Goal: Task Accomplishment & Management: Use online tool/utility

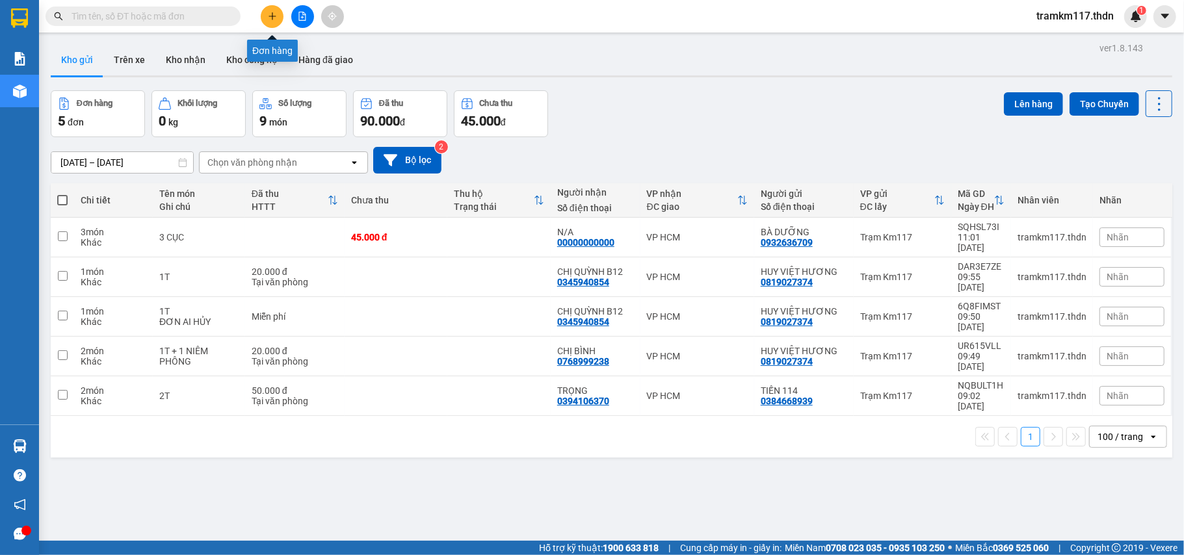
click at [271, 16] on icon "plus" at bounding box center [272, 16] width 7 height 1
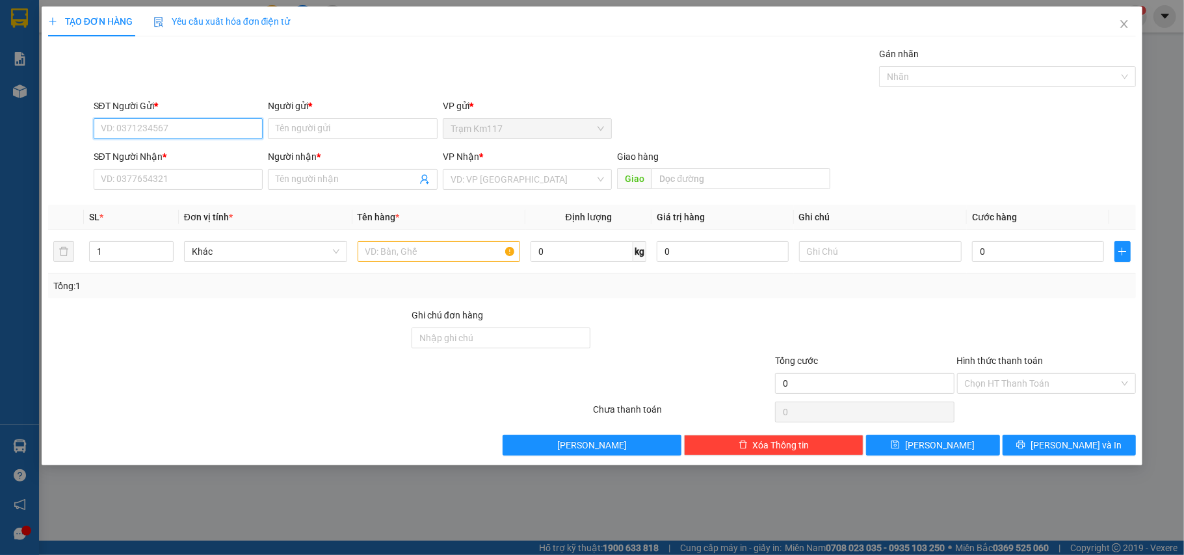
click at [182, 129] on input "SĐT Người Gửi *" at bounding box center [179, 128] width 170 height 21
click at [199, 156] on div "0987327383 - sánh" at bounding box center [178, 155] width 154 height 14
type input "0987327383"
type input "sánh"
type input "0935163933"
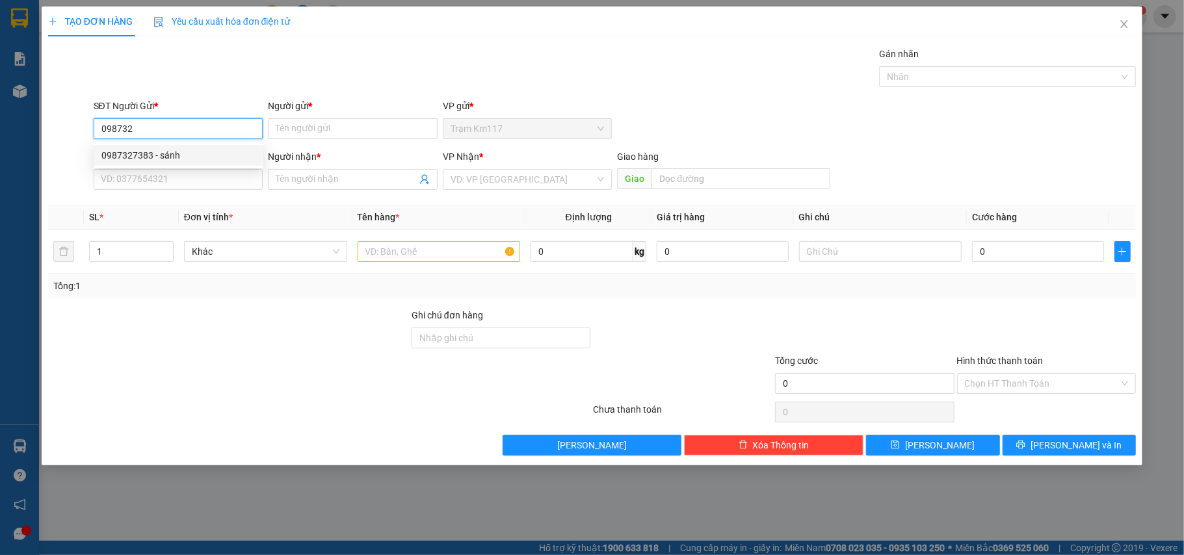
type input "KÍU"
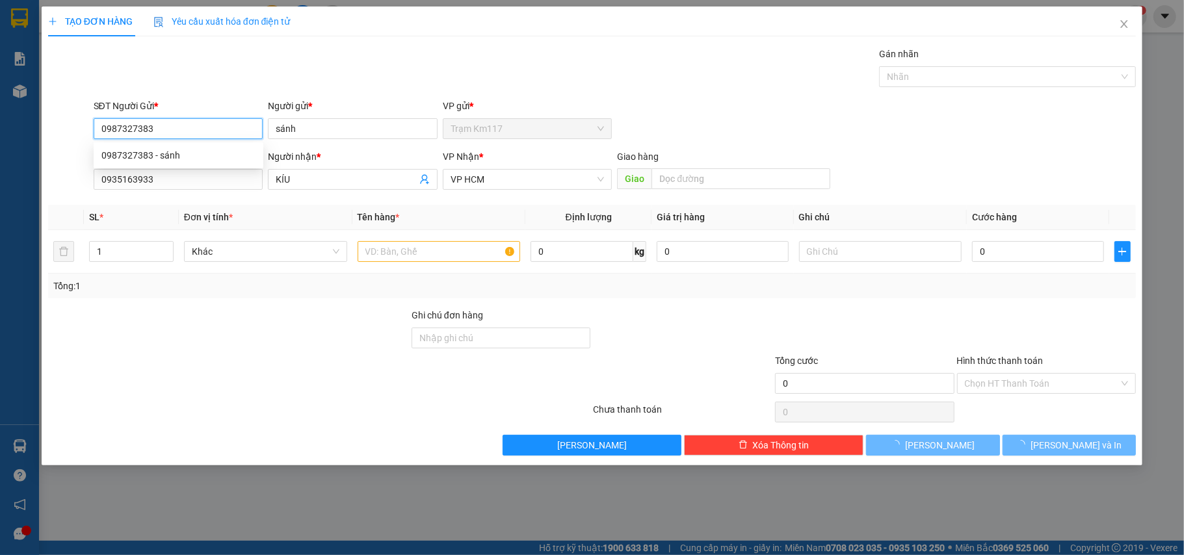
type input "40.000"
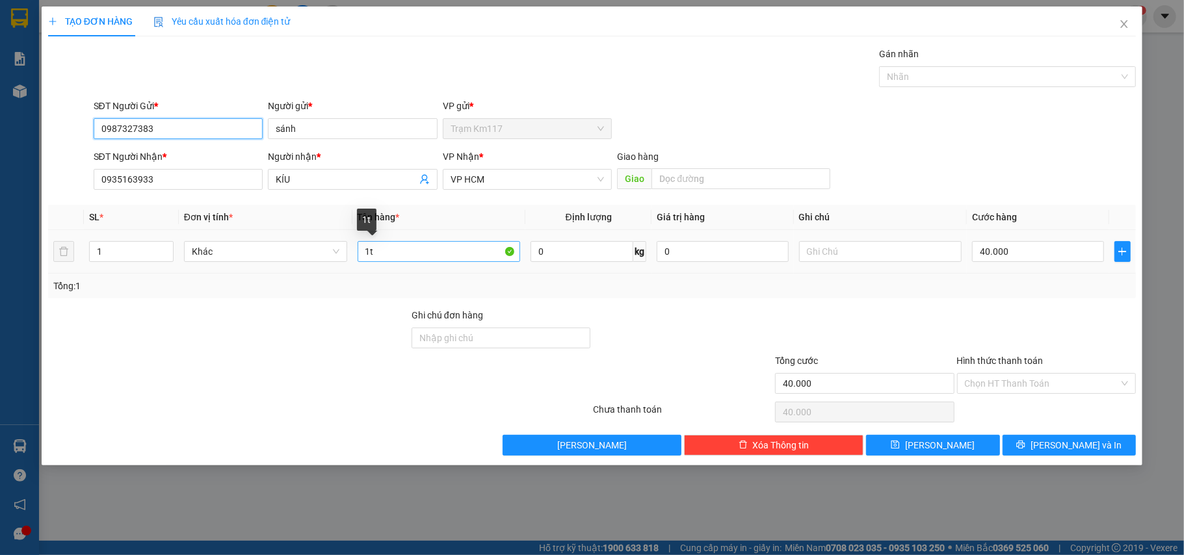
type input "0987327383"
click at [432, 250] on input "1t" at bounding box center [439, 251] width 163 height 21
type input "1T"
click at [1048, 256] on input "40.000" at bounding box center [1037, 251] width 131 height 21
type input "3"
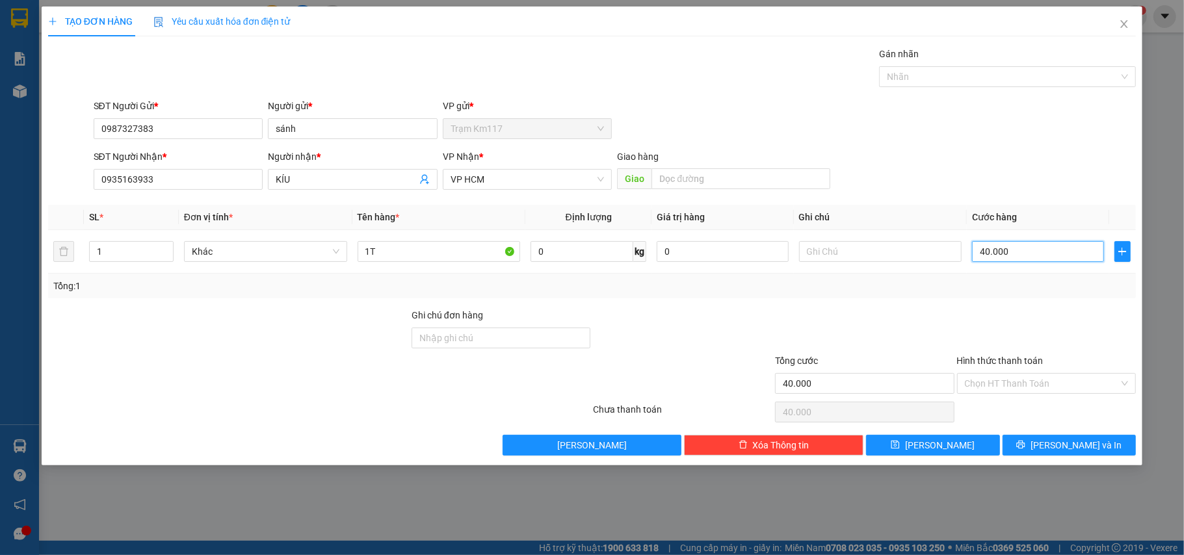
type input "3"
type input "35"
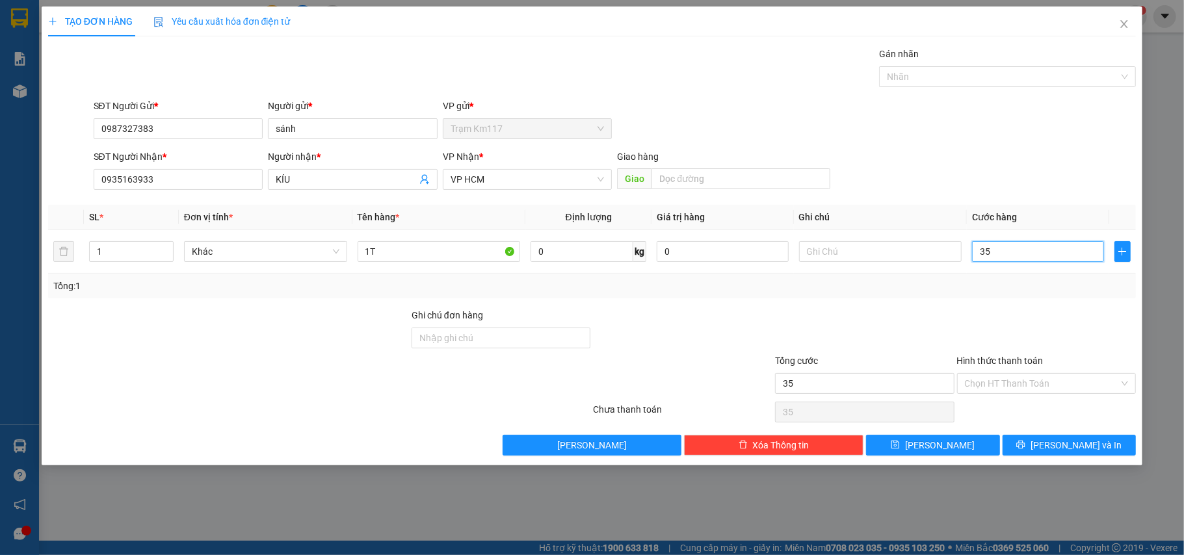
type input "350"
type input "3.500"
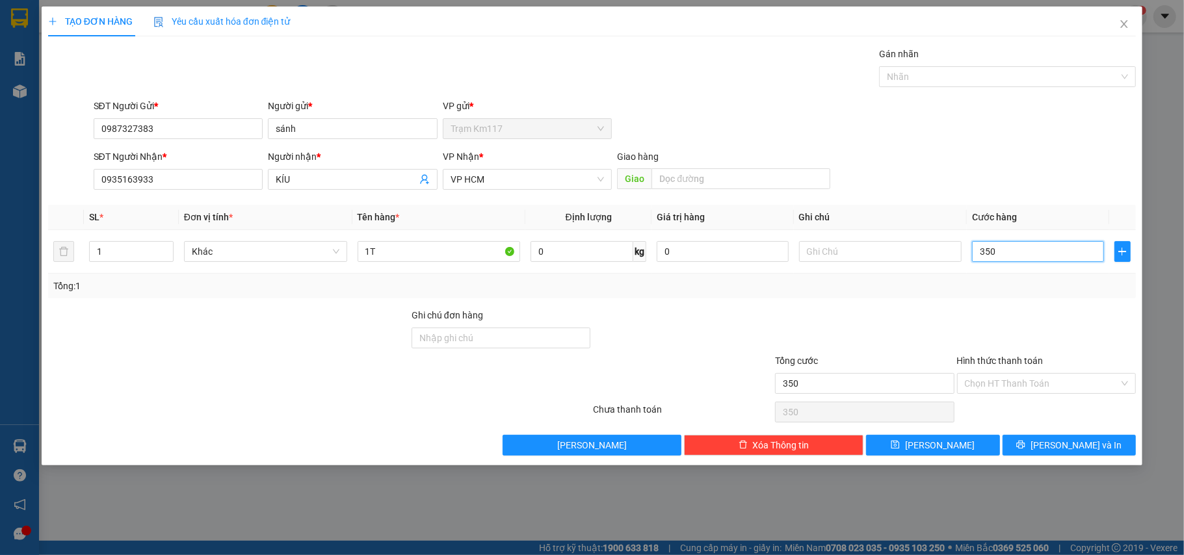
type input "3.500"
type input "35.000"
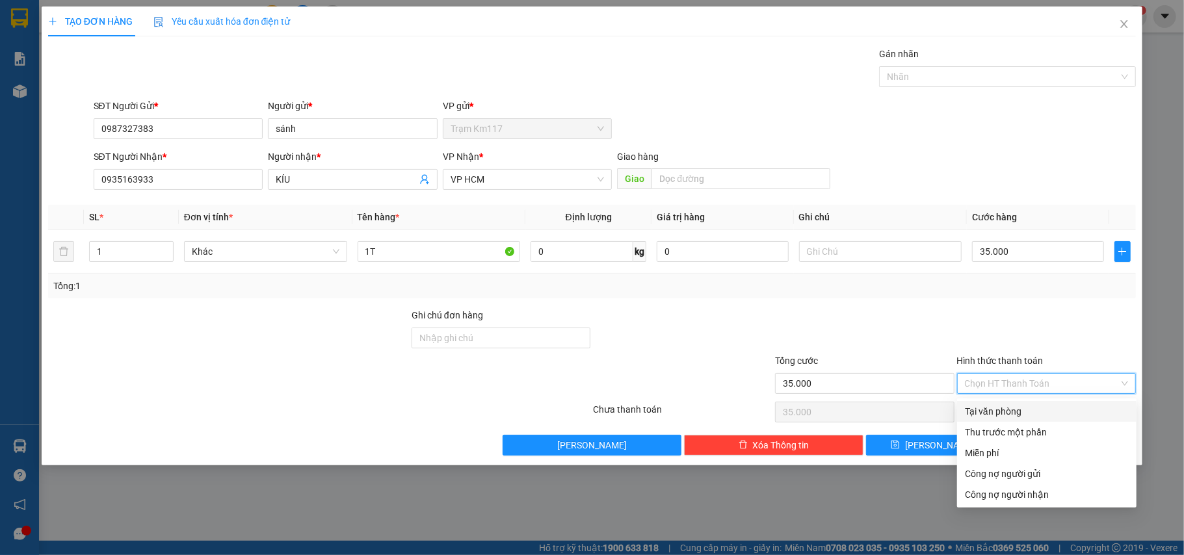
click at [1012, 389] on input "Hình thức thanh toán" at bounding box center [1042, 384] width 155 height 20
click at [403, 254] on input "1T" at bounding box center [439, 251] width 163 height 21
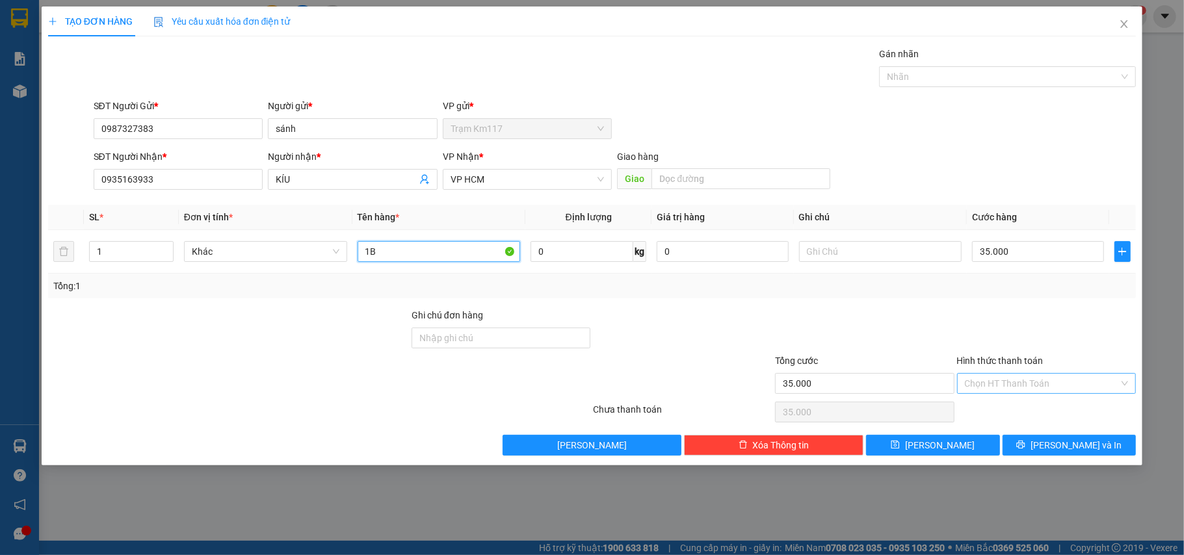
type input "1B"
click at [1005, 380] on input "Hình thức thanh toán" at bounding box center [1042, 384] width 155 height 20
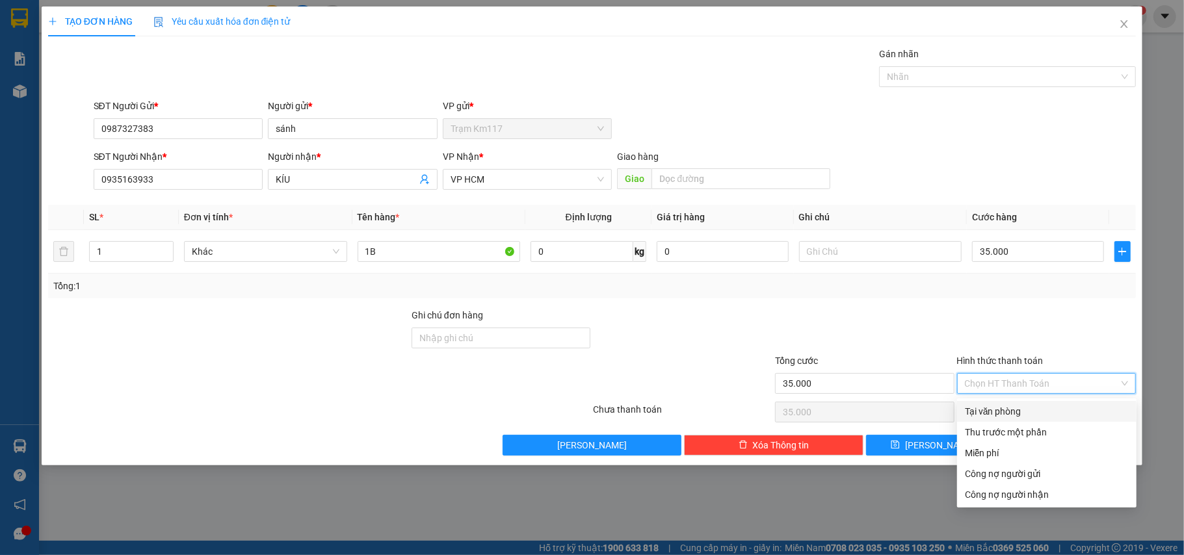
click at [1004, 404] on div "Tại văn phòng" at bounding box center [1047, 411] width 164 height 14
type input "0"
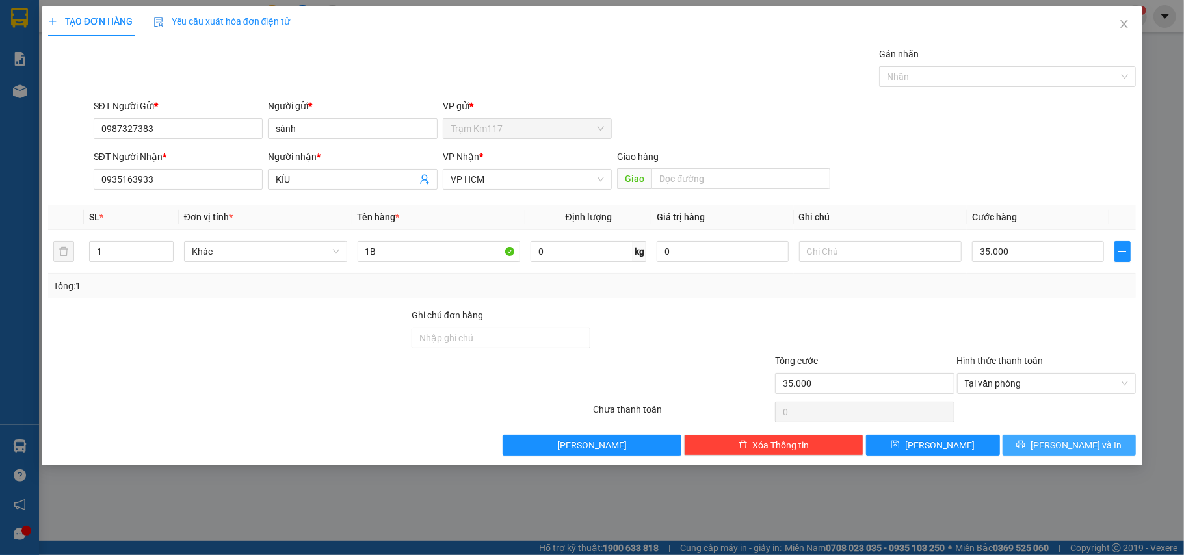
click at [1065, 441] on span "[PERSON_NAME] và In" at bounding box center [1076, 445] width 91 height 14
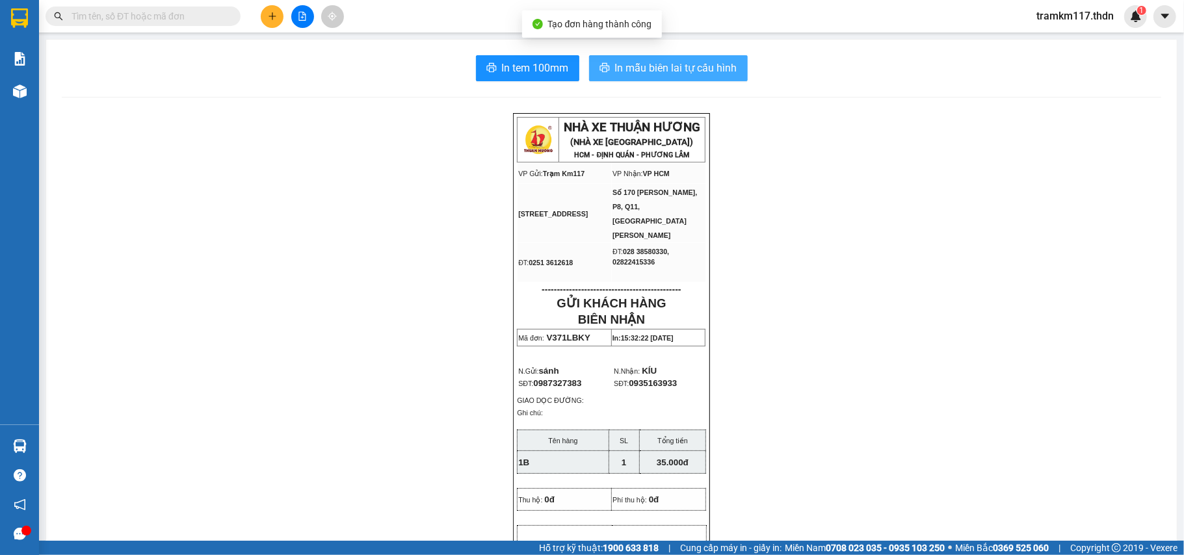
click at [674, 60] on span "In mẫu biên lai tự cấu hình" at bounding box center [676, 68] width 122 height 16
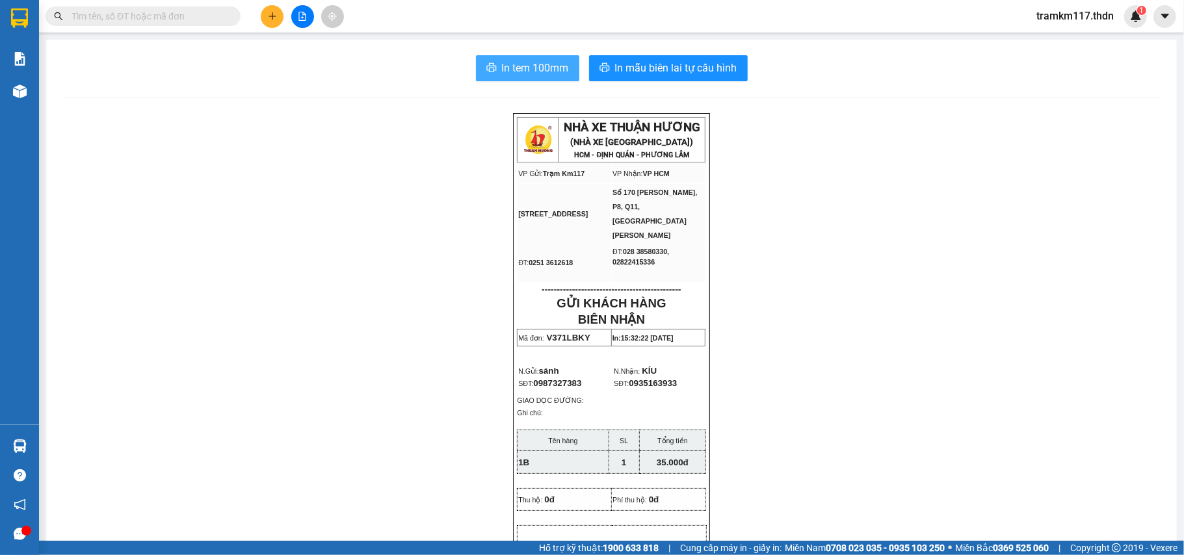
click at [513, 66] on span "In tem 100mm" at bounding box center [535, 68] width 67 height 16
click at [279, 26] on div at bounding box center [303, 16] width 98 height 23
click at [270, 22] on button at bounding box center [272, 16] width 23 height 23
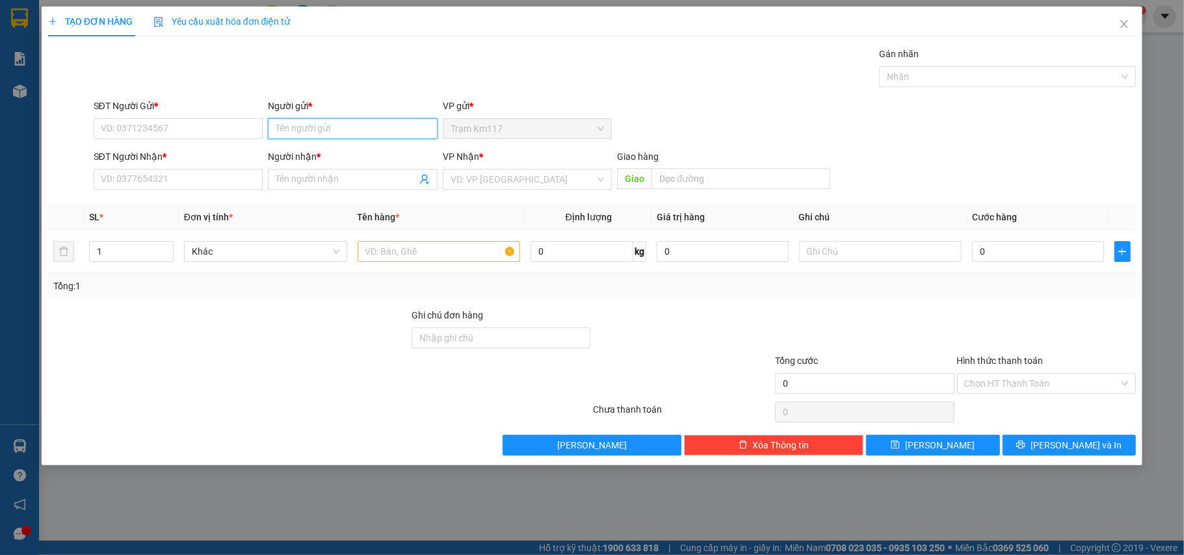
click at [370, 125] on input "Người gửi *" at bounding box center [353, 128] width 170 height 21
type input "KIẾU"
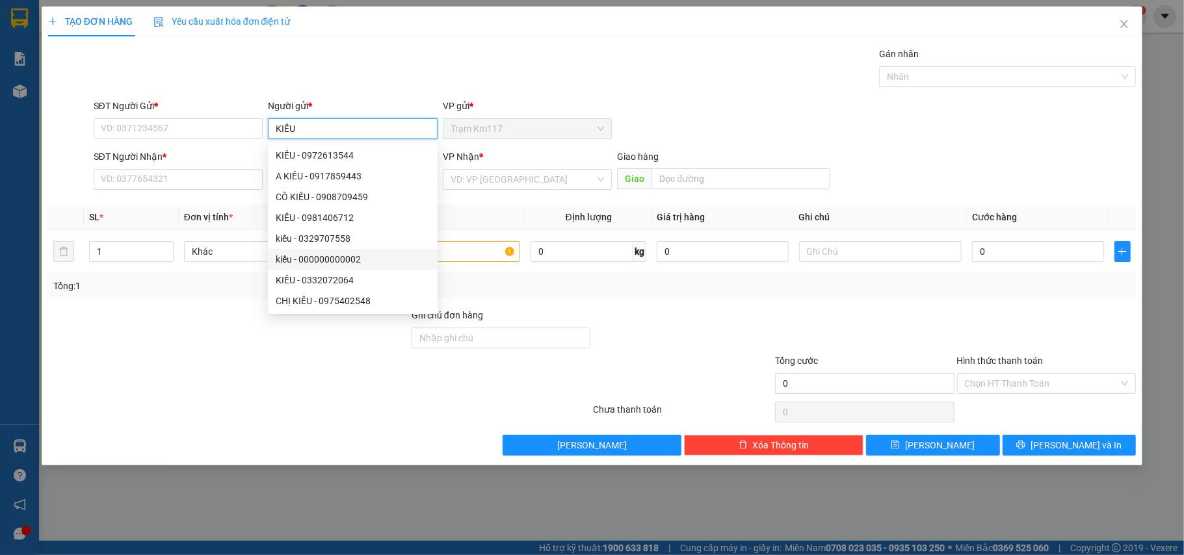
click at [371, 255] on div "kiếu - 000000000002" at bounding box center [353, 259] width 154 height 14
type input "000000000002"
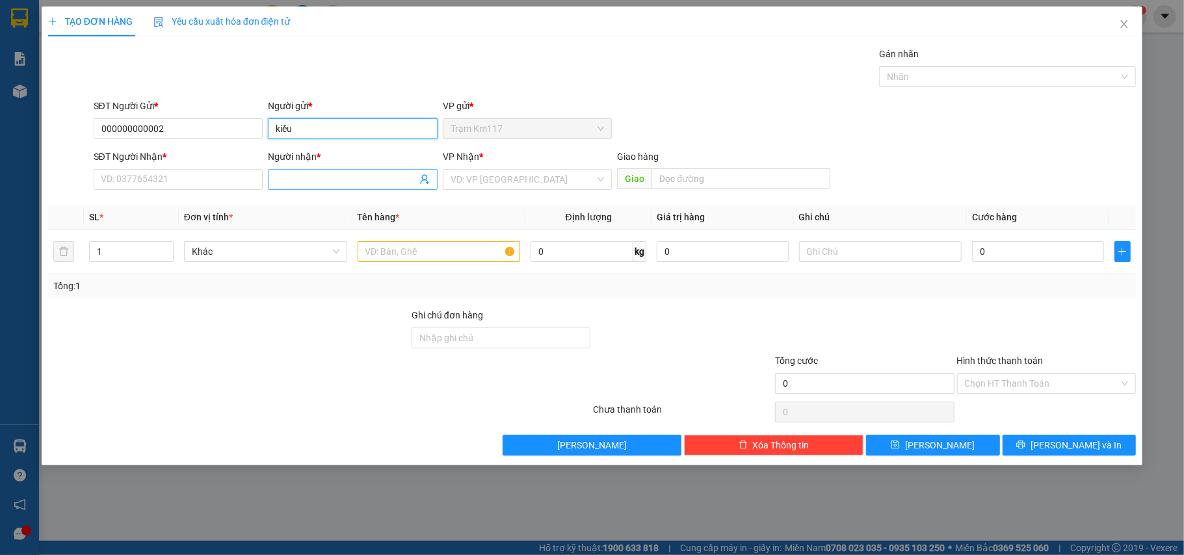
type input "kiếu"
click at [424, 175] on icon "user-add" at bounding box center [424, 179] width 10 height 10
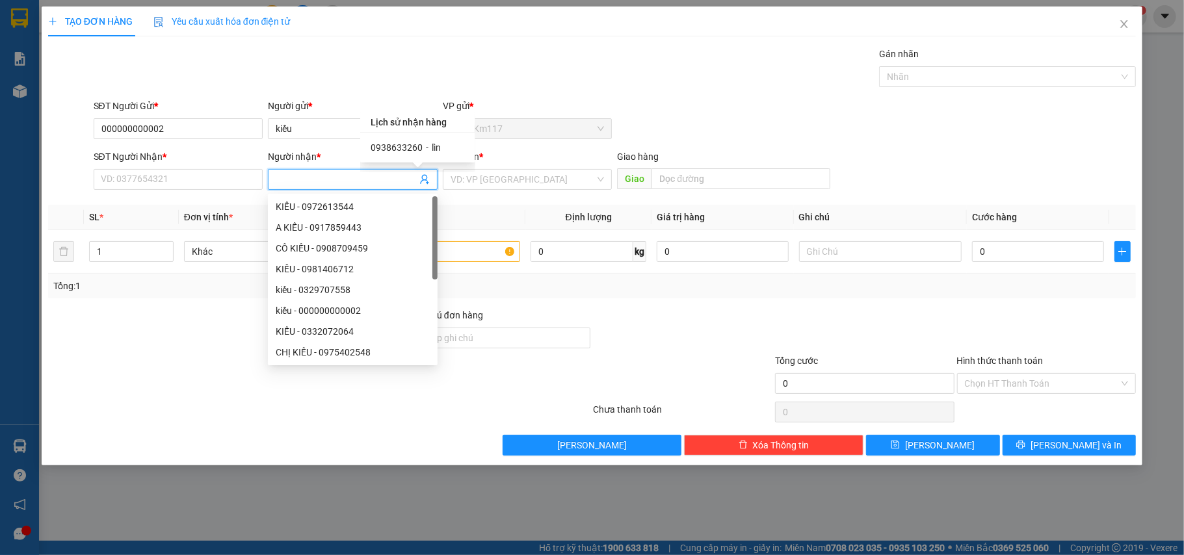
click at [427, 147] on div "0938633260 - lìn" at bounding box center [418, 147] width 94 height 14
type input "0938633260"
type input "lìn"
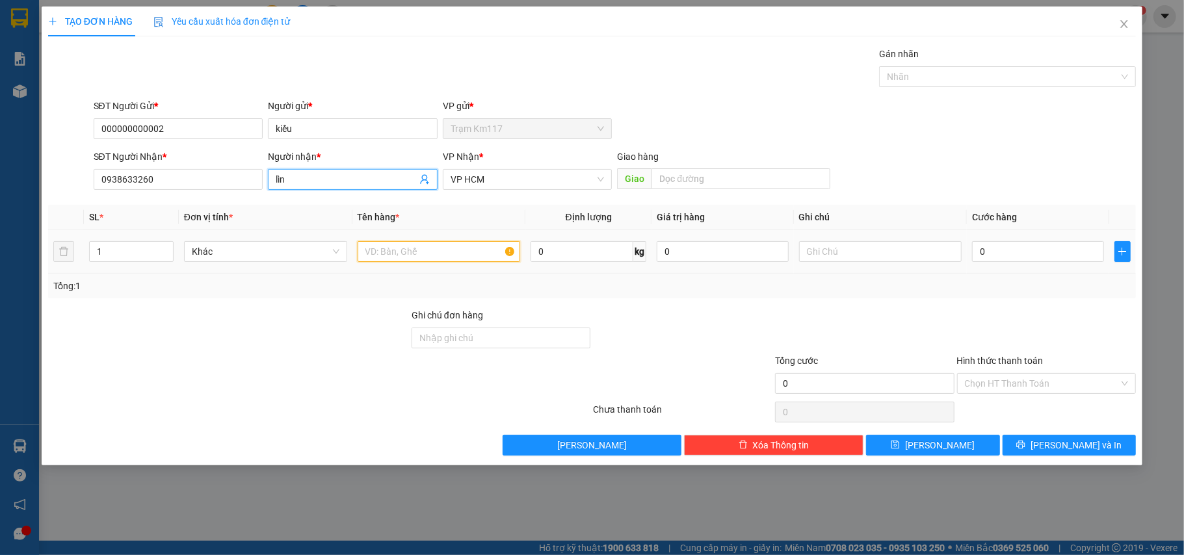
click at [427, 252] on input "text" at bounding box center [439, 251] width 163 height 21
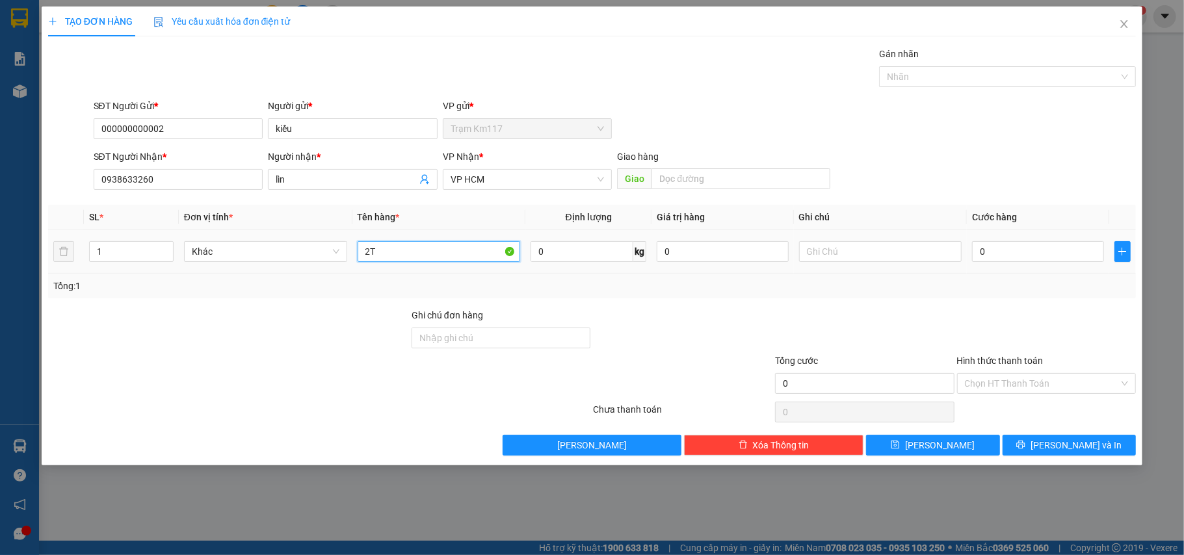
type input "2T"
click at [56, 253] on tr "1 Khác 2T 0 kg 0 0" at bounding box center [592, 252] width 1088 height 44
click at [86, 266] on td "1" at bounding box center [131, 252] width 95 height 44
type input "2"
click at [1062, 267] on td "0" at bounding box center [1038, 252] width 142 height 44
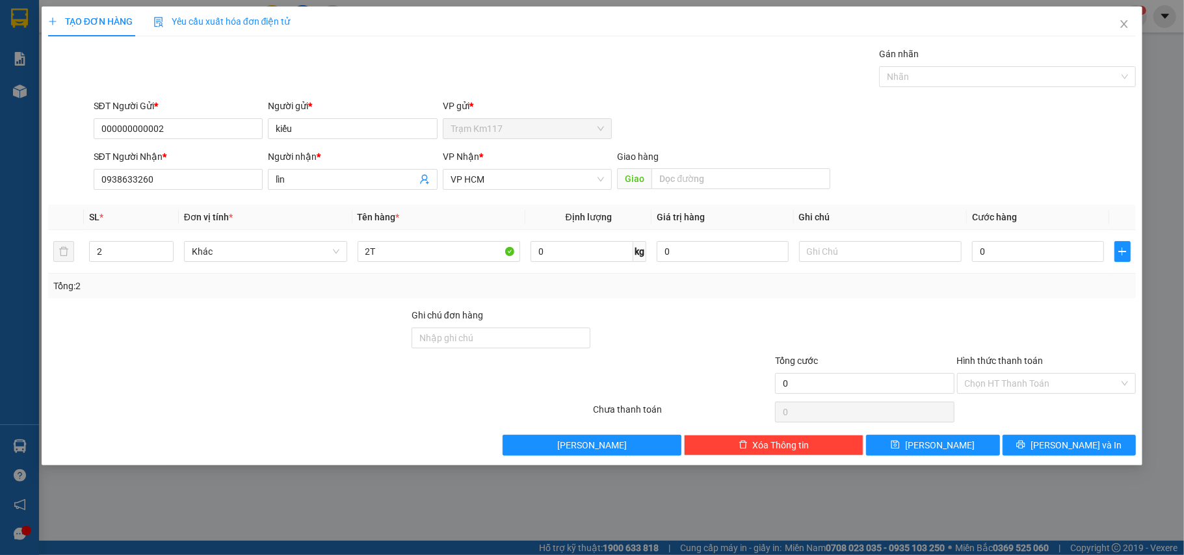
click at [1027, 225] on th "Cước hàng" at bounding box center [1038, 217] width 142 height 25
click at [1012, 257] on input "0" at bounding box center [1037, 251] width 131 height 21
type input "6"
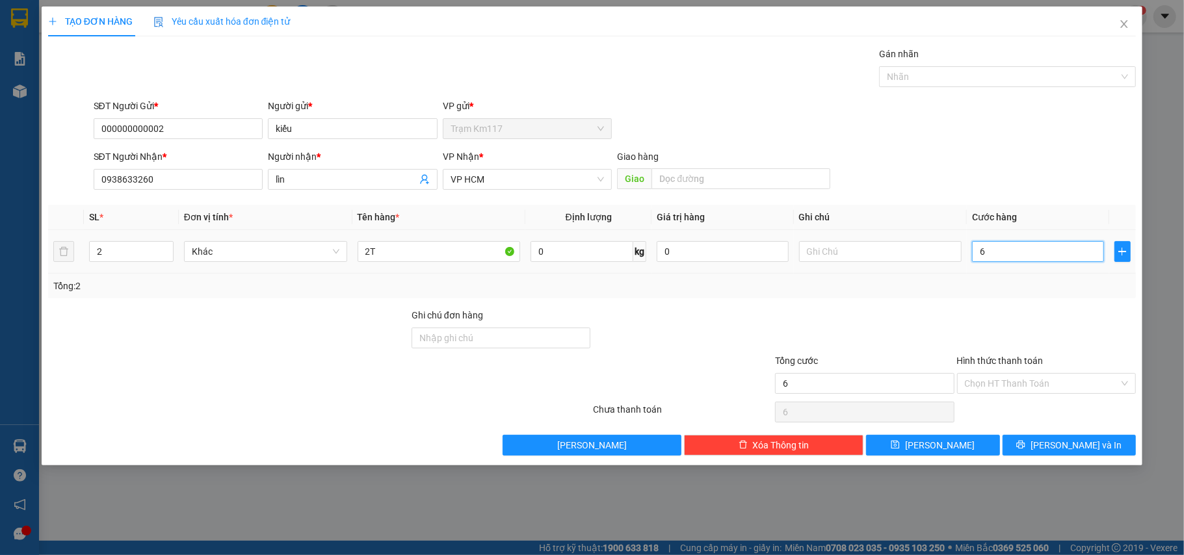
type input "60"
type input "600"
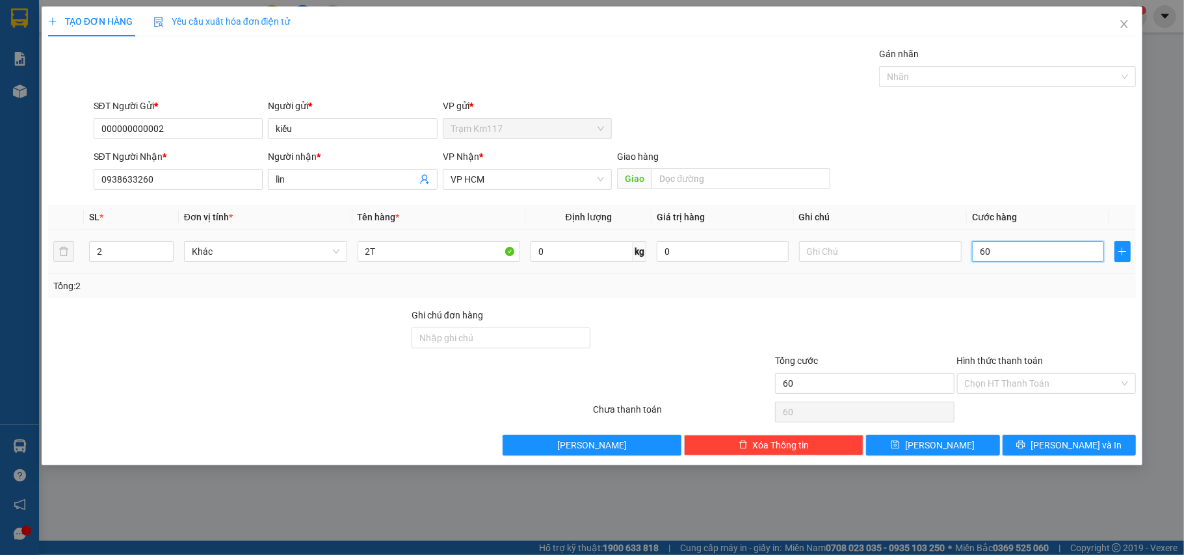
type input "600"
type input "6.000"
type input "60.000"
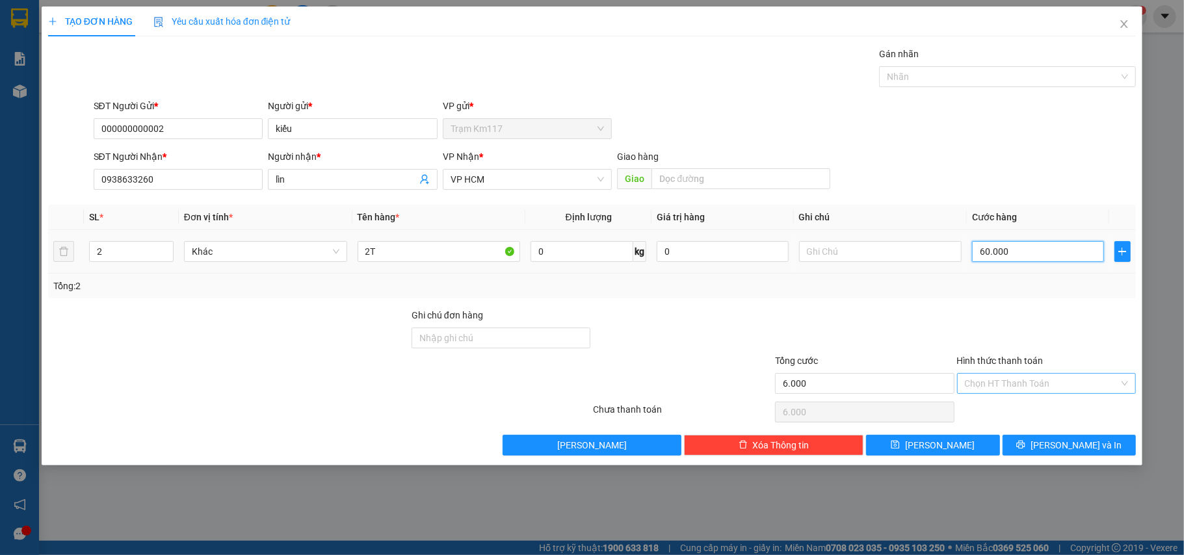
type input "60.000"
click at [1035, 391] on input "Hình thức thanh toán" at bounding box center [1042, 384] width 155 height 20
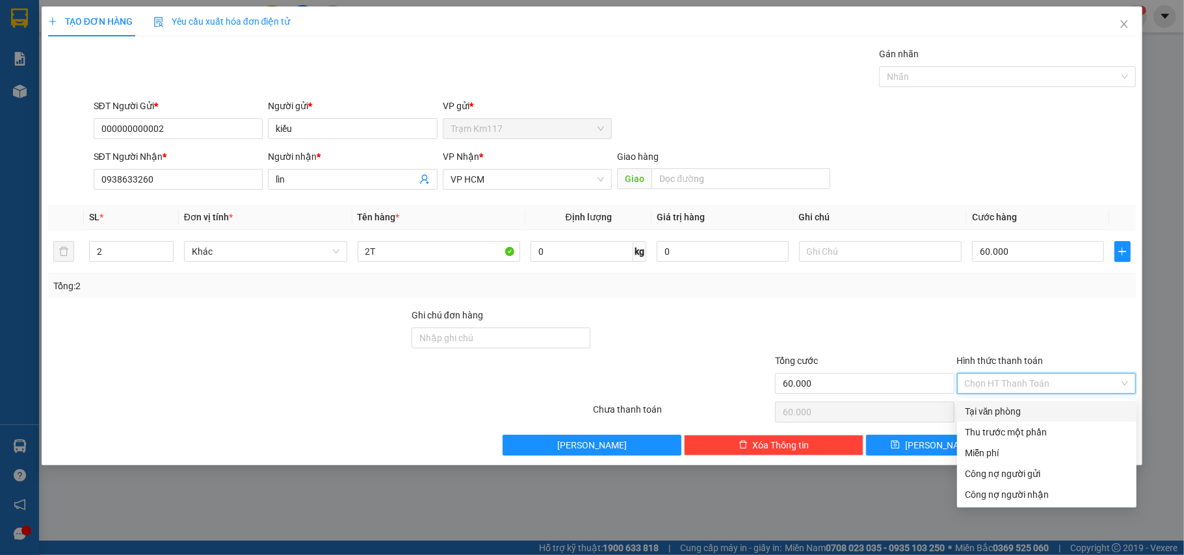
click at [989, 406] on div "Tại văn phòng" at bounding box center [1047, 411] width 164 height 14
type input "0"
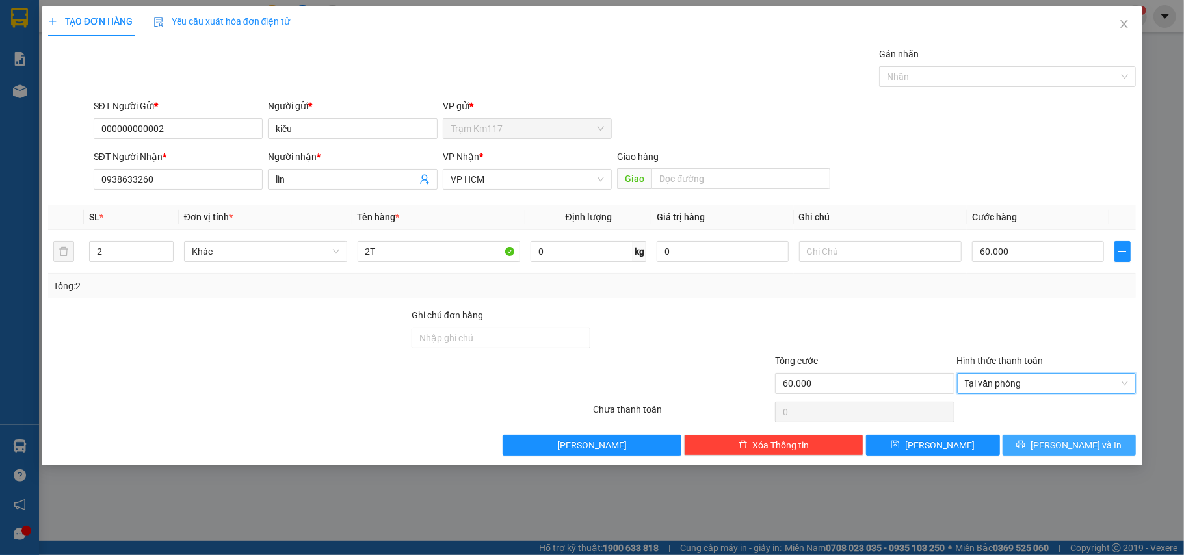
click at [1023, 455] on button "[PERSON_NAME] và In" at bounding box center [1070, 445] width 134 height 21
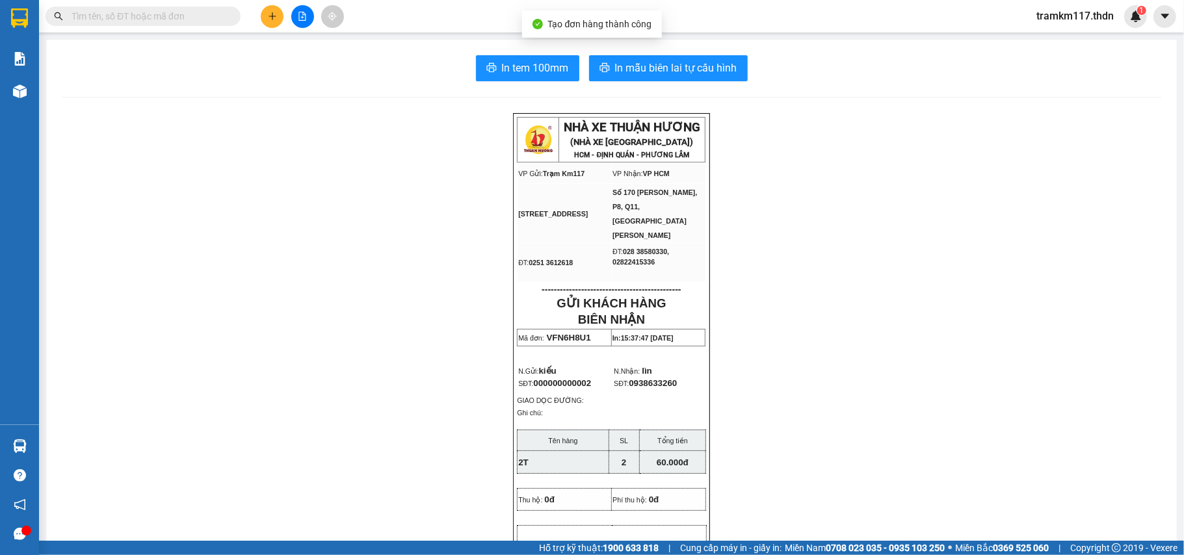
click at [544, 78] on button "In tem 100mm" at bounding box center [527, 68] width 103 height 26
click at [273, 21] on button at bounding box center [272, 16] width 23 height 23
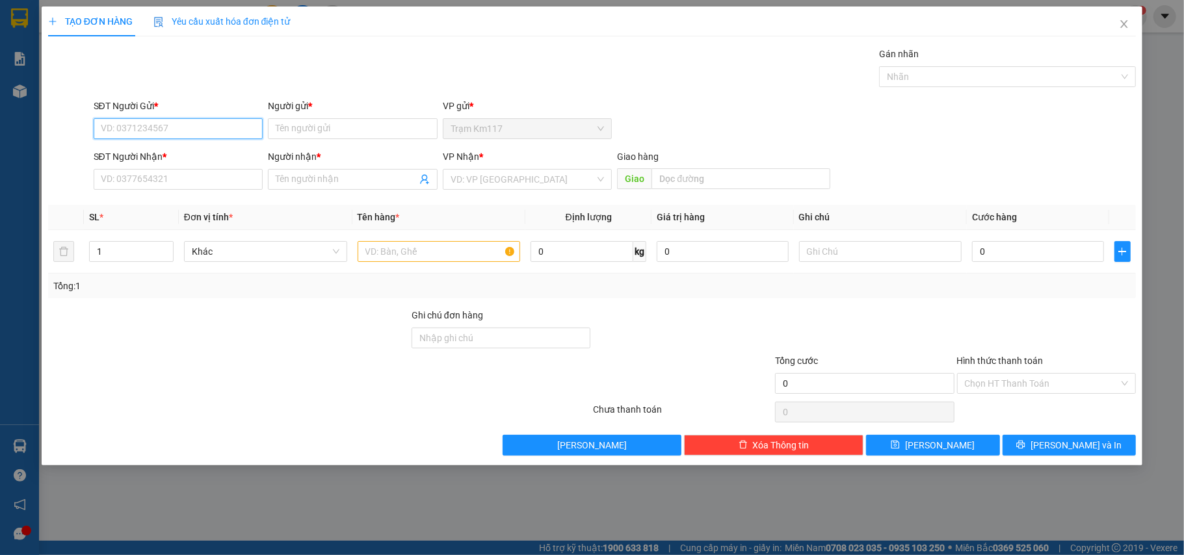
click at [160, 131] on input "SĐT Người Gửi *" at bounding box center [179, 128] width 170 height 21
click at [144, 174] on input "SĐT Người Nhận *" at bounding box center [179, 179] width 170 height 21
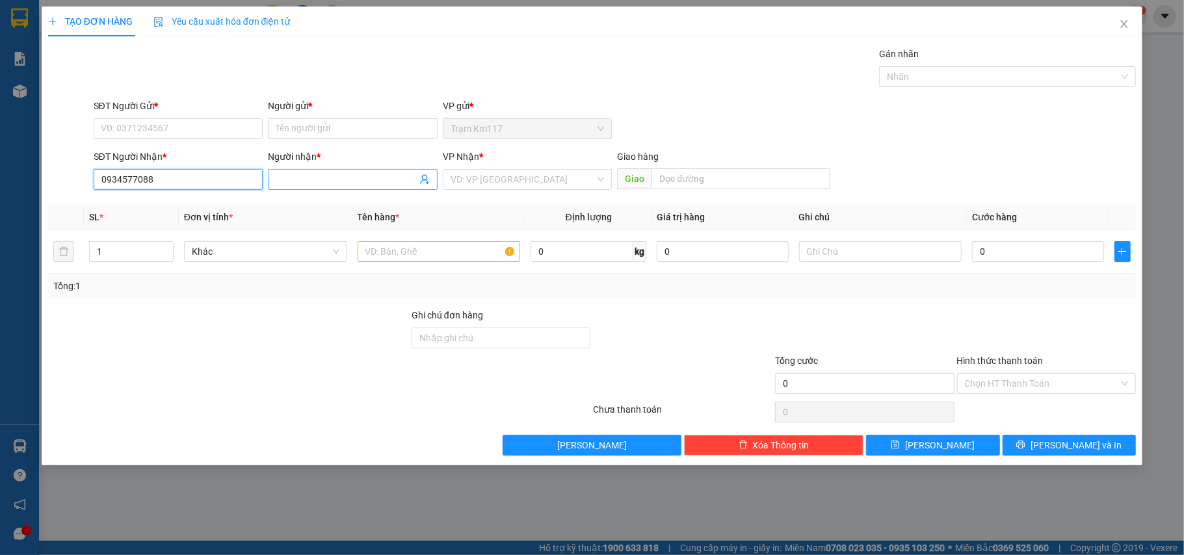
type input "0934577088"
click at [325, 175] on input "Người nhận *" at bounding box center [346, 179] width 141 height 14
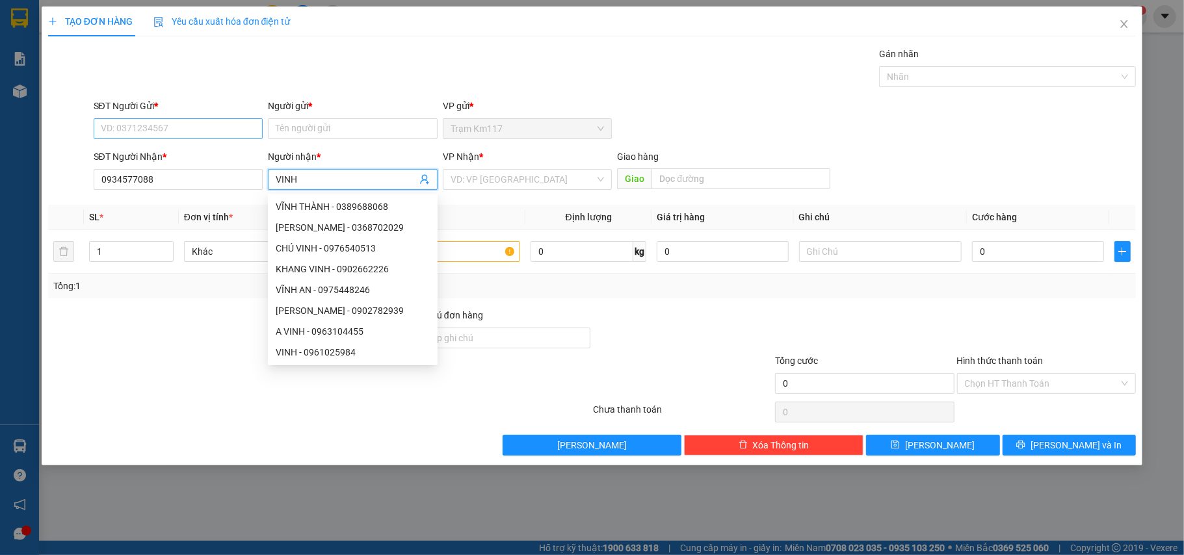
type input "VINH"
click at [178, 133] on input "SĐT Người Gửi *" at bounding box center [179, 128] width 170 height 21
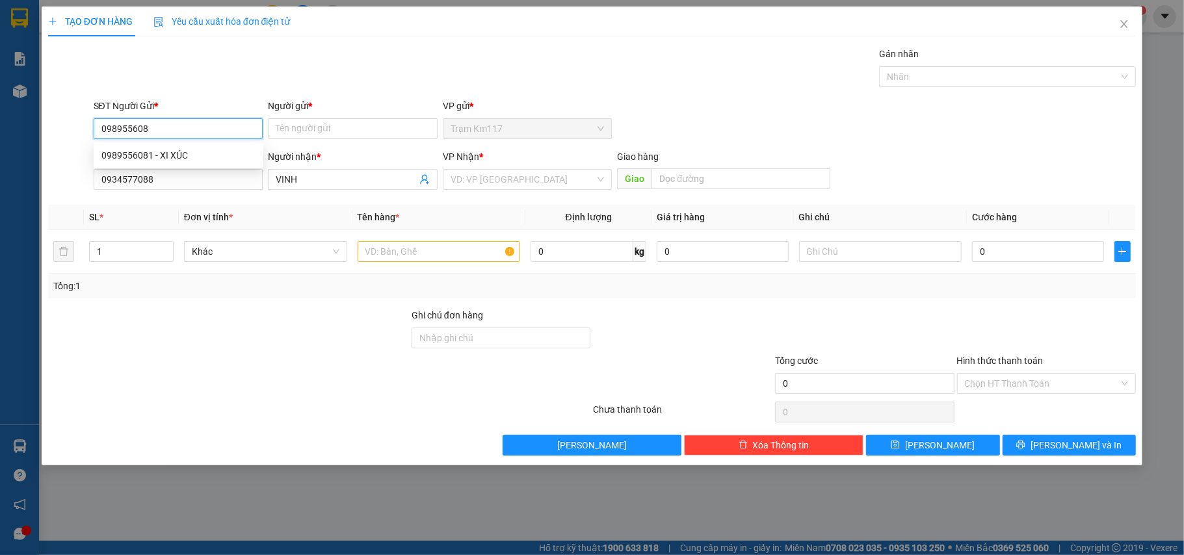
type input "0989556081"
click at [206, 153] on div "0989556081 - XI XÚC" at bounding box center [178, 155] width 154 height 14
type input "XI XÚC"
type input "30.000"
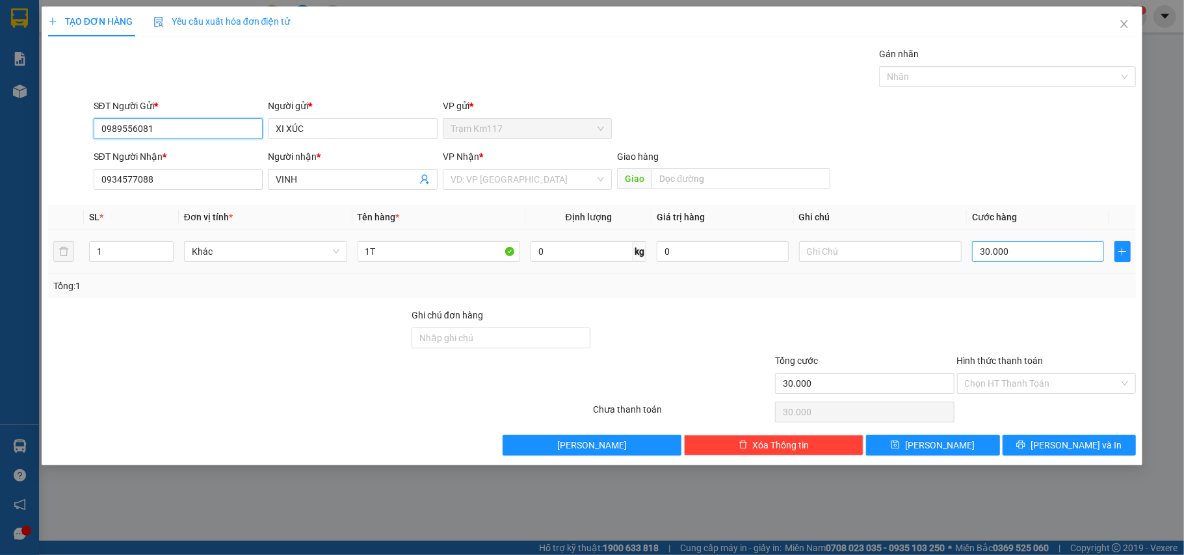
type input "0989556081"
click at [1010, 251] on input "30.000" at bounding box center [1037, 251] width 131 height 21
type input "2"
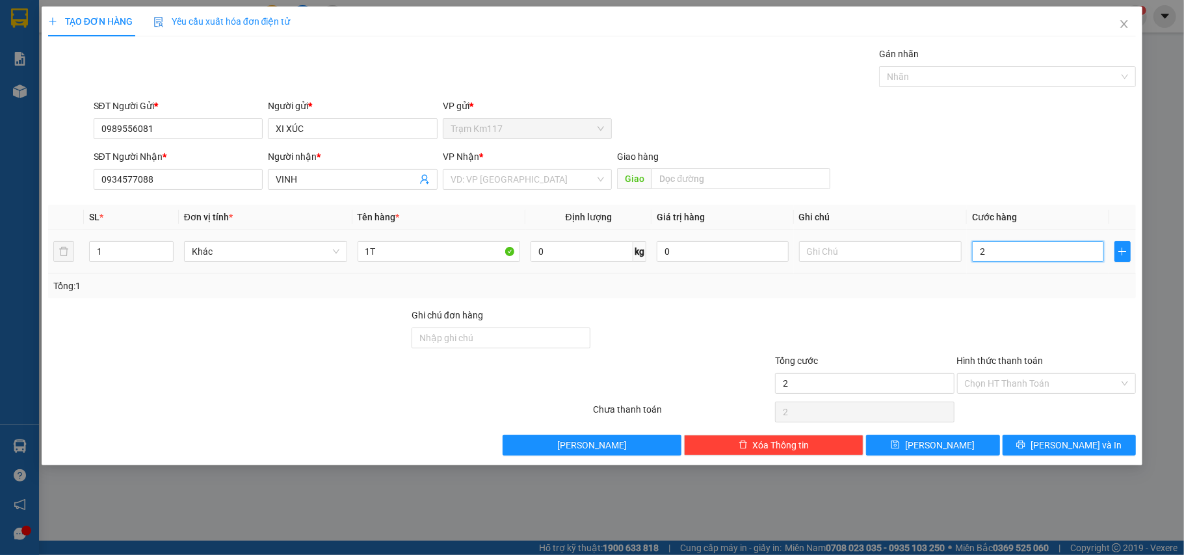
type input "25"
drag, startPoint x: 1010, startPoint y: 251, endPoint x: 971, endPoint y: 263, distance: 40.1
click at [972, 262] on input "25" at bounding box center [1037, 251] width 131 height 21
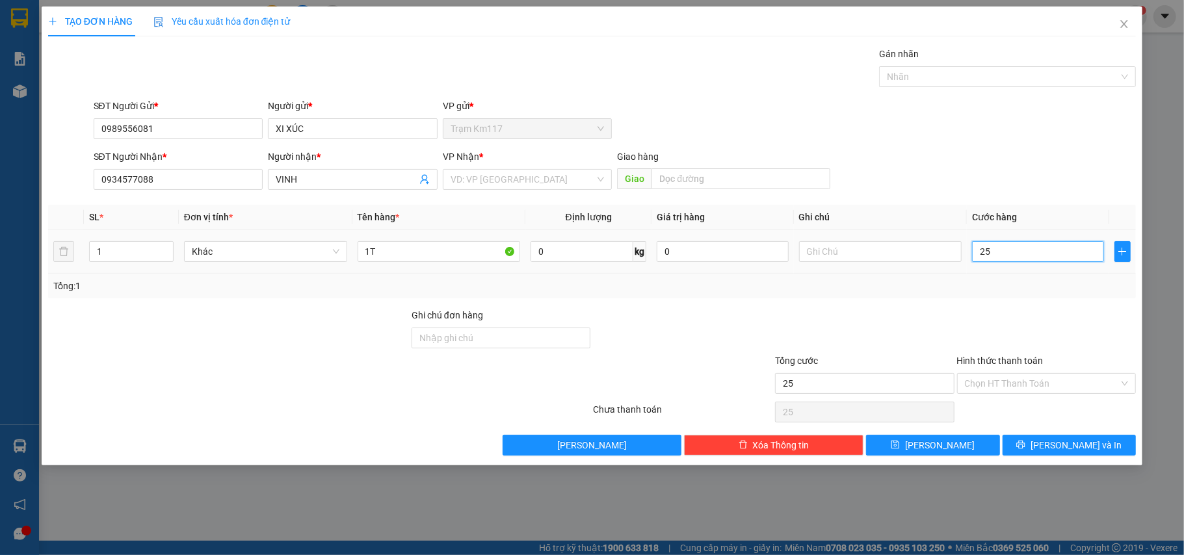
type input "2"
type input "20"
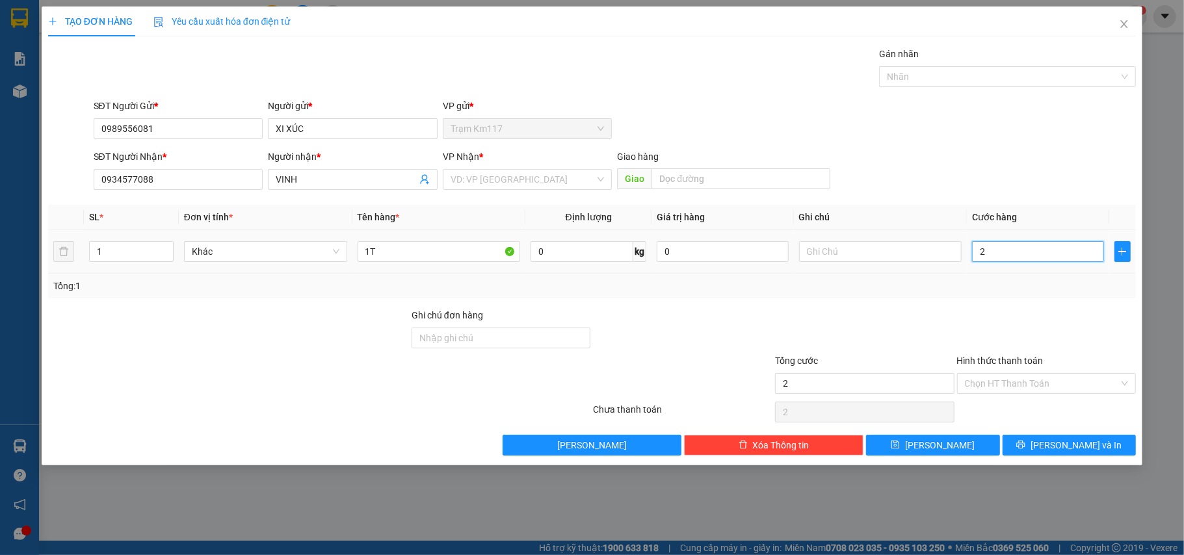
type input "20"
type input "200"
type input "2.000"
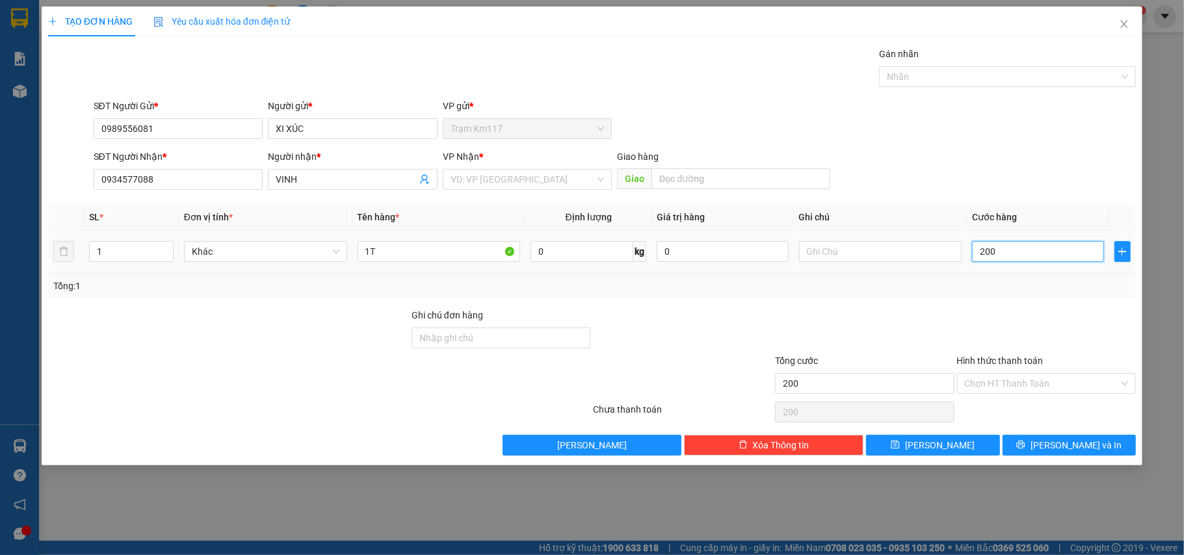
type input "2.000"
type input "20.000"
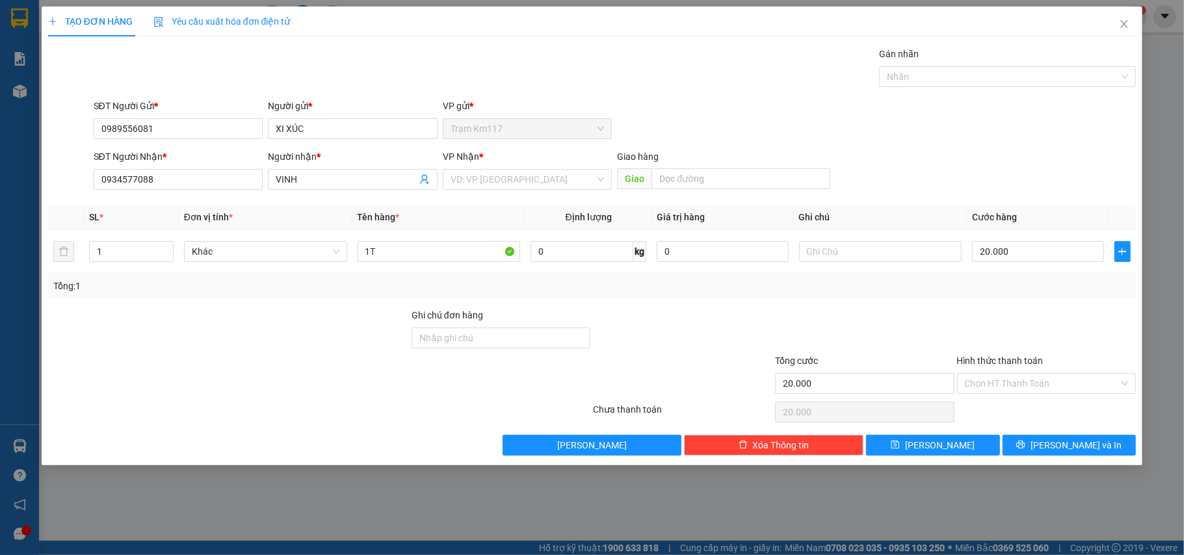
click at [995, 281] on div "Tổng: 1" at bounding box center [592, 286] width 1078 height 14
click at [443, 256] on input "1T" at bounding box center [439, 251] width 163 height 21
type input "1T GÀ TRỐNG"
click at [678, 296] on div "Tổng: 1" at bounding box center [592, 286] width 1088 height 25
click at [1039, 446] on button "[PERSON_NAME] và In" at bounding box center [1070, 445] width 134 height 21
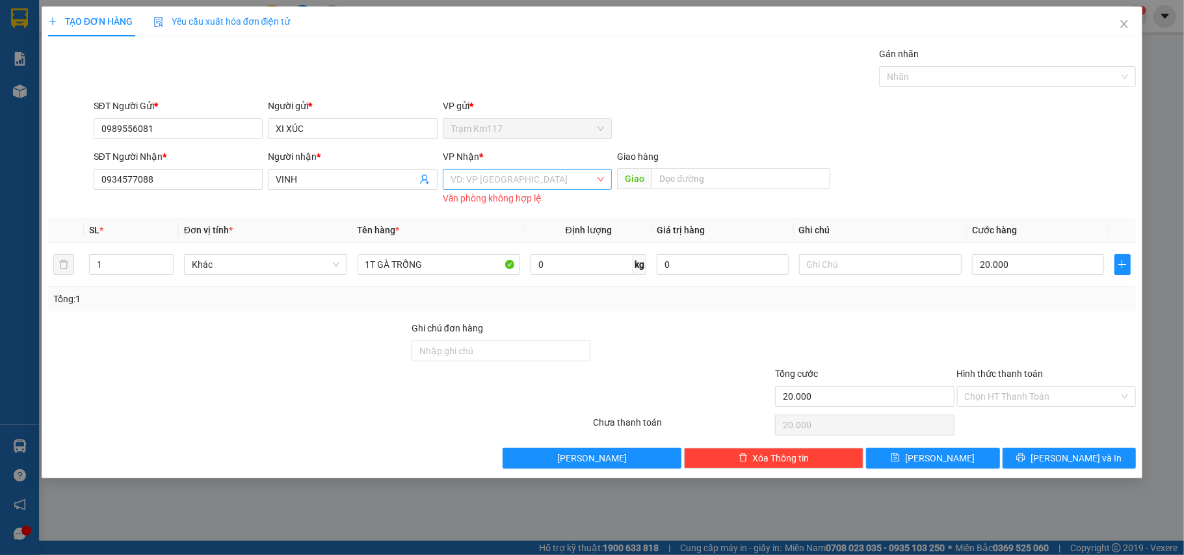
click at [534, 180] on input "search" at bounding box center [523, 180] width 145 height 20
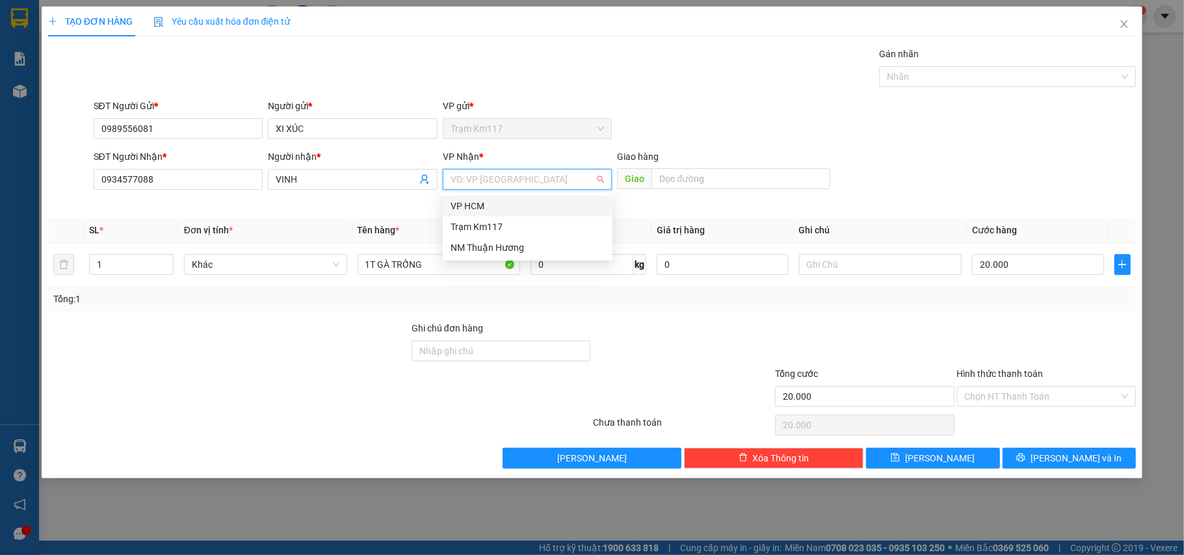
drag, startPoint x: 497, startPoint y: 206, endPoint x: 570, endPoint y: 237, distance: 78.4
click at [499, 208] on div "VP HCM" at bounding box center [528, 206] width 154 height 14
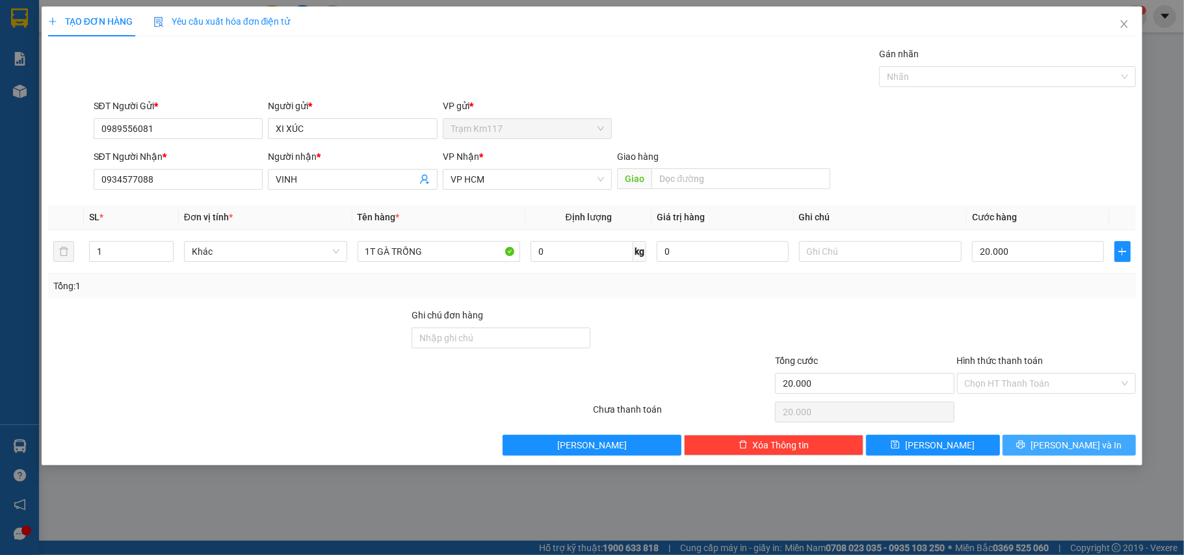
click at [1060, 445] on span "[PERSON_NAME] và In" at bounding box center [1076, 445] width 91 height 14
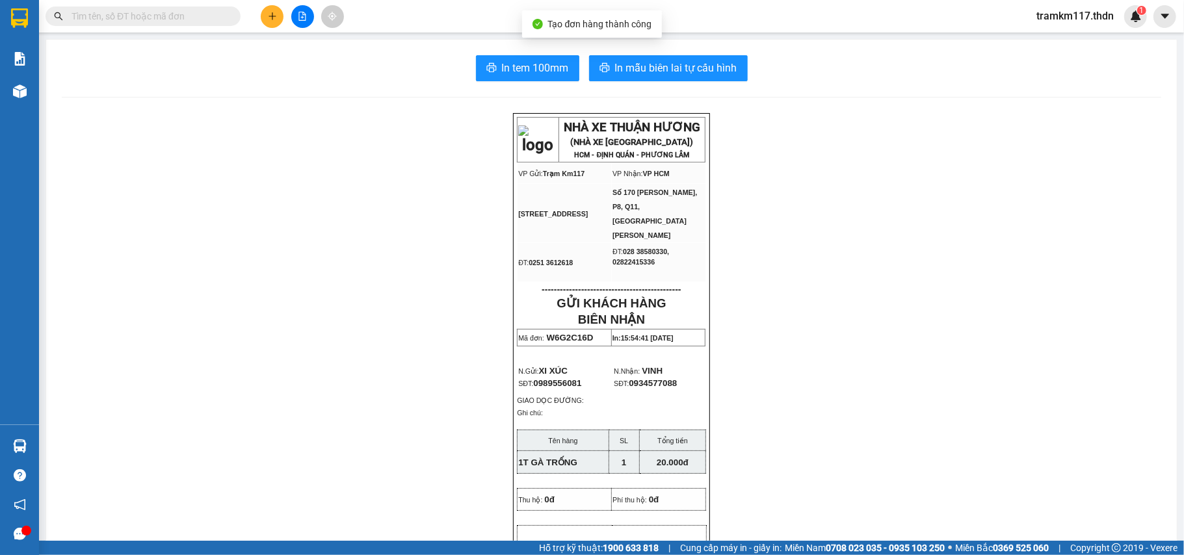
click at [659, 66] on span "In mẫu biên lai tự cấu hình" at bounding box center [676, 68] width 122 height 16
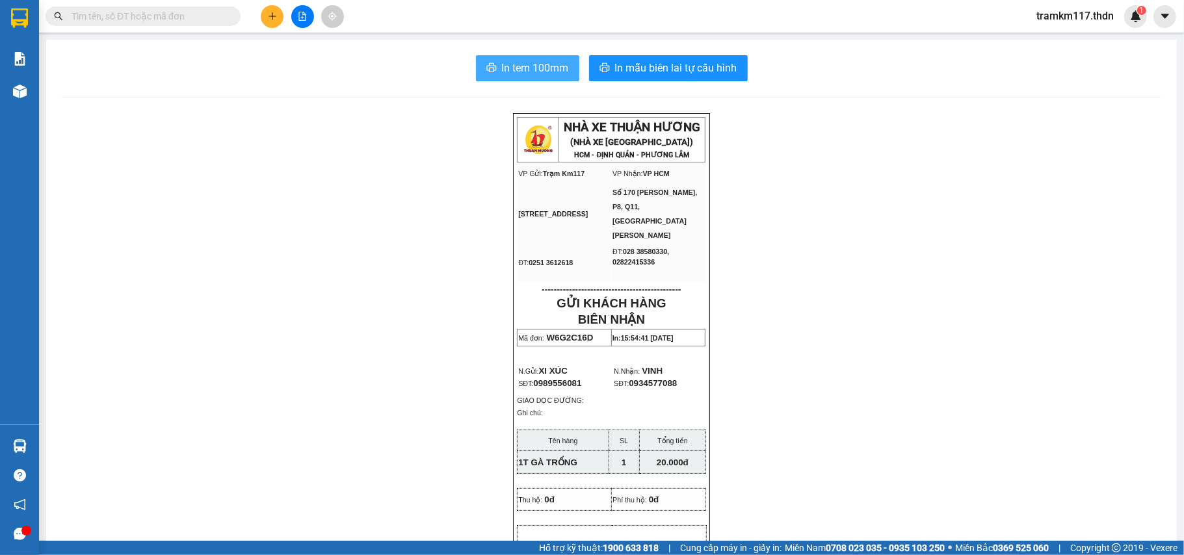
click at [536, 59] on button "In tem 100mm" at bounding box center [527, 68] width 103 height 26
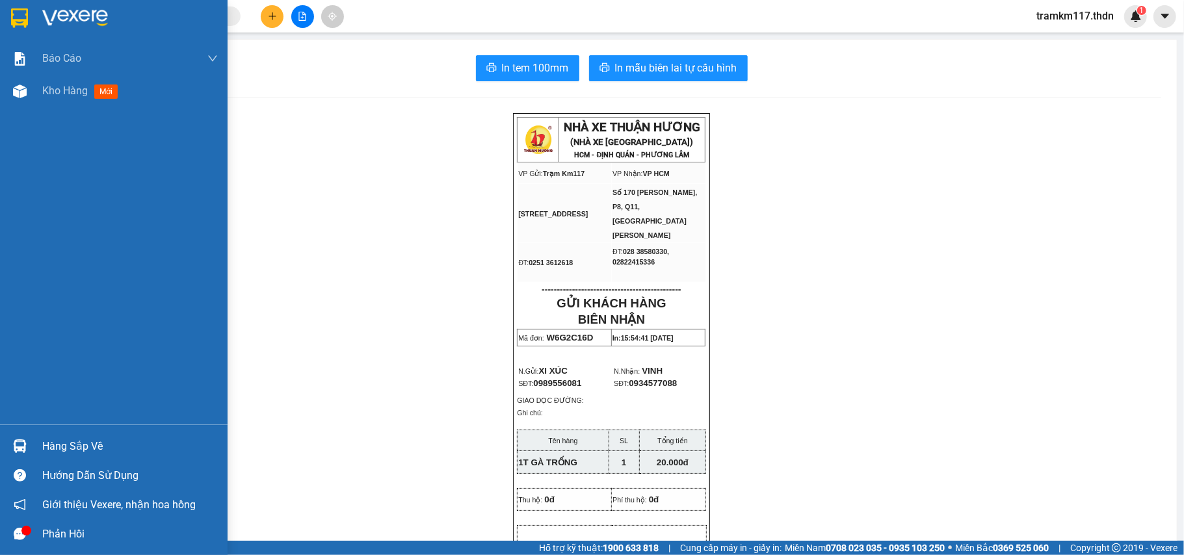
click at [7, 14] on div at bounding box center [114, 21] width 228 height 42
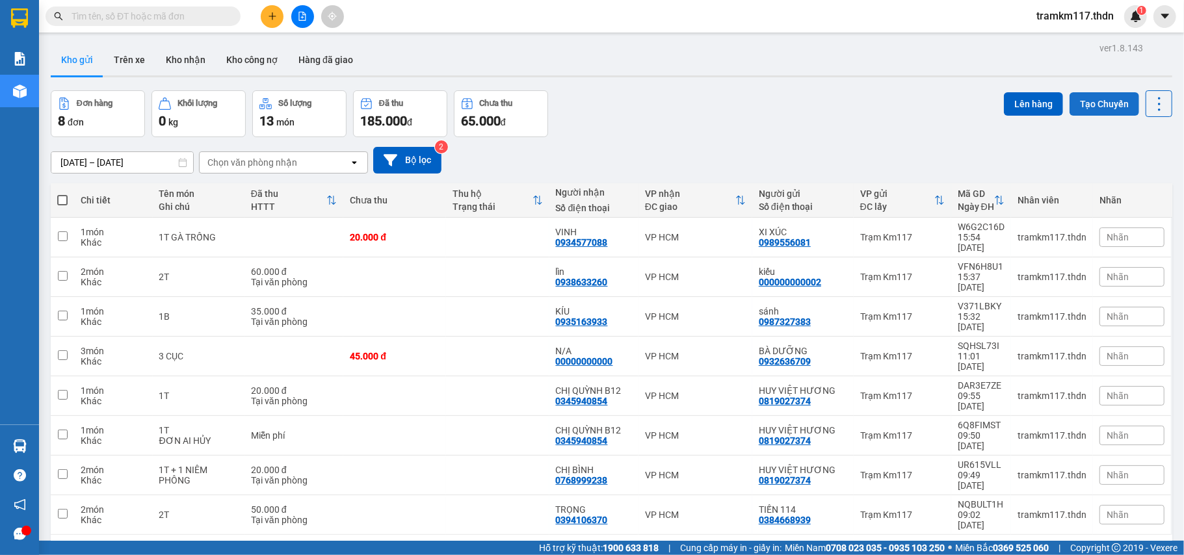
click at [1090, 110] on button "Tạo Chuyến" at bounding box center [1105, 103] width 70 height 23
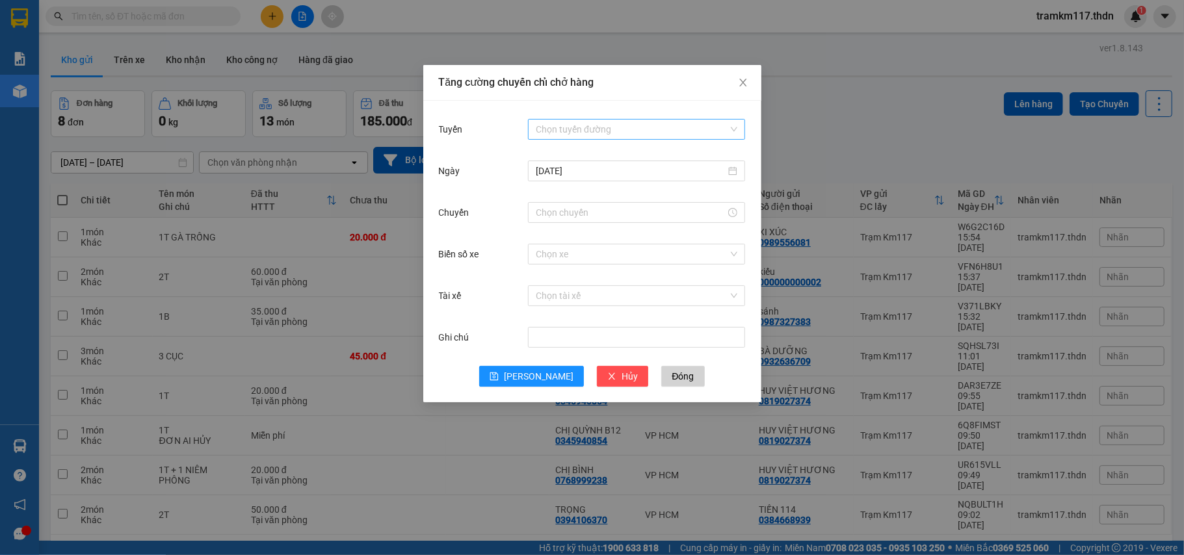
click at [598, 119] on div "Chọn tuyến đường" at bounding box center [636, 129] width 217 height 21
click at [583, 177] on div "Đồng Nai - [PERSON_NAME]" at bounding box center [637, 176] width 202 height 14
click at [581, 204] on div at bounding box center [636, 212] width 217 height 21
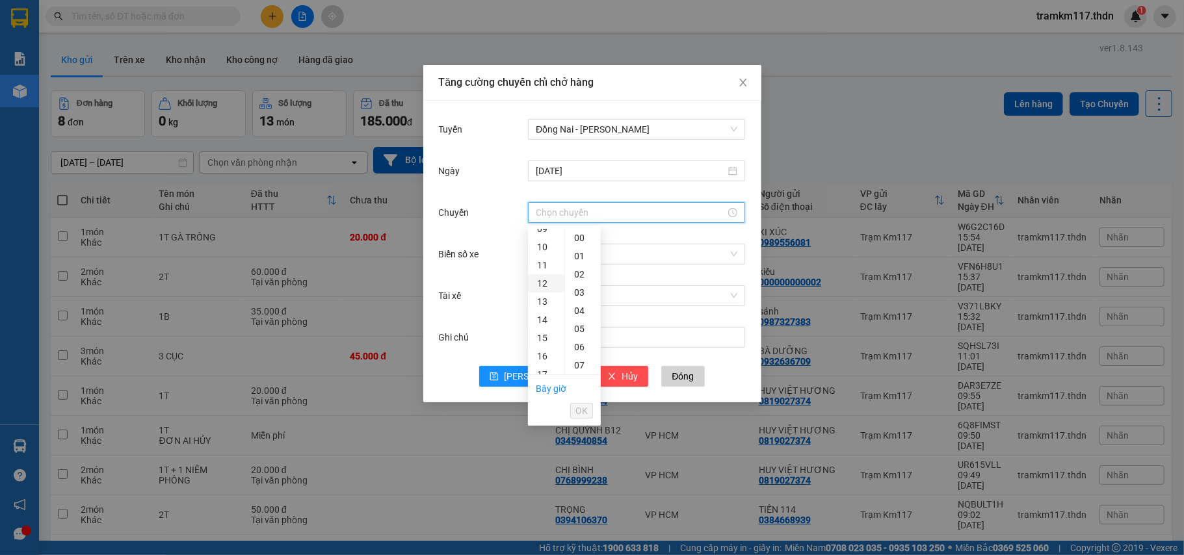
scroll to position [260, 0]
click at [546, 302] on div "18" at bounding box center [546, 305] width 36 height 18
click at [583, 347] on div "30" at bounding box center [583, 351] width 36 height 18
type input "18:30"
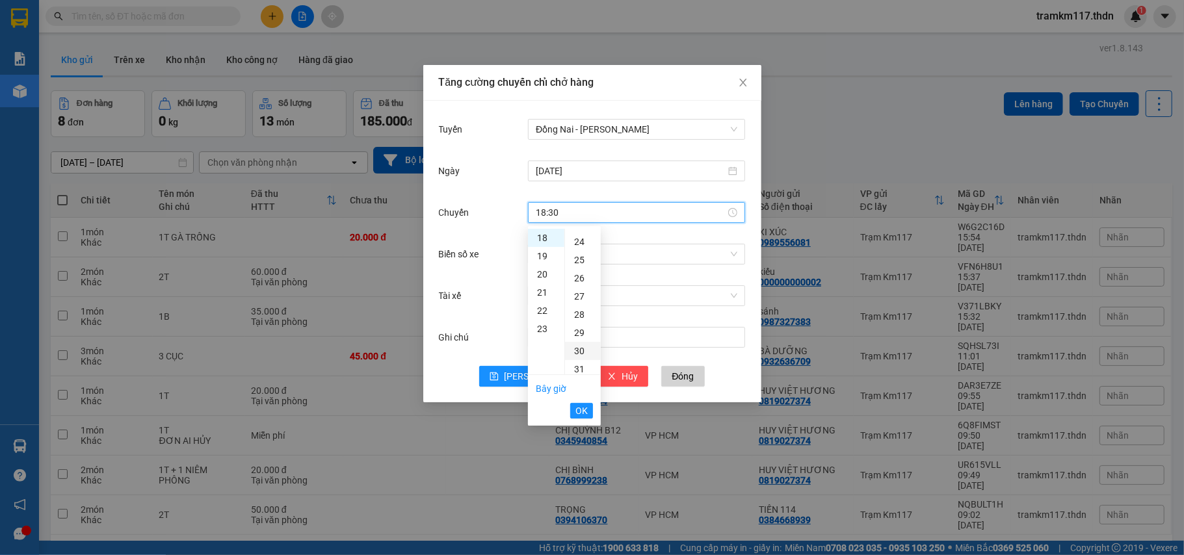
scroll to position [546, 0]
click at [590, 409] on button "OK" at bounding box center [581, 411] width 23 height 16
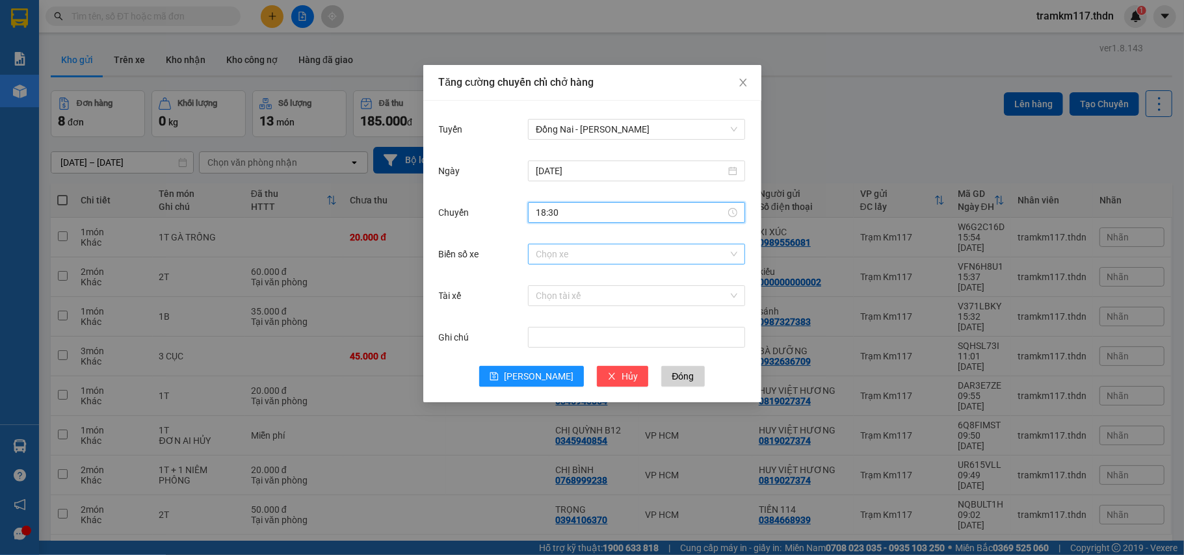
click at [649, 254] on input "Biển số xe" at bounding box center [632, 254] width 192 height 20
click at [565, 421] on div "Tăng cường chuyến chỉ chở hàng Tuyến Đồng Nai - [GEOGRAPHIC_DATA] [DATE] [GEOGR…" at bounding box center [592, 277] width 1184 height 555
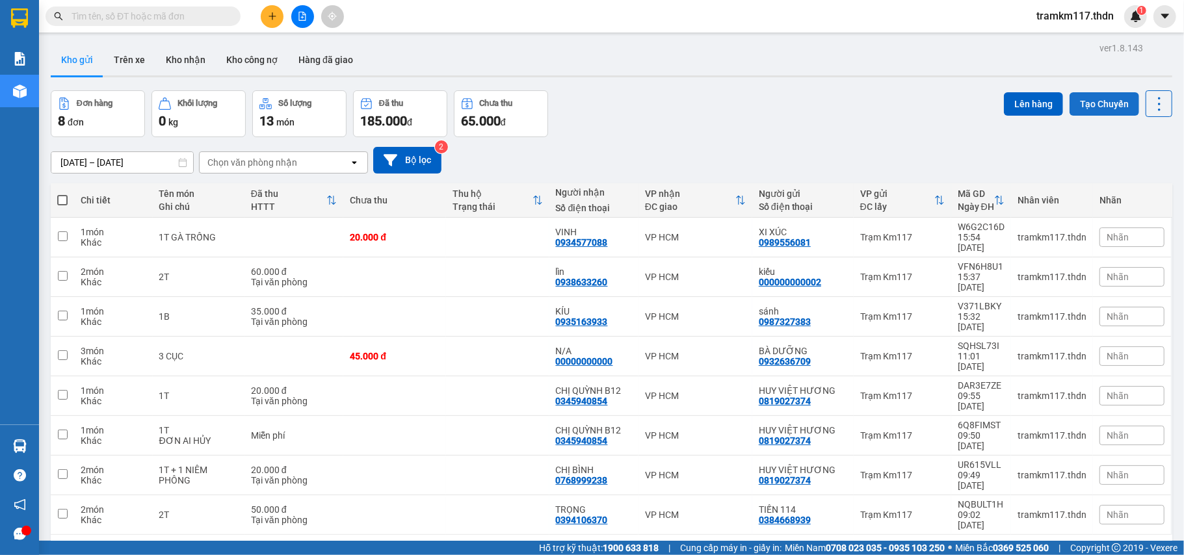
click at [1096, 111] on button "Tạo Chuyến" at bounding box center [1105, 103] width 70 height 23
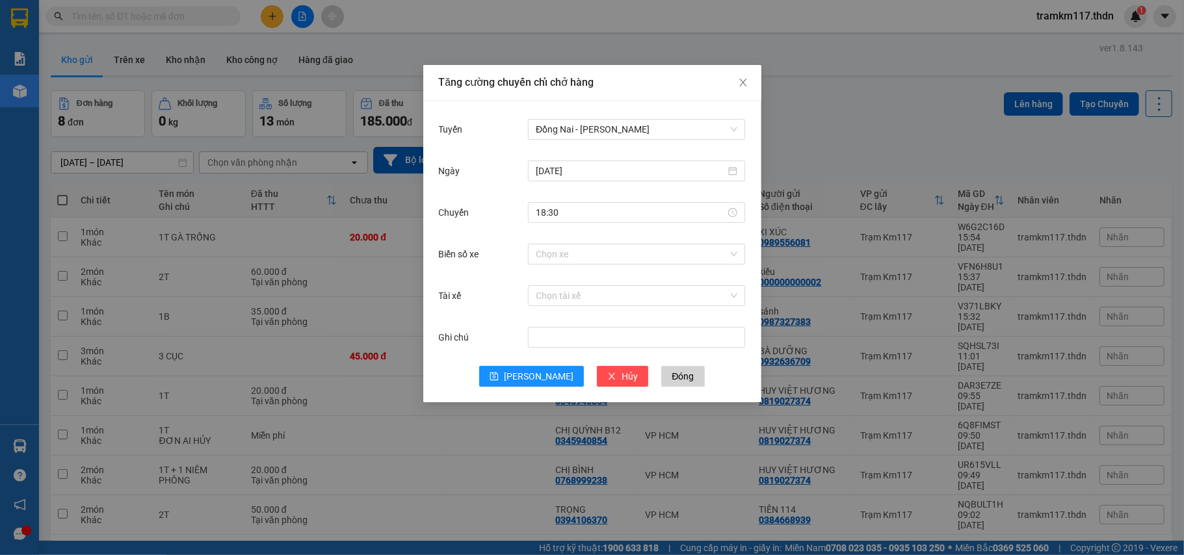
click at [652, 241] on div "Chọn xe" at bounding box center [636, 254] width 217 height 26
click at [645, 248] on input "Biển số xe" at bounding box center [632, 254] width 192 height 20
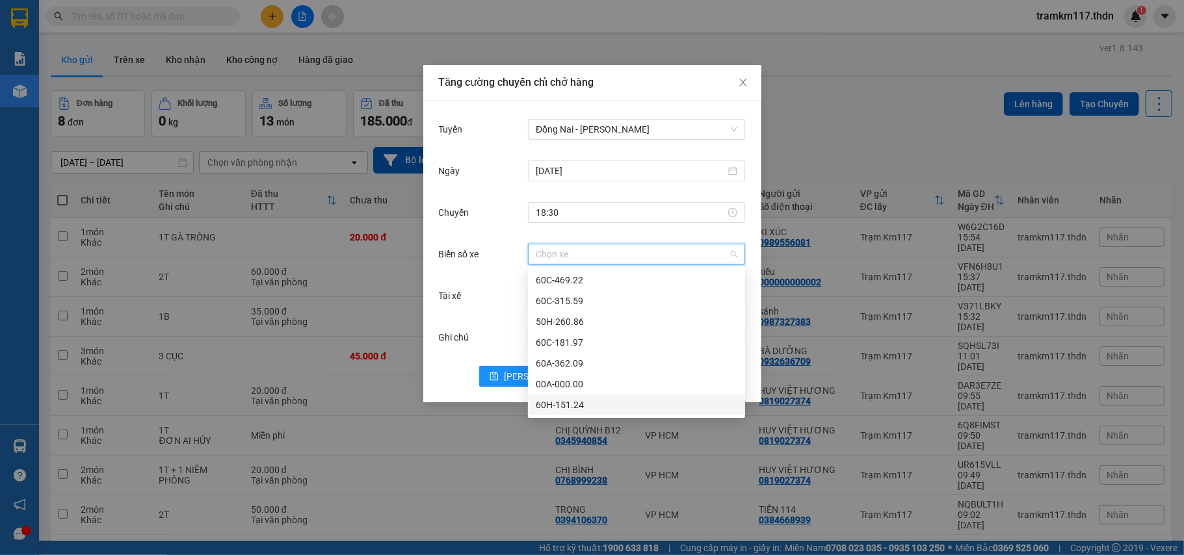
click at [568, 401] on div "60H-151.24" at bounding box center [637, 405] width 202 height 14
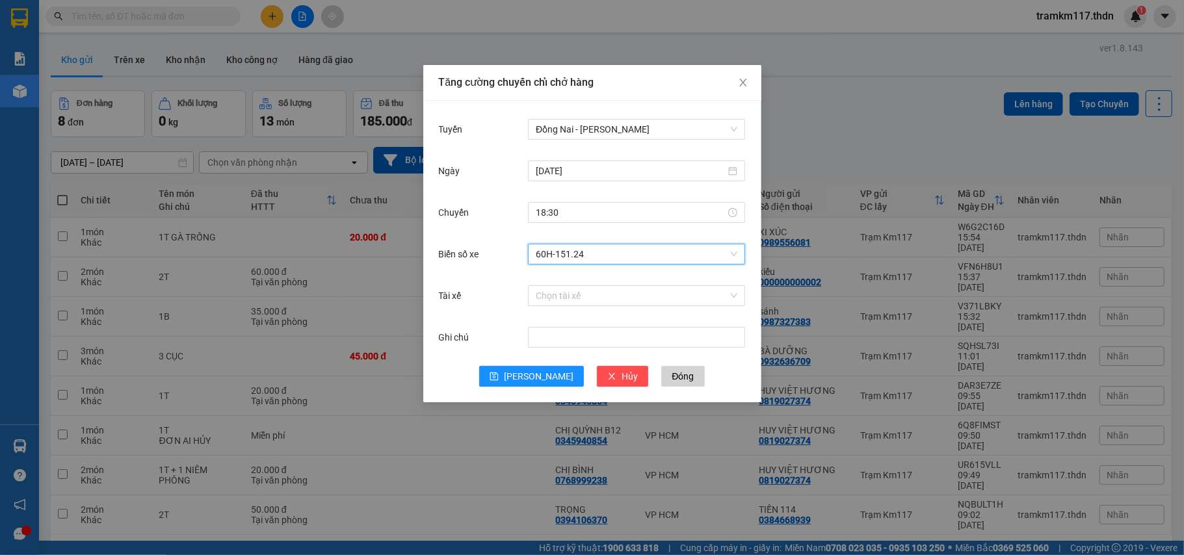
click at [581, 278] on div "Biển số xe 60H-151.24 60H-151.24" at bounding box center [592, 262] width 307 height 42
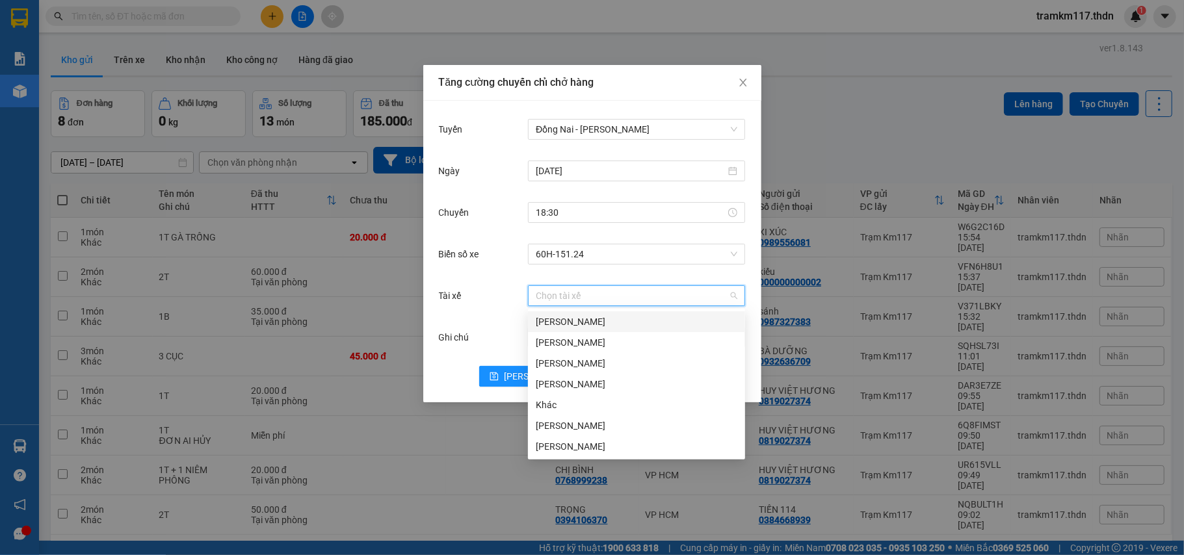
click at [581, 293] on input "Tài xế" at bounding box center [632, 296] width 192 height 20
click at [570, 406] on div "Khác" at bounding box center [637, 405] width 202 height 14
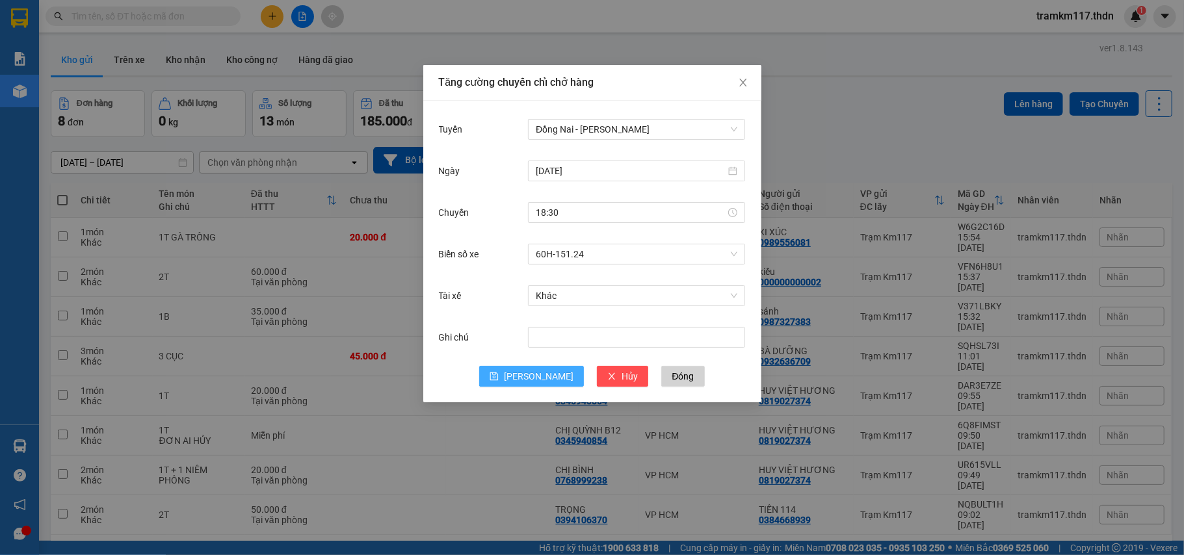
click at [547, 377] on button "[PERSON_NAME]" at bounding box center [531, 376] width 105 height 21
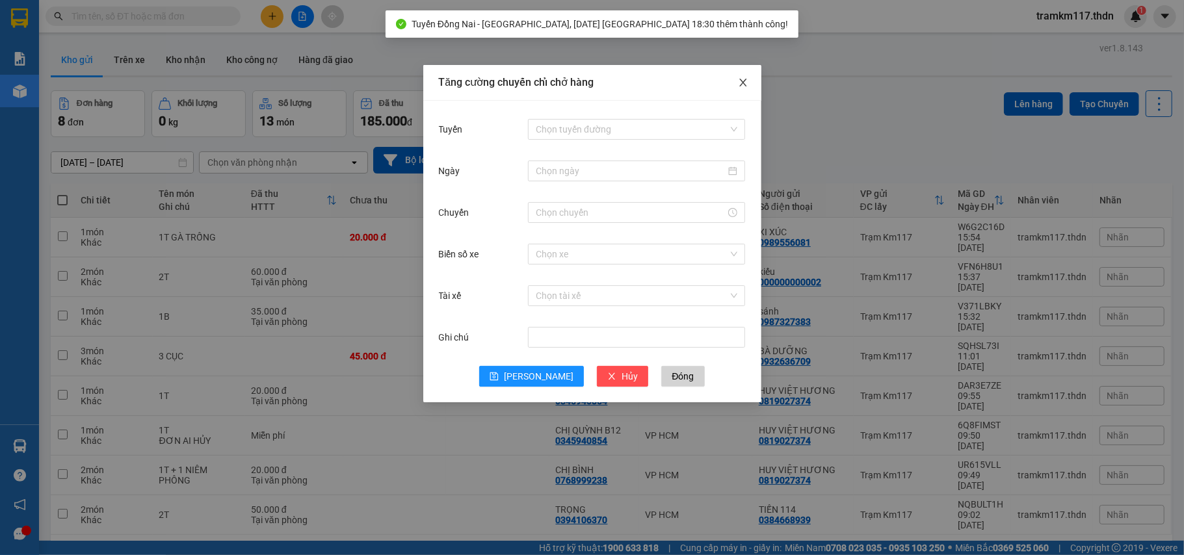
click at [737, 73] on span "Close" at bounding box center [743, 83] width 36 height 36
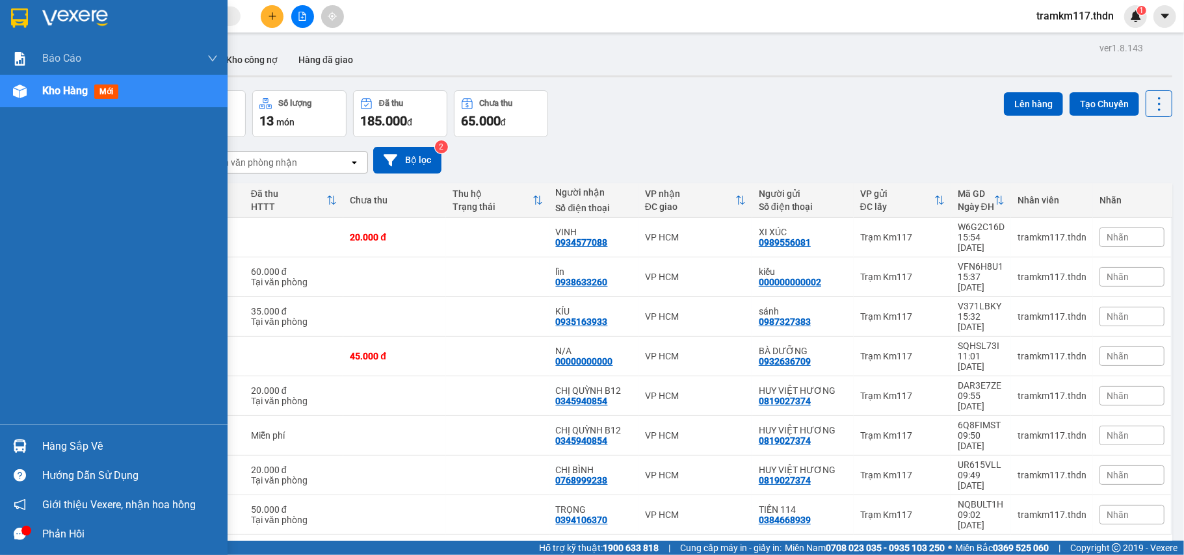
click at [14, 12] on img at bounding box center [19, 18] width 17 height 20
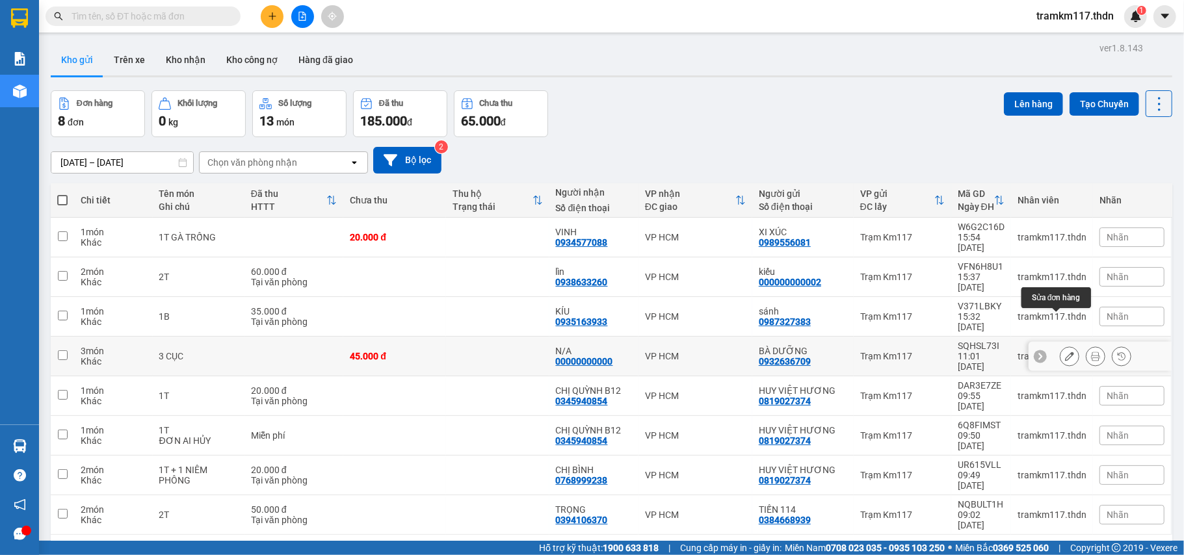
click at [1060, 345] on button at bounding box center [1069, 356] width 18 height 23
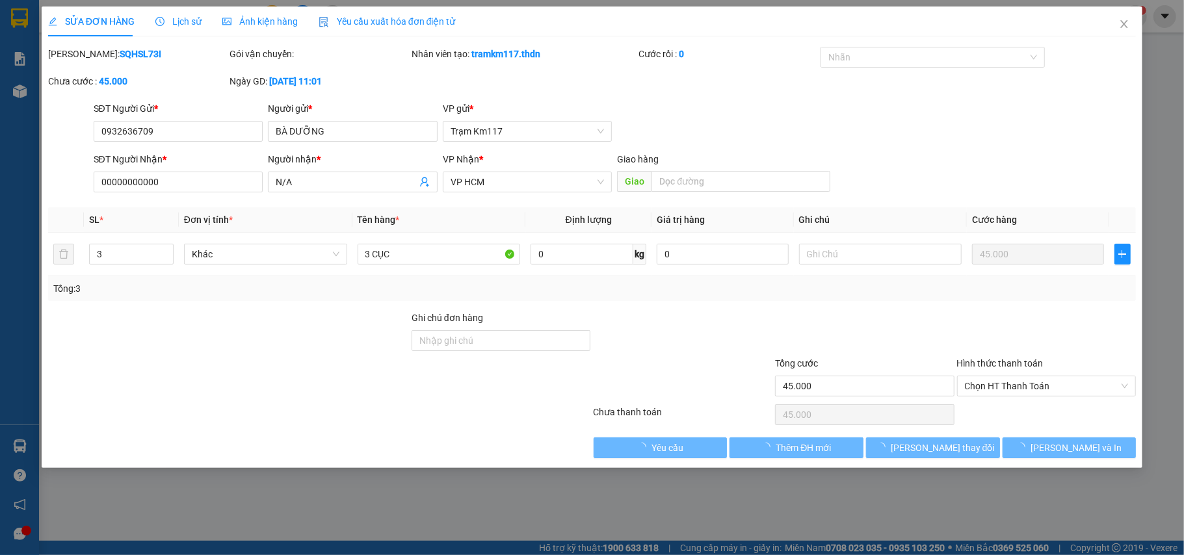
type input "0932636709"
type input "BÀ DƯỠNG"
type input "00000000000"
type input "N/A"
type input "45.000"
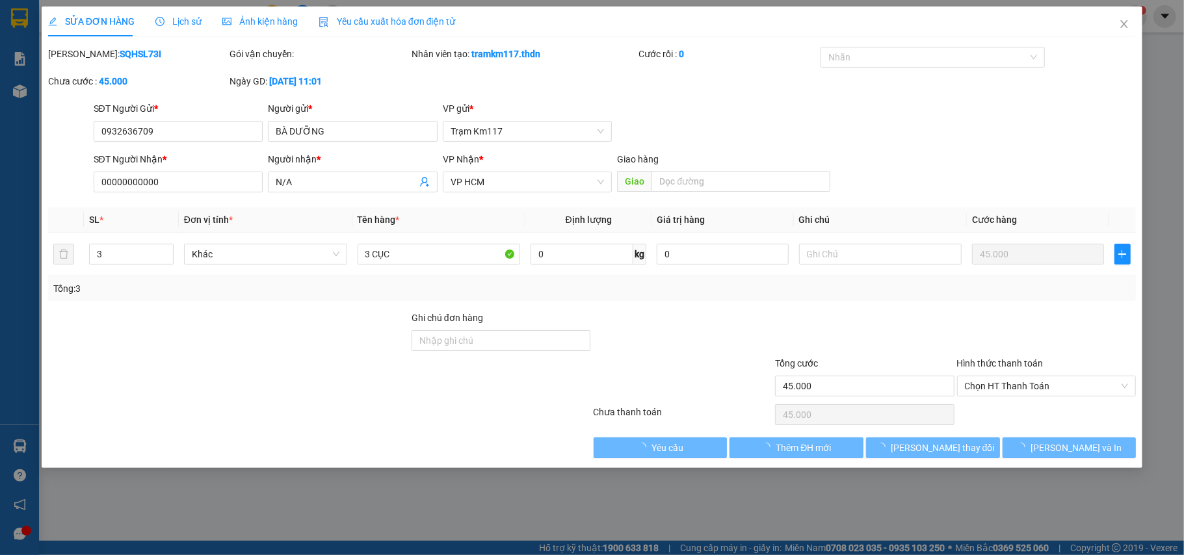
type input "45.000"
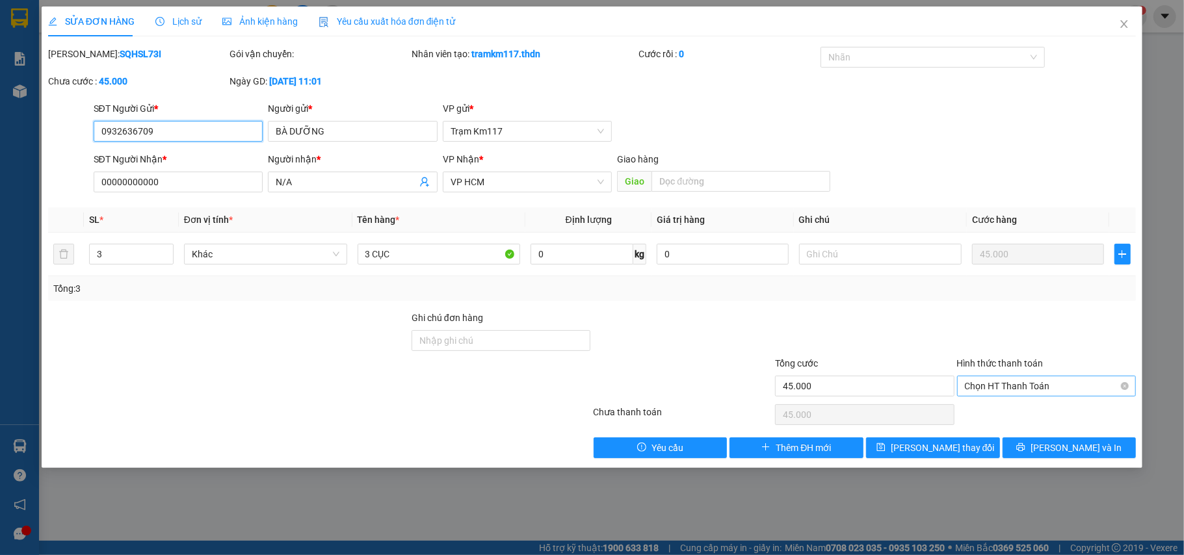
click at [1028, 391] on span "Chọn HT Thanh Toán" at bounding box center [1047, 386] width 164 height 20
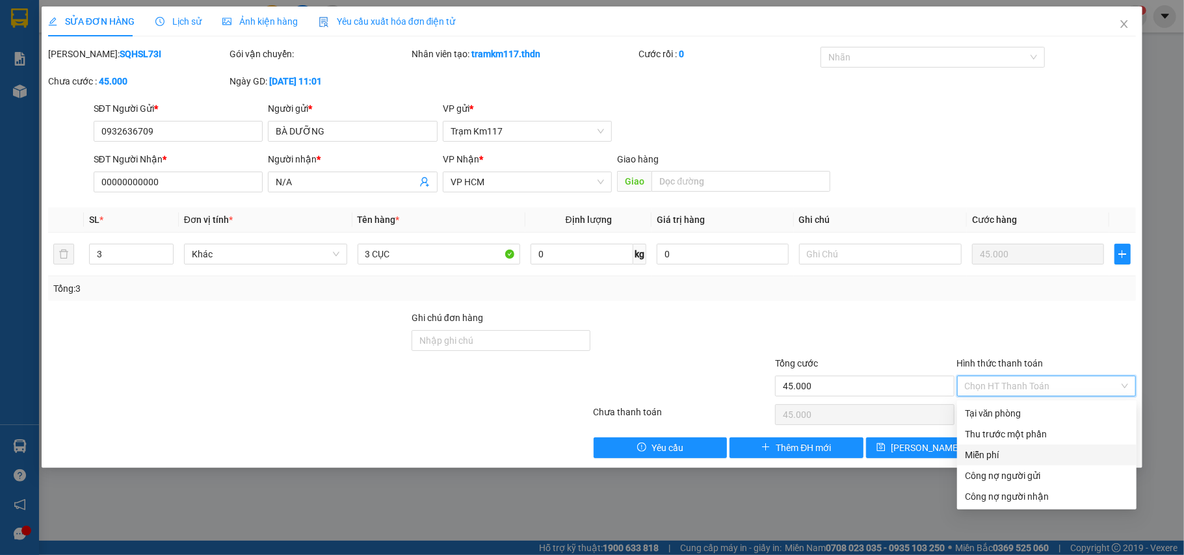
click at [1004, 448] on div "Miễn phí" at bounding box center [1047, 455] width 164 height 14
type input "0"
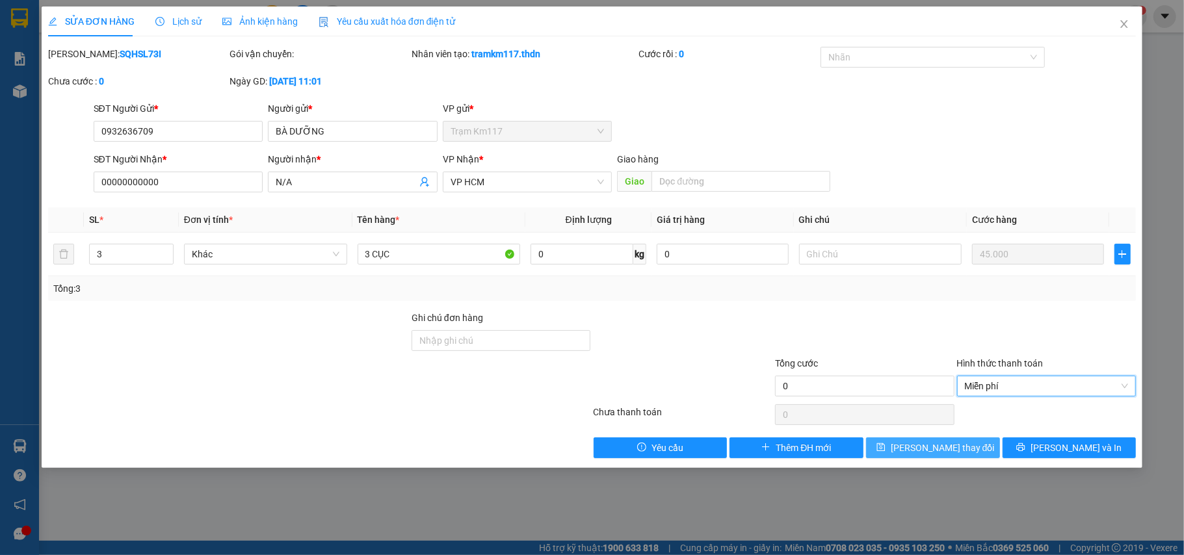
click at [953, 449] on span "[PERSON_NAME] thay đổi" at bounding box center [943, 448] width 104 height 14
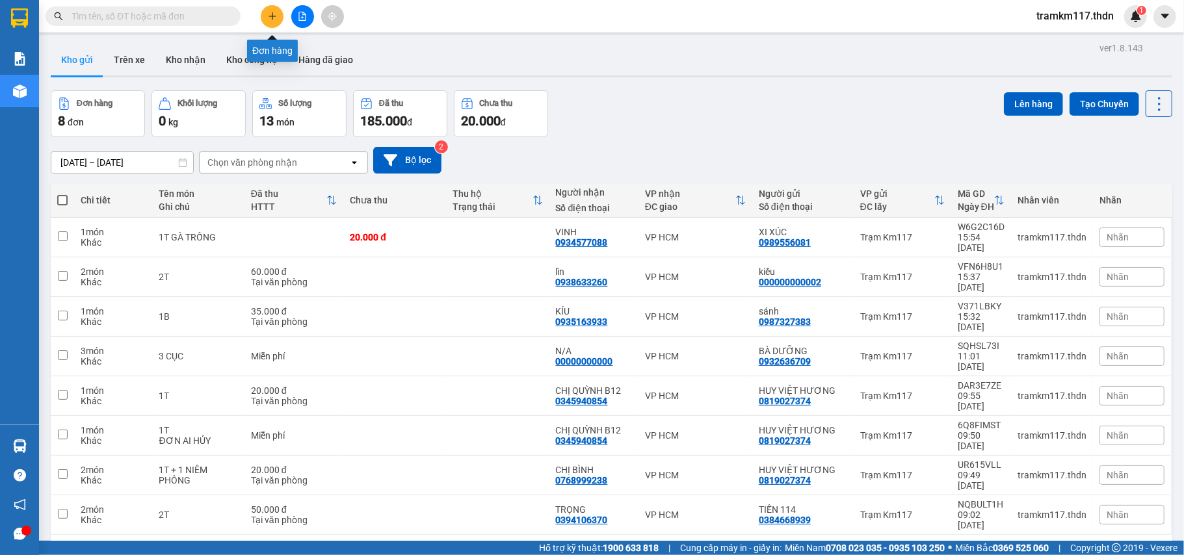
click at [268, 16] on icon "plus" at bounding box center [272, 16] width 9 height 9
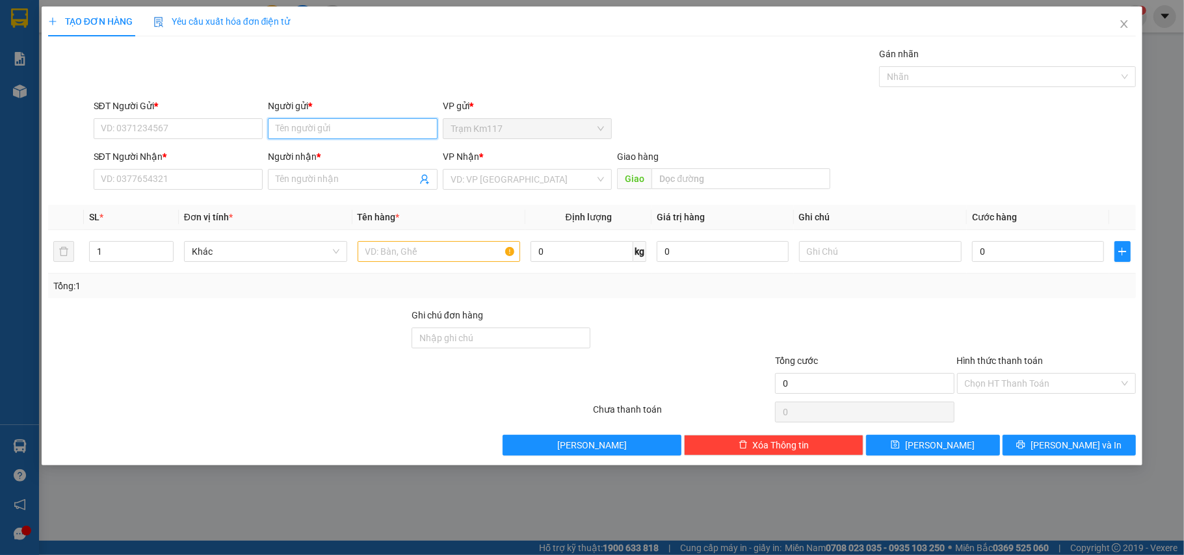
click at [303, 125] on input "Người gửi *" at bounding box center [353, 128] width 170 height 21
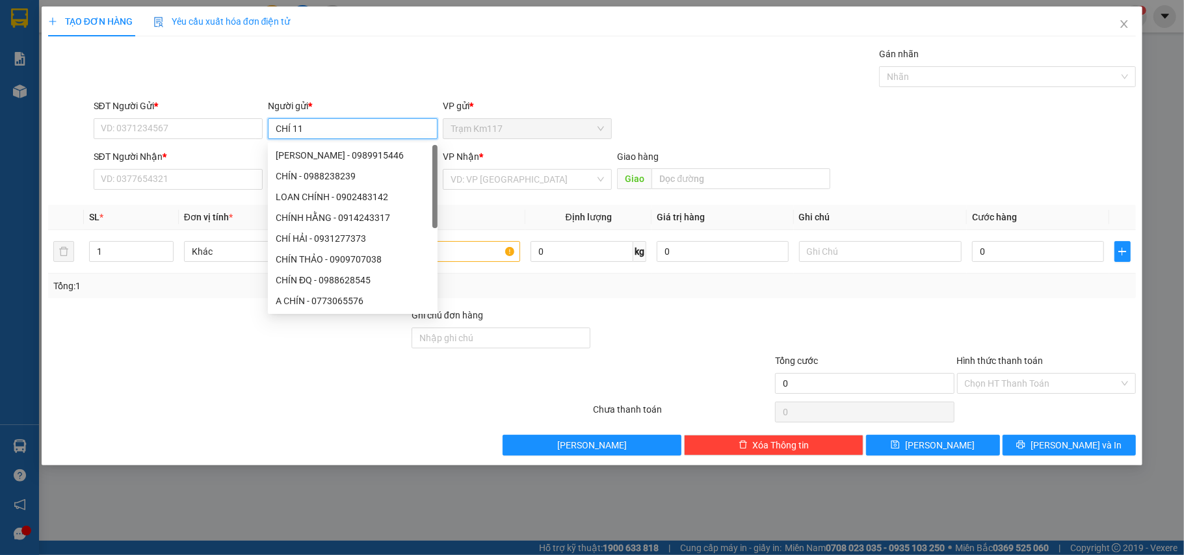
type input "CHÍ 115"
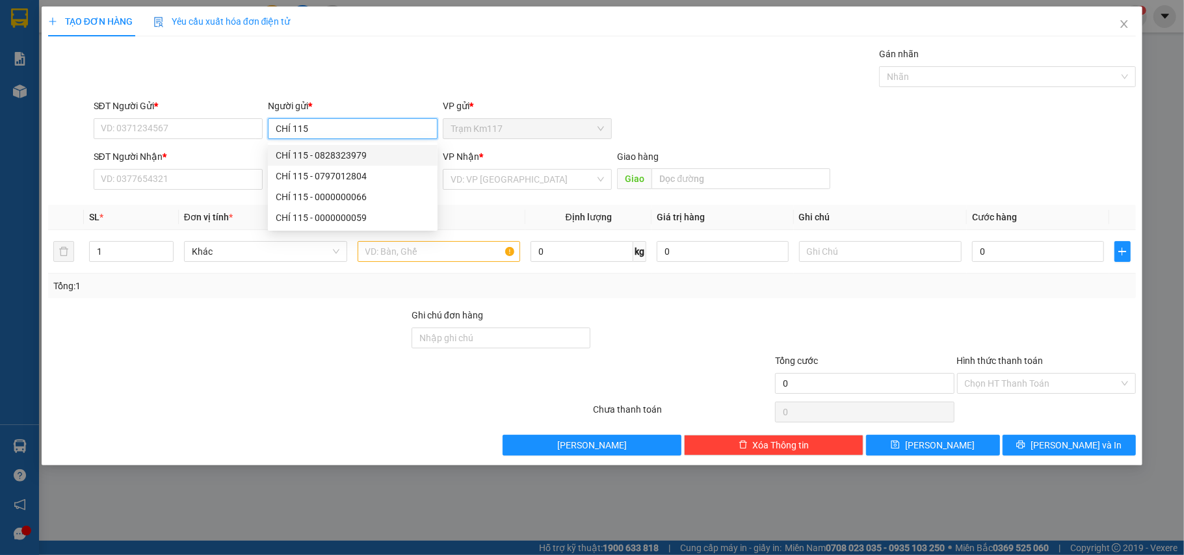
click at [320, 153] on div "CHÍ 115 - 0828323979" at bounding box center [353, 155] width 154 height 14
type input "0828323979"
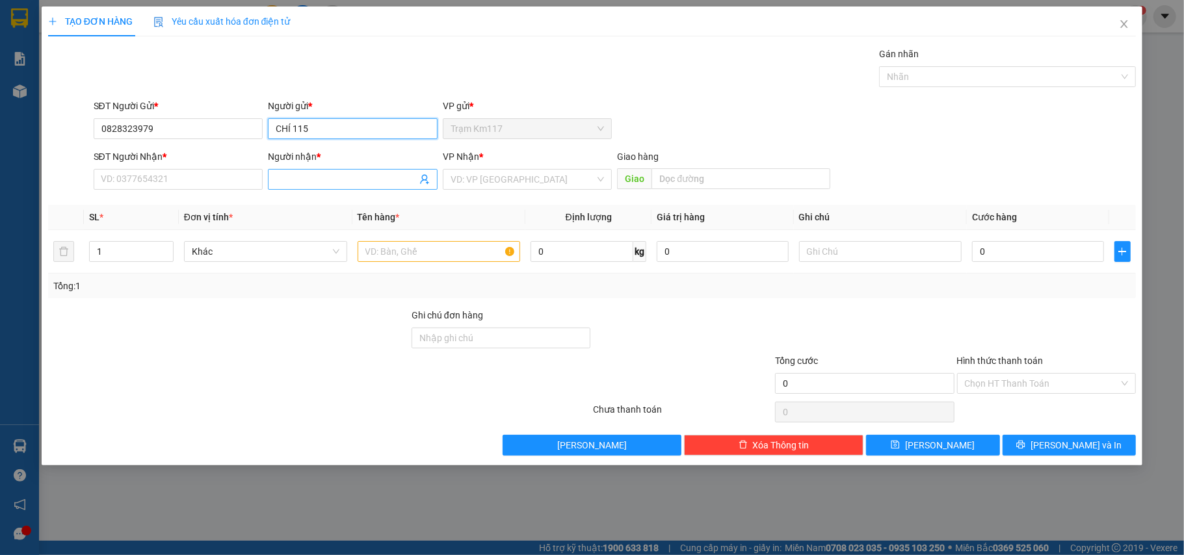
type input "CHÍ 115"
click at [420, 176] on icon "user-add" at bounding box center [424, 179] width 10 height 10
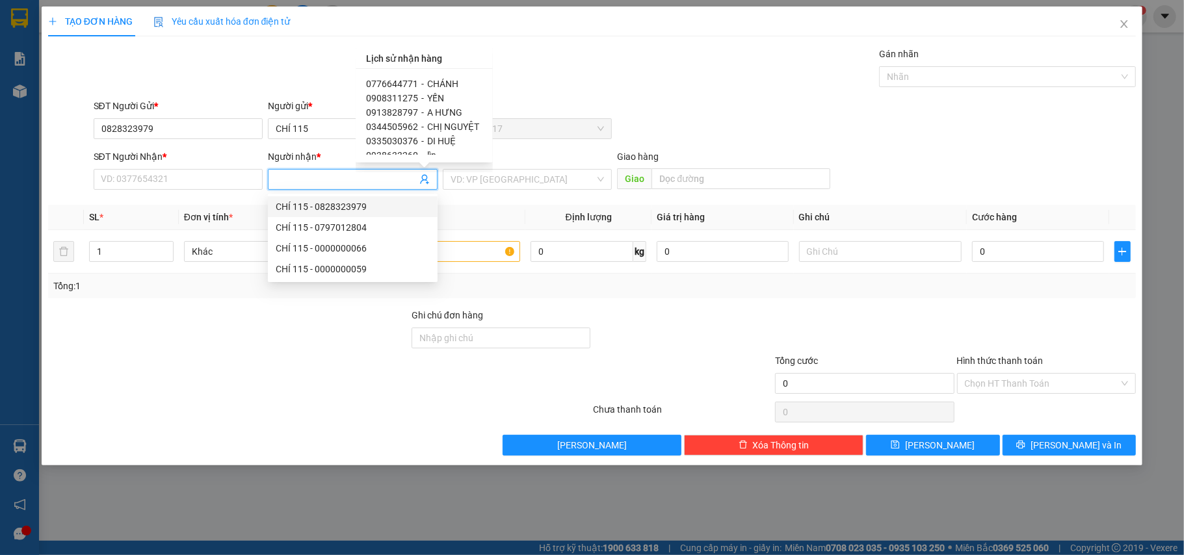
click at [415, 142] on div "0335030376 - DI HUỆ" at bounding box center [424, 141] width 116 height 14
type input "0335030376"
type input "DI HUỆ"
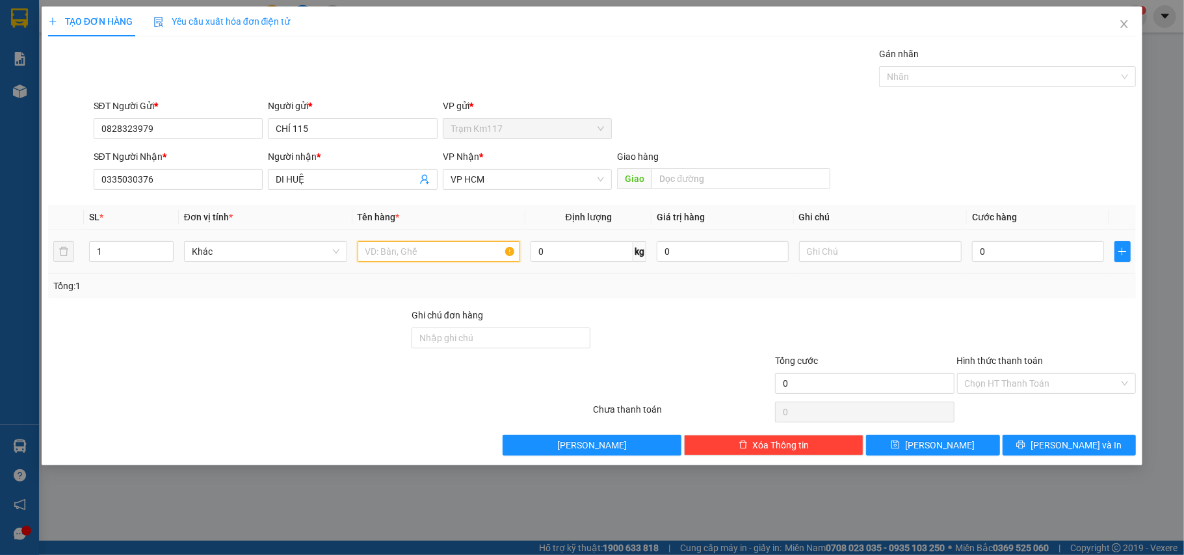
click at [406, 256] on input "text" at bounding box center [439, 251] width 163 height 21
type input "1 BỊCH"
click at [1012, 255] on input "0" at bounding box center [1037, 251] width 131 height 21
type input "2"
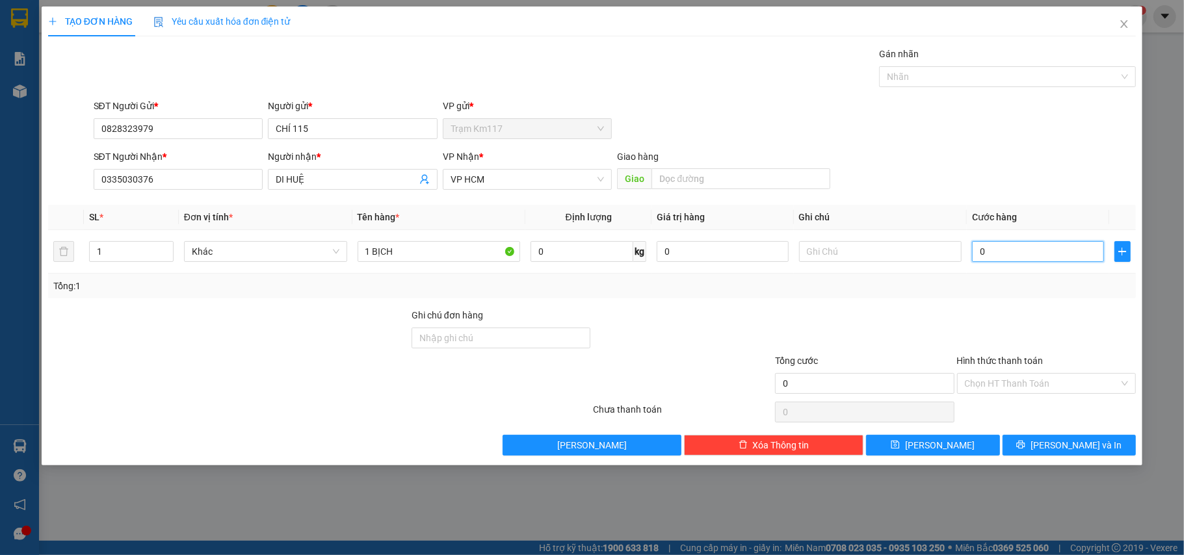
type input "2"
type input "20"
type input "200"
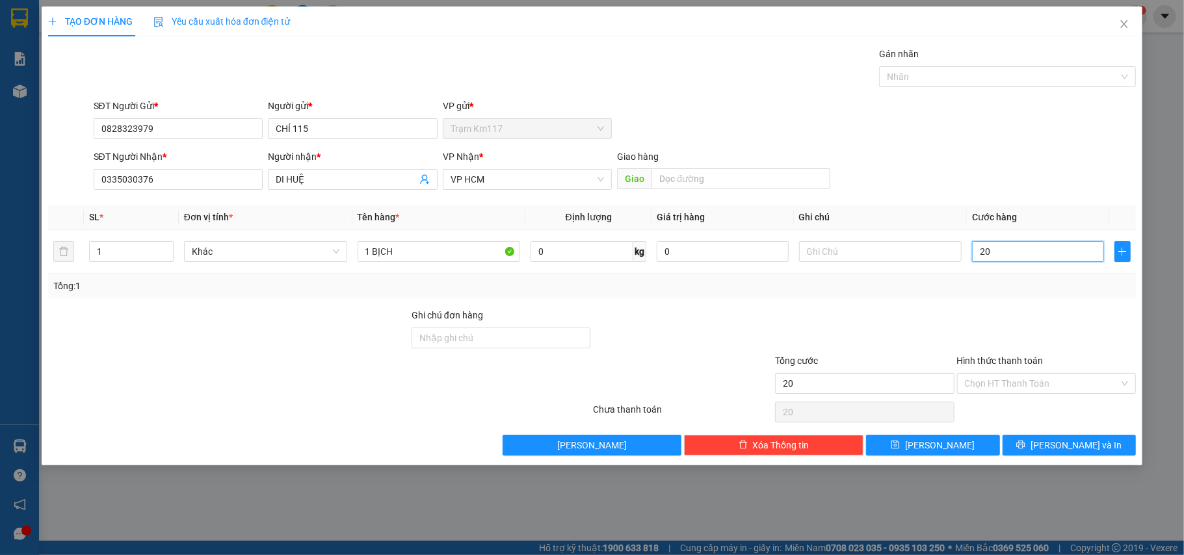
type input "200"
type input "2.000"
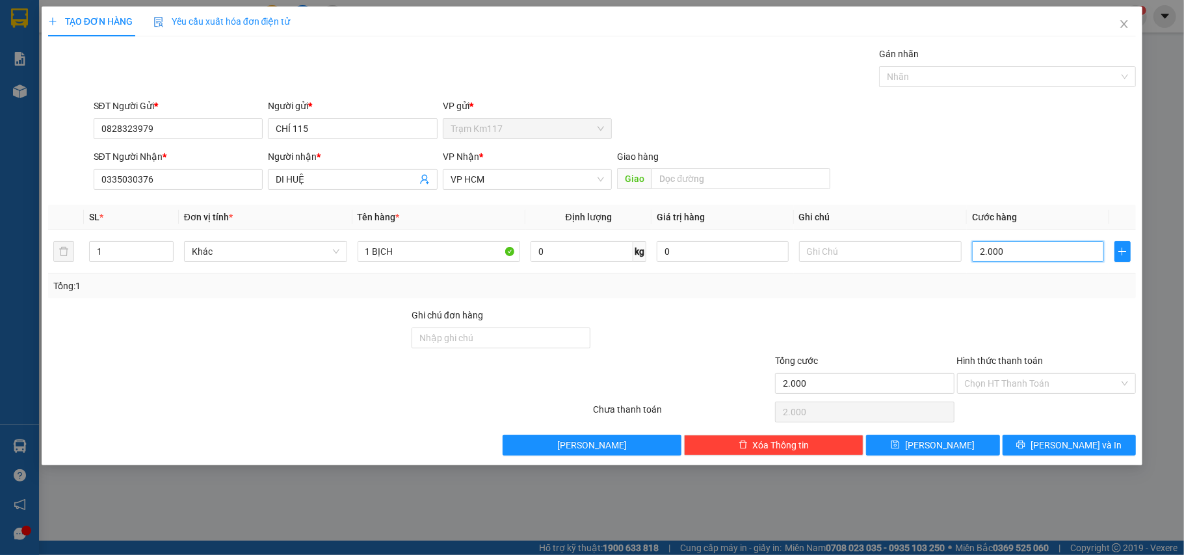
type input "20.000"
click at [1017, 388] on input "Hình thức thanh toán" at bounding box center [1042, 384] width 155 height 20
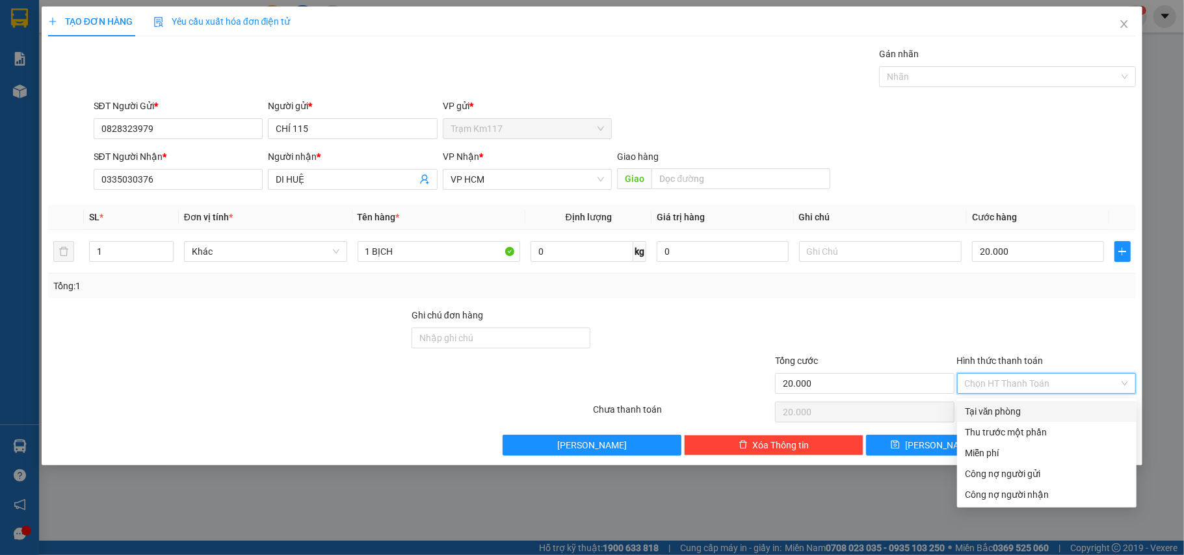
click at [1004, 410] on div "Tại văn phòng" at bounding box center [1047, 411] width 164 height 14
type input "0"
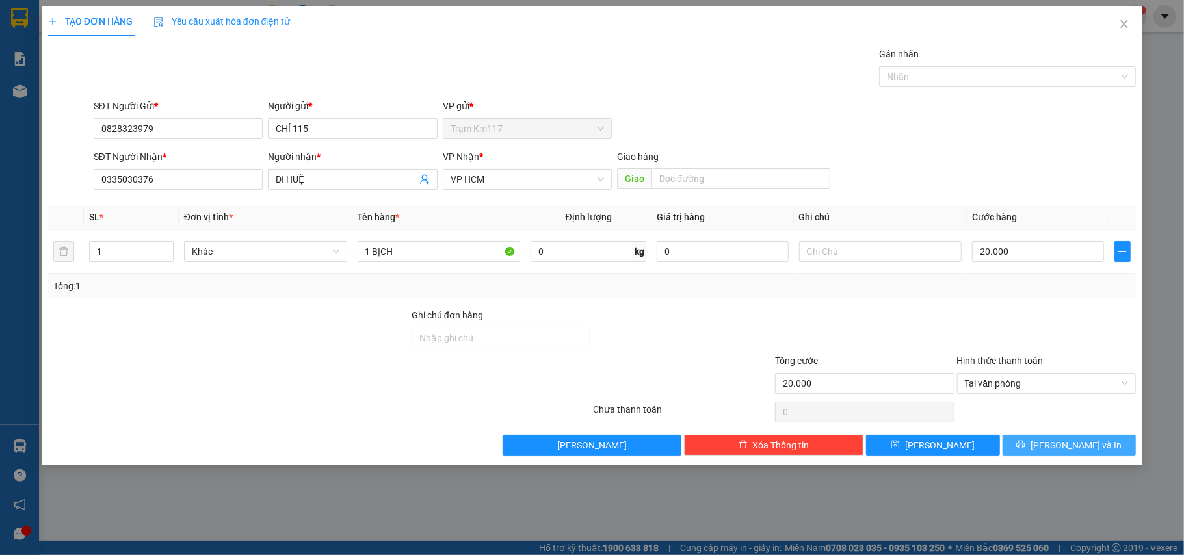
click at [1034, 451] on button "[PERSON_NAME] và In" at bounding box center [1070, 445] width 134 height 21
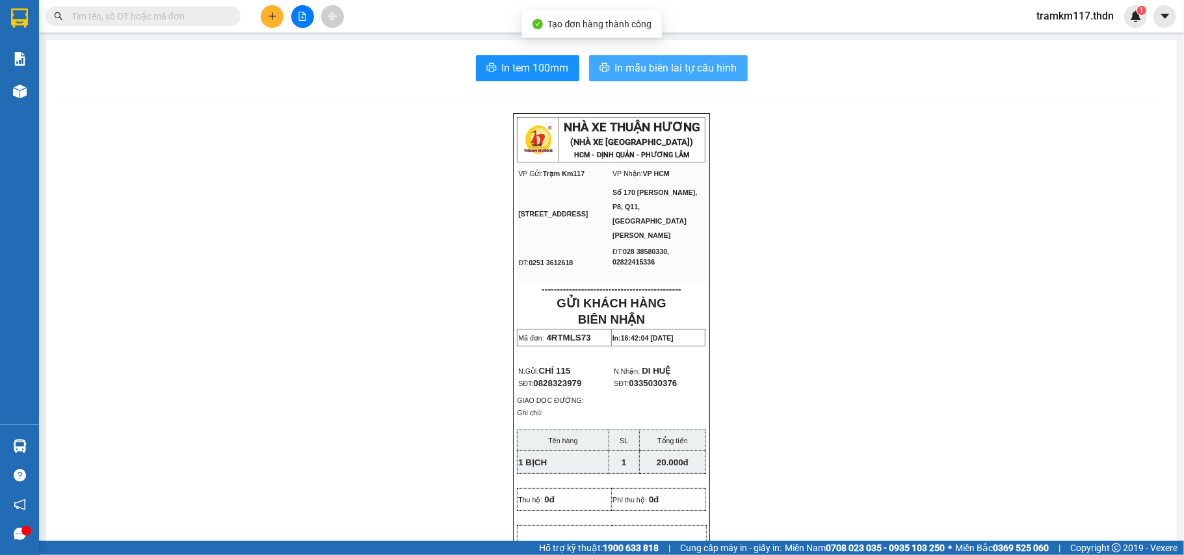
click at [672, 70] on span "In mẫu biên lai tự cấu hình" at bounding box center [676, 68] width 122 height 16
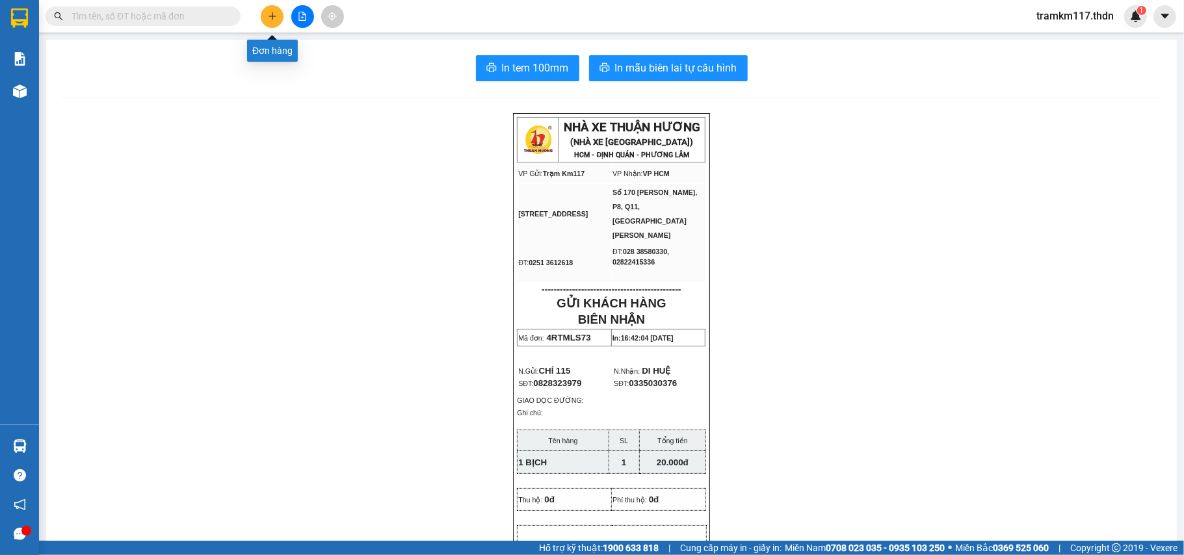
click at [273, 16] on icon "plus" at bounding box center [272, 16] width 9 height 9
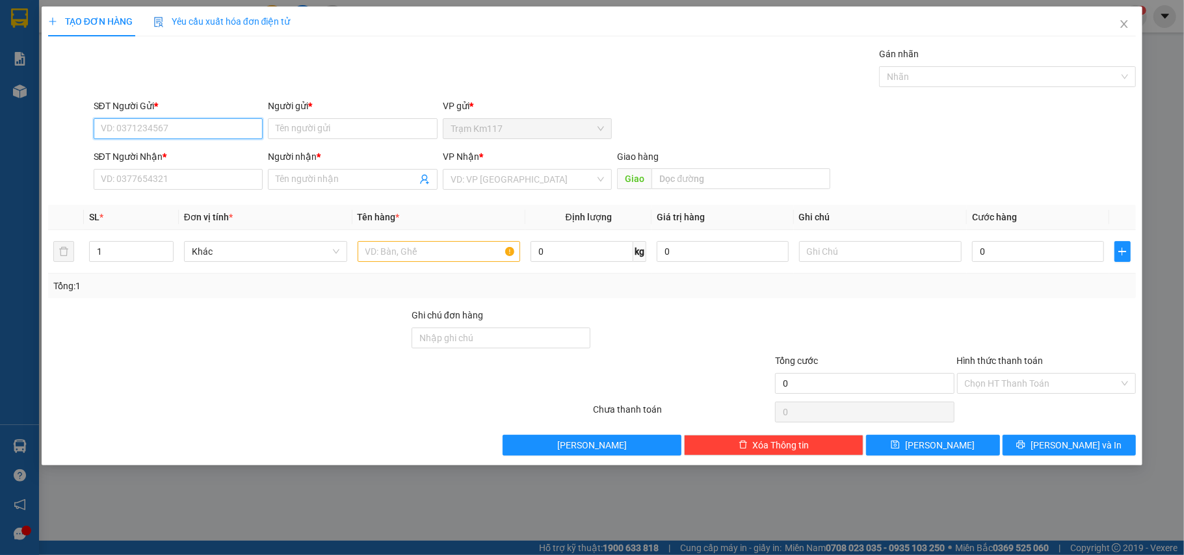
click at [204, 133] on input "SĐT Người Gửi *" at bounding box center [179, 128] width 170 height 21
click at [166, 152] on div "0932044548 - PHỤNG" at bounding box center [178, 155] width 154 height 14
type input "0932044548"
type input "PHỤNG"
type input "0917421478"
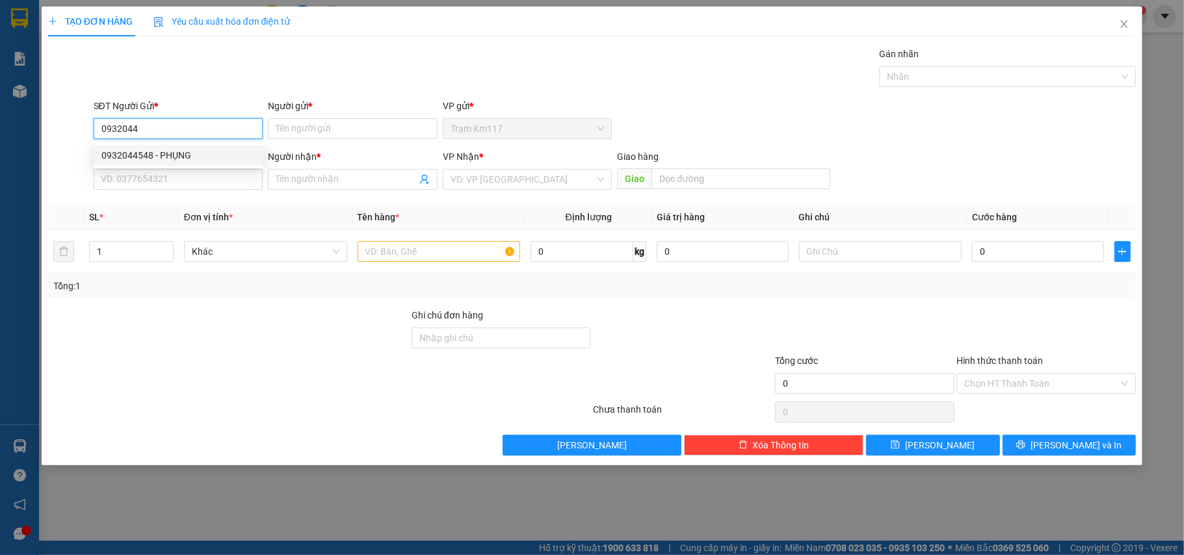
type input "THẢO"
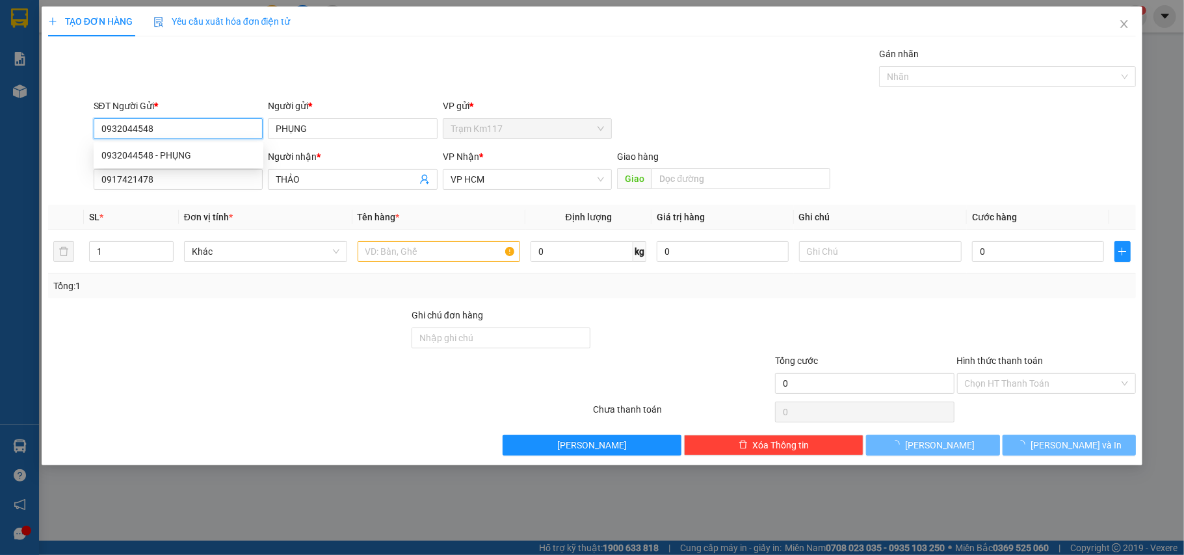
type input "30.000"
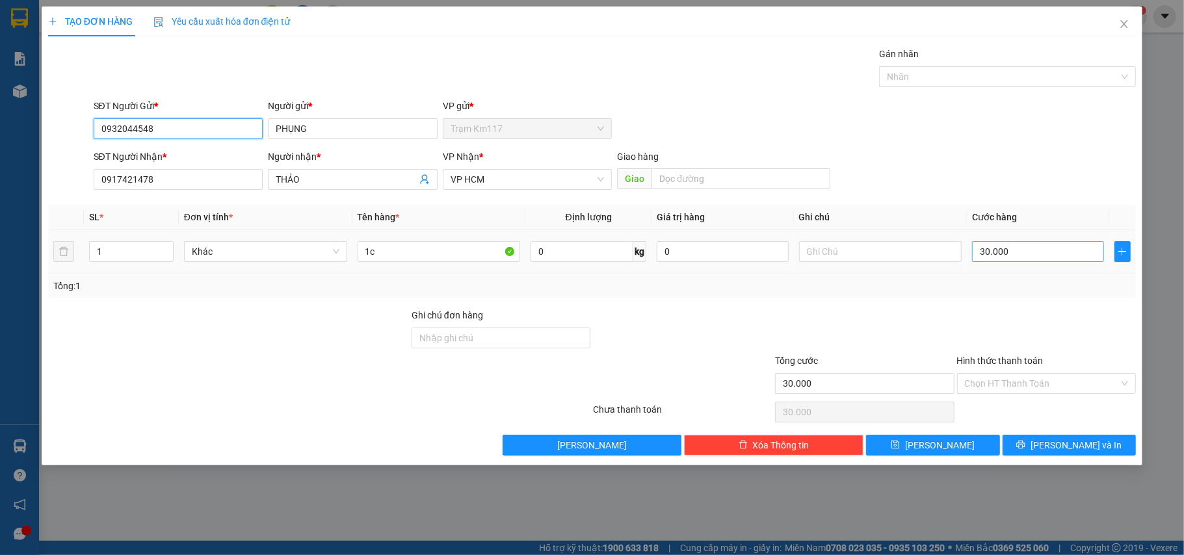
type input "0932044548"
click at [1015, 256] on input "30.000" at bounding box center [1037, 251] width 131 height 21
type input "0"
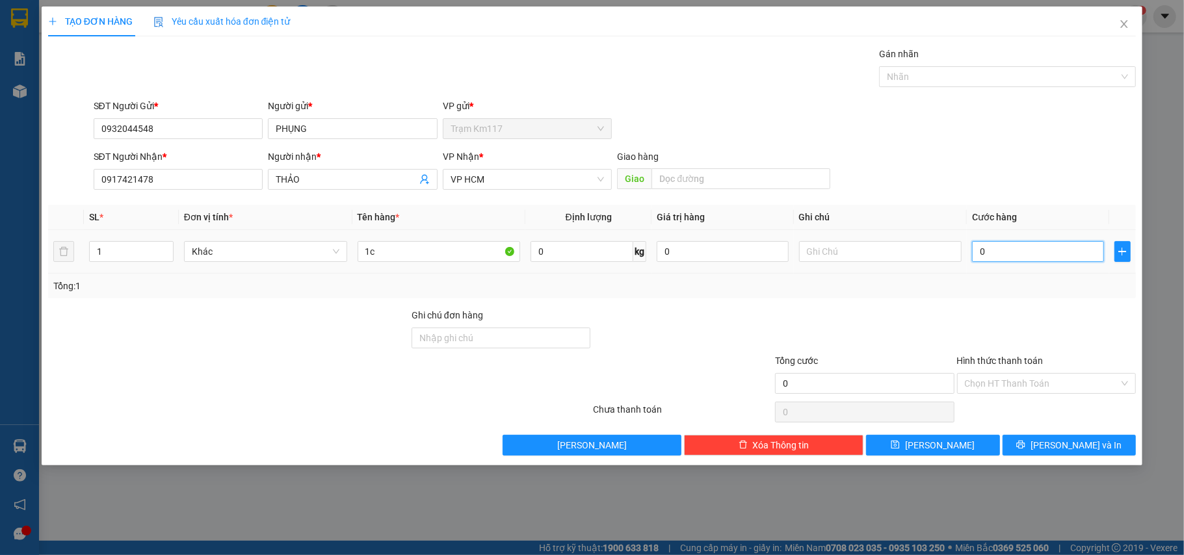
click at [978, 253] on input "0" at bounding box center [1037, 251] width 131 height 21
type input "20"
type input "200"
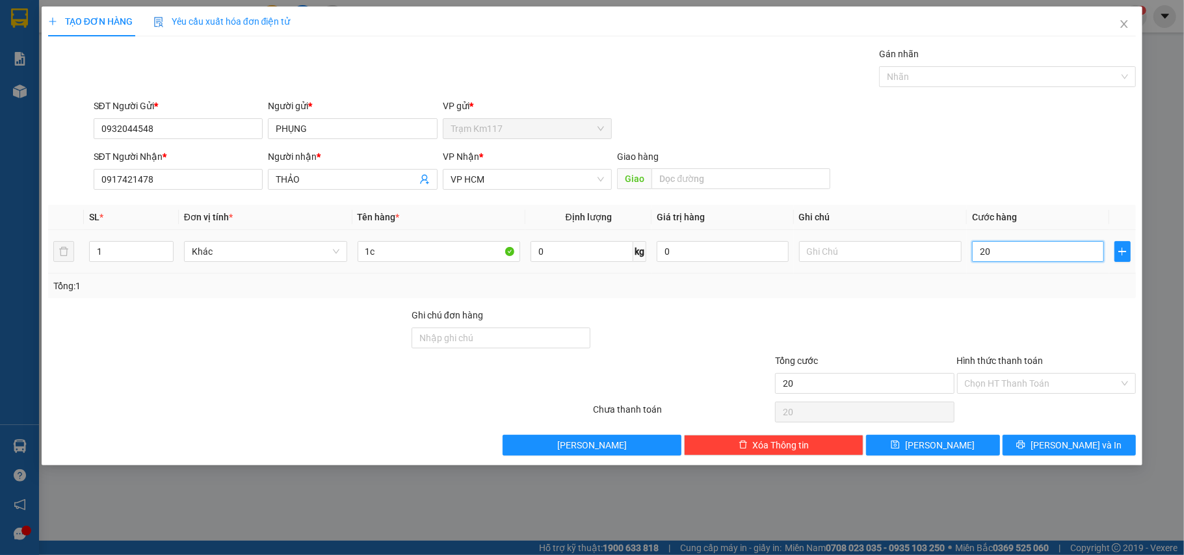
type input "200"
type input "2.000"
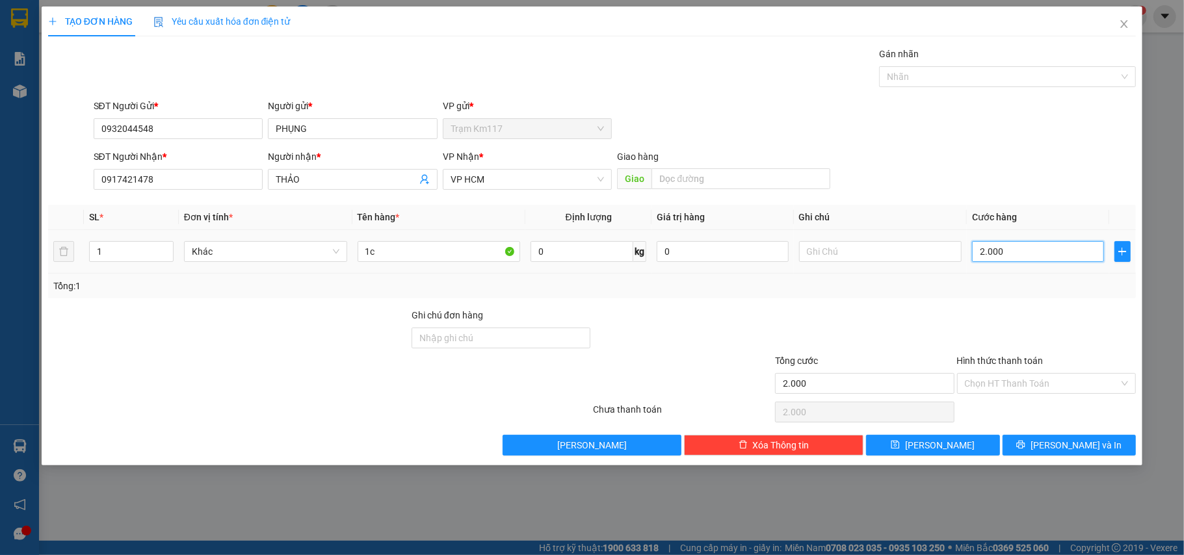
type input "20.000"
click at [1028, 385] on input "Hình thức thanh toán" at bounding box center [1042, 384] width 155 height 20
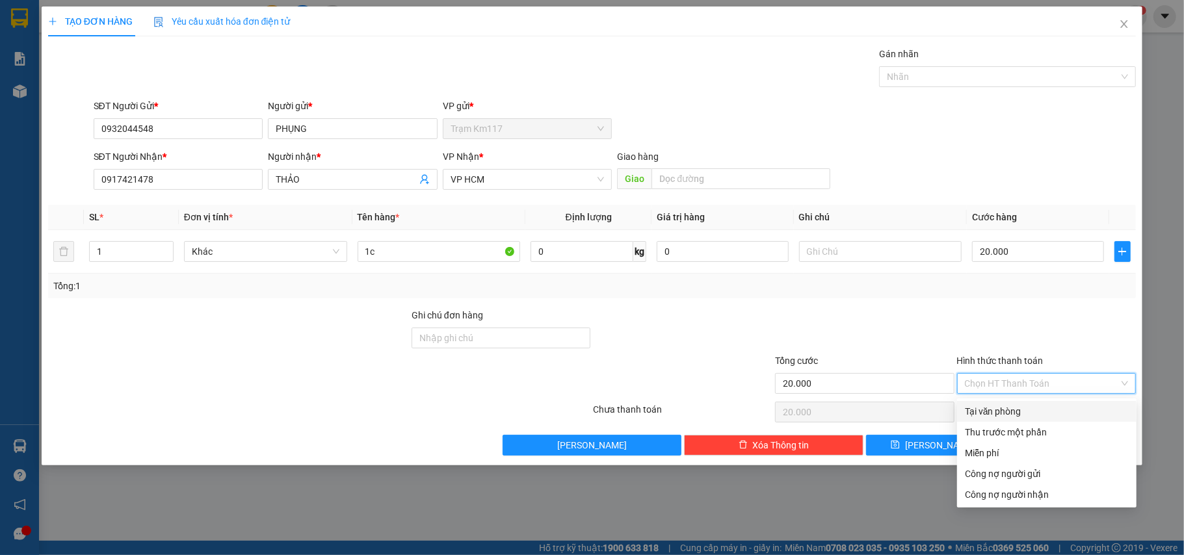
click at [994, 410] on div "Tại văn phòng" at bounding box center [1047, 411] width 164 height 14
type input "0"
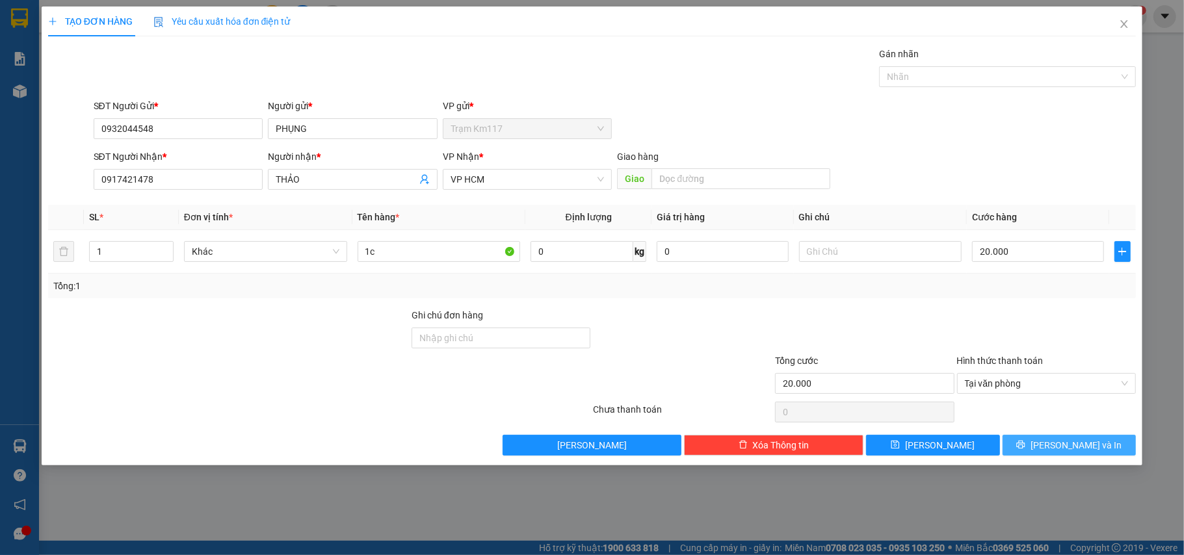
click at [1059, 447] on span "[PERSON_NAME] và In" at bounding box center [1076, 445] width 91 height 14
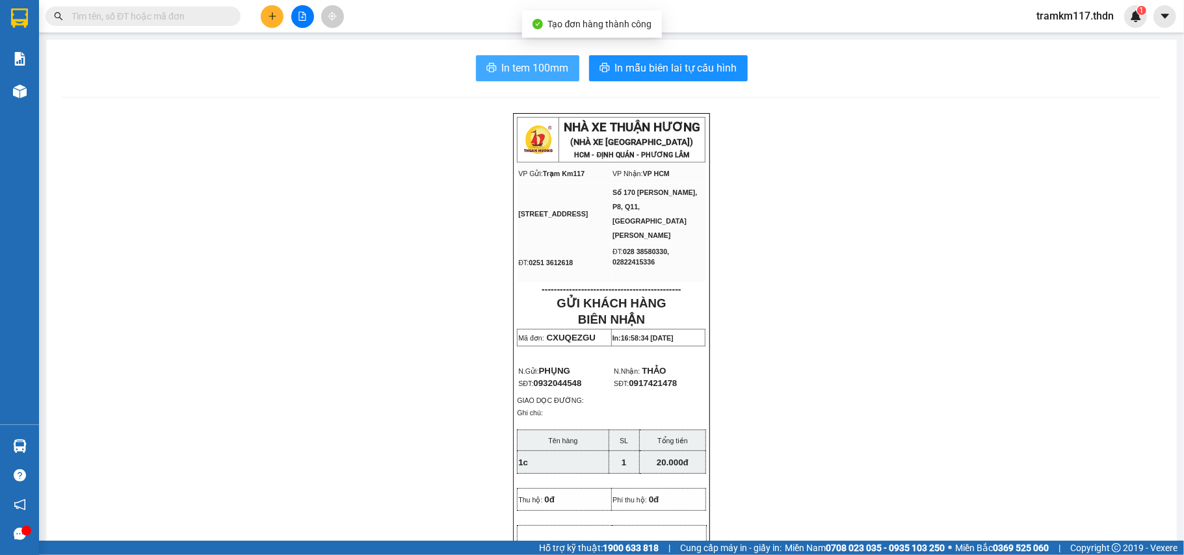
click at [520, 68] on span "In tem 100mm" at bounding box center [535, 68] width 67 height 16
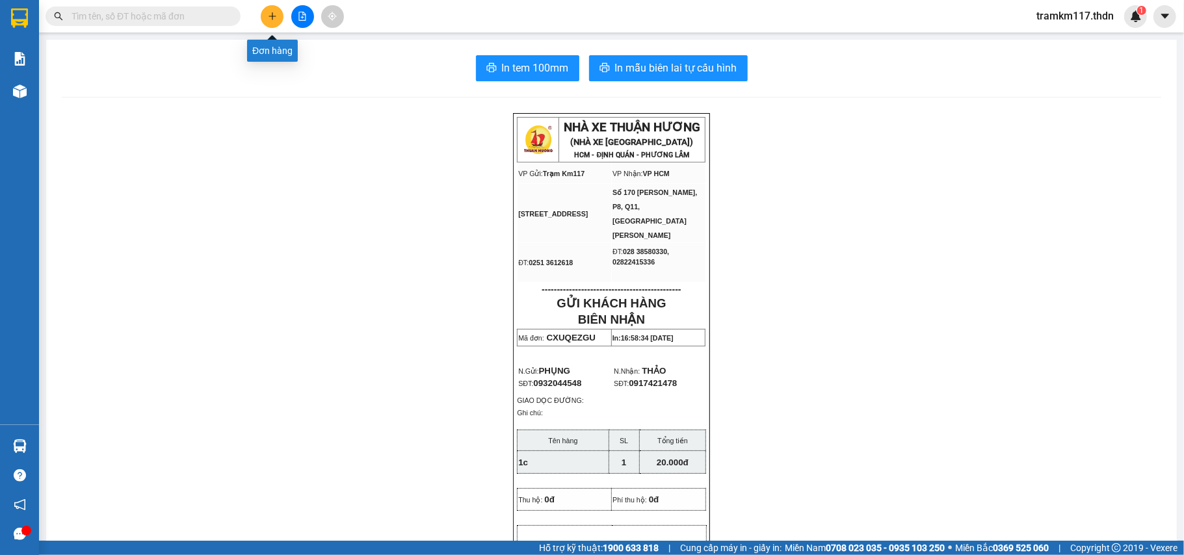
click at [270, 19] on icon "plus" at bounding box center [272, 16] width 9 height 9
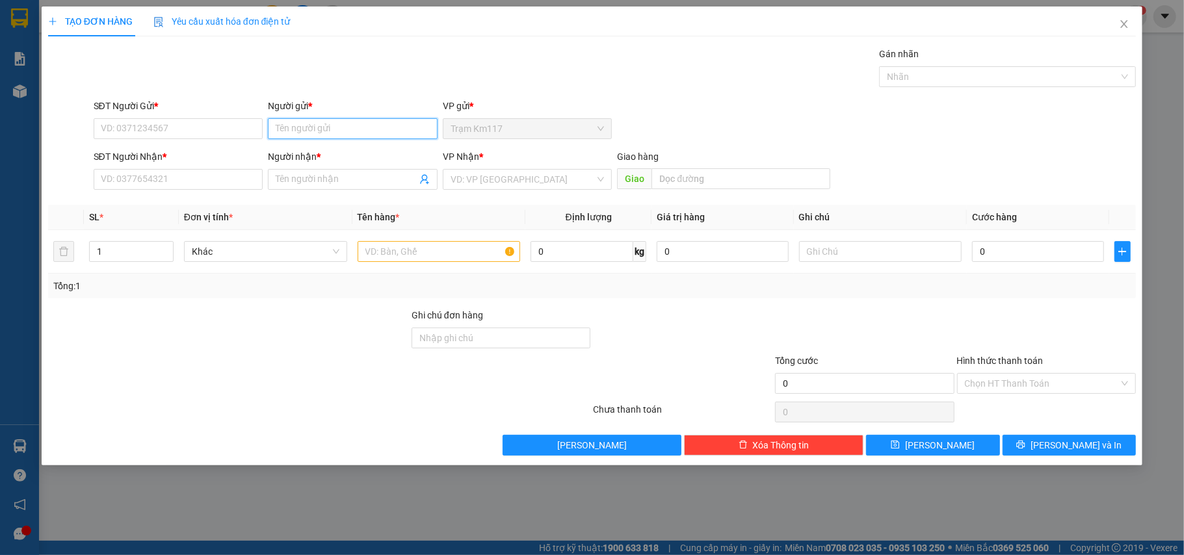
click at [304, 134] on input "Người gửi *" at bounding box center [353, 128] width 170 height 21
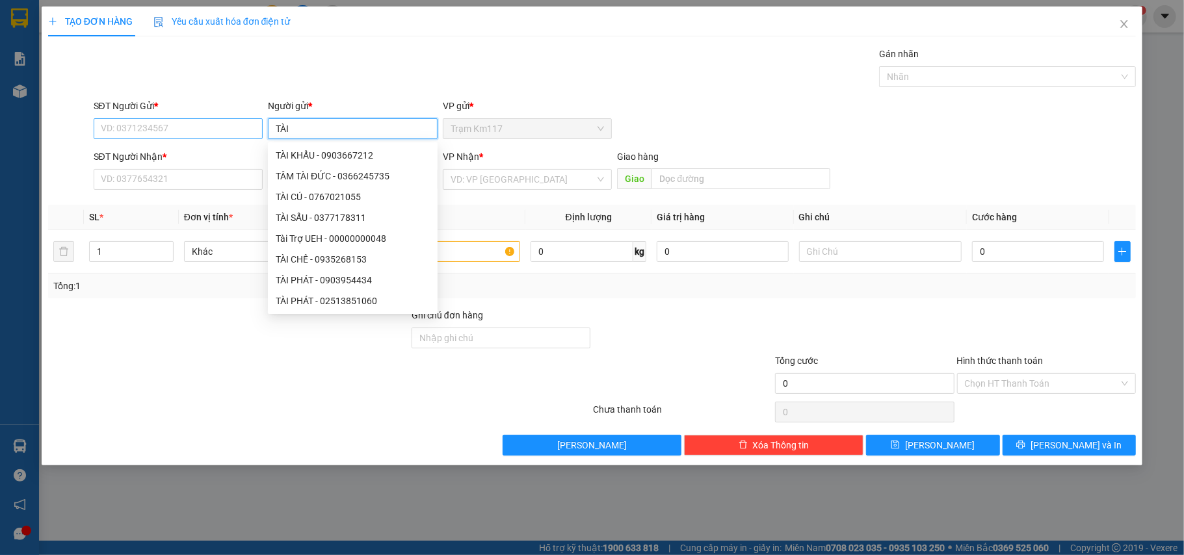
type input "TÀI"
click at [194, 133] on input "SĐT Người Gửi *" at bounding box center [179, 128] width 170 height 21
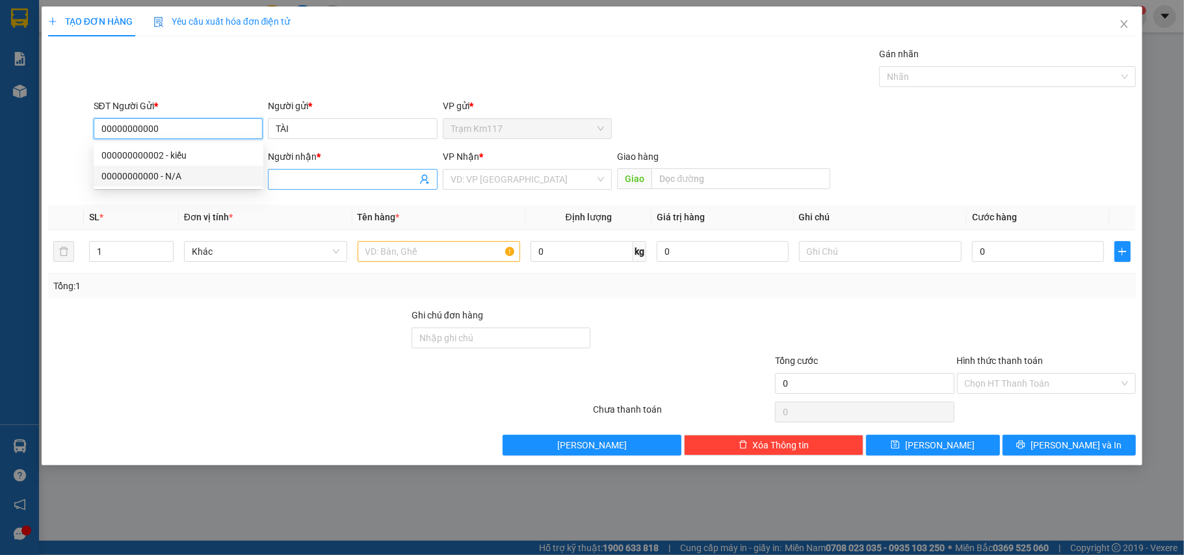
type input "00000000000"
click at [310, 178] on input "Người nhận *" at bounding box center [346, 179] width 141 height 14
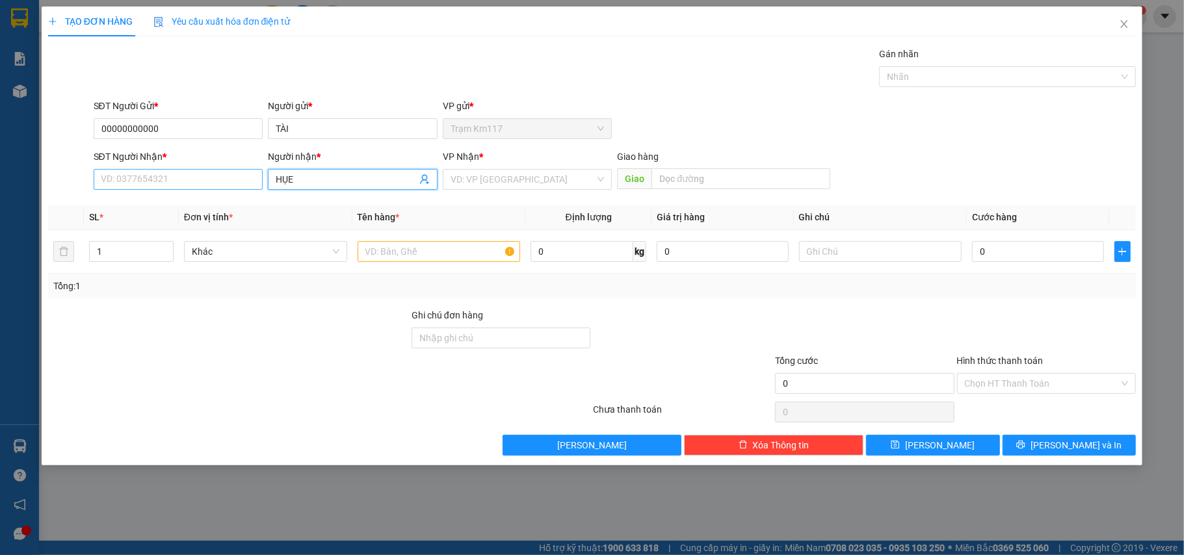
type input "HỤE"
click at [186, 181] on input "SĐT Người Nhận *" at bounding box center [179, 179] width 170 height 21
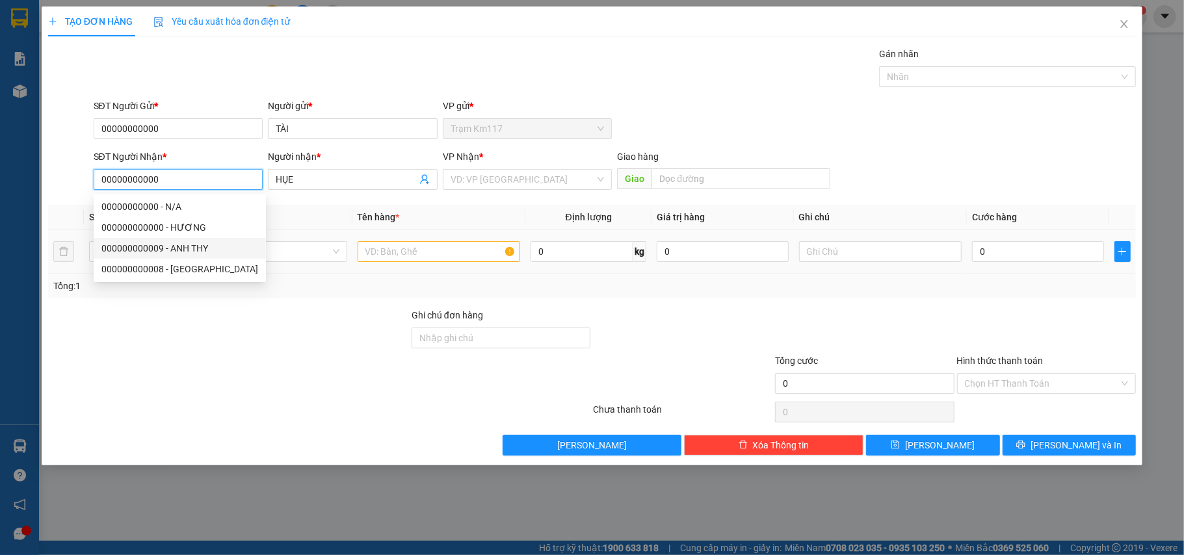
type input "00000000000"
click at [425, 255] on input "text" at bounding box center [439, 251] width 163 height 21
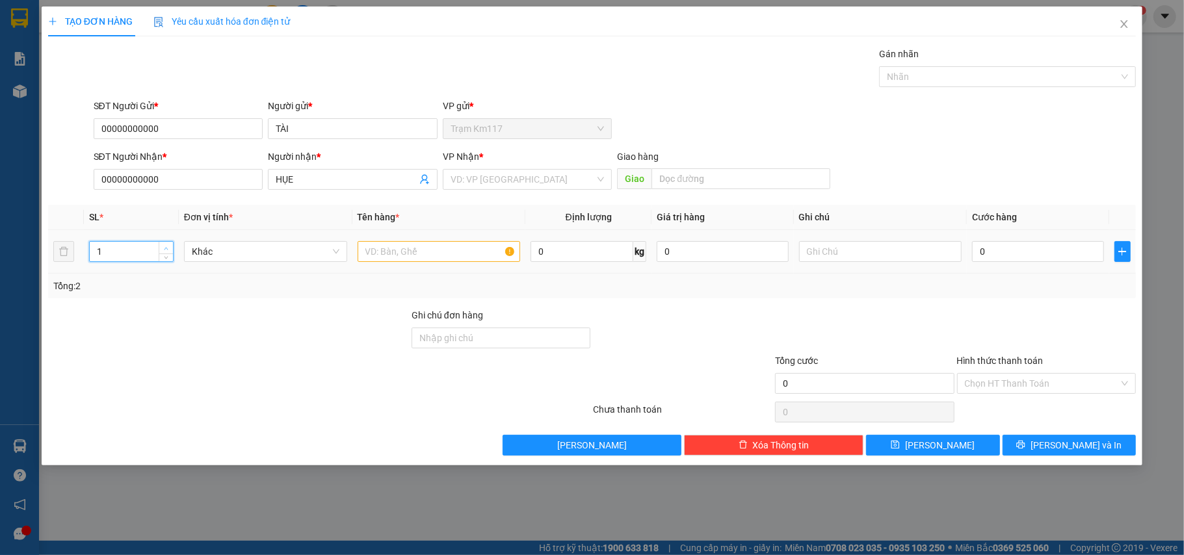
type input "2"
click at [165, 250] on icon "up" at bounding box center [167, 248] width 4 height 3
click at [430, 255] on input "text" at bounding box center [439, 251] width 163 height 21
type input "2K"
click at [498, 180] on input "search" at bounding box center [523, 180] width 145 height 20
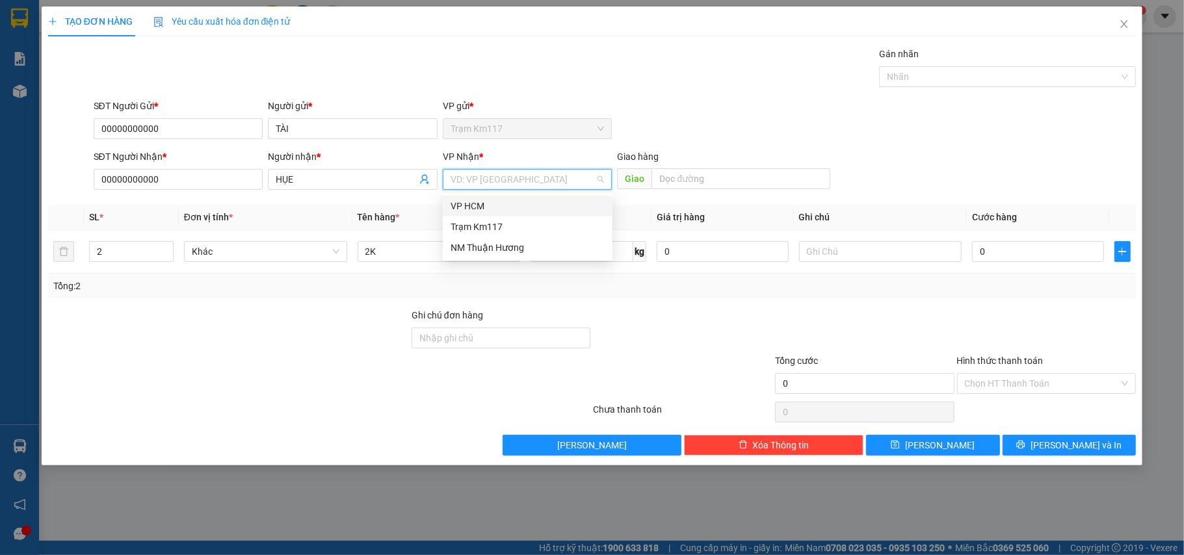
click at [474, 204] on div "VP HCM" at bounding box center [528, 206] width 154 height 14
click at [1003, 256] on input "0" at bounding box center [1037, 251] width 131 height 21
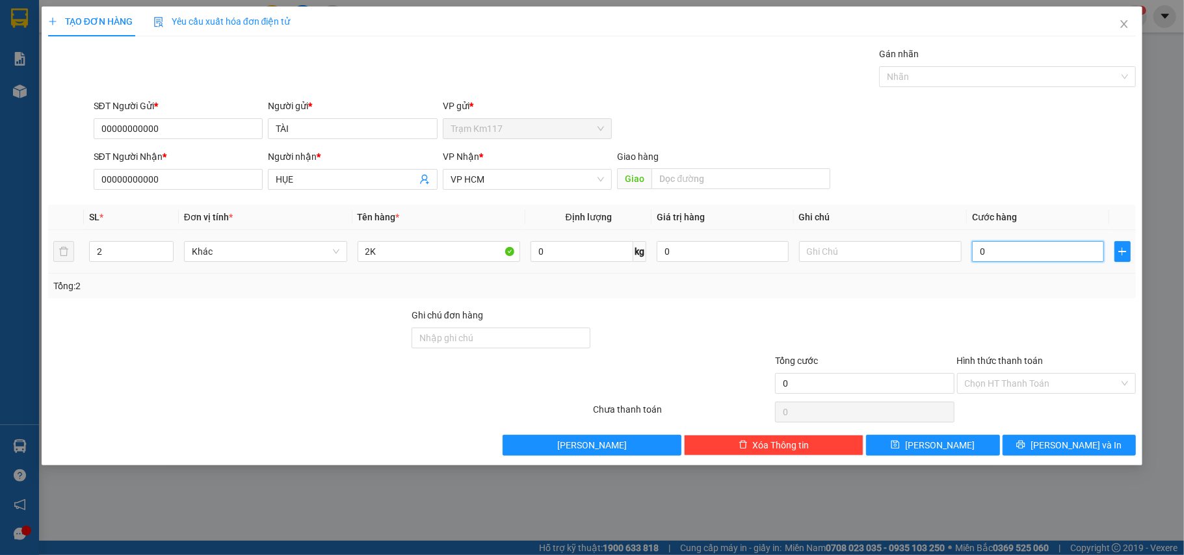
type input "2"
type input "20"
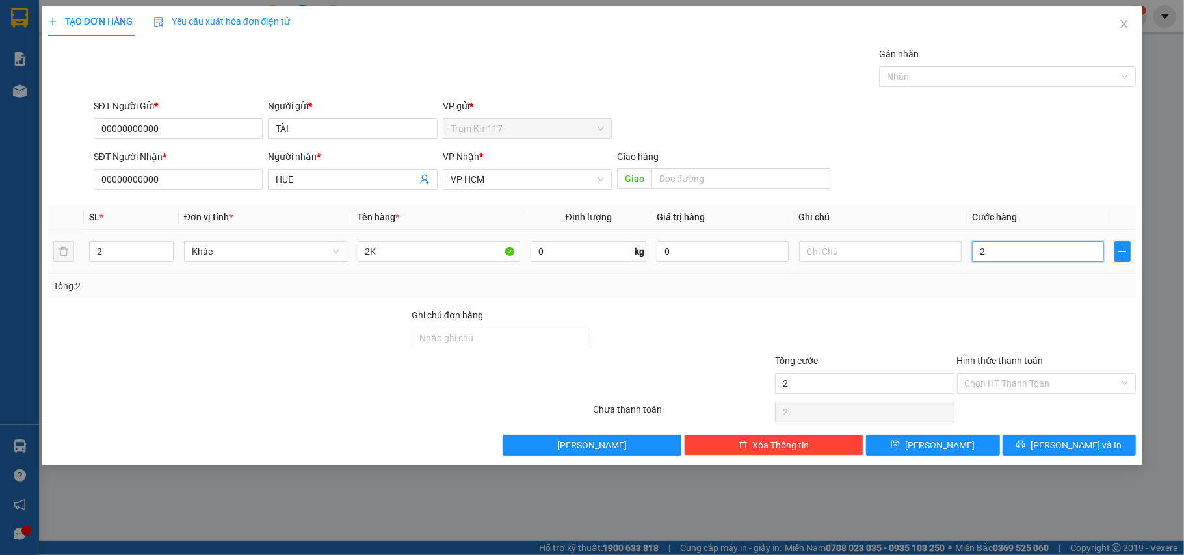
type input "20"
type input "200"
type input "2.000"
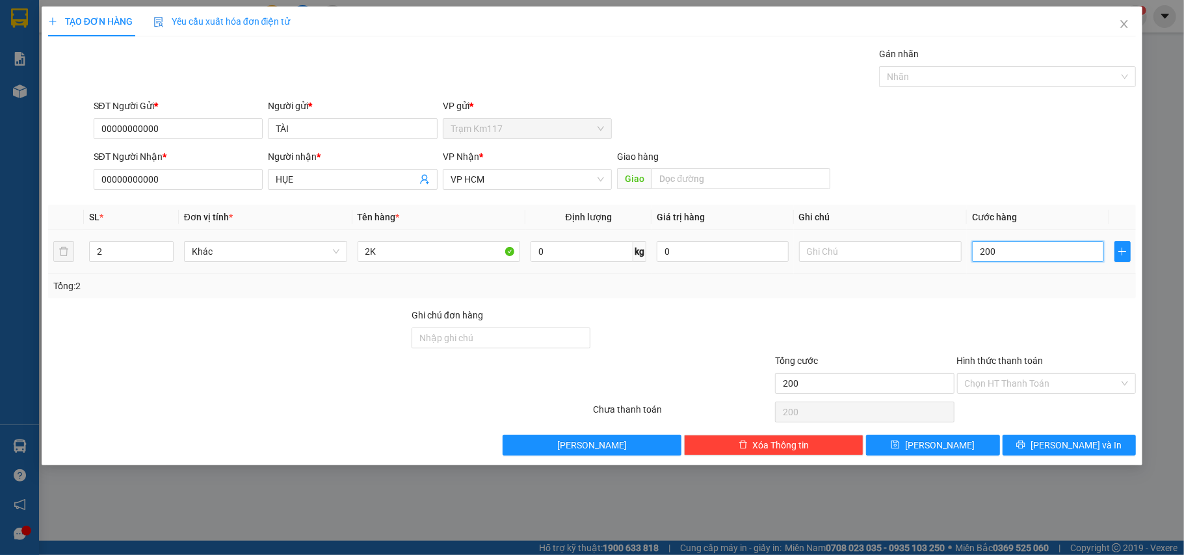
type input "2.000"
type input "20.000"
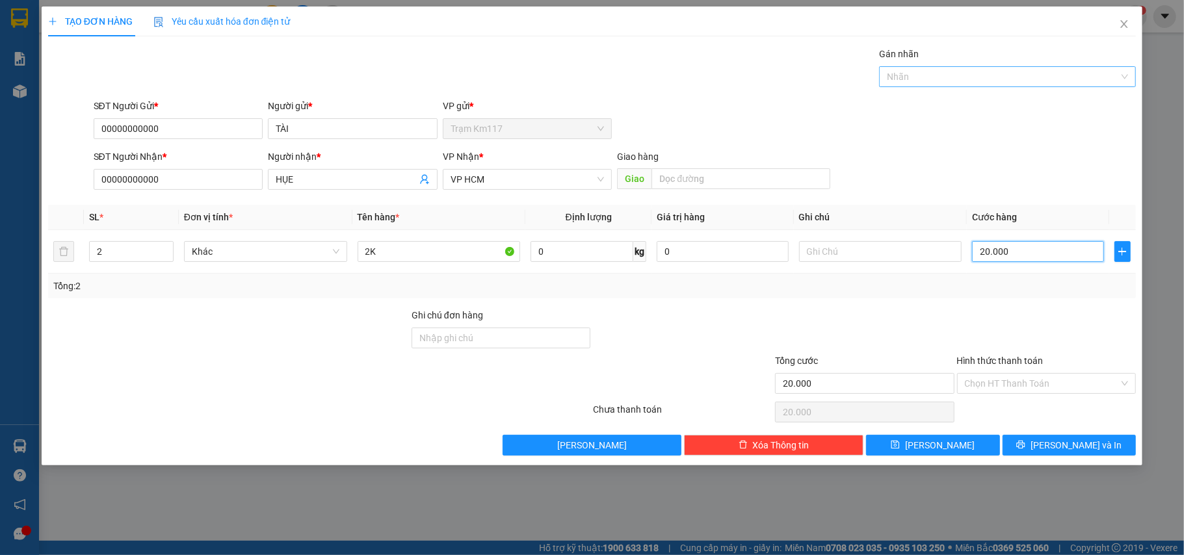
click at [953, 78] on div at bounding box center [1000, 77] width 237 height 16
type input "20.000"
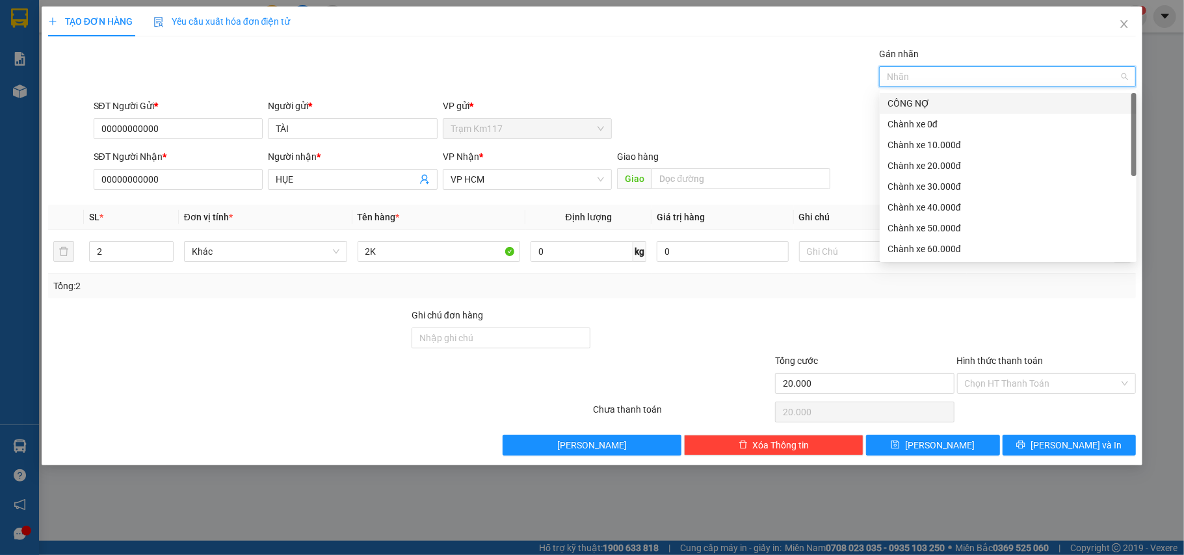
click at [916, 100] on div "CÔNG NỢ" at bounding box center [1008, 103] width 241 height 14
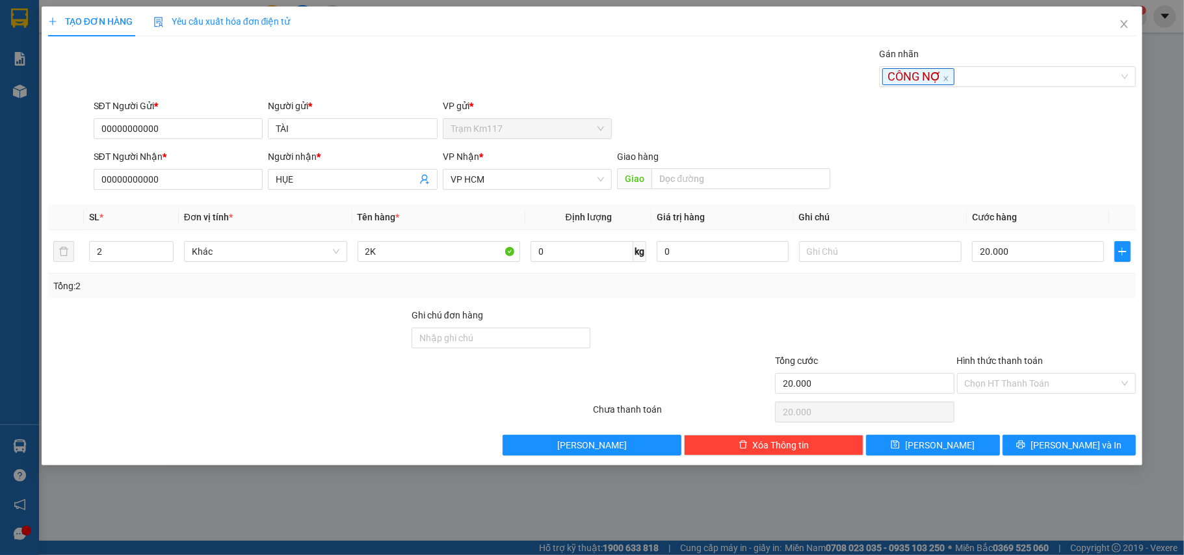
click at [889, 302] on div "Transit Pickup Surcharge Ids Transit Deliver Surcharge Ids Transit Deliver Surc…" at bounding box center [592, 251] width 1088 height 409
click at [943, 446] on span "[PERSON_NAME]" at bounding box center [940, 445] width 70 height 14
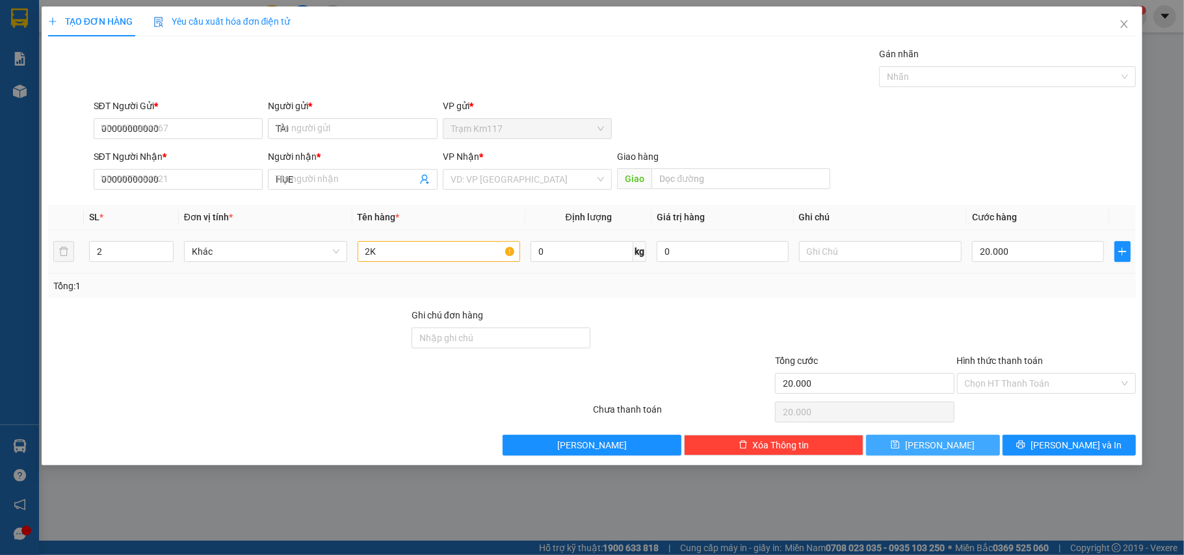
type input "1"
type input "0"
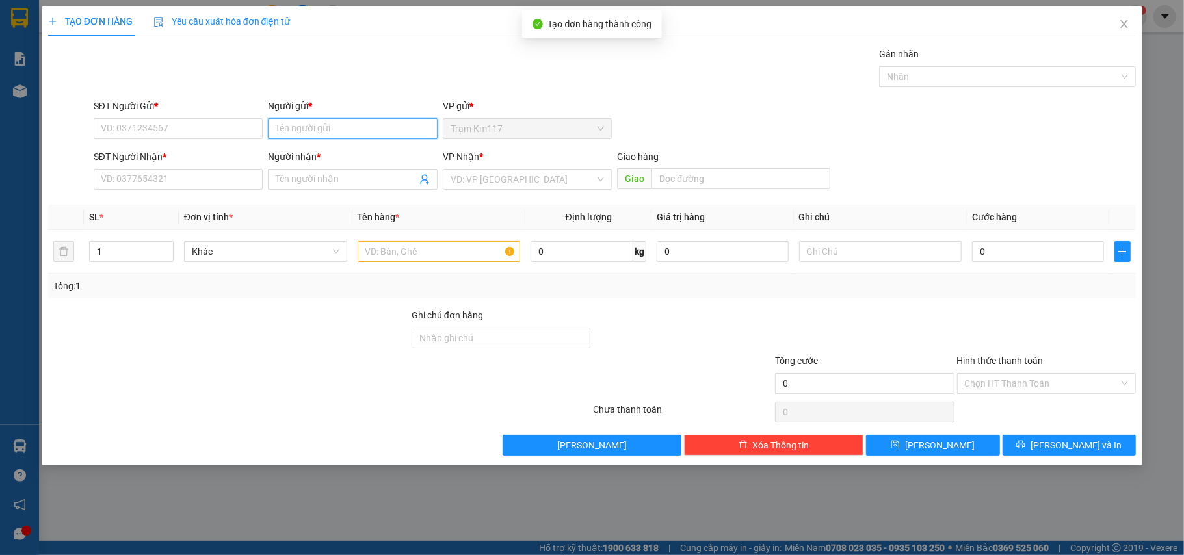
click at [333, 131] on input "Người gửi *" at bounding box center [353, 128] width 170 height 21
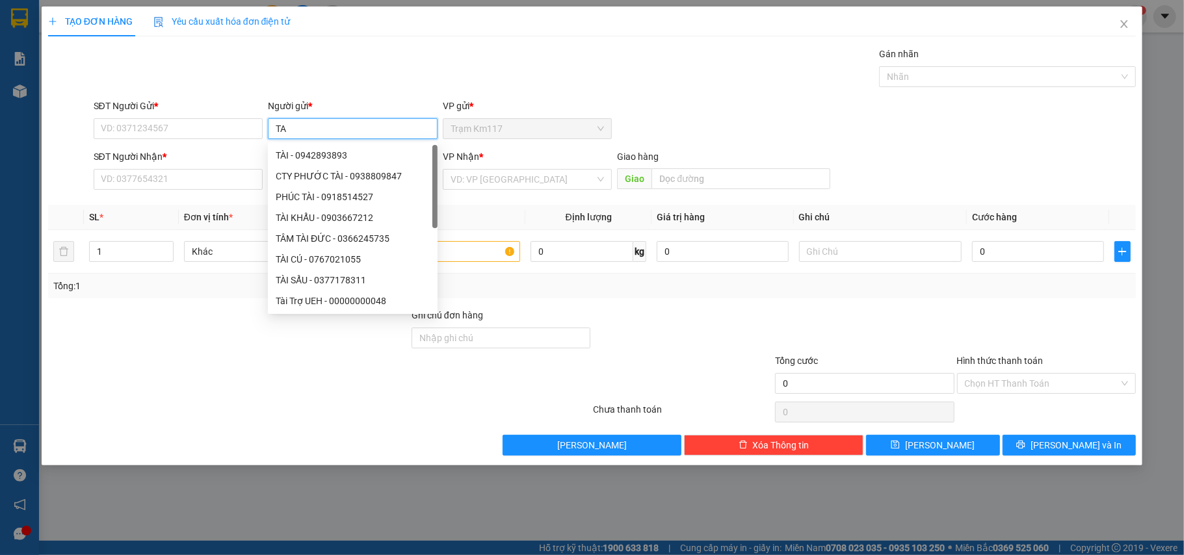
type input "T"
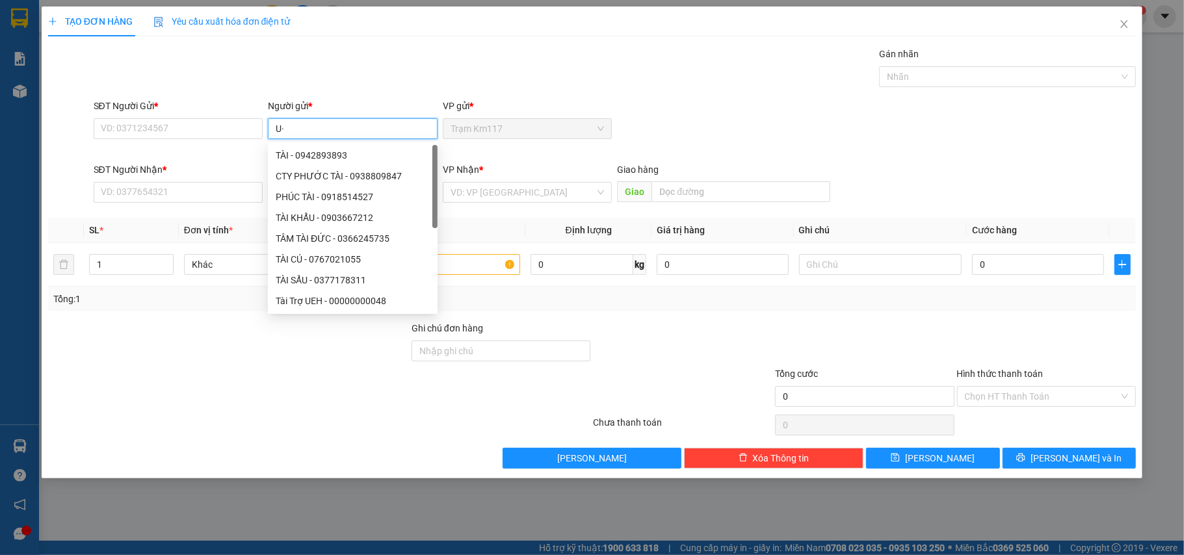
type input "U"
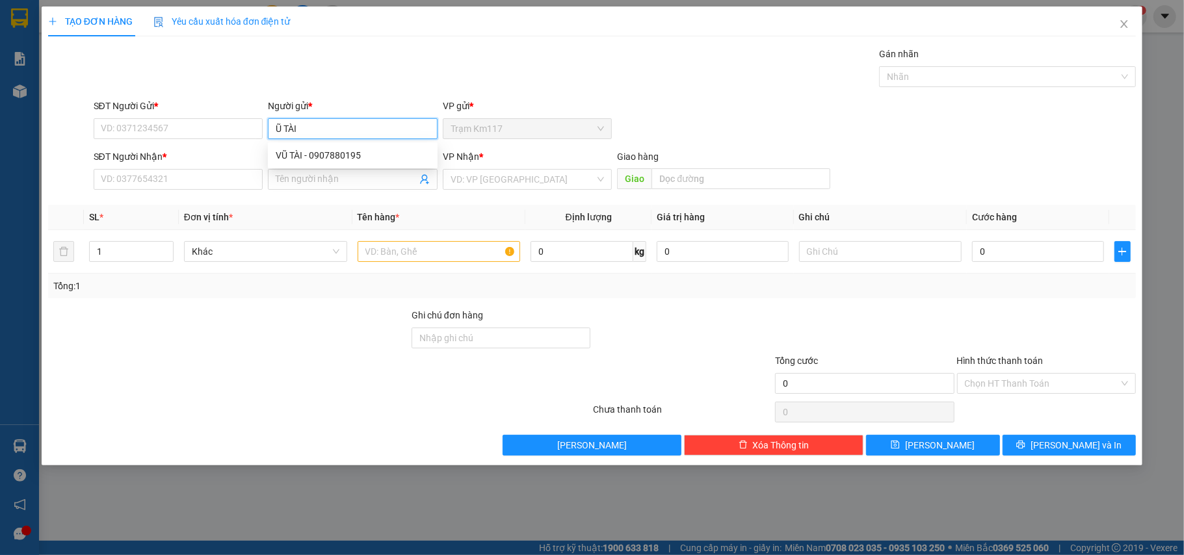
click at [333, 135] on input "Ũ TÀI" at bounding box center [353, 128] width 170 height 21
click at [325, 129] on input "Ũ TÀI" at bounding box center [353, 128] width 170 height 21
type input "Ũ"
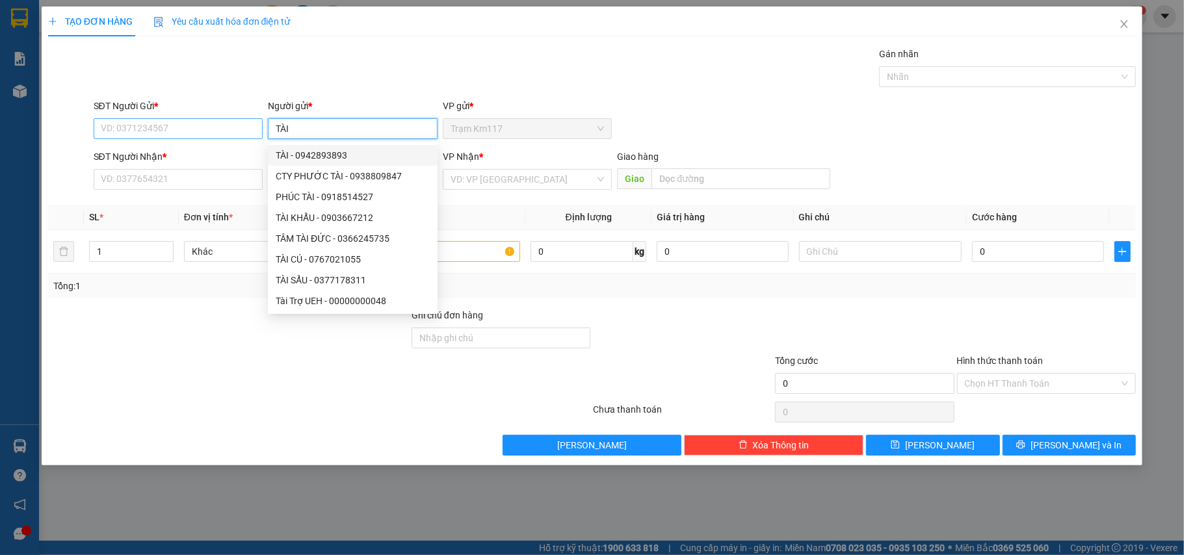
type input "TÀI"
click at [220, 133] on input "SĐT Người Gửi *" at bounding box center [179, 128] width 170 height 21
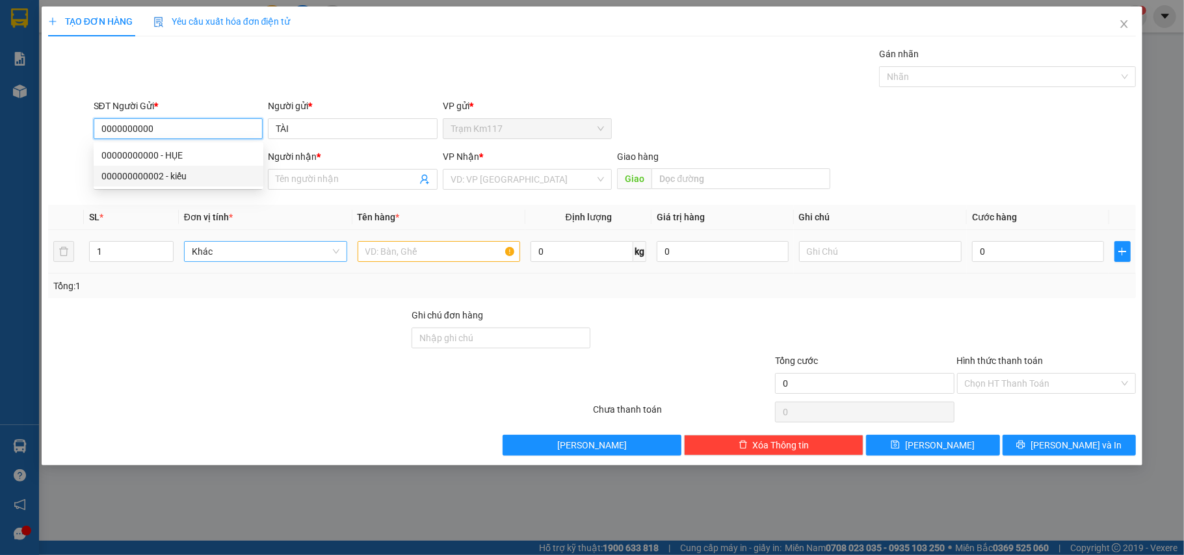
click at [217, 252] on span "Khác" at bounding box center [266, 252] width 148 height 20
type input "0000000000"
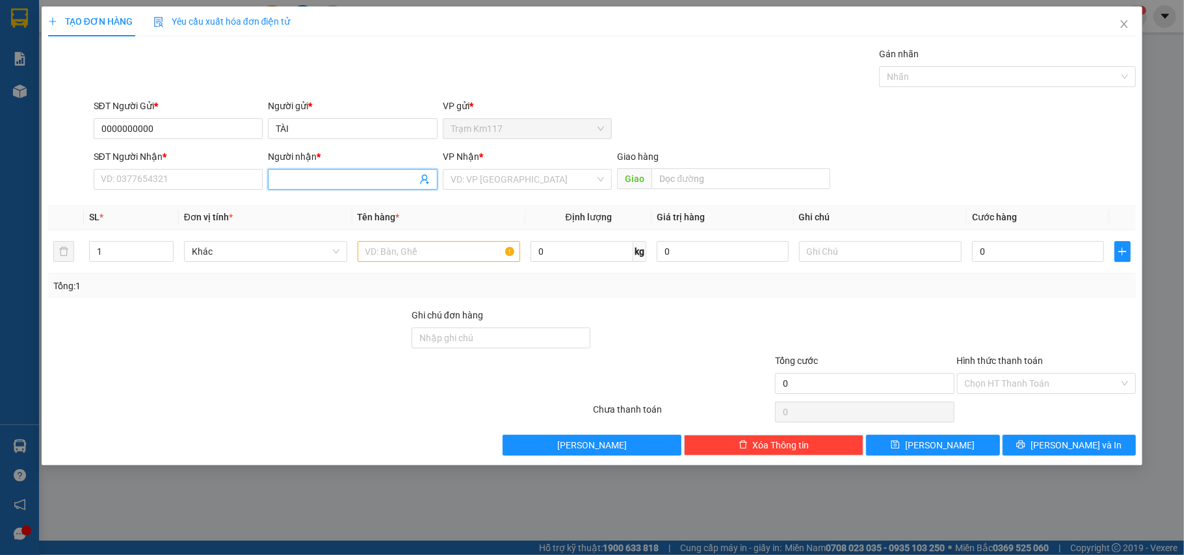
click at [303, 181] on input "Người nhận *" at bounding box center [346, 179] width 141 height 14
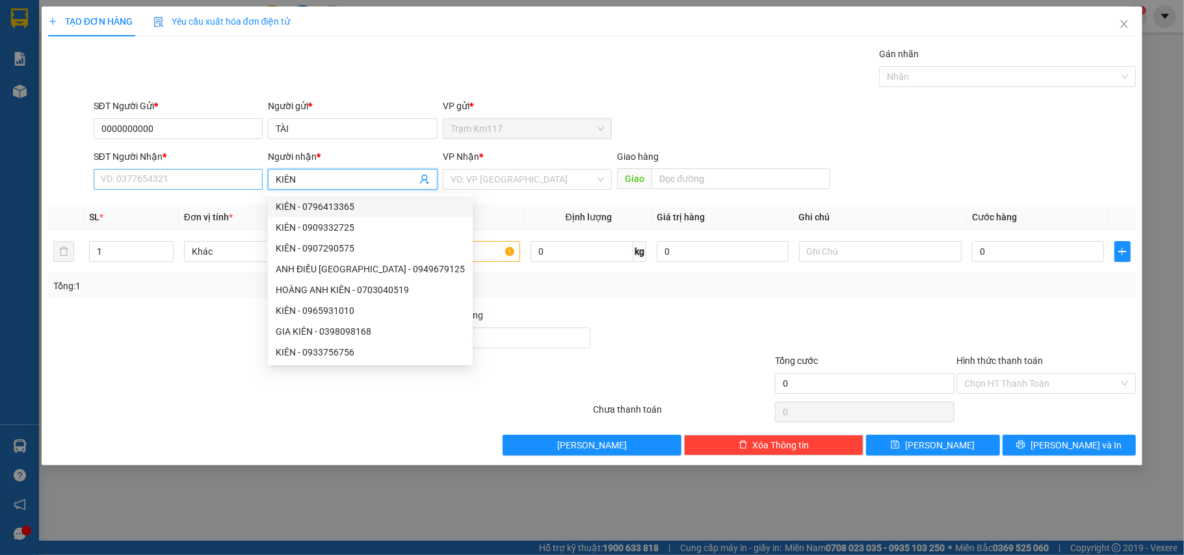
type input "KIÊN"
click at [166, 185] on input "SĐT Người Nhận *" at bounding box center [179, 179] width 170 height 21
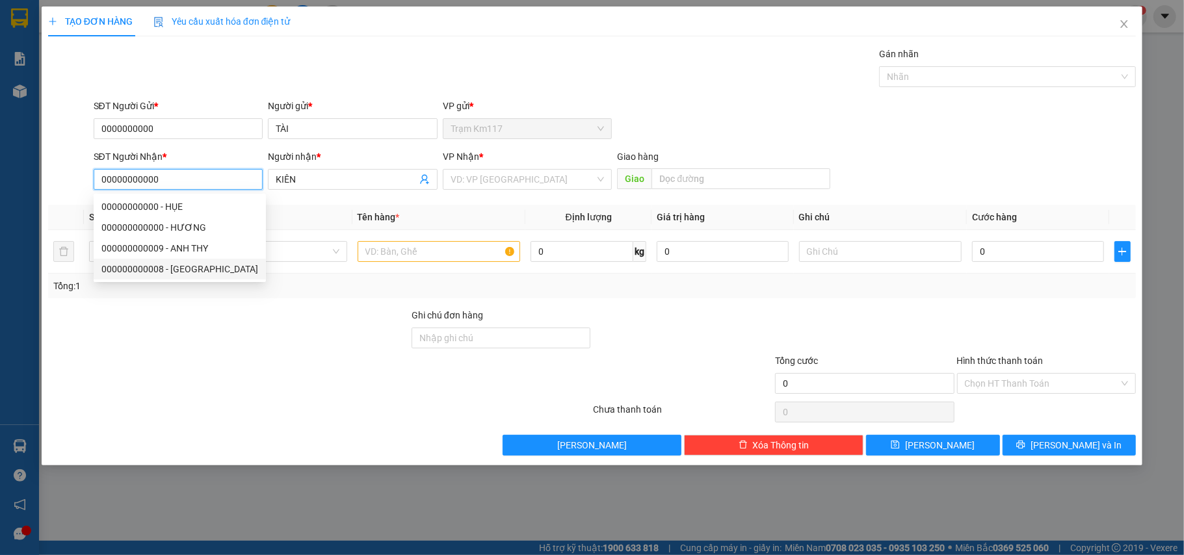
type input "00000000000"
click at [272, 350] on div at bounding box center [228, 331] width 363 height 46
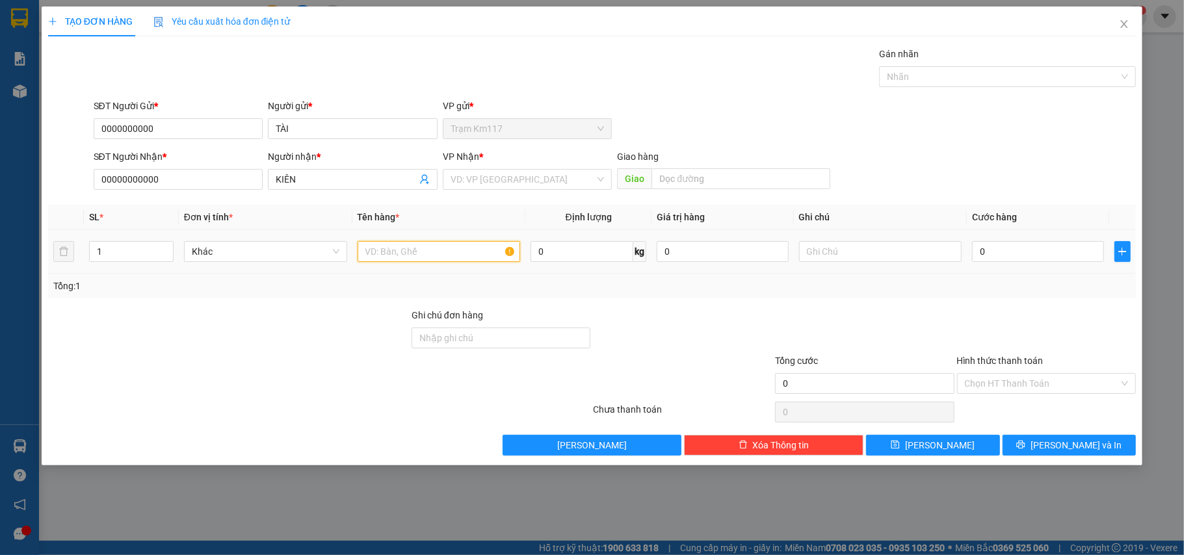
click at [428, 258] on input "text" at bounding box center [439, 251] width 163 height 21
type input "1T"
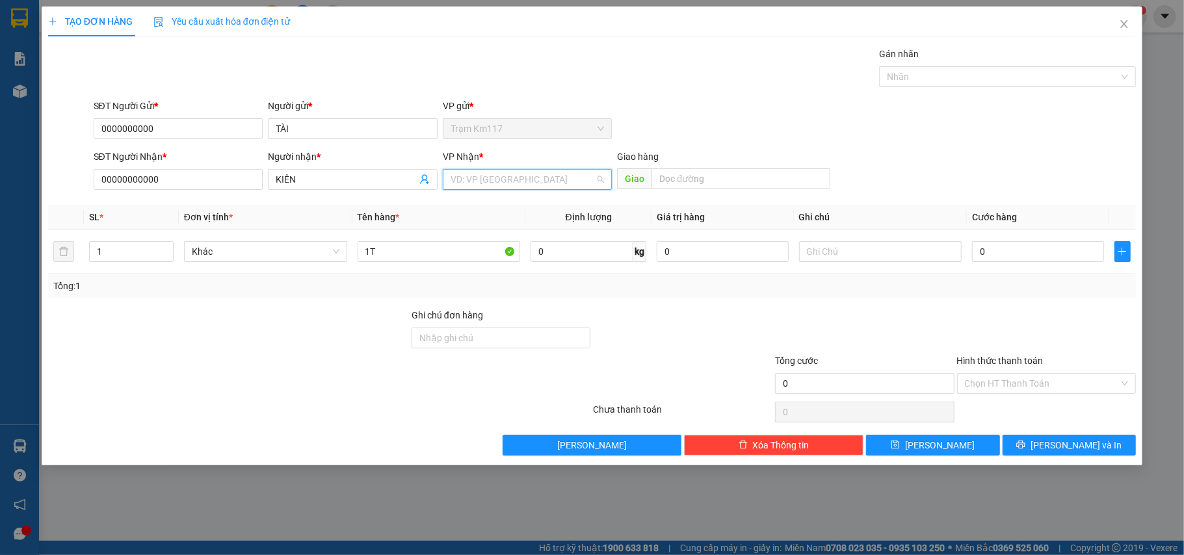
click at [515, 178] on input "search" at bounding box center [523, 180] width 145 height 20
click at [464, 208] on div "VP HCM" at bounding box center [528, 206] width 154 height 14
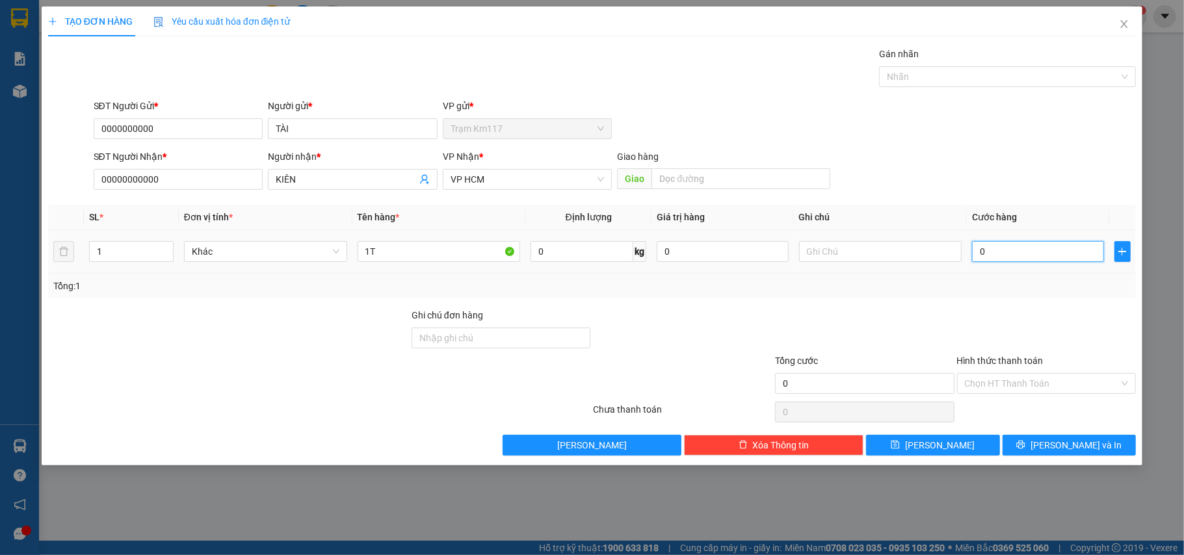
click at [1018, 258] on input "0" at bounding box center [1037, 251] width 131 height 21
type input "1"
type input "10"
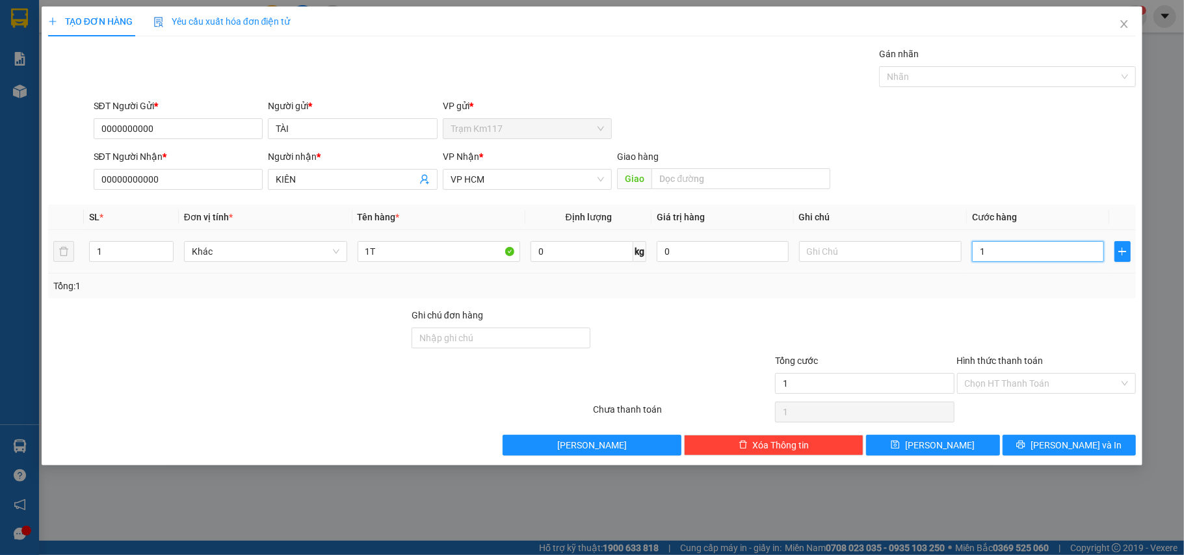
type input "10"
type input "100"
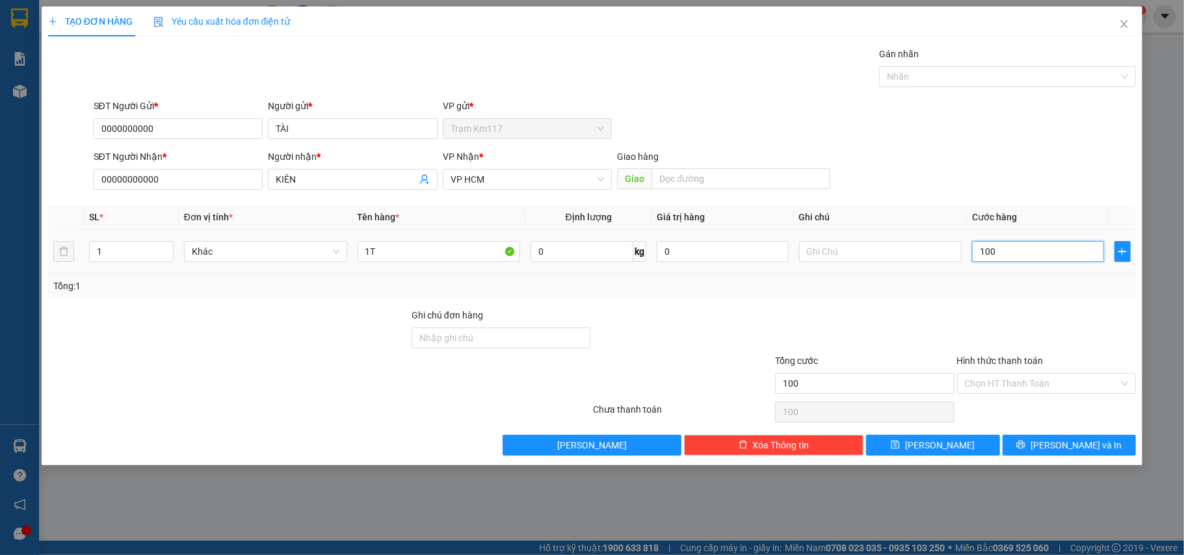
type input "1.000"
type input "10.000"
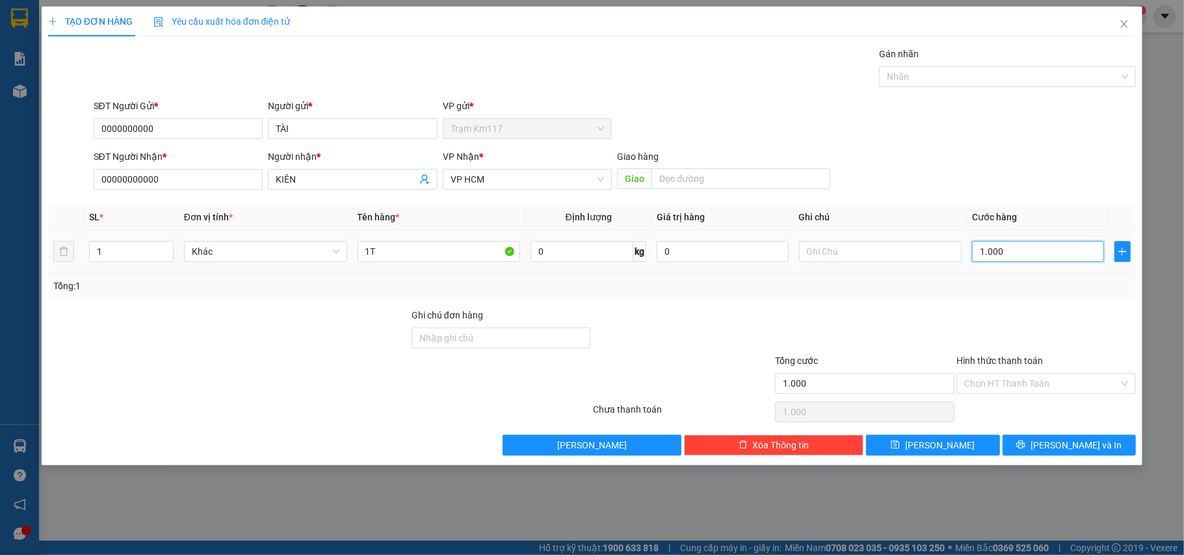
type input "10.000"
click at [944, 75] on div at bounding box center [1000, 77] width 237 height 16
type input "10.000"
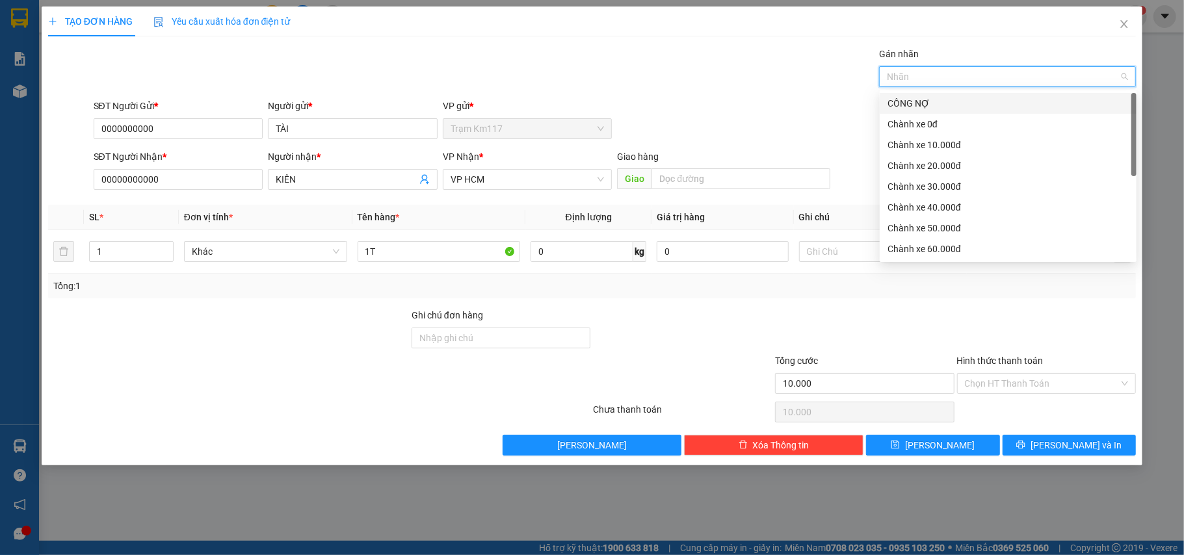
click at [917, 105] on div "CÔNG NỢ" at bounding box center [1008, 103] width 241 height 14
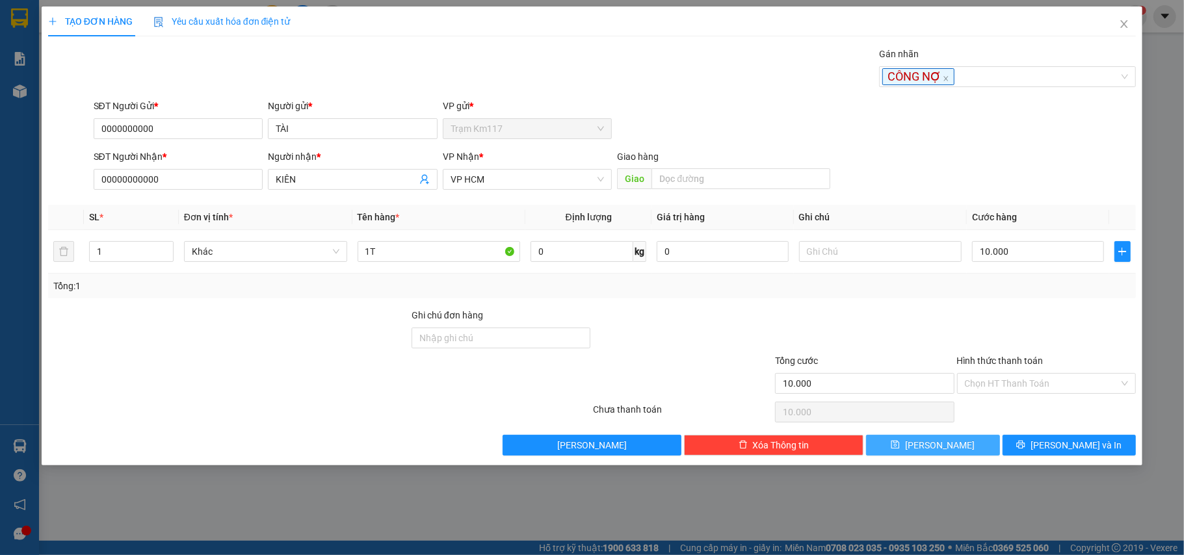
click at [942, 447] on span "[PERSON_NAME]" at bounding box center [940, 445] width 70 height 14
type input "0"
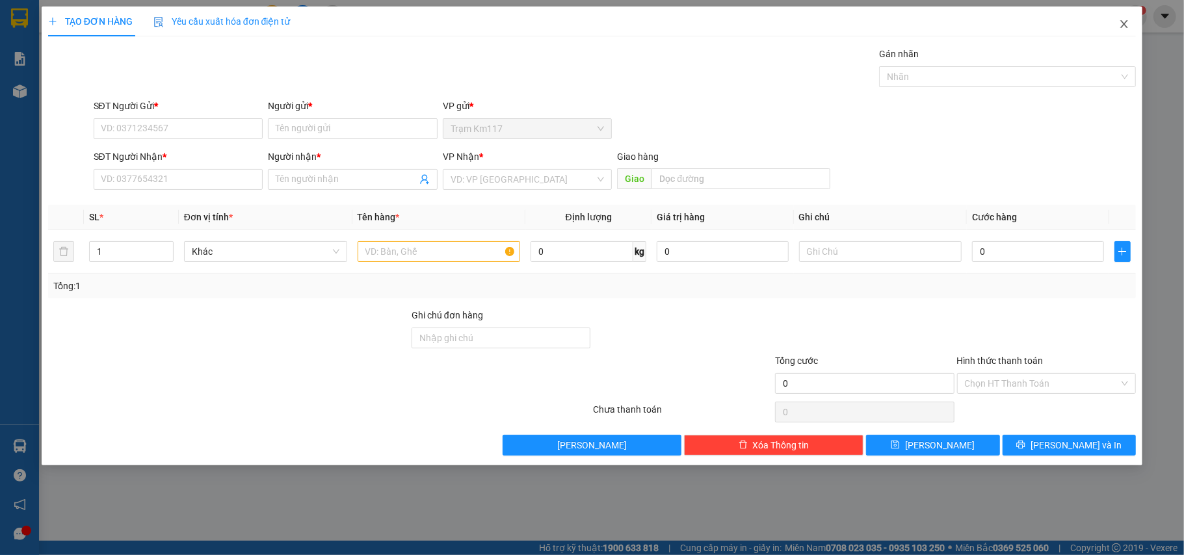
click at [1121, 27] on icon "close" at bounding box center [1124, 24] width 10 height 10
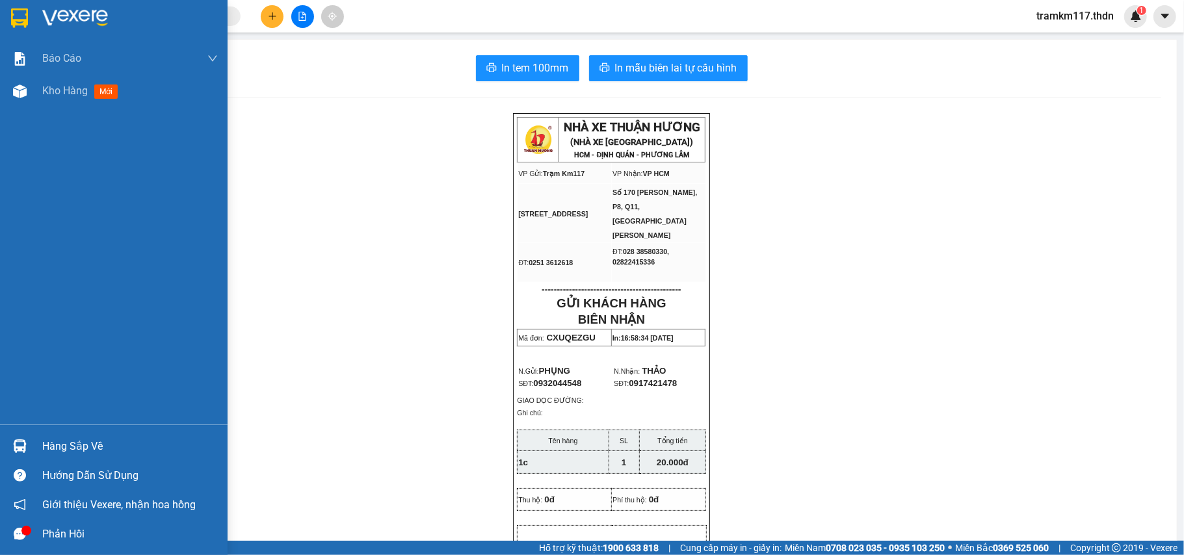
click at [11, 14] on img at bounding box center [19, 18] width 17 height 20
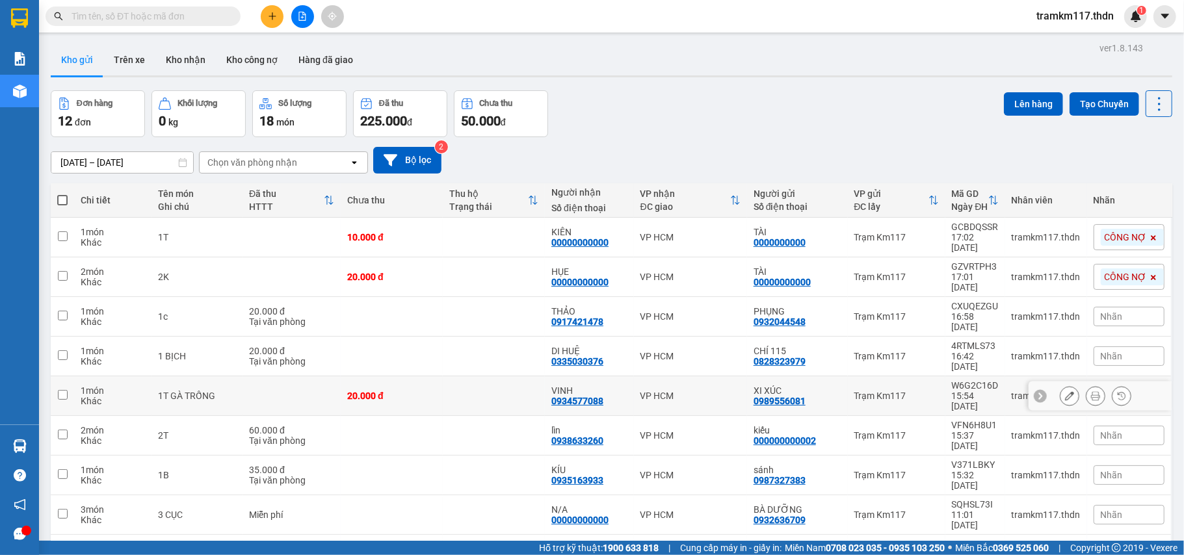
scroll to position [94, 0]
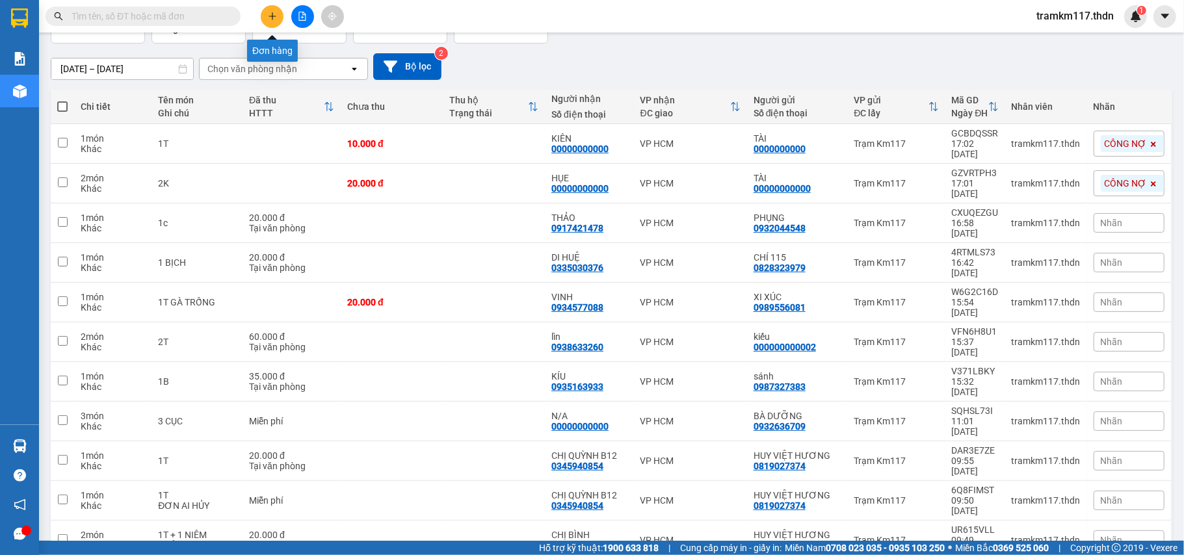
click at [276, 12] on icon "plus" at bounding box center [272, 16] width 9 height 9
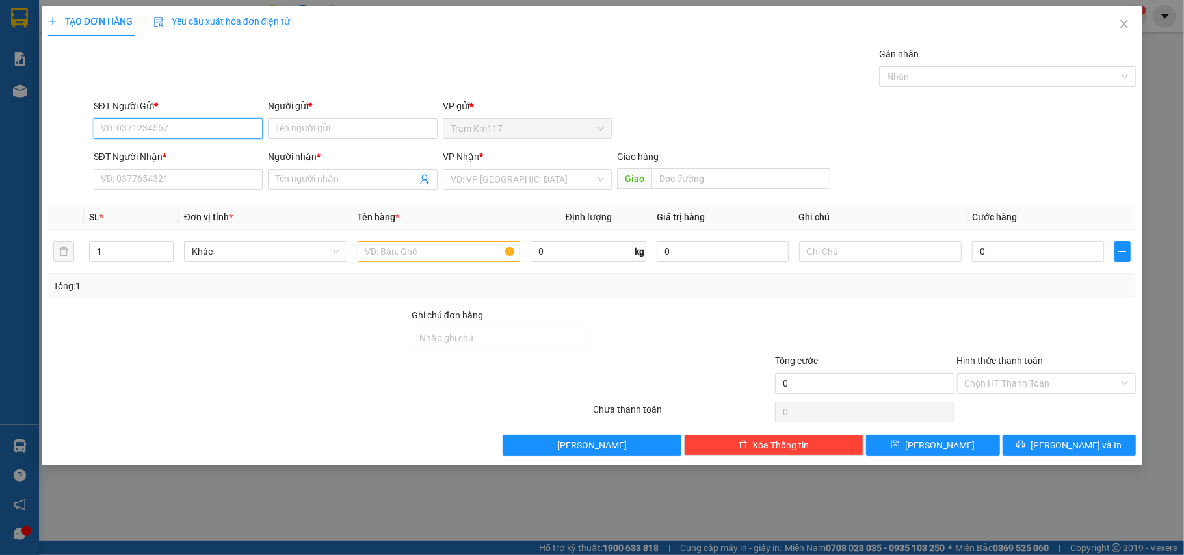
click at [224, 133] on input "SĐT Người Gửi *" at bounding box center [179, 128] width 170 height 21
click at [185, 156] on div "0975050638 - CÔ HIỀN" at bounding box center [178, 155] width 154 height 14
type input "0975050638"
type input "CÔ HIỀN"
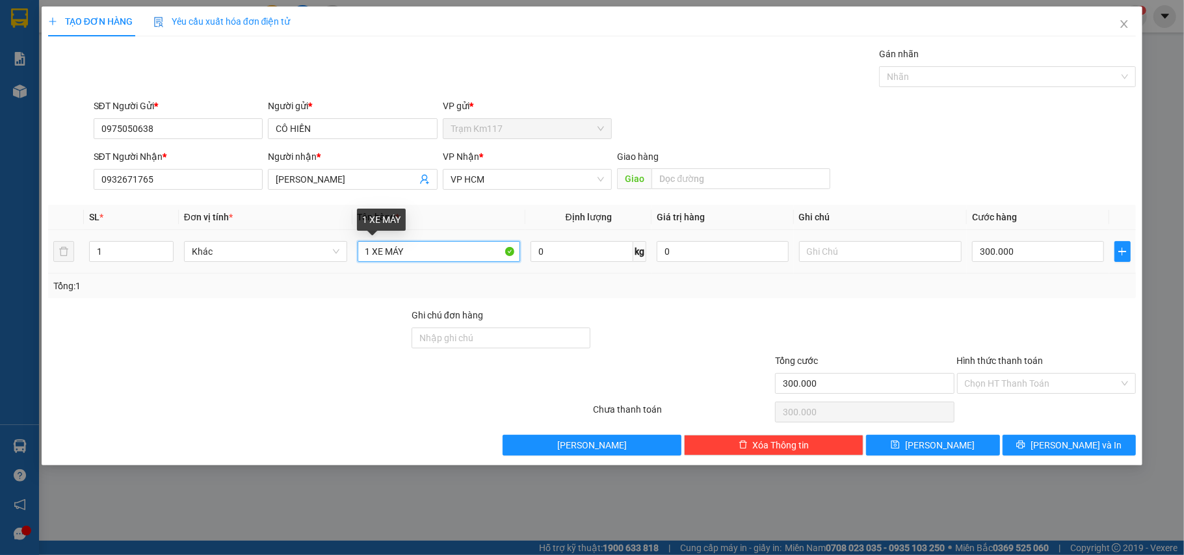
click at [416, 256] on input "1 XE MÁY" at bounding box center [439, 251] width 163 height 21
click at [1023, 252] on input "300.000" at bounding box center [1037, 251] width 131 height 21
click at [977, 251] on input "0" at bounding box center [1037, 251] width 131 height 21
click at [1004, 384] on input "Hình thức thanh toán" at bounding box center [1042, 384] width 155 height 20
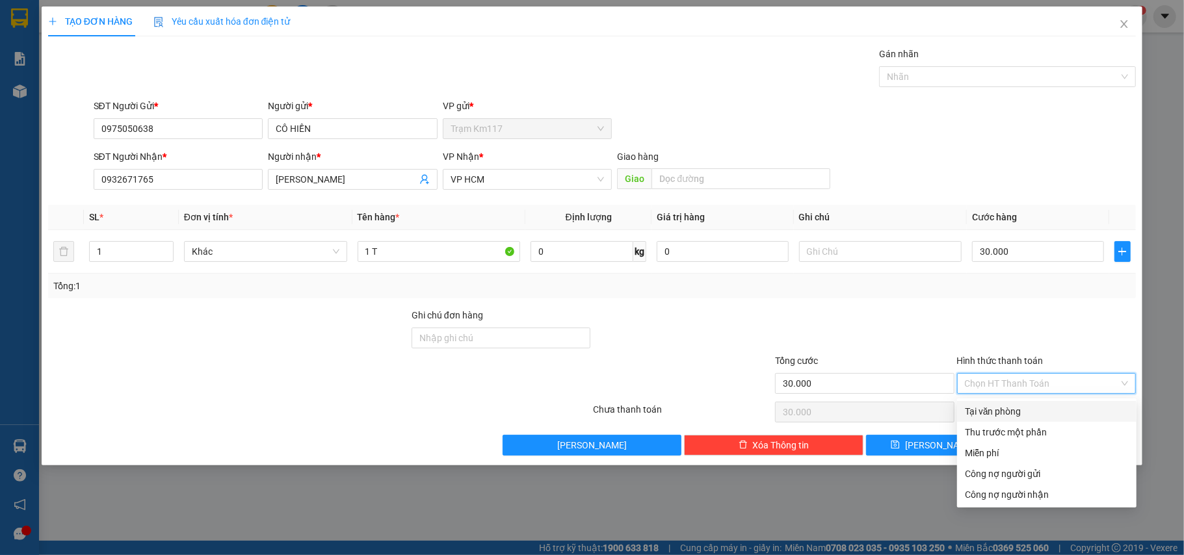
click at [994, 409] on div "Tại văn phòng" at bounding box center [1047, 411] width 164 height 14
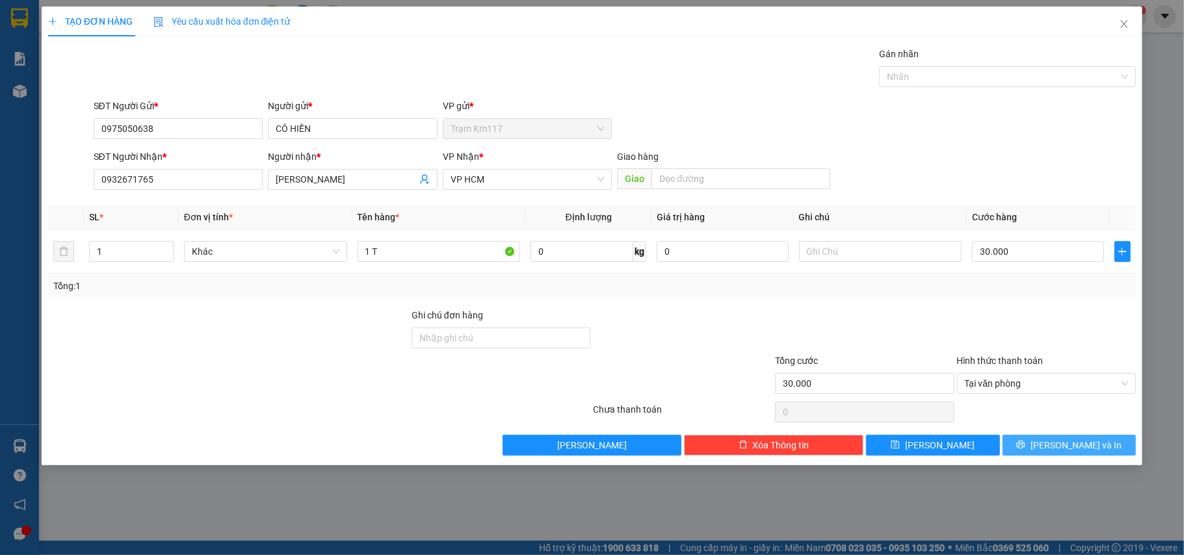
click at [1062, 445] on span "[PERSON_NAME] và In" at bounding box center [1076, 445] width 91 height 14
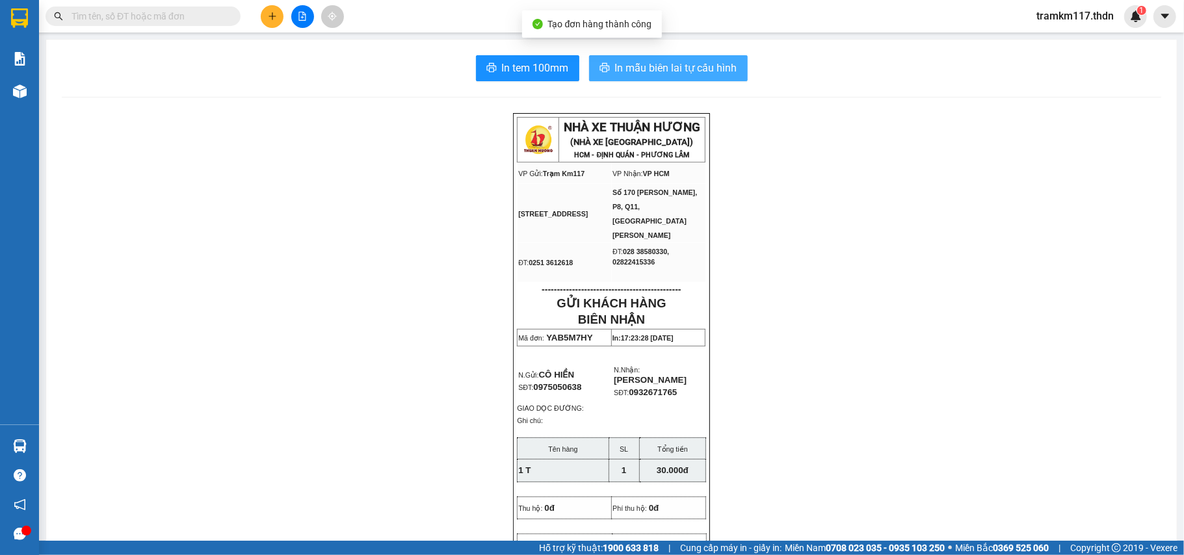
click at [644, 70] on span "In mẫu biên lai tự cấu hình" at bounding box center [676, 68] width 122 height 16
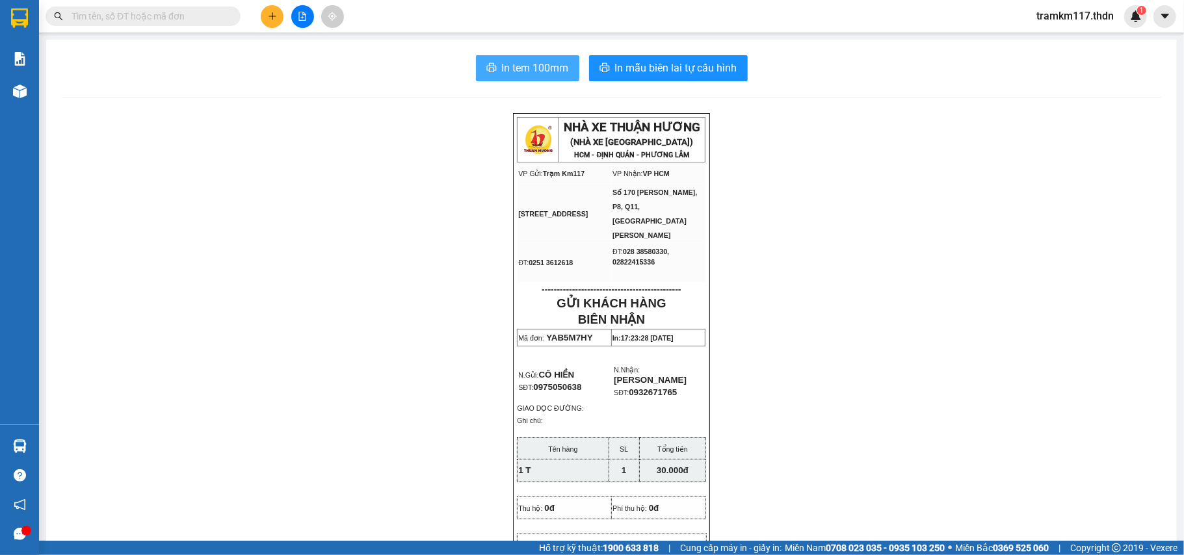
click at [511, 68] on span "In tem 100mm" at bounding box center [535, 68] width 67 height 16
click at [273, 19] on icon "plus" at bounding box center [272, 16] width 9 height 9
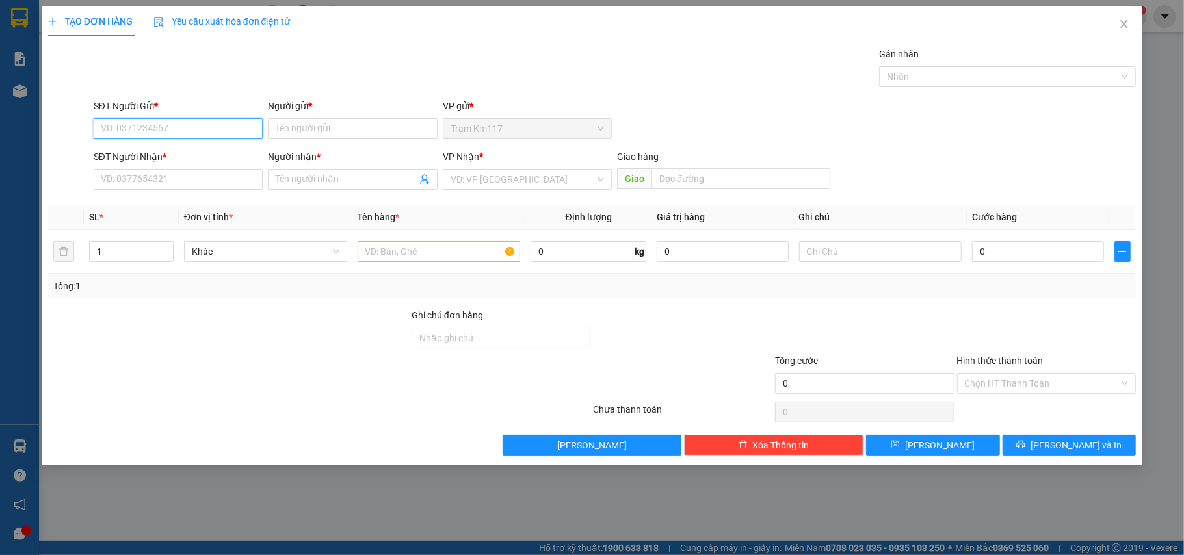
click at [214, 126] on input "SĐT Người Gửi *" at bounding box center [179, 128] width 170 height 21
click at [330, 131] on input "Người gửi *" at bounding box center [353, 128] width 170 height 21
click at [173, 176] on input "SĐT Người Nhận *" at bounding box center [179, 179] width 170 height 21
click at [375, 250] on input "text" at bounding box center [439, 251] width 163 height 21
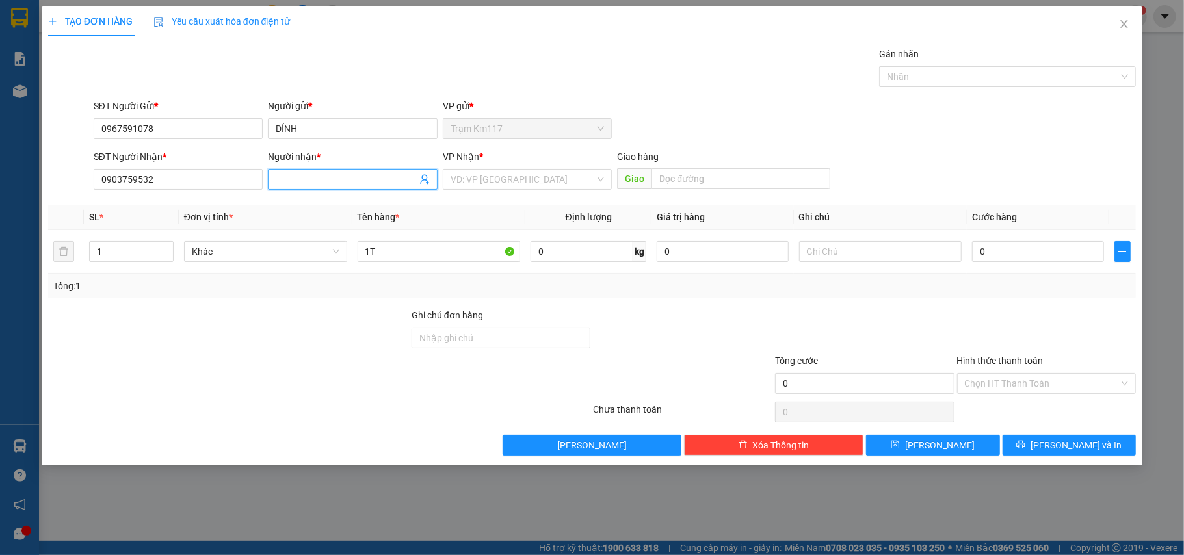
click at [328, 180] on input "Người nhận *" at bounding box center [346, 179] width 141 height 14
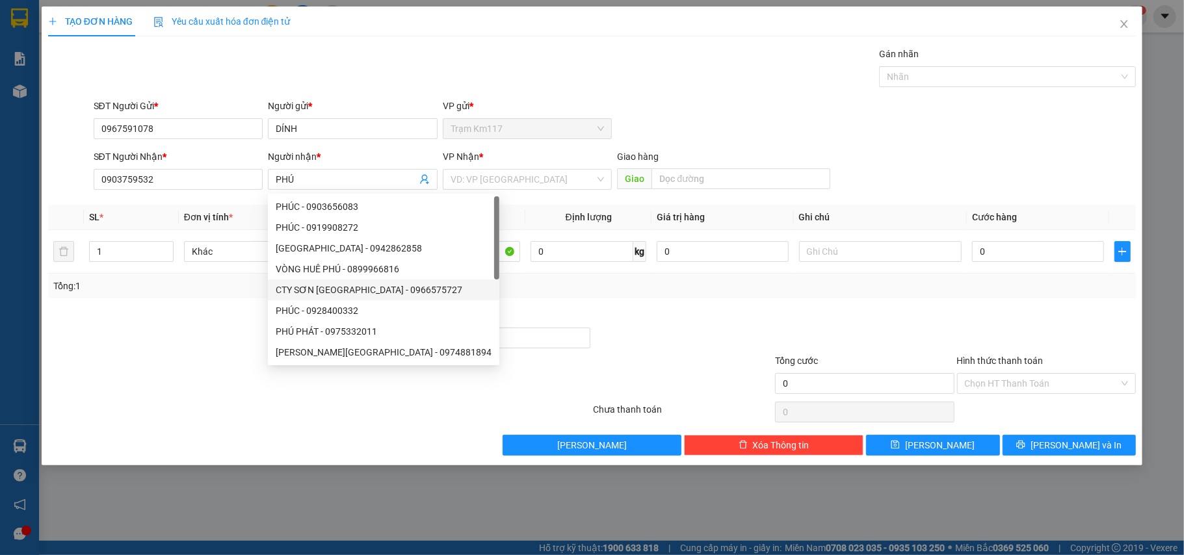
click at [165, 323] on div at bounding box center [228, 331] width 363 height 46
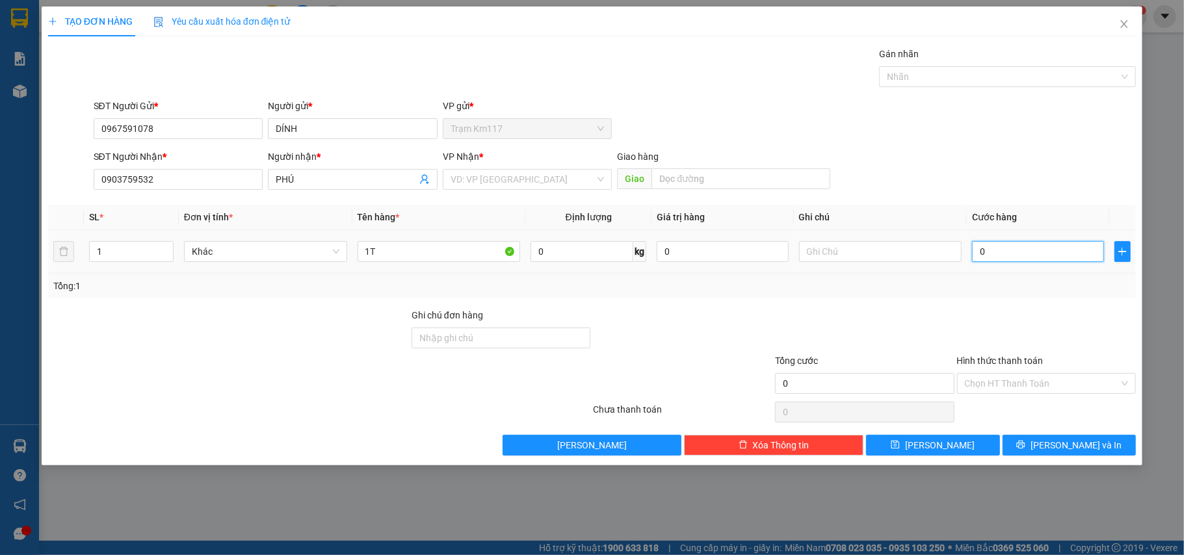
click at [995, 255] on input "0" at bounding box center [1037, 251] width 131 height 21
drag, startPoint x: 507, startPoint y: 175, endPoint x: 503, endPoint y: 189, distance: 14.4
click at [507, 176] on input "search" at bounding box center [523, 180] width 145 height 20
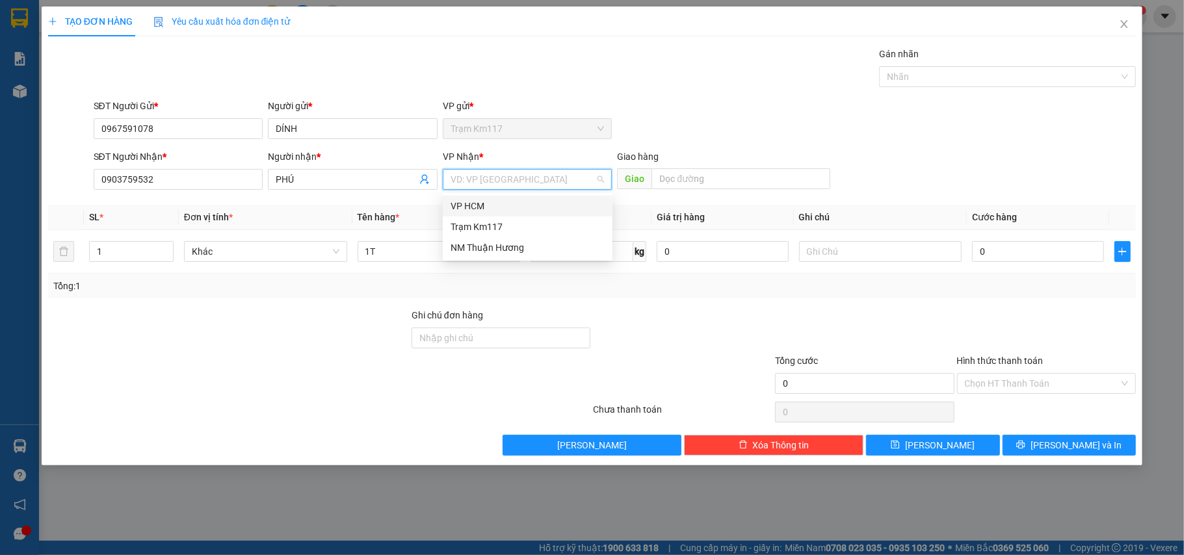
click at [480, 203] on div "VP HCM" at bounding box center [528, 206] width 154 height 14
click at [1007, 255] on input "0" at bounding box center [1037, 251] width 131 height 21
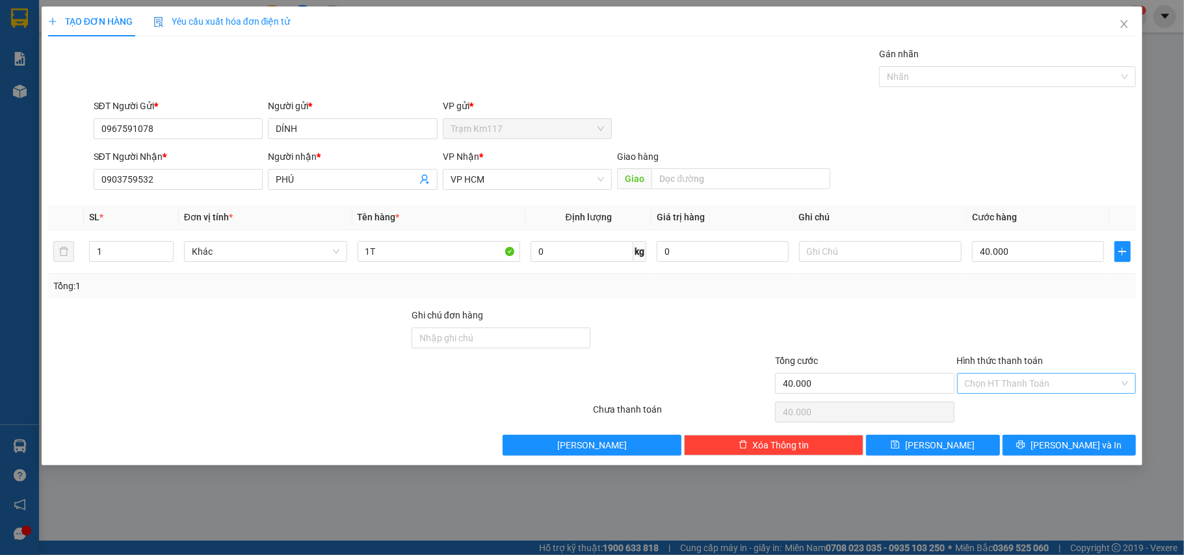
click at [1010, 383] on input "Hình thức thanh toán" at bounding box center [1042, 384] width 155 height 20
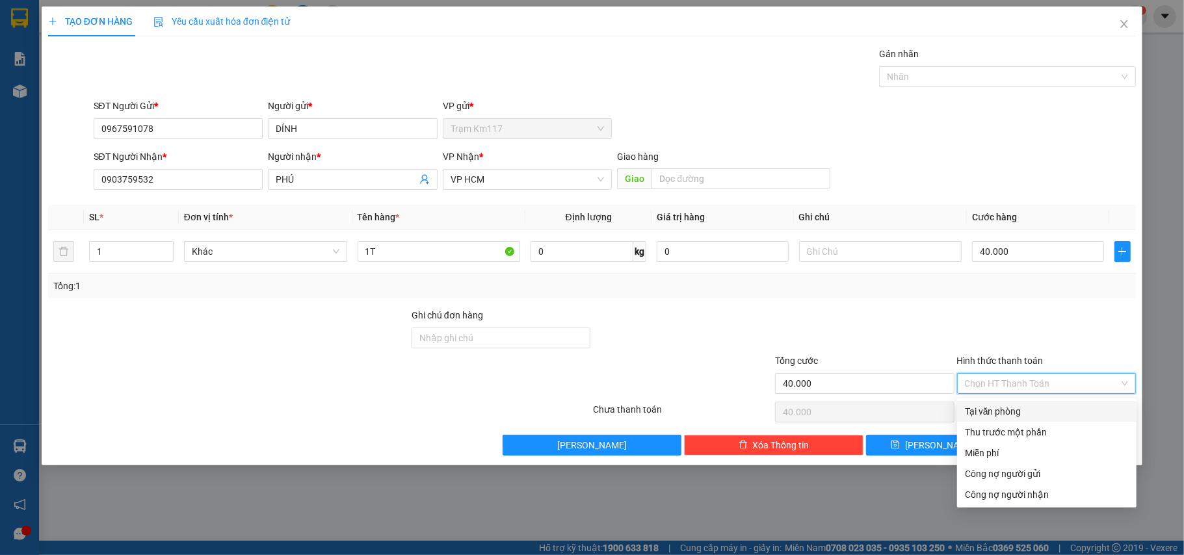
click at [1003, 407] on div "Tại văn phòng" at bounding box center [1047, 411] width 164 height 14
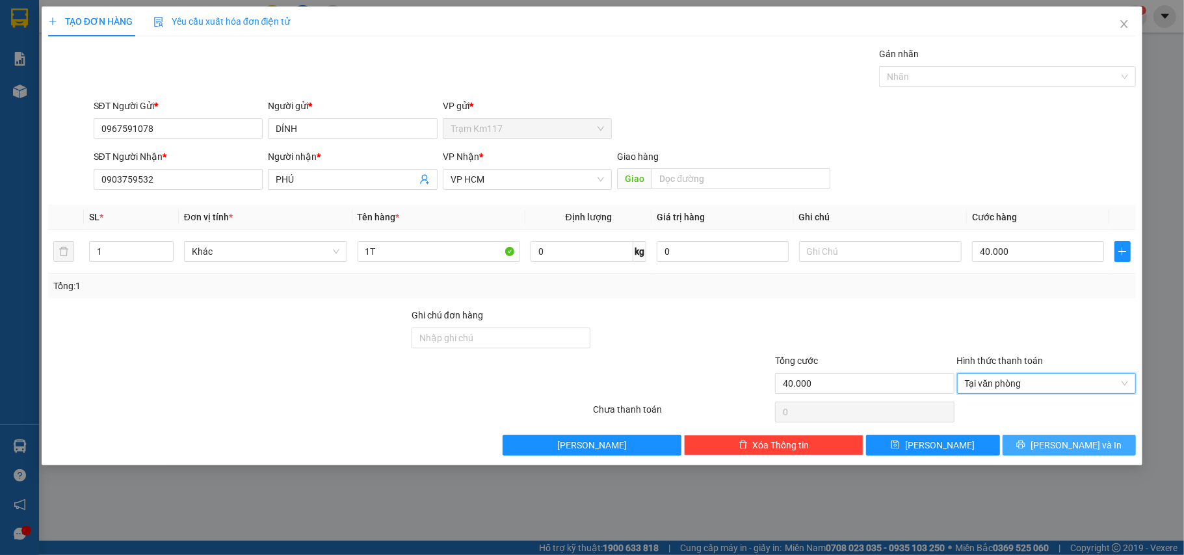
click at [1025, 445] on icon "printer" at bounding box center [1020, 444] width 9 height 9
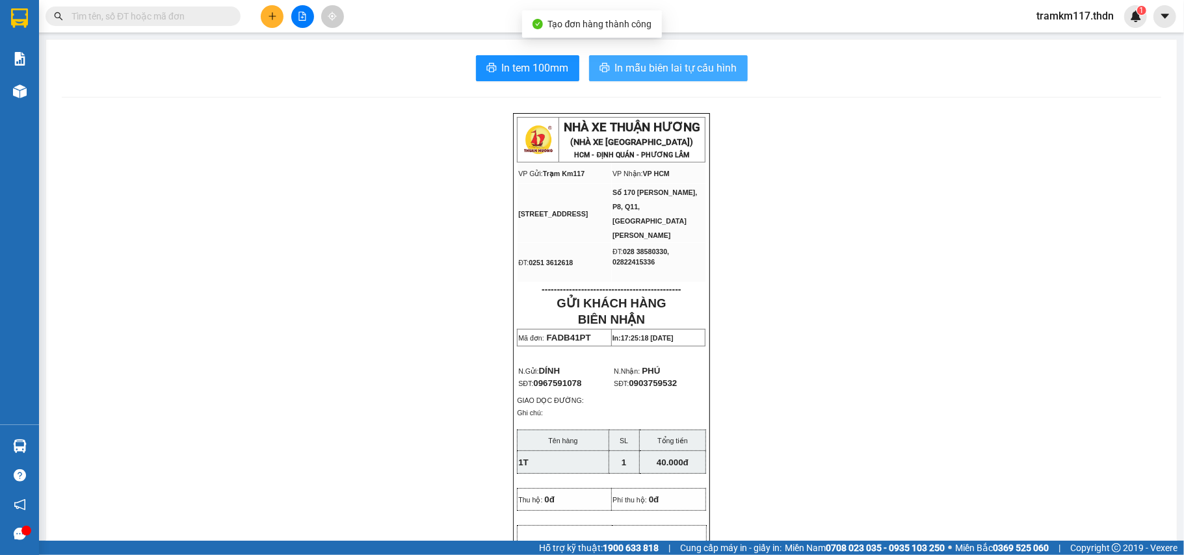
click at [628, 69] on span "In mẫu biên lai tự cấu hình" at bounding box center [676, 68] width 122 height 16
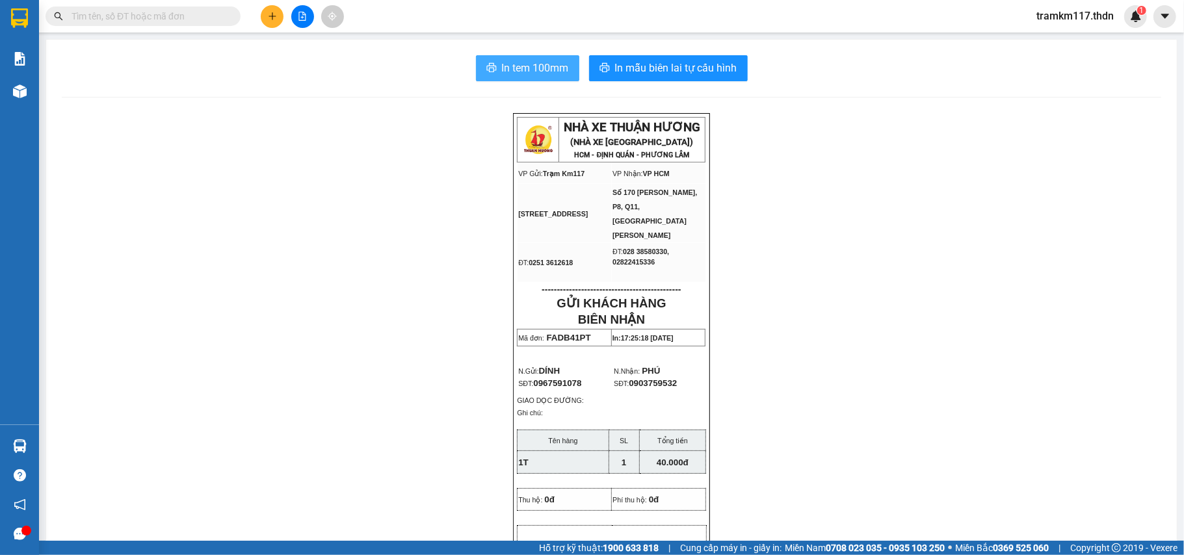
click at [523, 65] on span "In tem 100mm" at bounding box center [535, 68] width 67 height 16
click at [268, 22] on button at bounding box center [272, 16] width 23 height 23
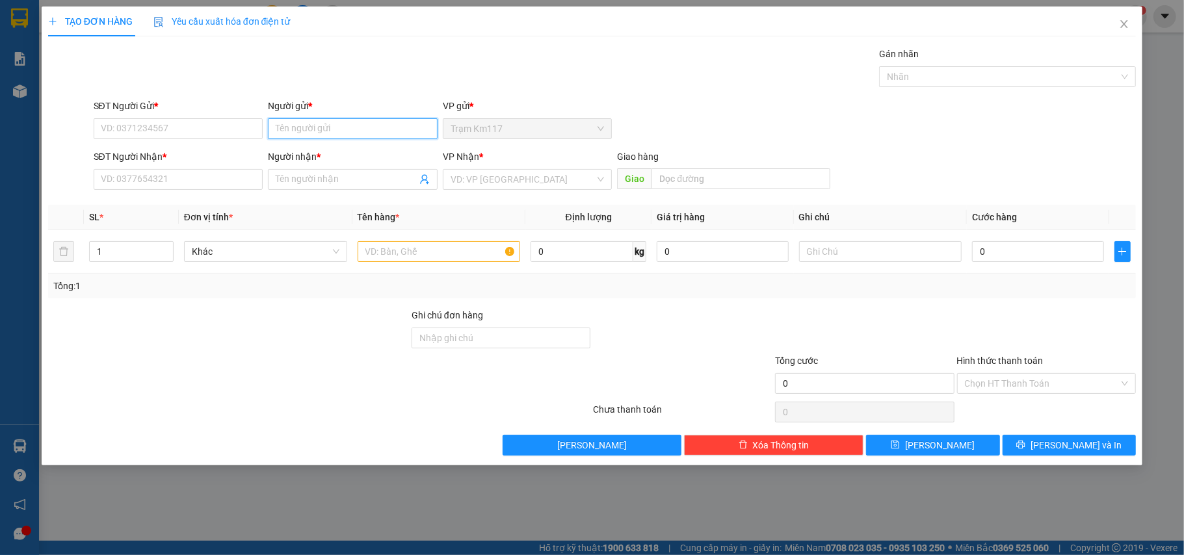
click at [354, 129] on input "Người gửi *" at bounding box center [353, 128] width 170 height 21
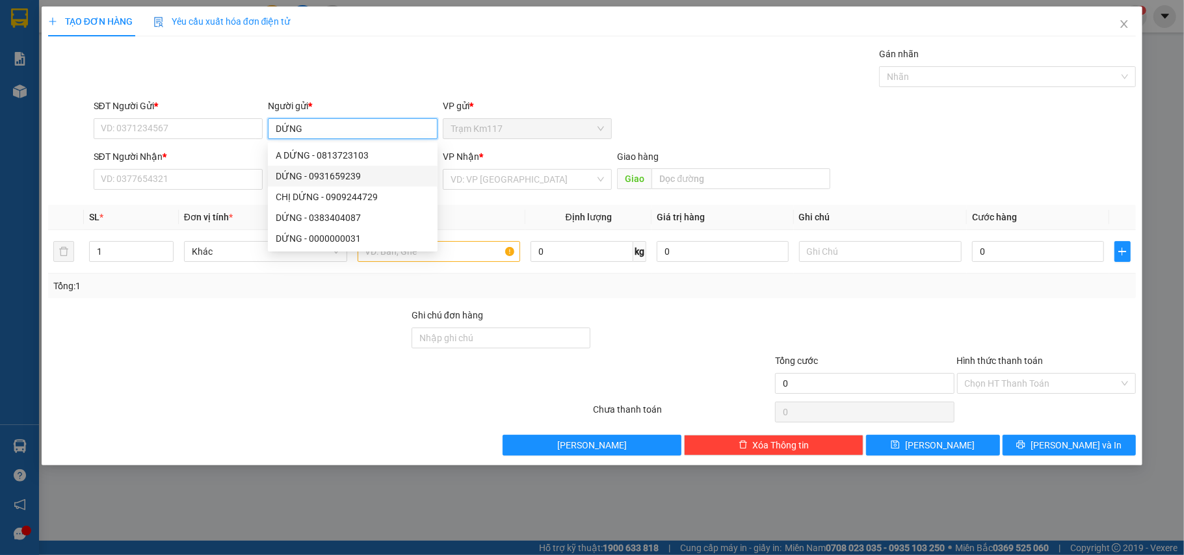
click at [321, 173] on div "DỨNG - 0931659239" at bounding box center [353, 176] width 154 height 14
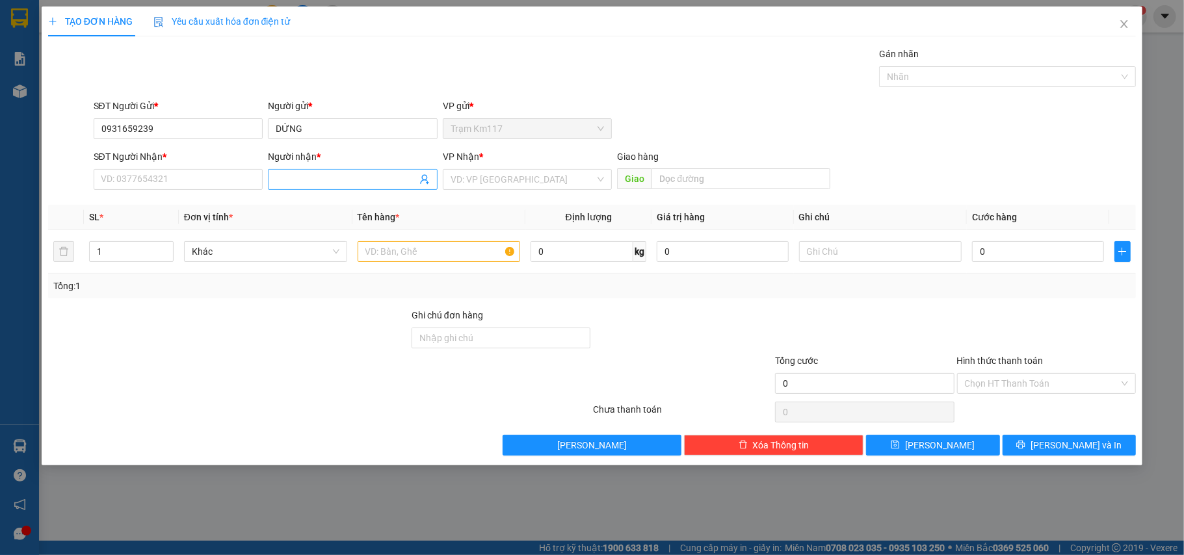
click at [419, 179] on icon "user-add" at bounding box center [424, 179] width 10 height 10
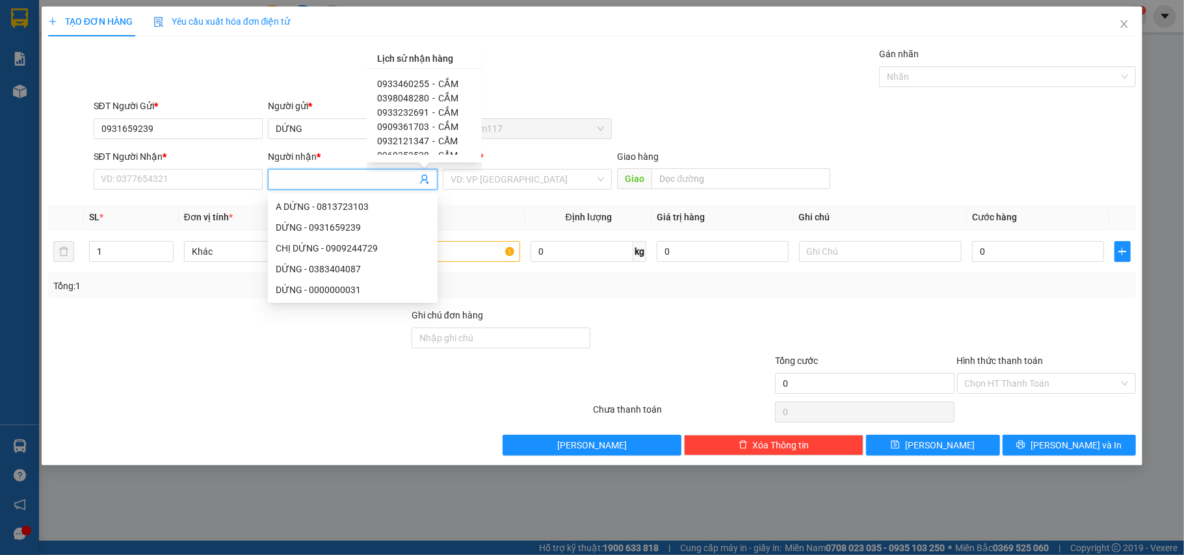
click at [423, 81] on span "0933460255" at bounding box center [403, 84] width 52 height 10
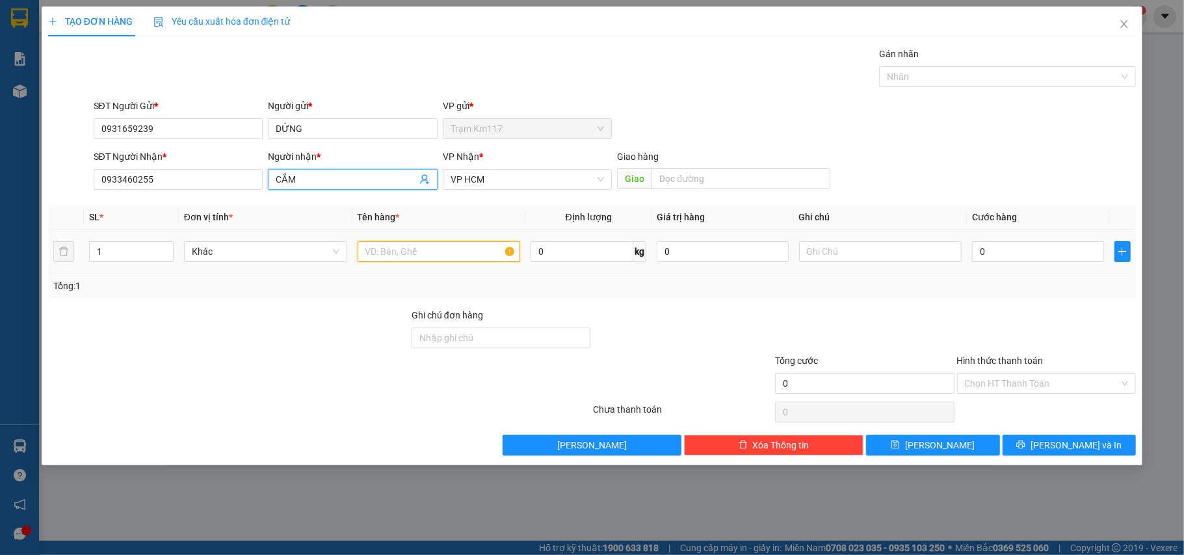
click at [406, 255] on input "text" at bounding box center [439, 251] width 163 height 21
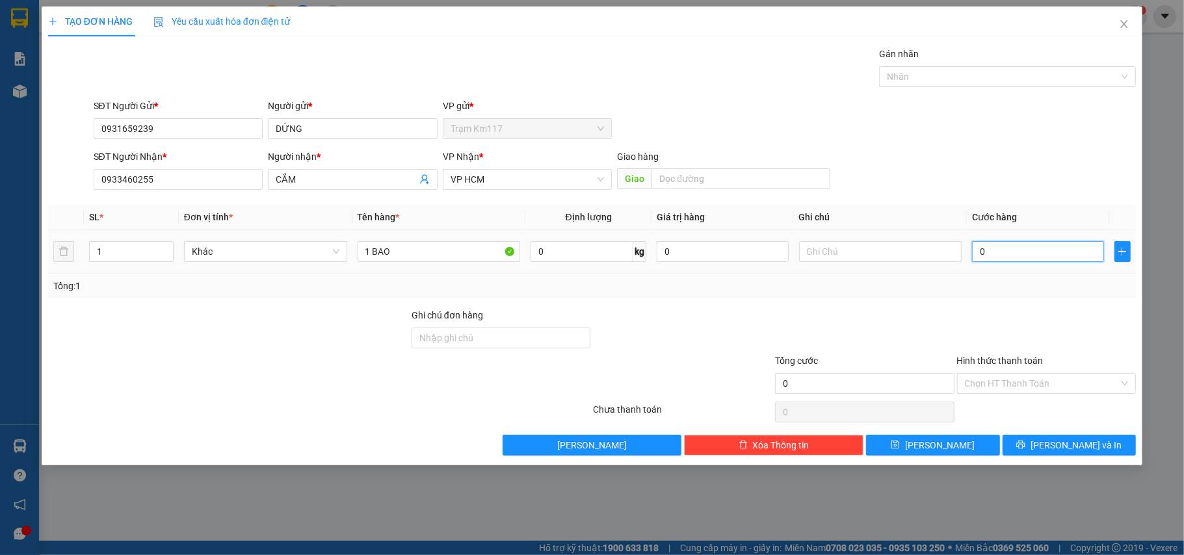
click at [1028, 259] on input "0" at bounding box center [1037, 251] width 131 height 21
click at [921, 75] on div at bounding box center [1000, 77] width 237 height 16
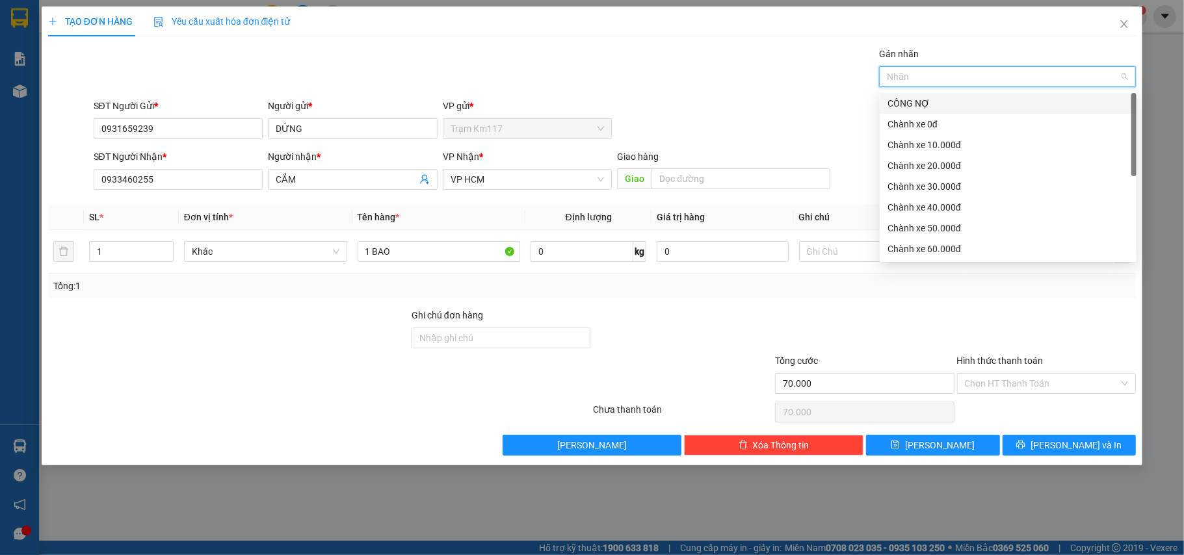
click at [911, 98] on div "CÔNG NỢ" at bounding box center [1008, 103] width 241 height 14
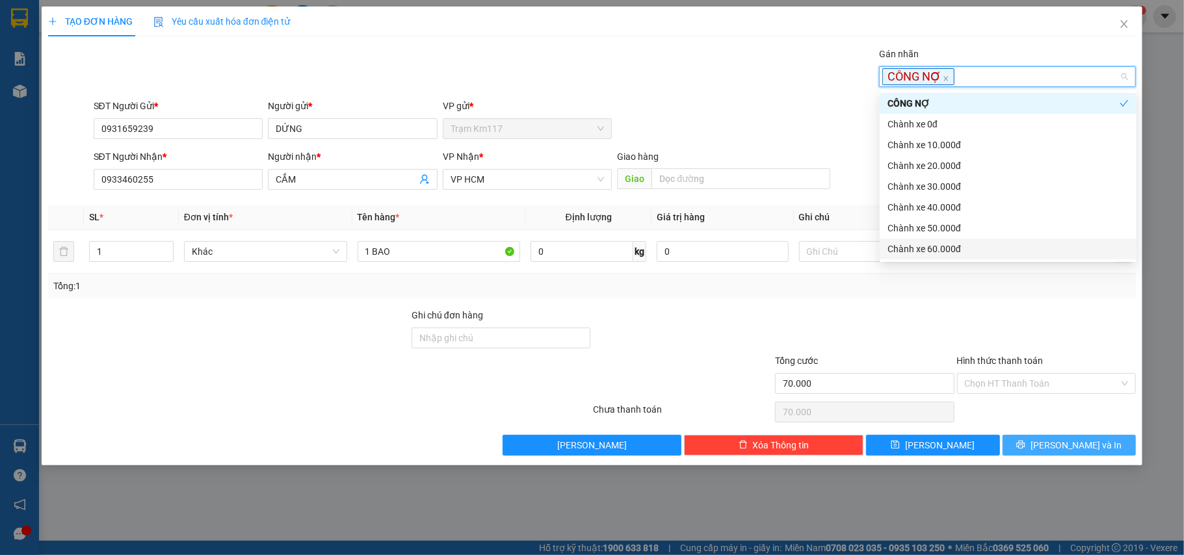
click at [1062, 449] on span "[PERSON_NAME] và In" at bounding box center [1076, 445] width 91 height 14
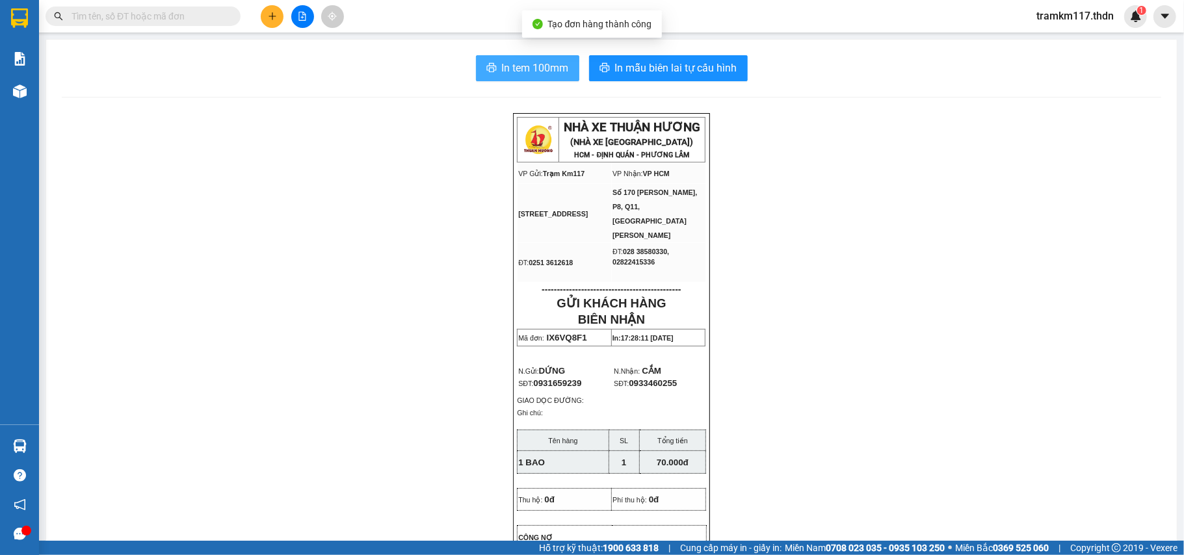
click at [534, 68] on span "In tem 100mm" at bounding box center [535, 68] width 67 height 16
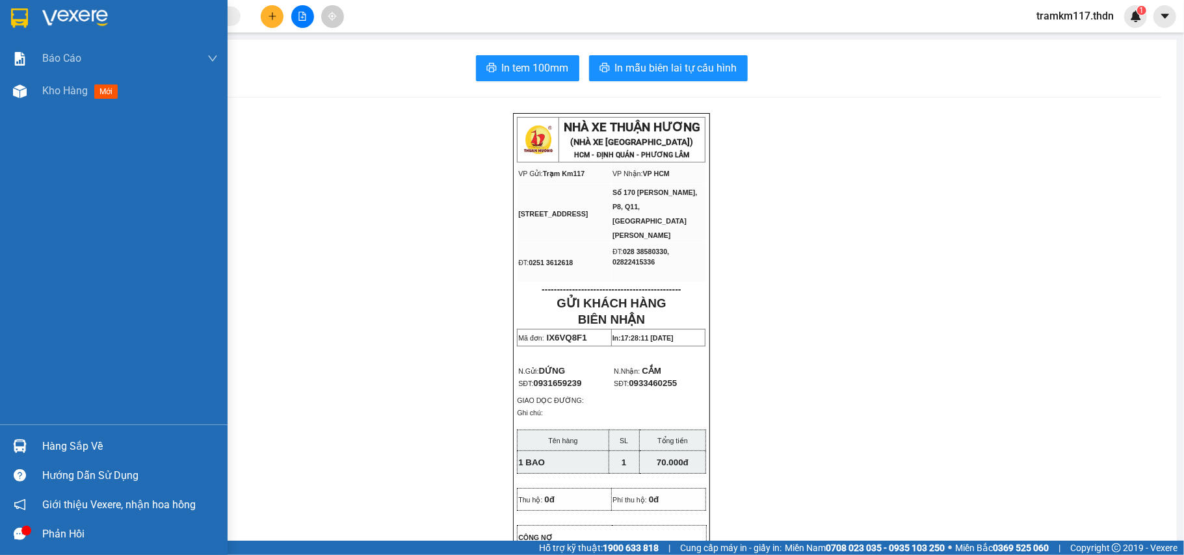
click at [21, 14] on img at bounding box center [19, 18] width 17 height 20
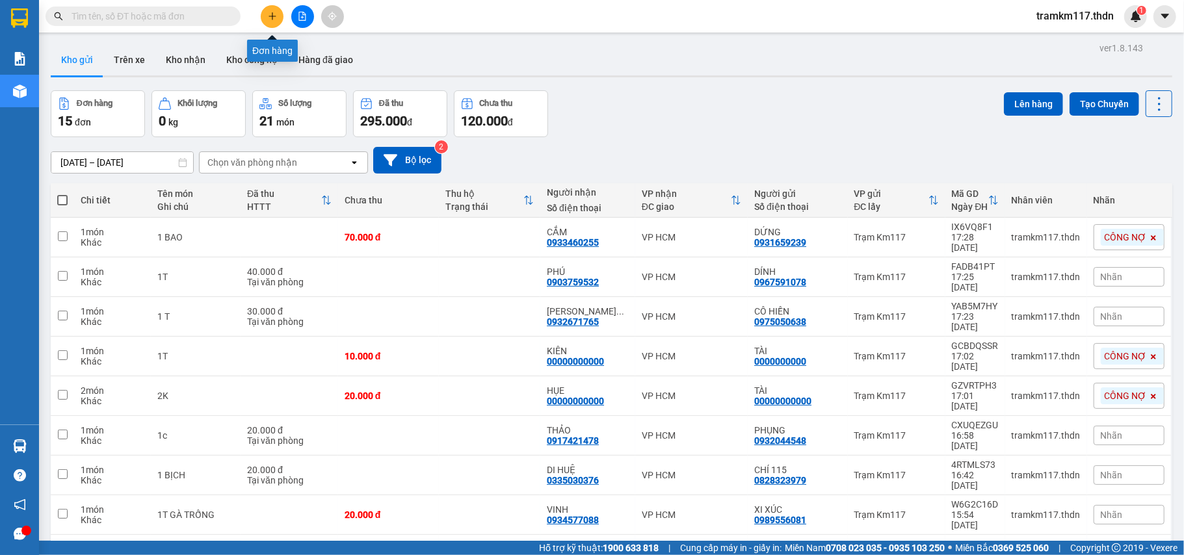
click at [274, 16] on icon "plus" at bounding box center [272, 16] width 9 height 9
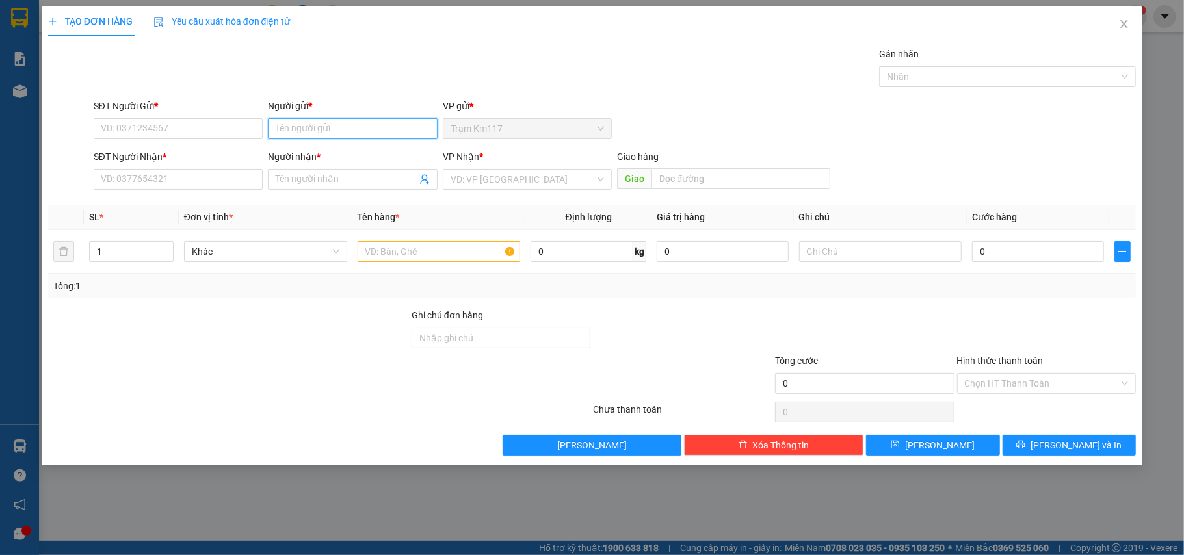
click at [326, 136] on input "Người gửi *" at bounding box center [353, 128] width 170 height 21
click at [326, 153] on div "thảo 106 - 0768093513" at bounding box center [353, 155] width 154 height 14
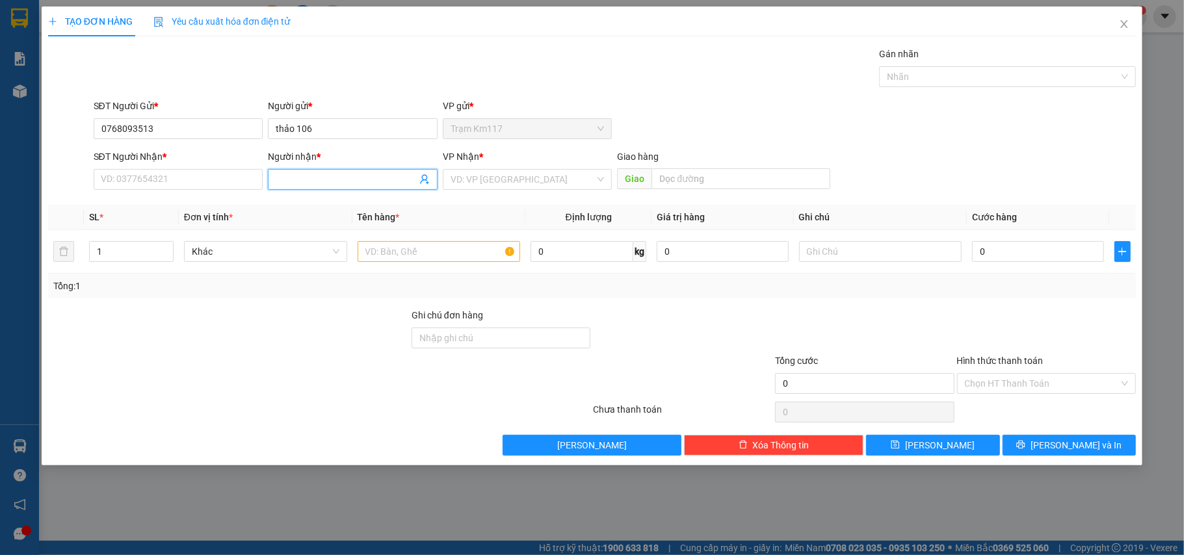
click at [419, 183] on icon "user-add" at bounding box center [424, 179] width 10 height 10
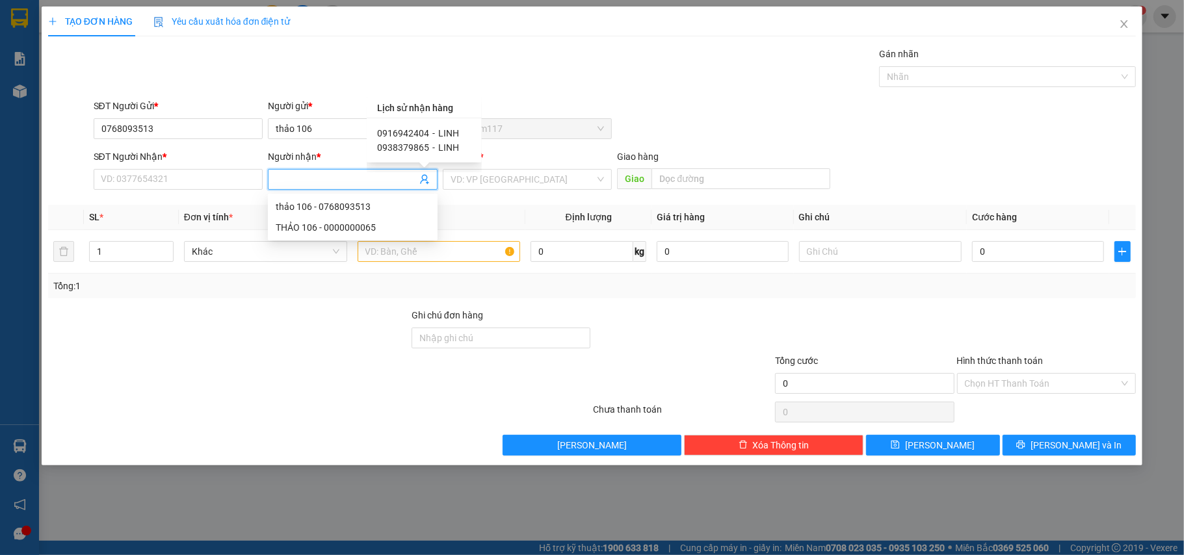
click at [427, 130] on div "0916942404 - LINH" at bounding box center [424, 133] width 94 height 14
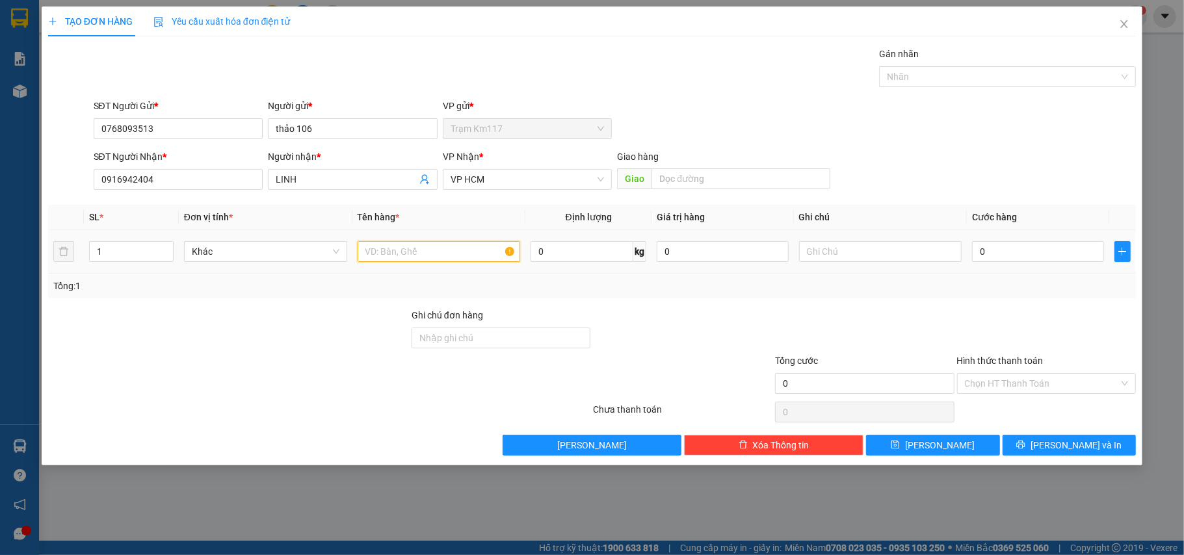
click at [404, 256] on input "text" at bounding box center [439, 251] width 163 height 21
click at [1028, 253] on input "0" at bounding box center [1037, 251] width 131 height 21
click at [1010, 382] on input "Hình thức thanh toán" at bounding box center [1042, 384] width 155 height 20
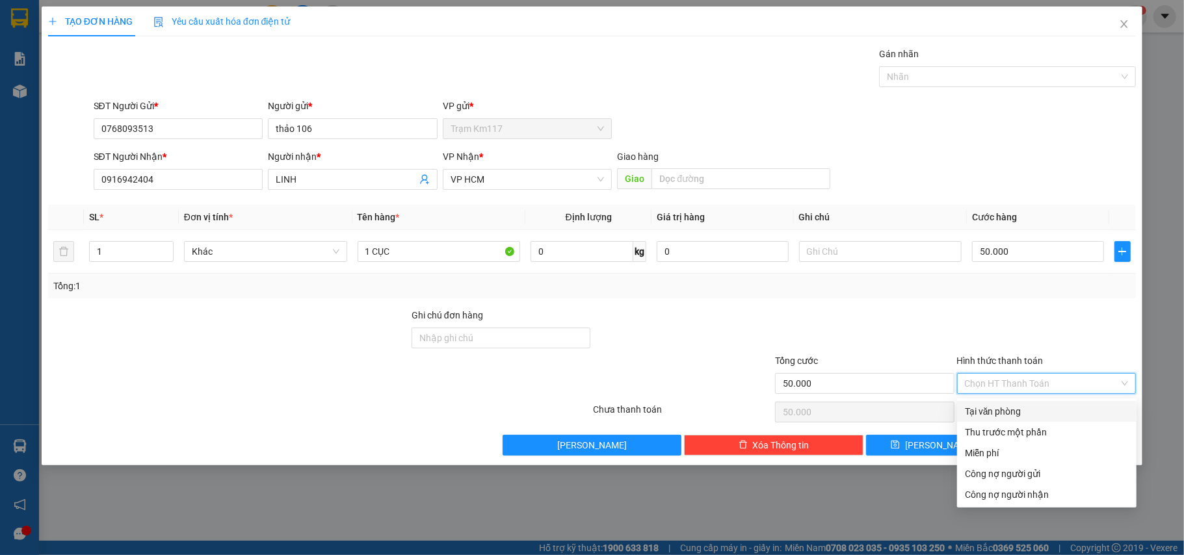
click at [995, 406] on div "Tại văn phòng" at bounding box center [1047, 411] width 164 height 14
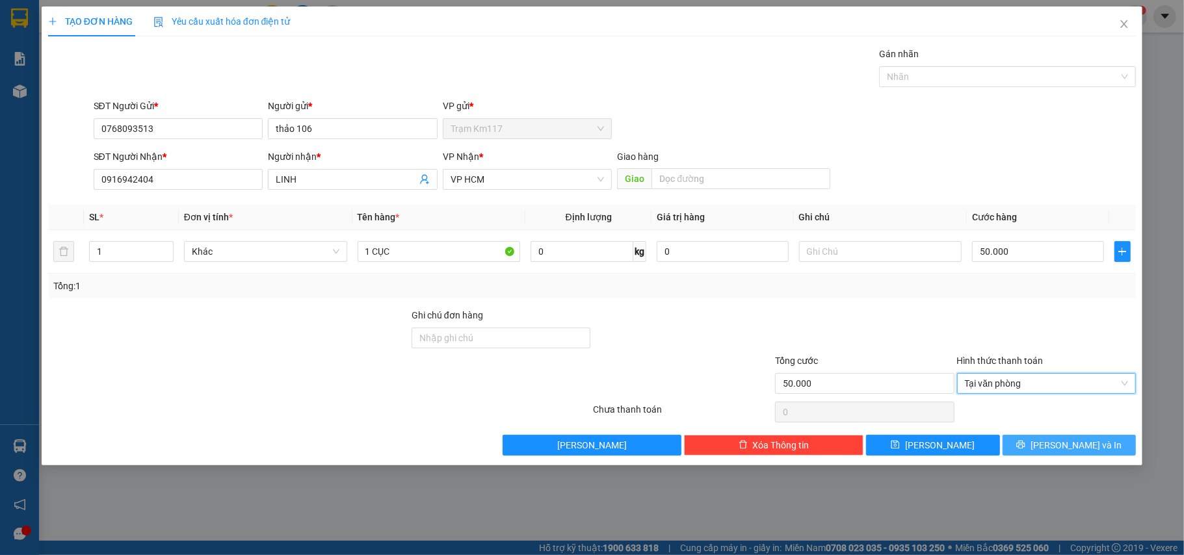
click at [1057, 447] on span "[PERSON_NAME] và In" at bounding box center [1076, 445] width 91 height 14
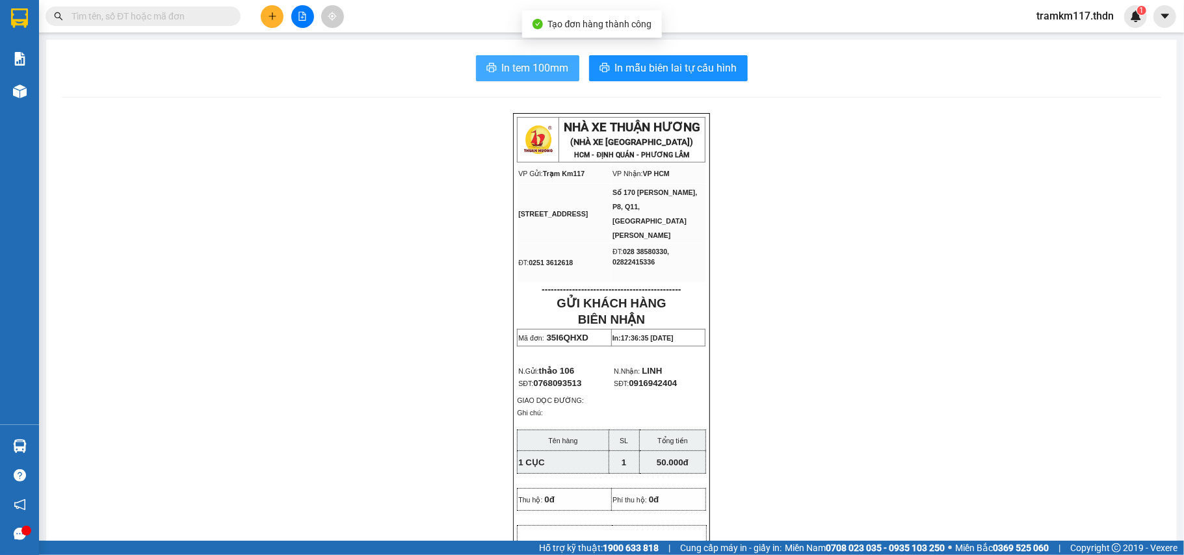
click at [516, 75] on span "In tem 100mm" at bounding box center [535, 68] width 67 height 16
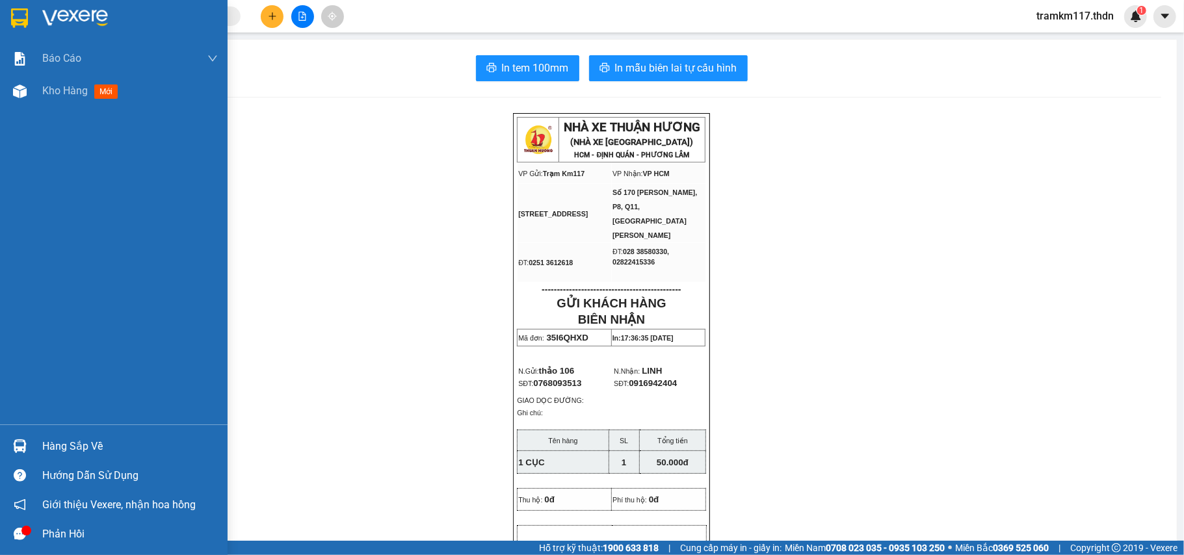
click at [21, 17] on img at bounding box center [19, 18] width 17 height 20
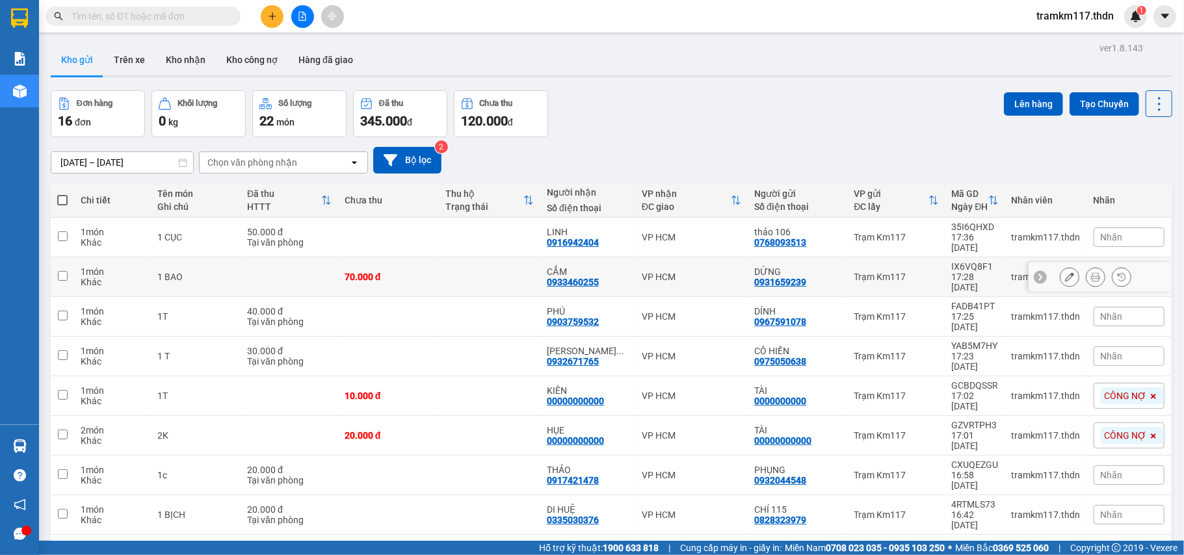
scroll to position [216, 0]
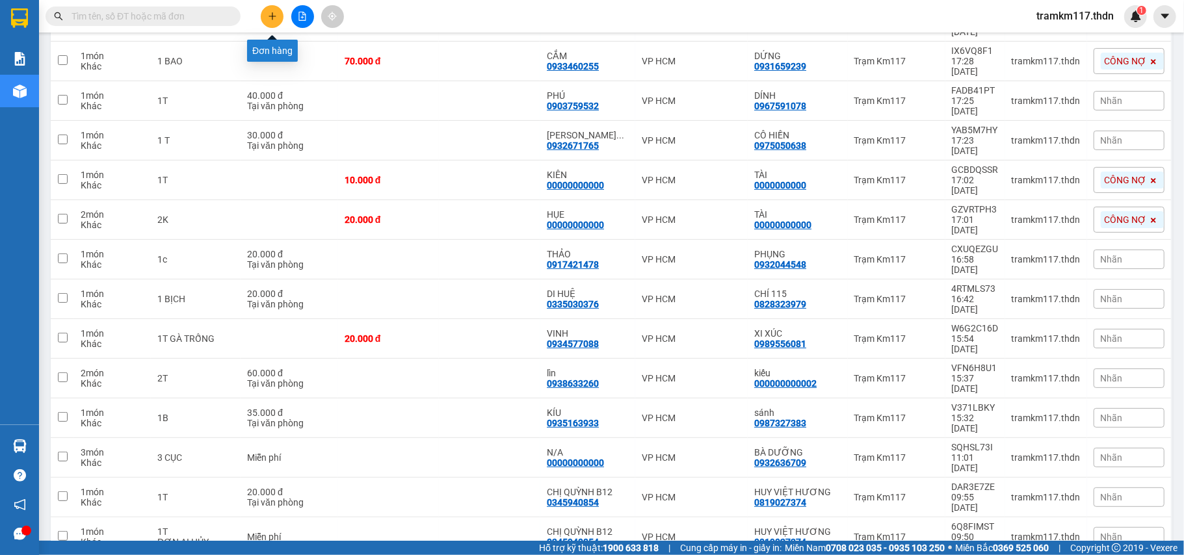
click at [271, 14] on icon "plus" at bounding box center [272, 16] width 9 height 9
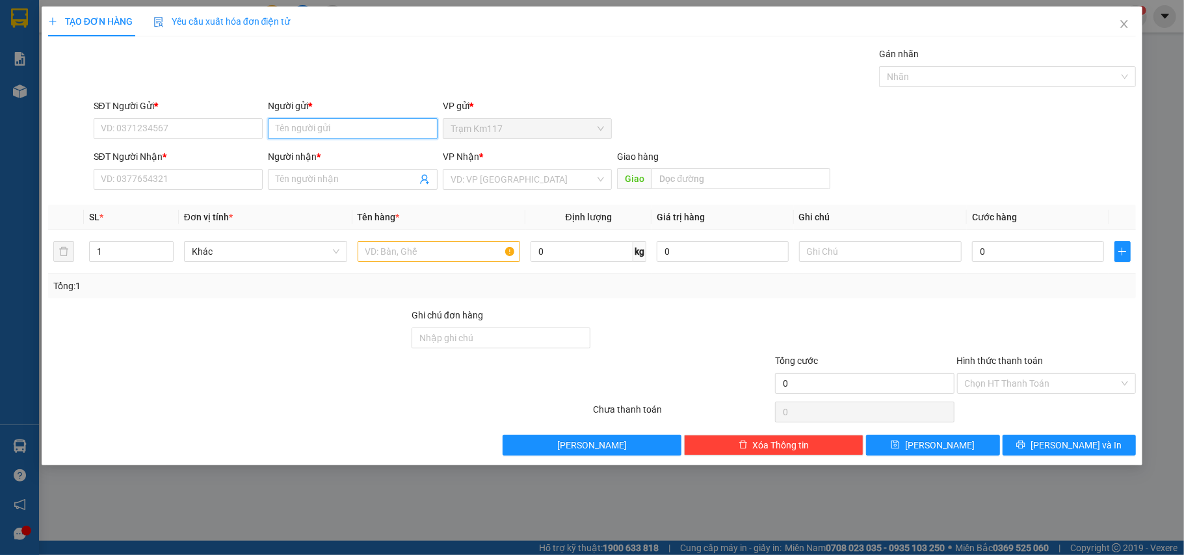
click at [317, 127] on input "Người gửi *" at bounding box center [353, 128] width 170 height 21
click at [347, 154] on div "[PERSON_NAME] - 0975739708" at bounding box center [353, 155] width 154 height 14
click at [419, 178] on icon "user-add" at bounding box center [424, 179] width 10 height 10
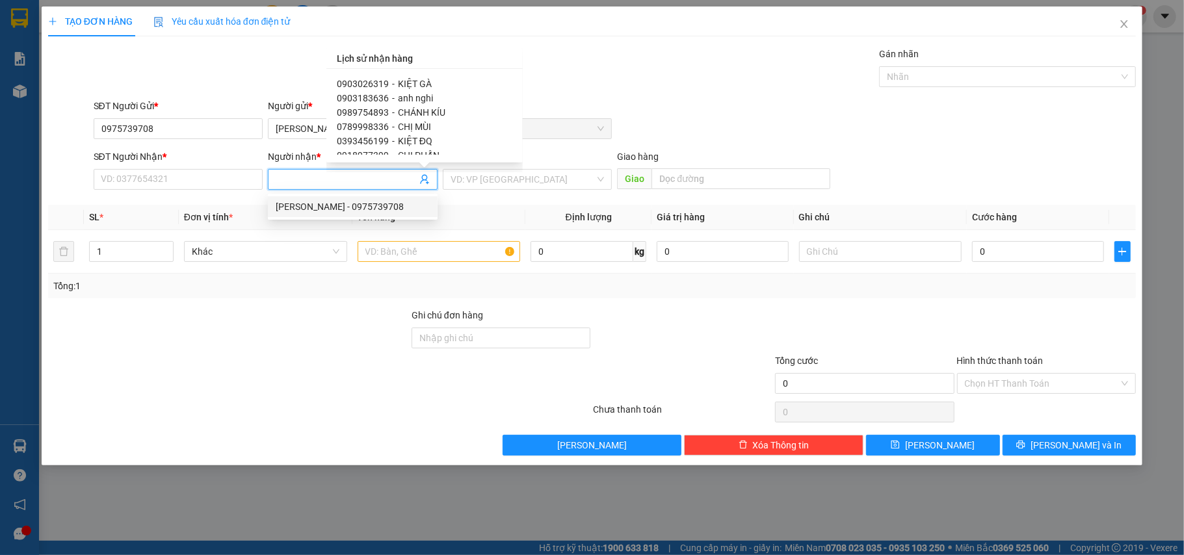
click at [392, 79] on span "-" at bounding box center [393, 84] width 3 height 10
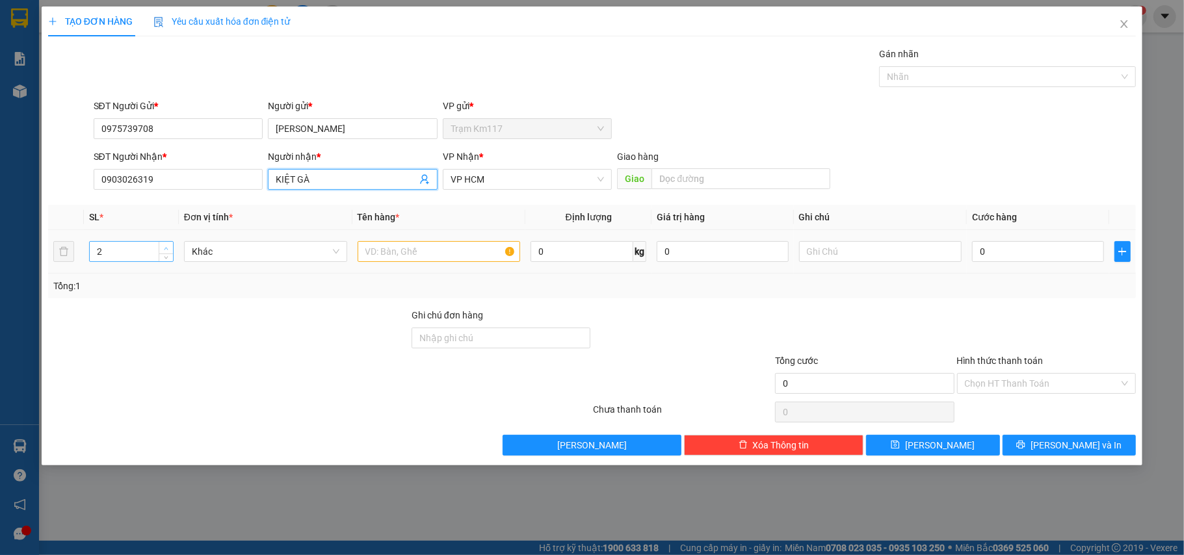
click at [166, 248] on icon "up" at bounding box center [166, 248] width 5 height 5
click at [403, 257] on input "text" at bounding box center [439, 251] width 163 height 21
click at [1004, 253] on input "0" at bounding box center [1037, 251] width 131 height 21
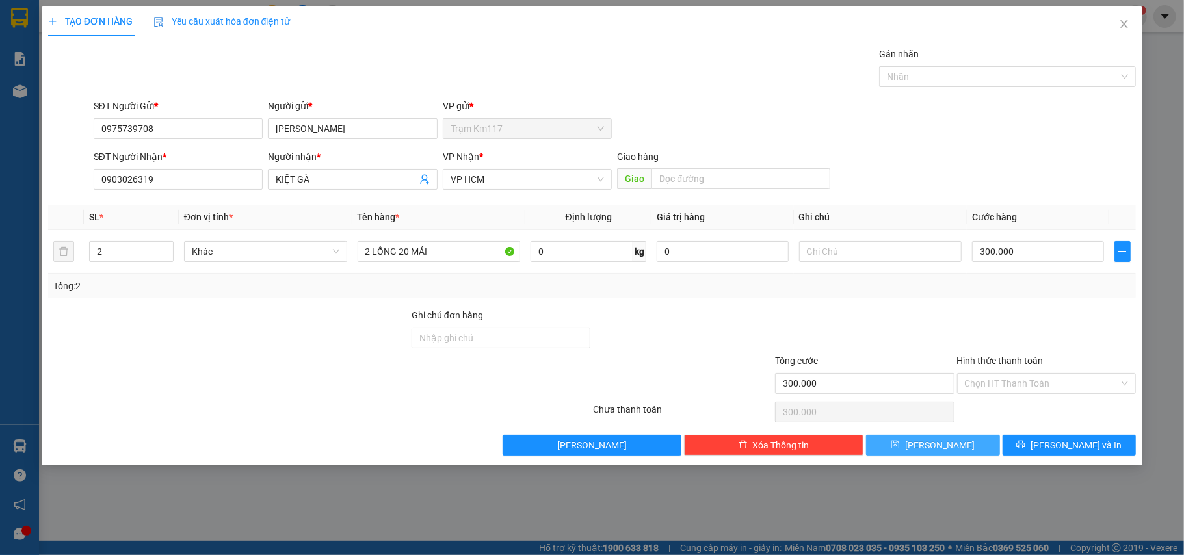
click at [943, 442] on span "[PERSON_NAME]" at bounding box center [940, 445] width 70 height 14
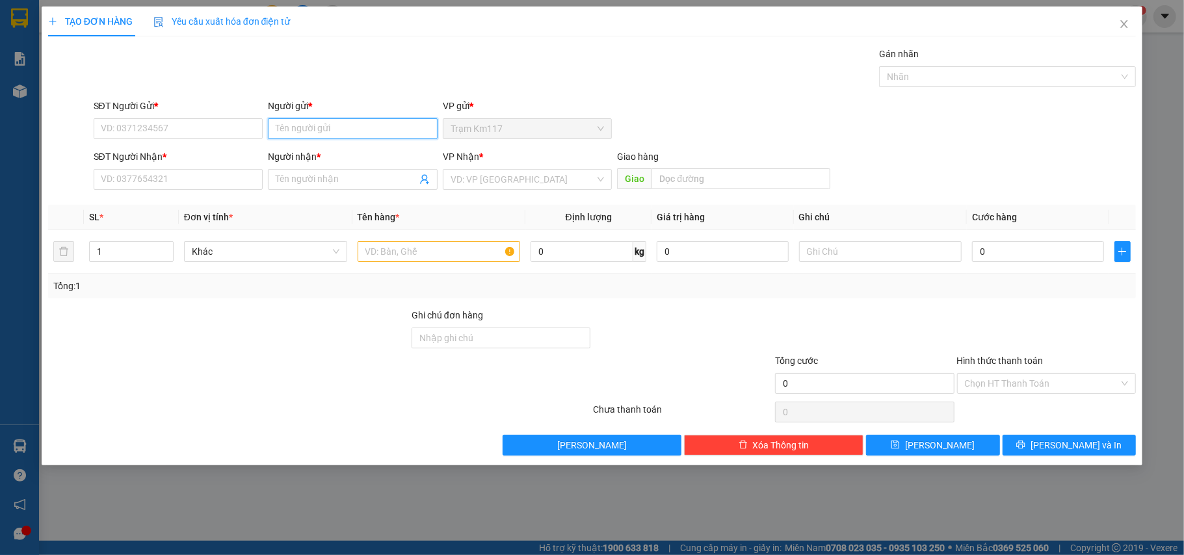
click at [326, 130] on input "Người gửi *" at bounding box center [353, 128] width 170 height 21
click at [350, 151] on div "SIÊU ỐM - 0939887744" at bounding box center [353, 155] width 154 height 14
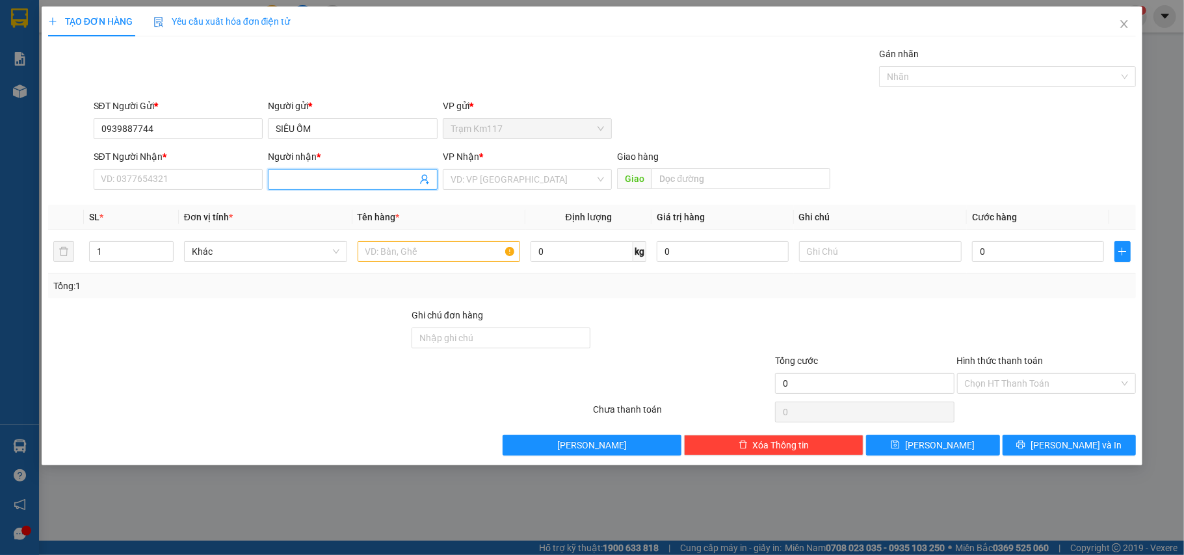
click at [425, 180] on icon "user-add" at bounding box center [424, 180] width 8 height 10
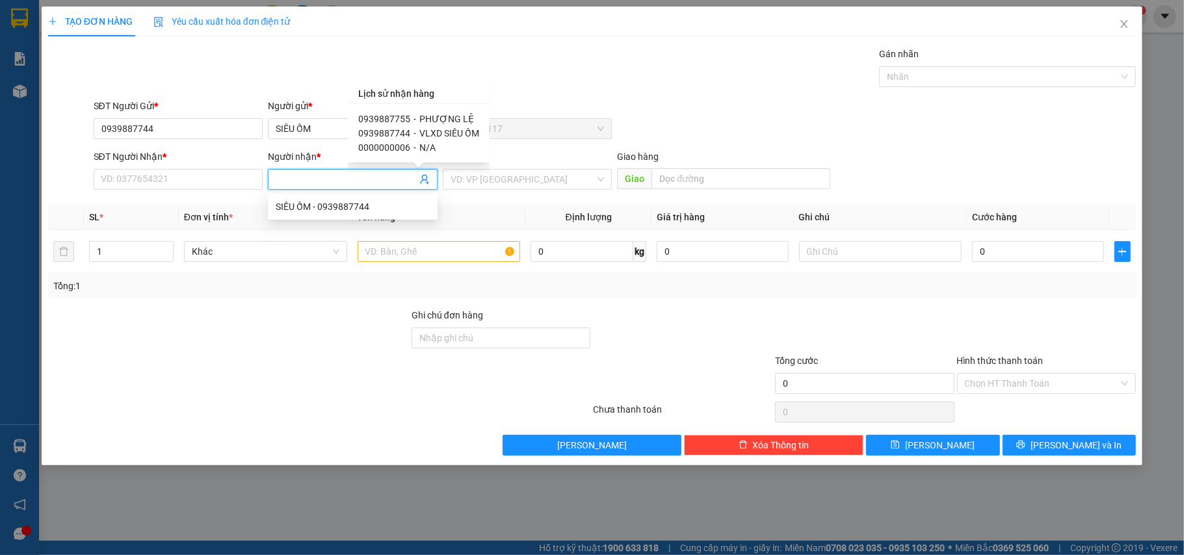
click at [420, 118] on span "PHƯỢNG LỆ" at bounding box center [446, 119] width 55 height 10
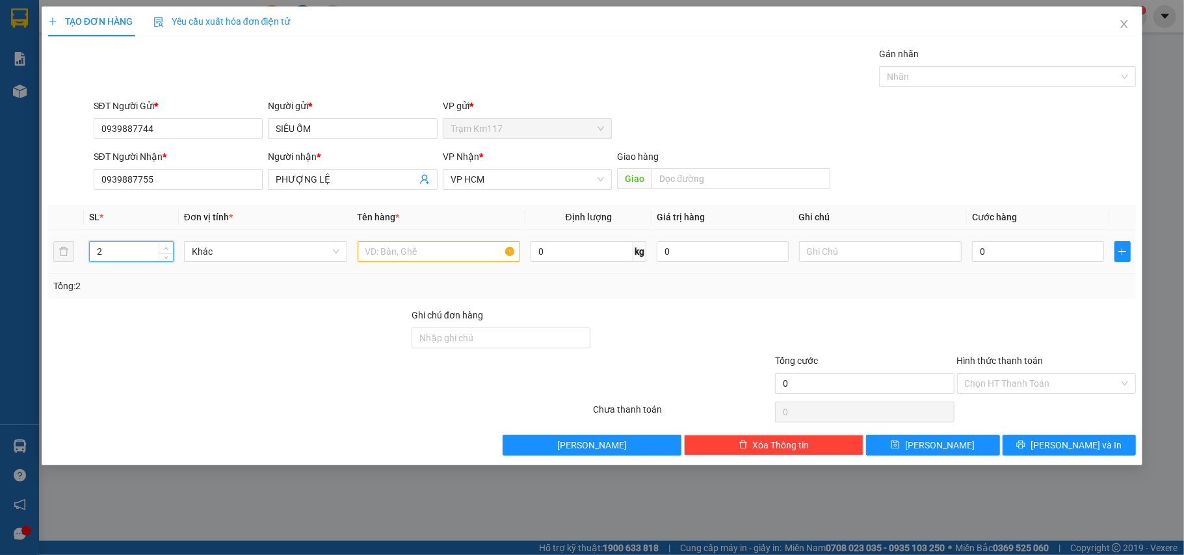
click at [165, 245] on span "up" at bounding box center [167, 248] width 8 height 8
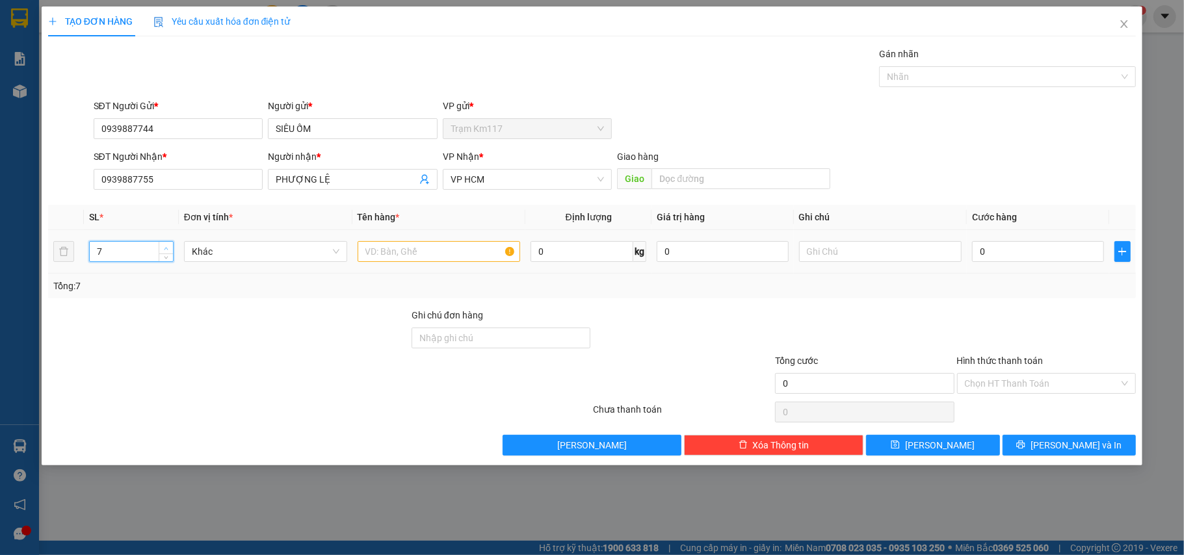
click at [165, 245] on span "up" at bounding box center [167, 248] width 8 height 8
click at [441, 256] on input "text" at bounding box center [439, 251] width 163 height 21
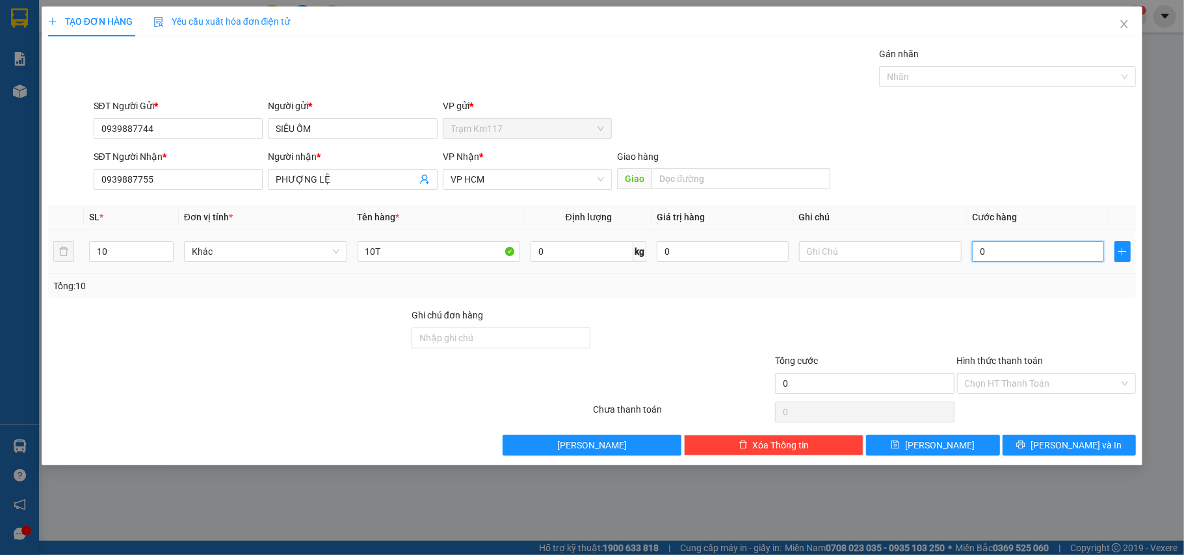
click at [996, 250] on input "0" at bounding box center [1037, 251] width 131 height 21
click at [1043, 451] on button "[PERSON_NAME] và In" at bounding box center [1070, 445] width 134 height 21
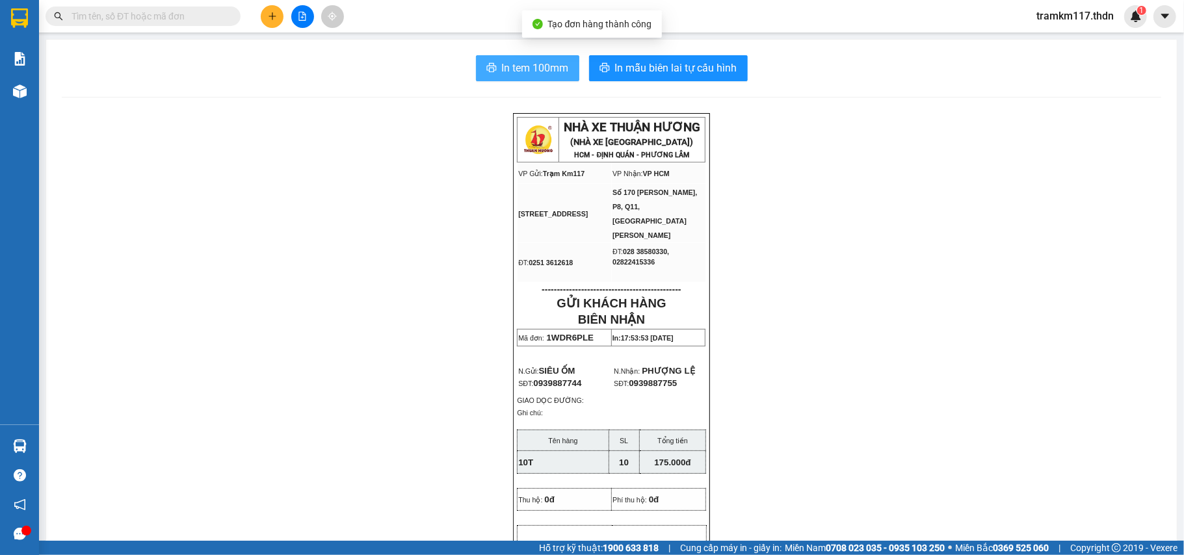
click at [518, 66] on span "In tem 100mm" at bounding box center [535, 68] width 67 height 16
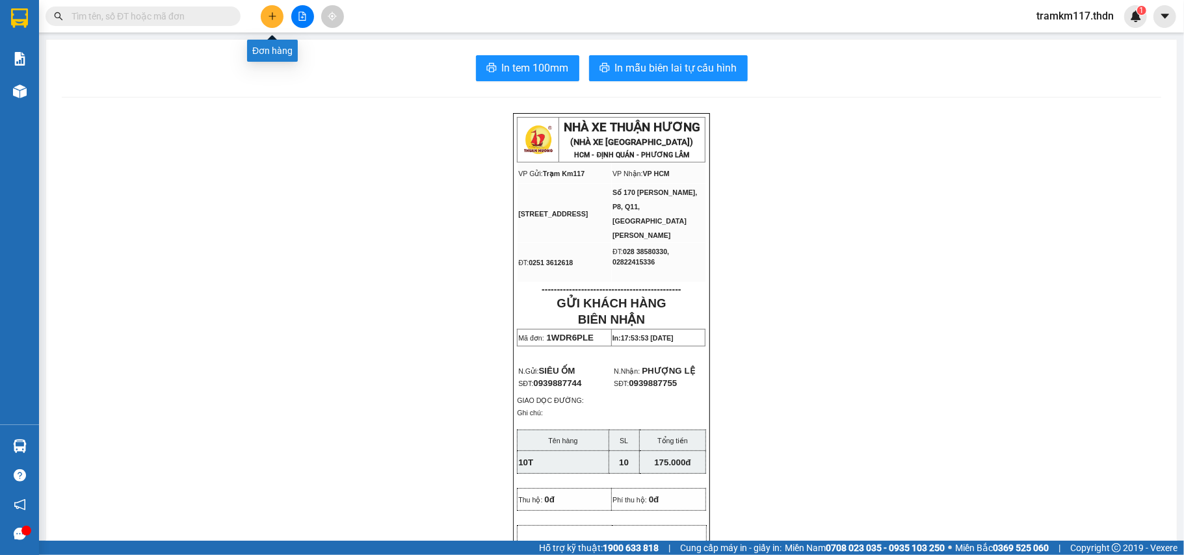
click at [268, 19] on icon "plus" at bounding box center [272, 16] width 9 height 9
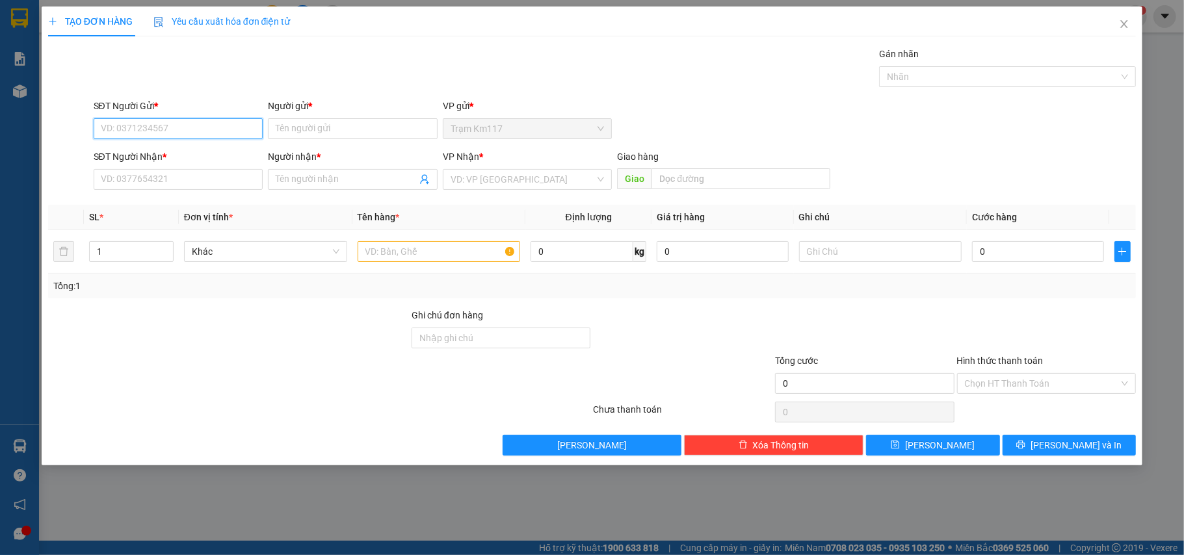
click at [182, 130] on input "SĐT Người Gửi *" at bounding box center [179, 128] width 170 height 21
click at [161, 151] on div "0933377398 - SƠN" at bounding box center [178, 155] width 154 height 14
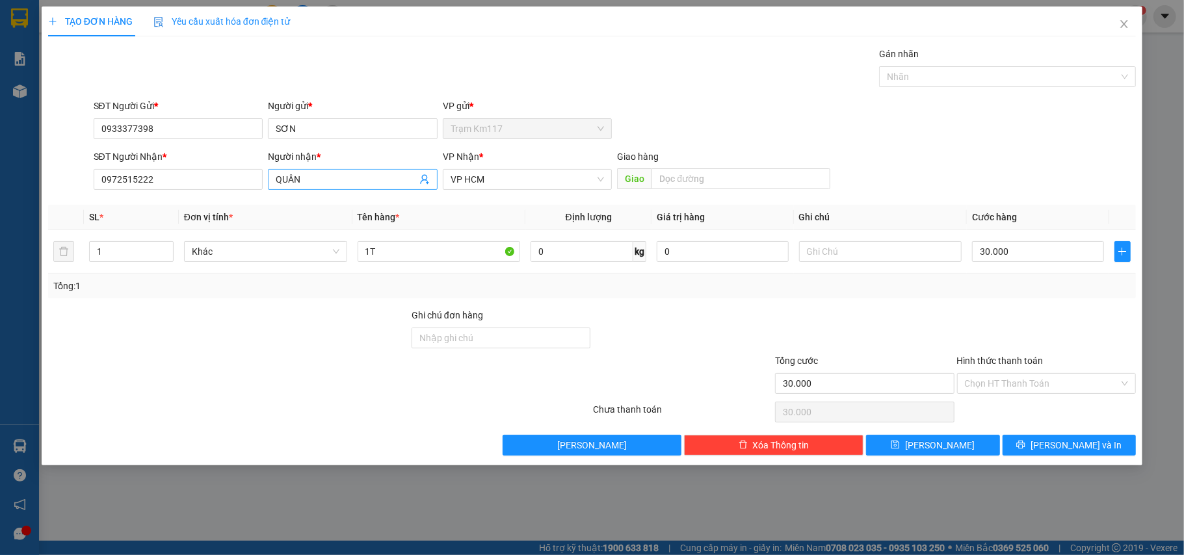
click at [425, 180] on icon "user-add" at bounding box center [424, 179] width 10 height 10
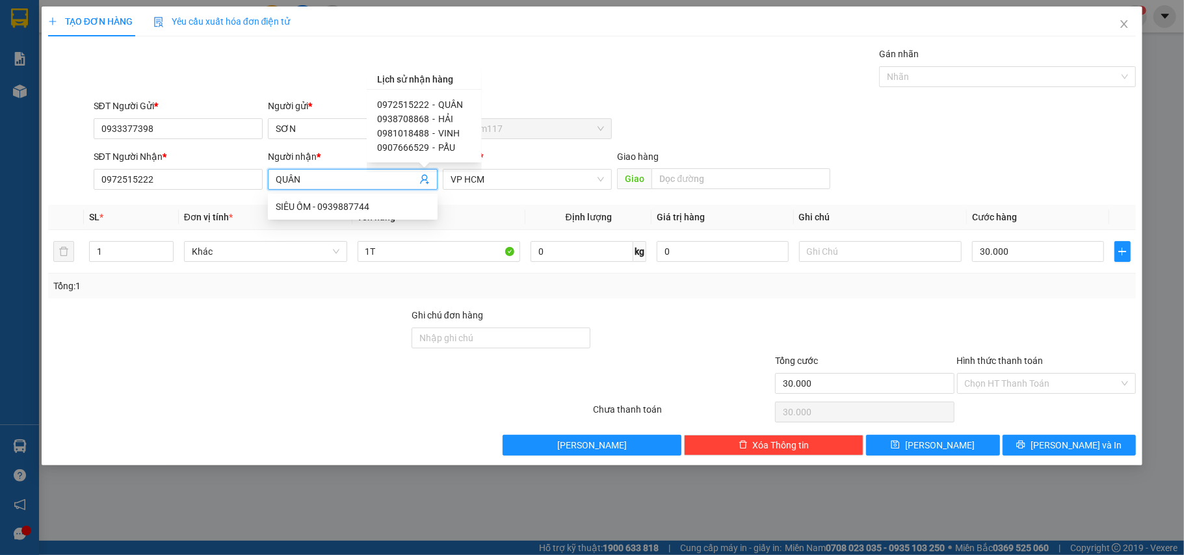
click at [416, 120] on span "0938708868" at bounding box center [403, 119] width 52 height 10
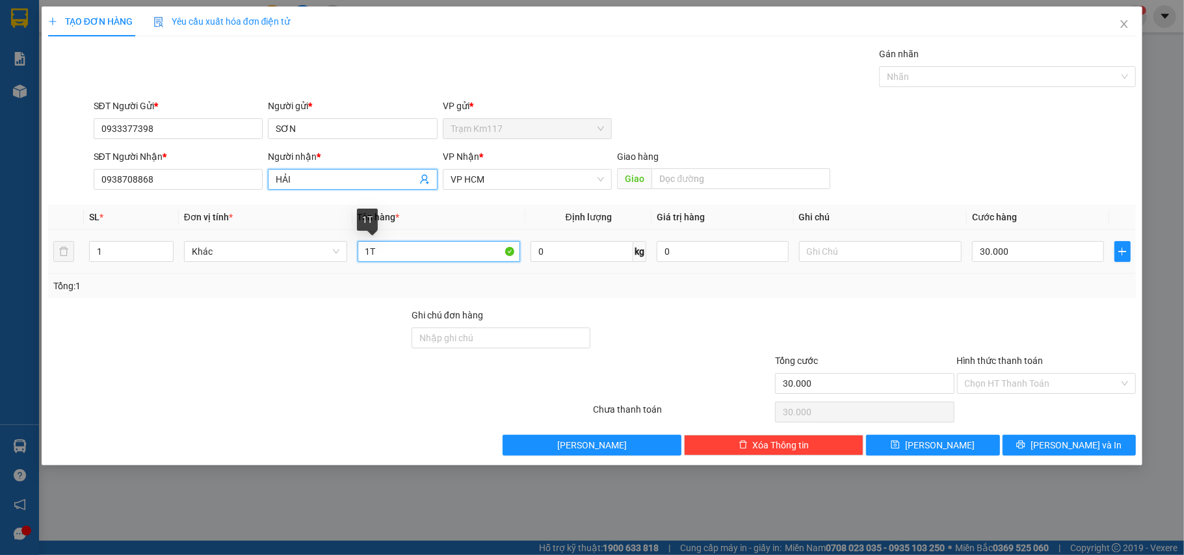
click at [391, 255] on input "1T" at bounding box center [439, 251] width 163 height 21
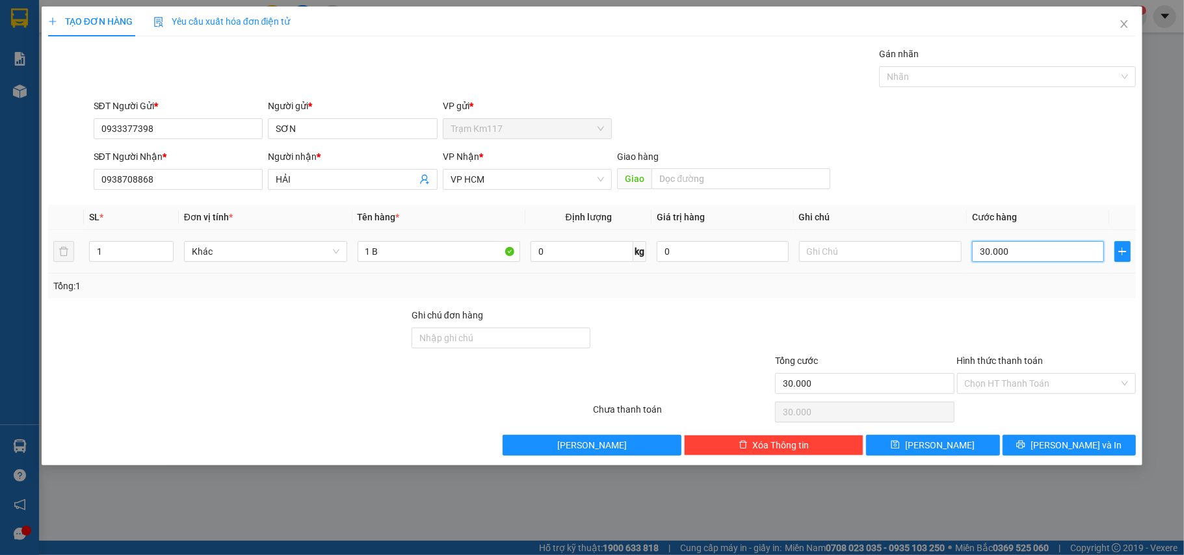
click at [1013, 253] on input "30.000" at bounding box center [1037, 251] width 131 height 21
click at [977, 250] on input "0" at bounding box center [1037, 251] width 131 height 21
click at [1034, 385] on input "Hình thức thanh toán" at bounding box center [1042, 384] width 155 height 20
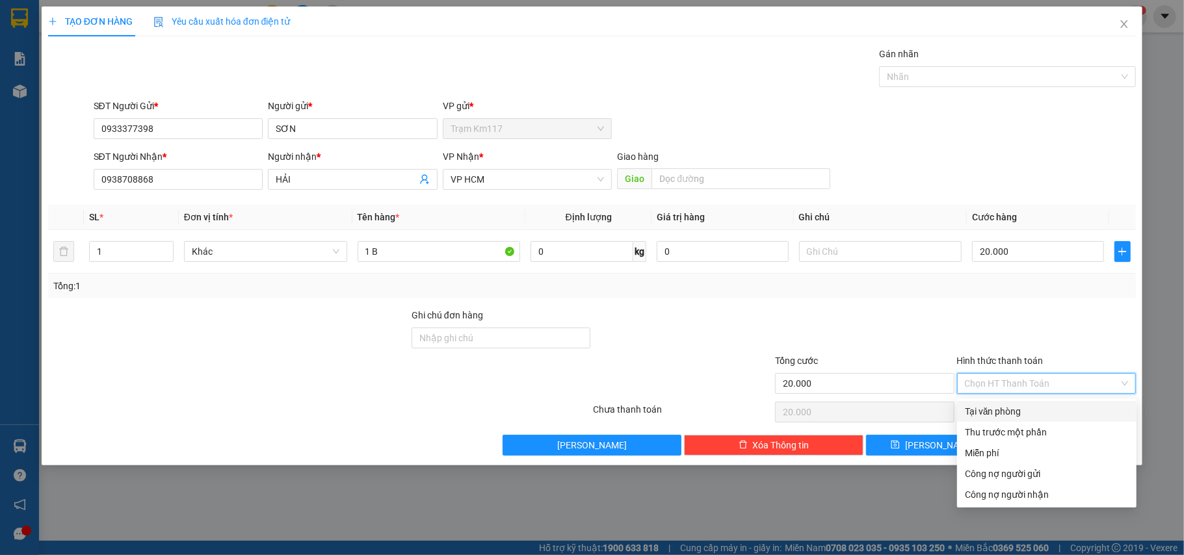
click at [1002, 404] on div "Tại văn phòng" at bounding box center [1047, 411] width 164 height 14
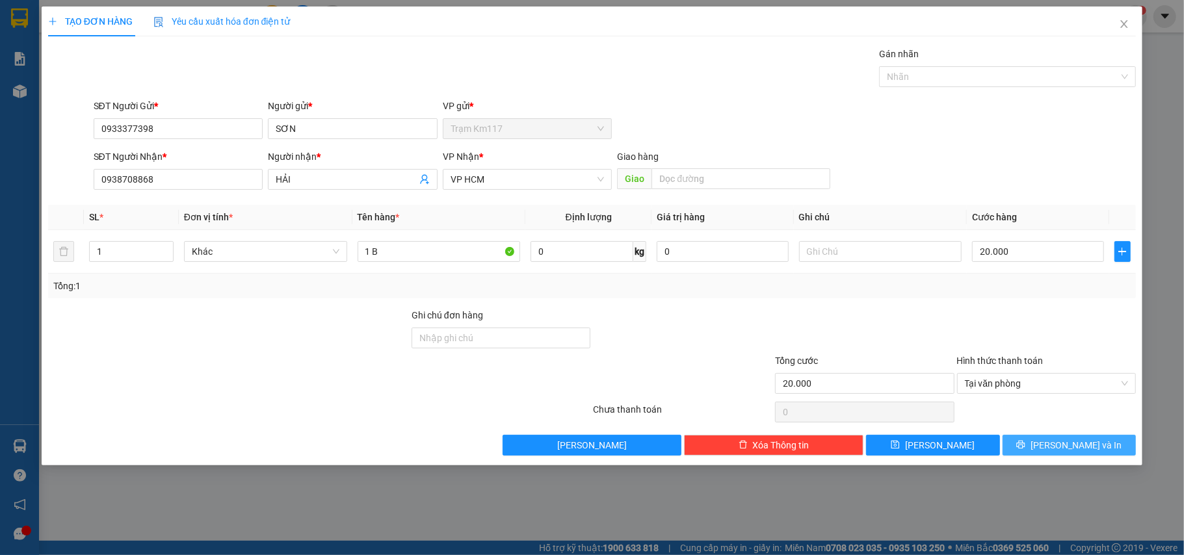
click at [1026, 443] on button "[PERSON_NAME] và In" at bounding box center [1070, 445] width 134 height 21
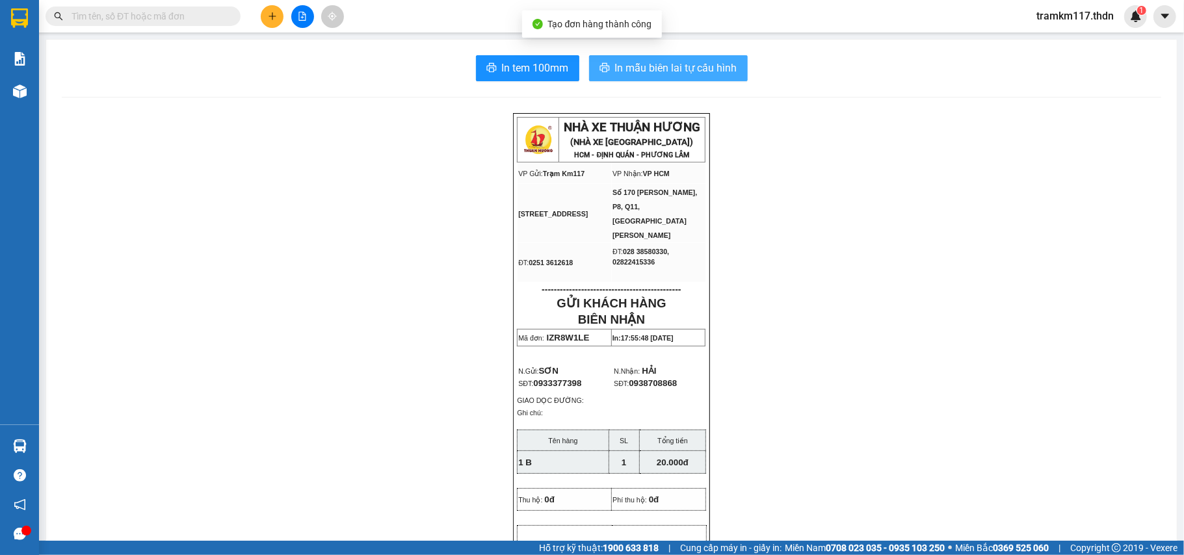
click at [620, 69] on span "In mẫu biên lai tự cấu hình" at bounding box center [676, 68] width 122 height 16
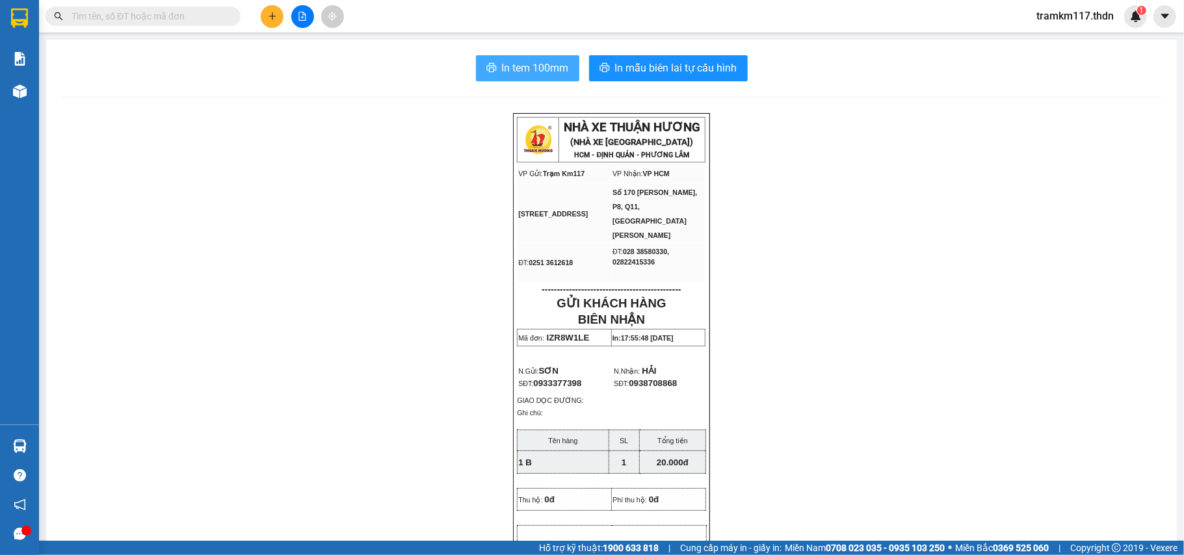
click at [528, 72] on span "In tem 100mm" at bounding box center [535, 68] width 67 height 16
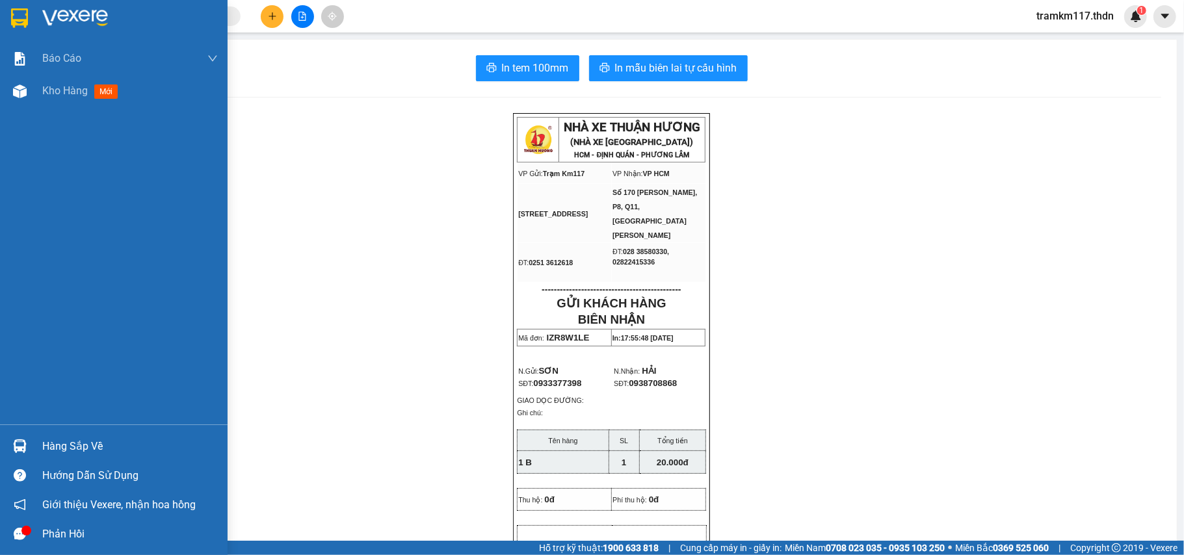
click at [19, 16] on img at bounding box center [19, 18] width 17 height 20
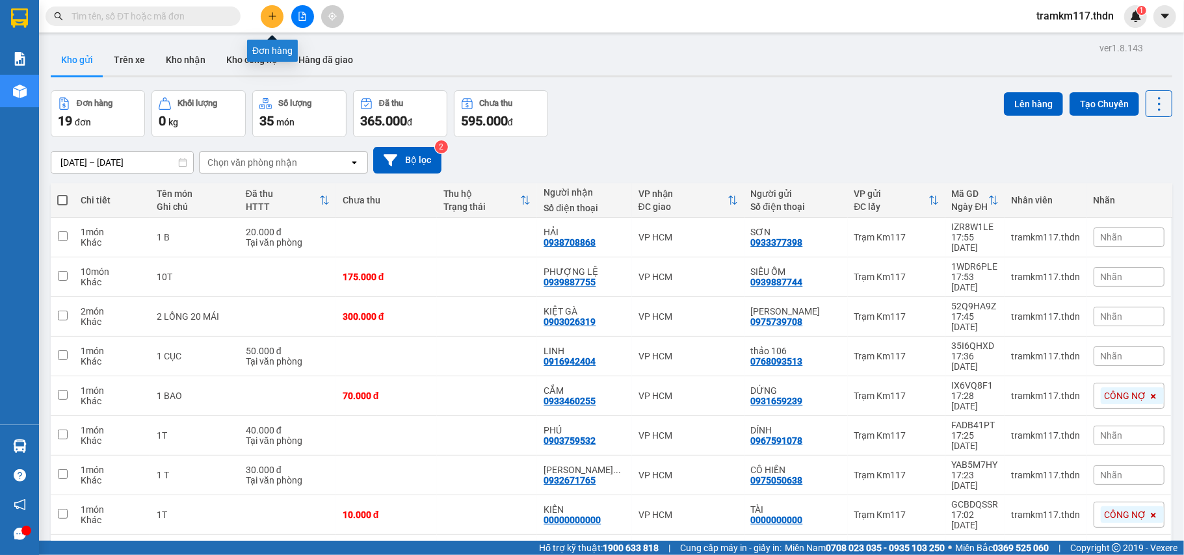
click at [273, 17] on icon "plus" at bounding box center [272, 16] width 9 height 9
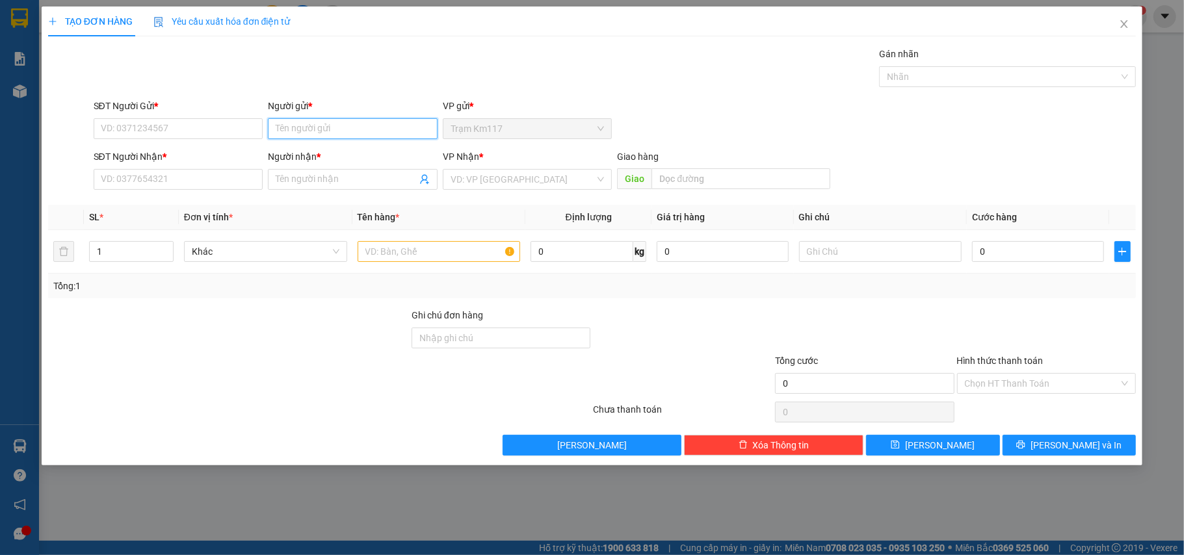
click at [326, 130] on input "Người gửi *" at bounding box center [353, 128] width 170 height 21
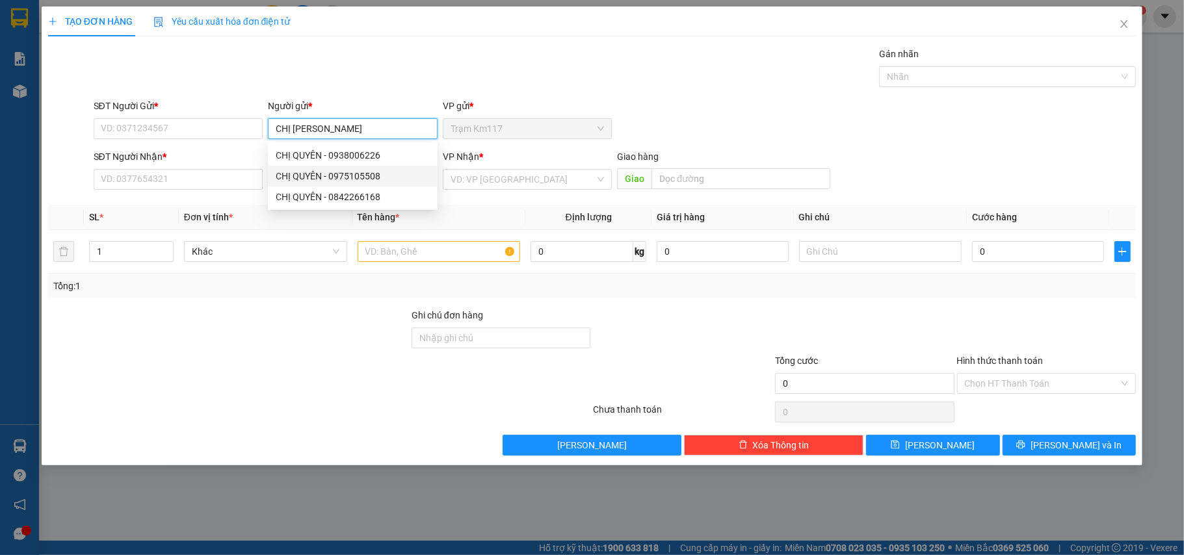
click at [355, 169] on div "CHỊ QUYÊN - 0975105508" at bounding box center [353, 176] width 154 height 14
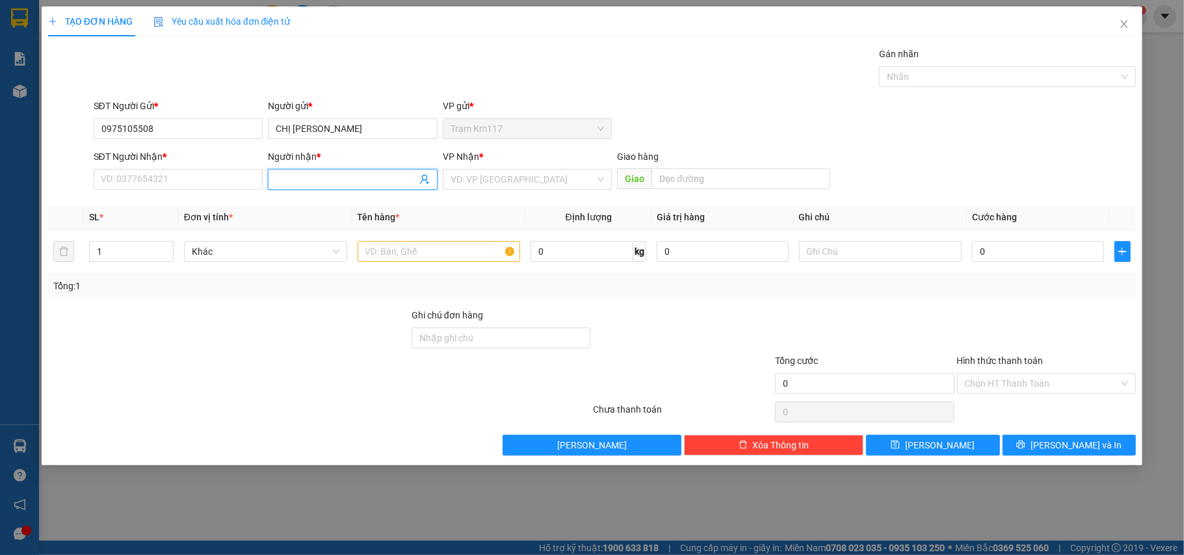
click at [420, 178] on icon "user-add" at bounding box center [424, 179] width 10 height 10
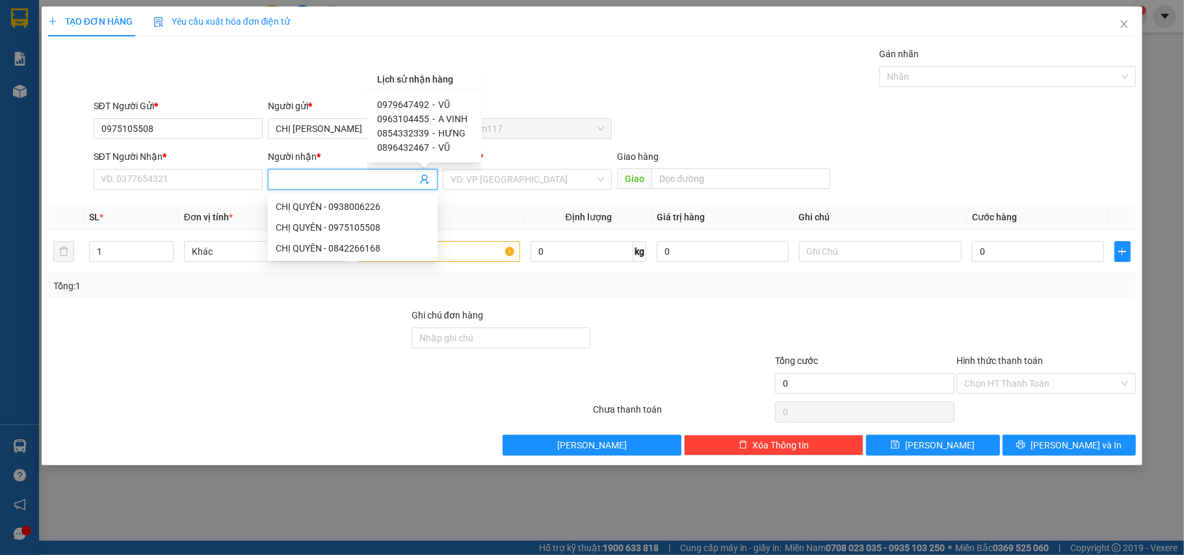
click at [424, 104] on span "0979647492" at bounding box center [403, 104] width 52 height 10
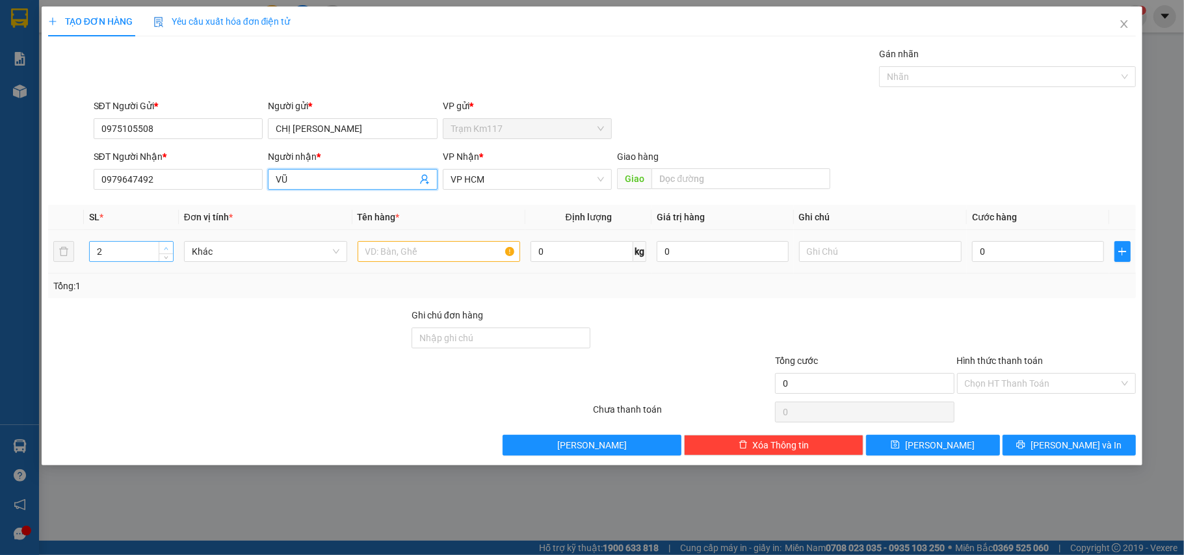
click at [160, 248] on span "Increase Value" at bounding box center [166, 248] width 14 height 12
click at [445, 251] on input "text" at bounding box center [439, 251] width 163 height 21
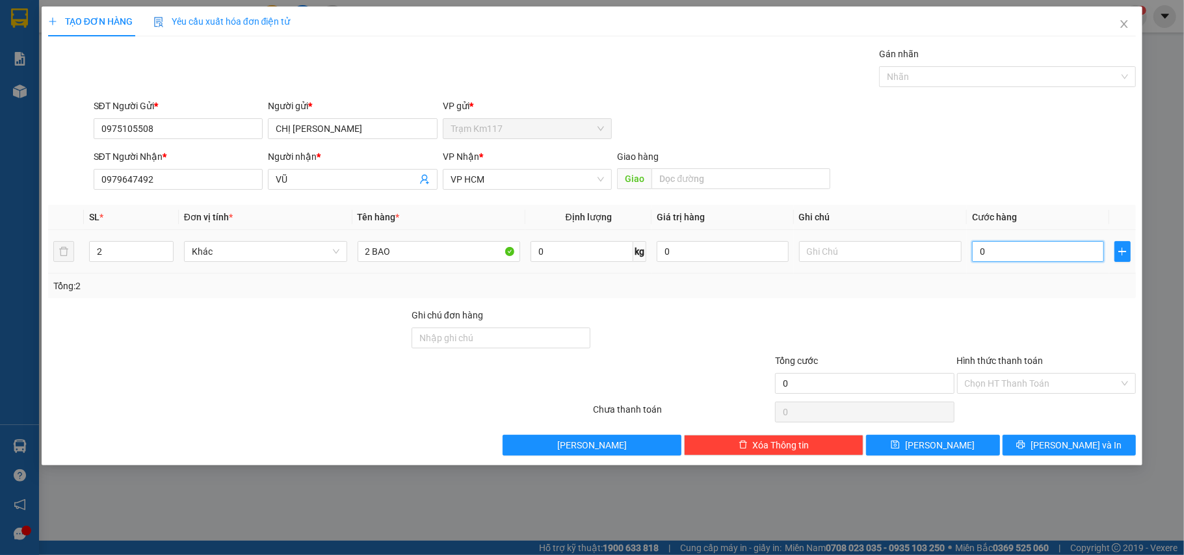
click at [1020, 258] on input "0" at bounding box center [1037, 251] width 131 height 21
click at [1010, 386] on input "Hình thức thanh toán" at bounding box center [1042, 384] width 155 height 20
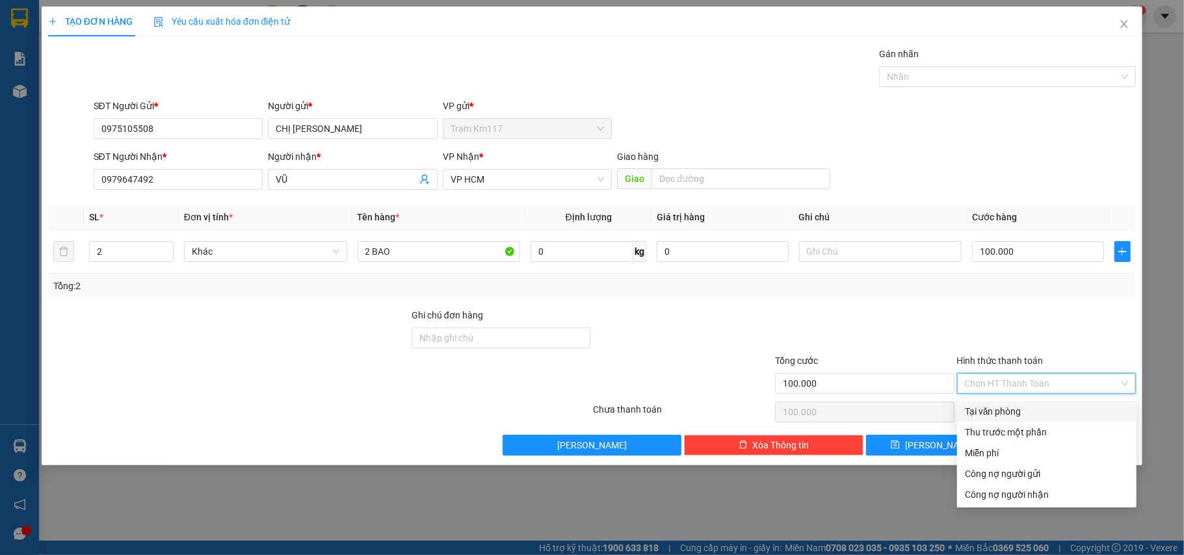
click at [1002, 419] on div "Tại văn phòng" at bounding box center [1046, 411] width 179 height 21
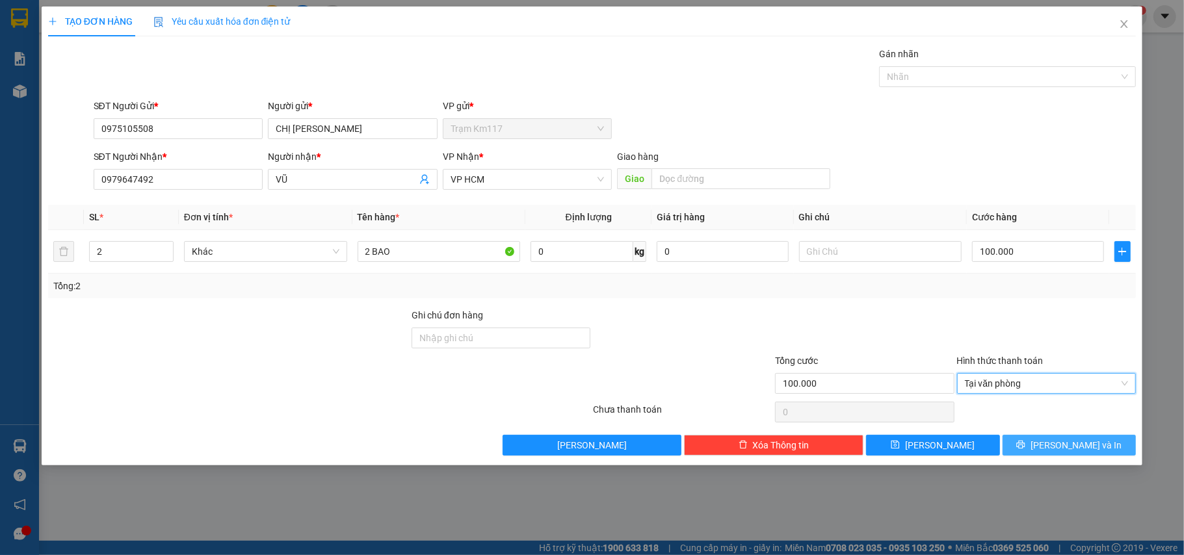
click at [1038, 443] on button "[PERSON_NAME] và In" at bounding box center [1070, 445] width 134 height 21
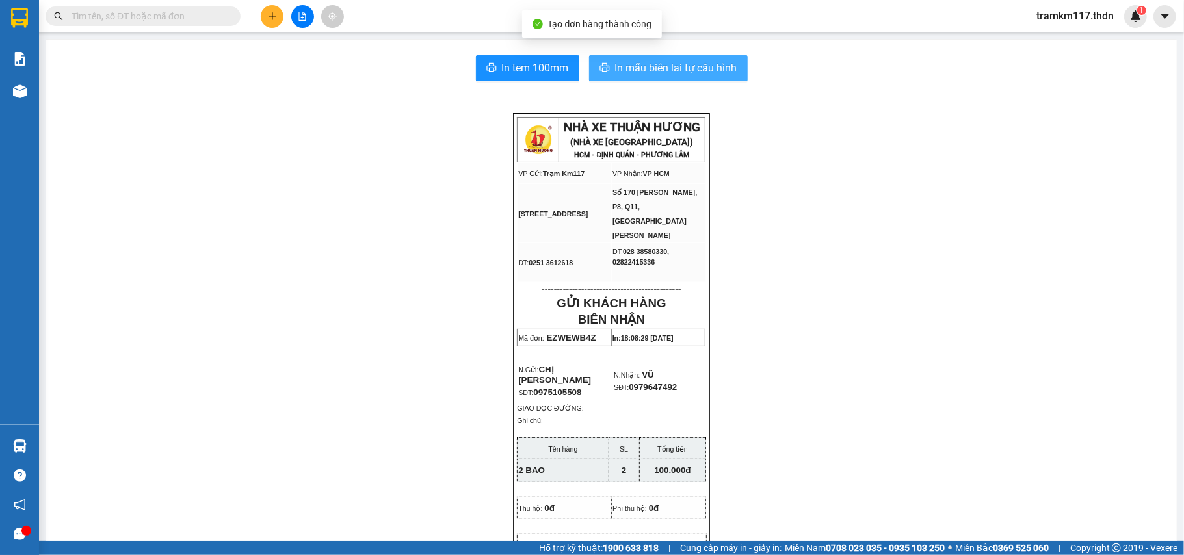
click at [606, 68] on button "In mẫu biên lai tự cấu hình" at bounding box center [668, 68] width 159 height 26
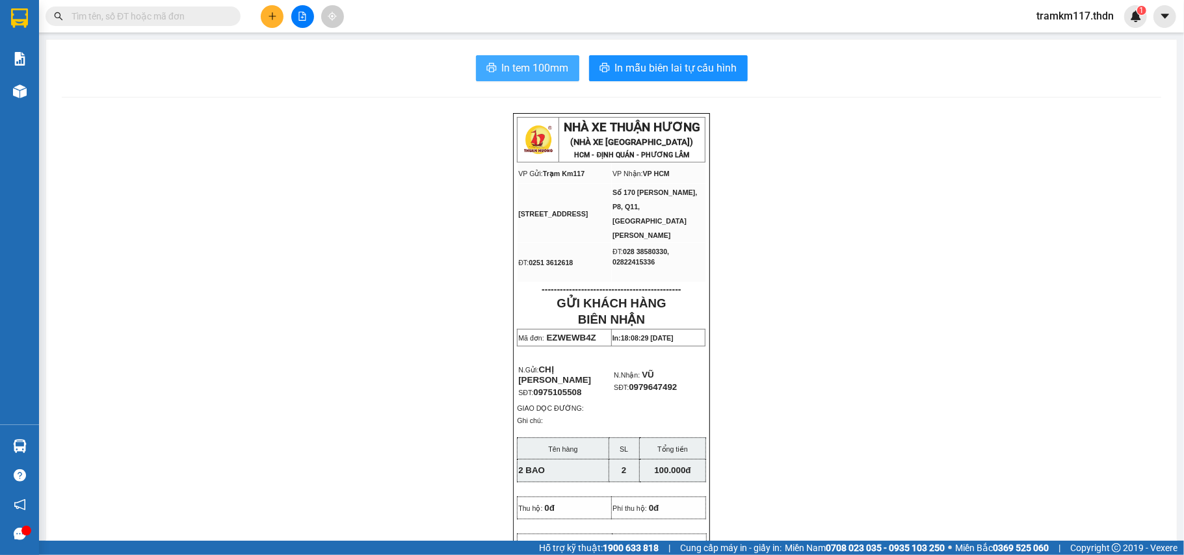
click at [502, 64] on span "In tem 100mm" at bounding box center [535, 68] width 67 height 16
click at [269, 19] on icon "plus" at bounding box center [272, 16] width 9 height 9
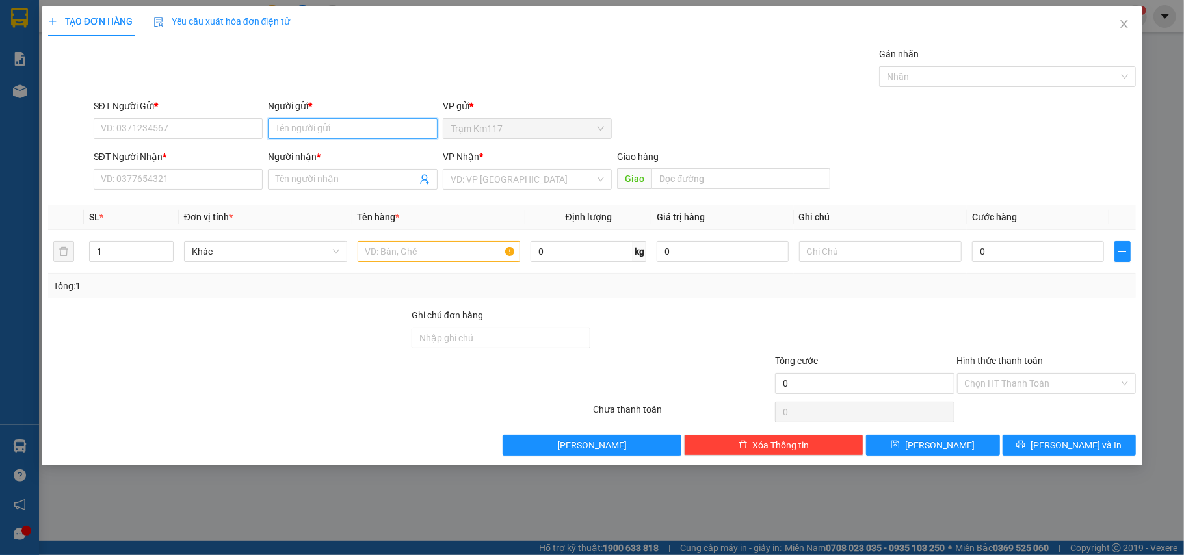
click at [330, 134] on input "Người gửi *" at bounding box center [353, 128] width 170 height 21
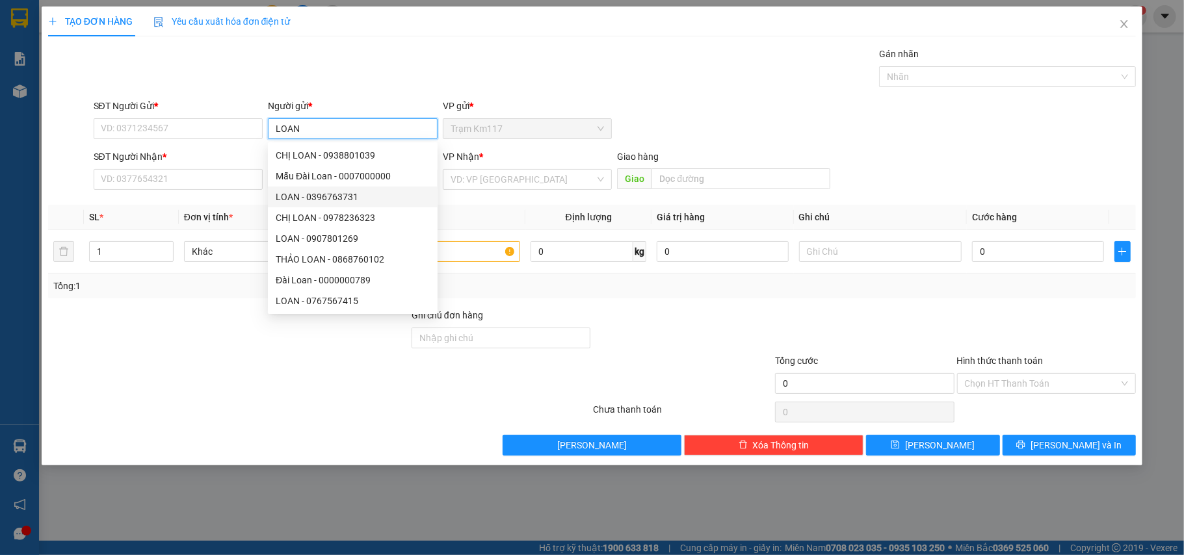
click at [303, 193] on div "LOAN - 0396763731" at bounding box center [353, 197] width 154 height 14
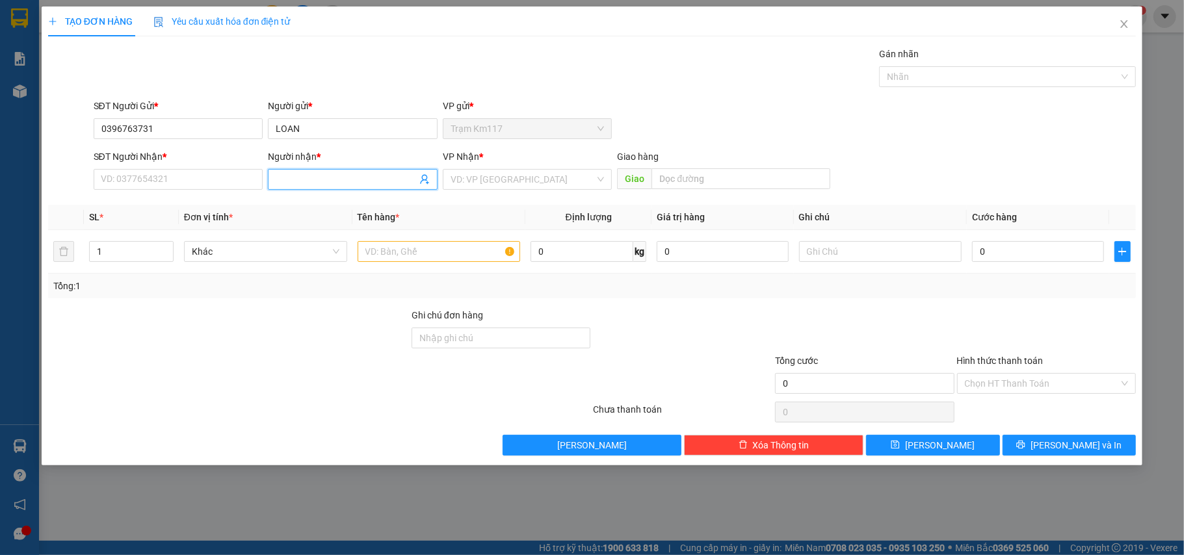
click at [425, 178] on icon "user-add" at bounding box center [424, 179] width 10 height 10
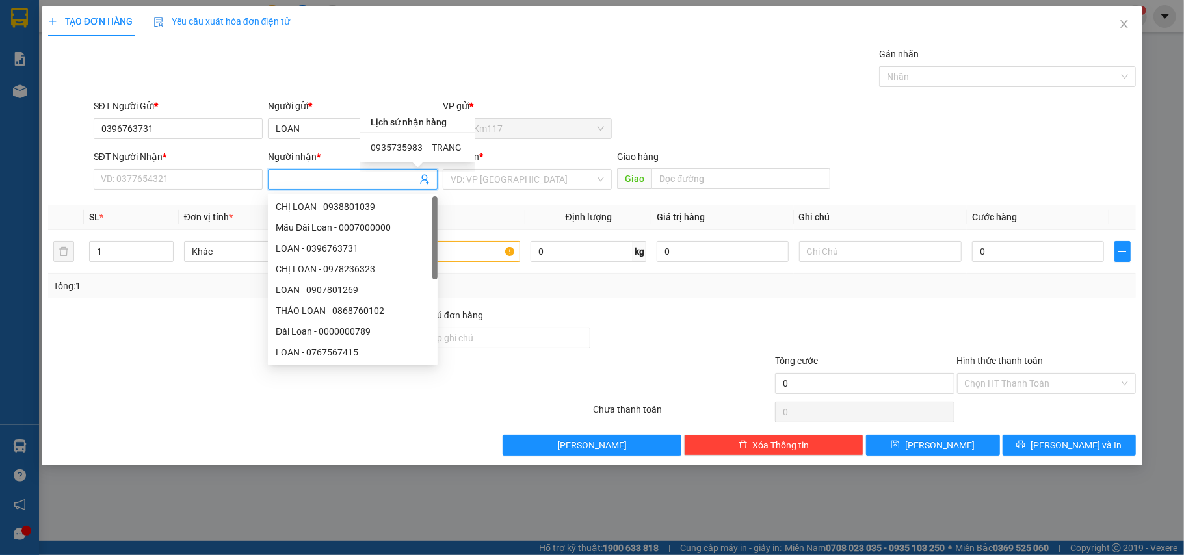
click at [417, 150] on span "0935735983" at bounding box center [397, 147] width 52 height 10
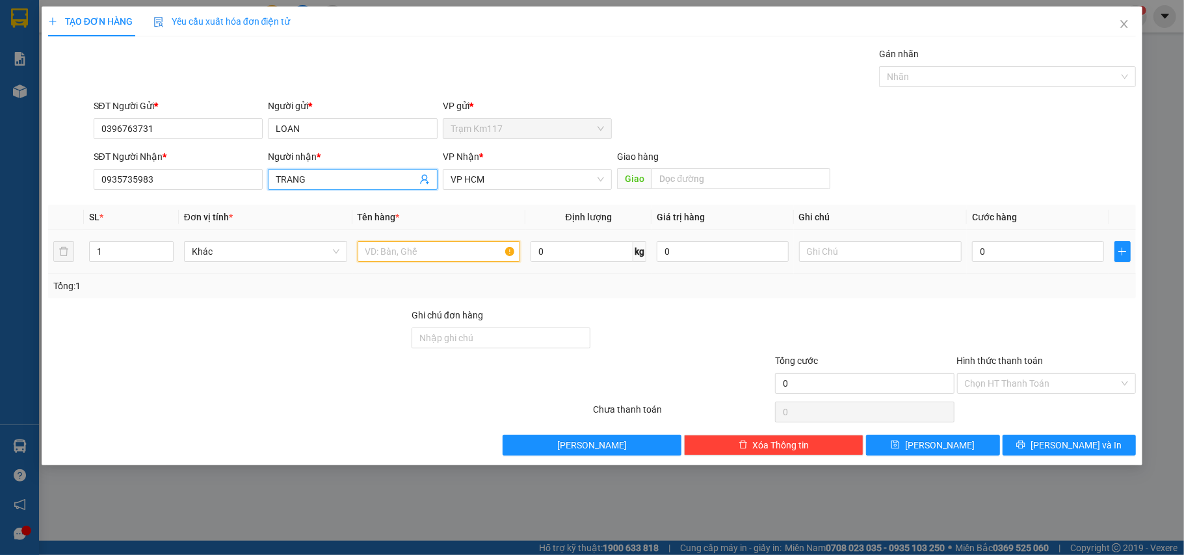
click at [428, 254] on input "text" at bounding box center [439, 251] width 163 height 21
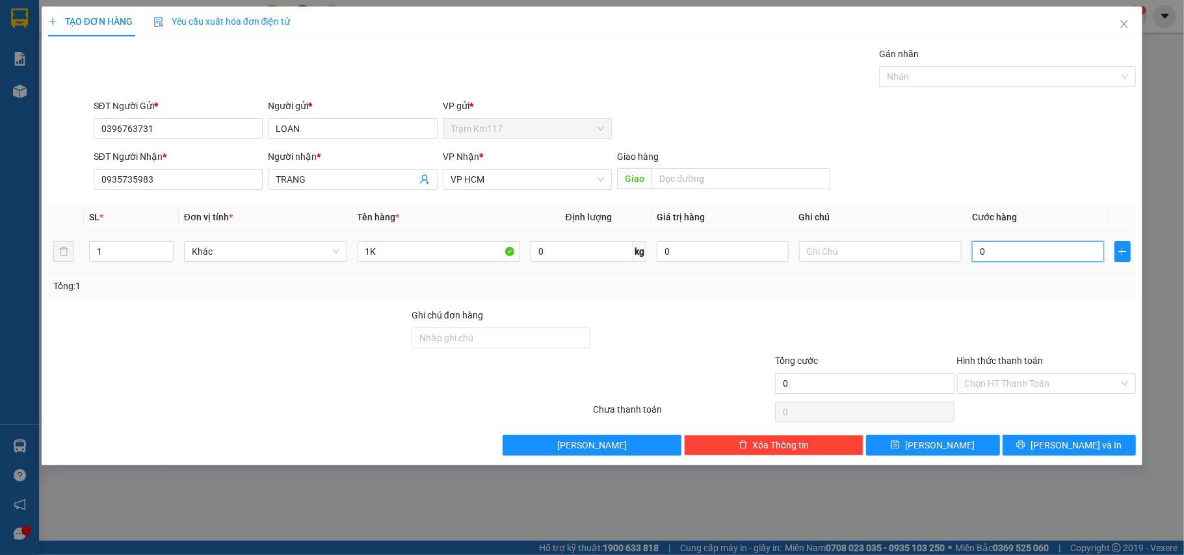
click at [1004, 259] on input "0" at bounding box center [1037, 251] width 131 height 21
click at [1010, 384] on input "Hình thức thanh toán" at bounding box center [1042, 384] width 155 height 20
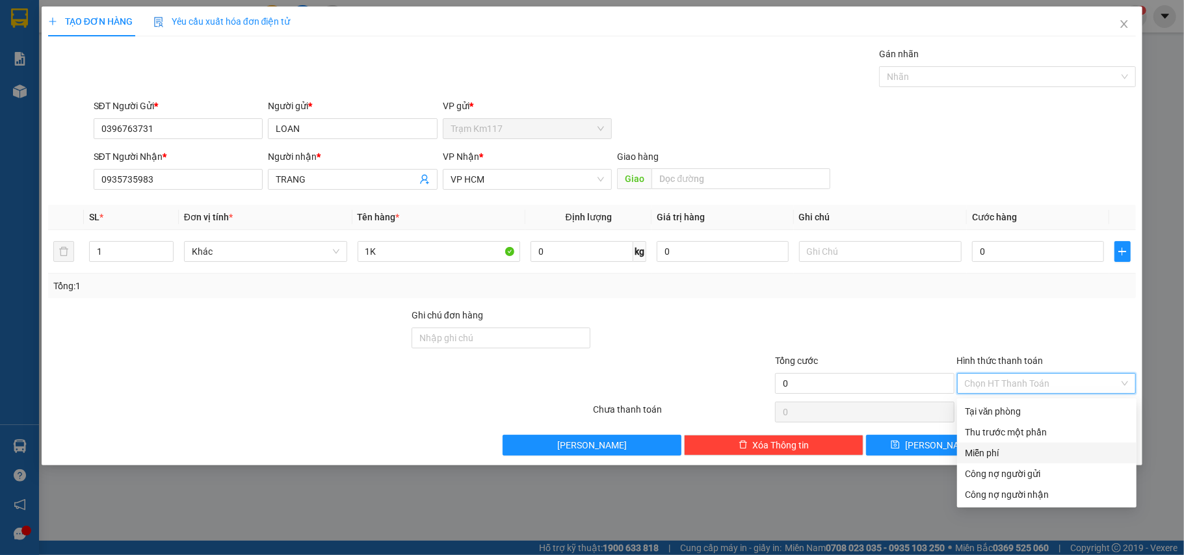
click at [988, 453] on div "Miễn phí" at bounding box center [1047, 453] width 164 height 14
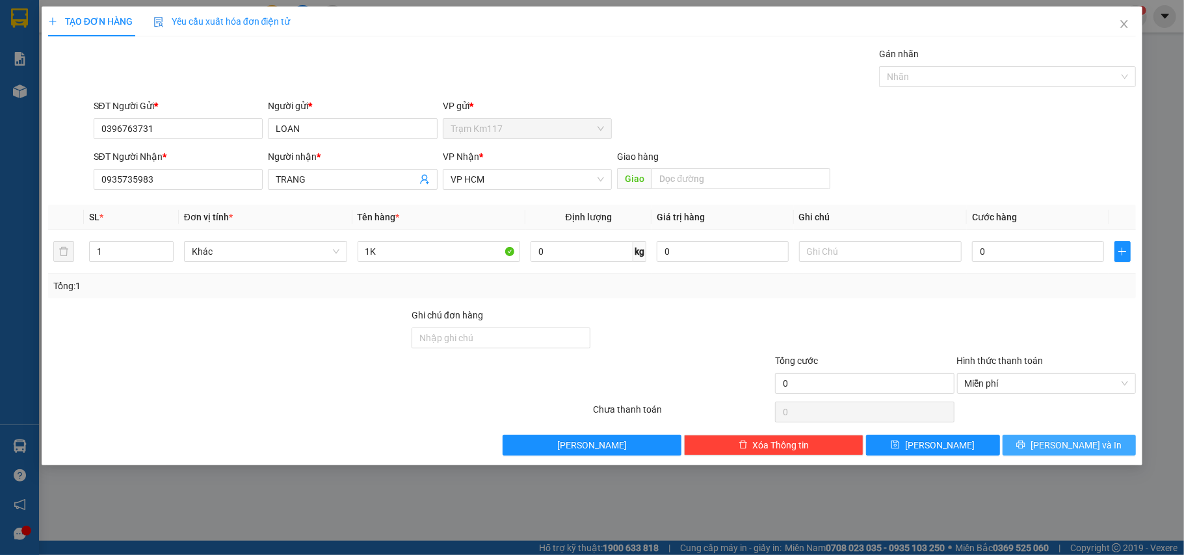
click at [1075, 448] on span "[PERSON_NAME] và In" at bounding box center [1076, 445] width 91 height 14
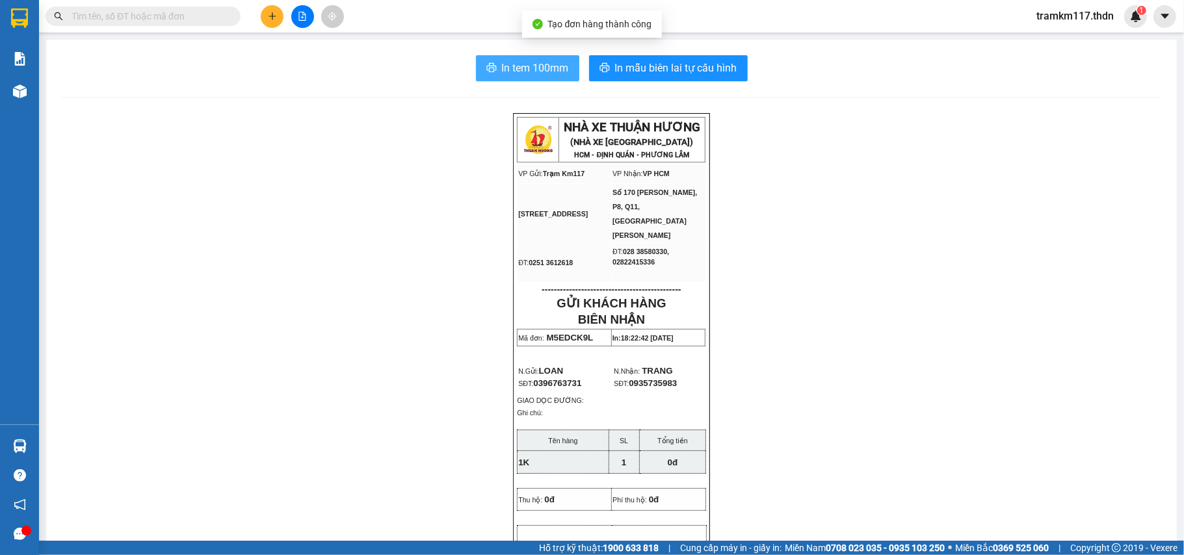
click at [528, 69] on span "In tem 100mm" at bounding box center [535, 68] width 67 height 16
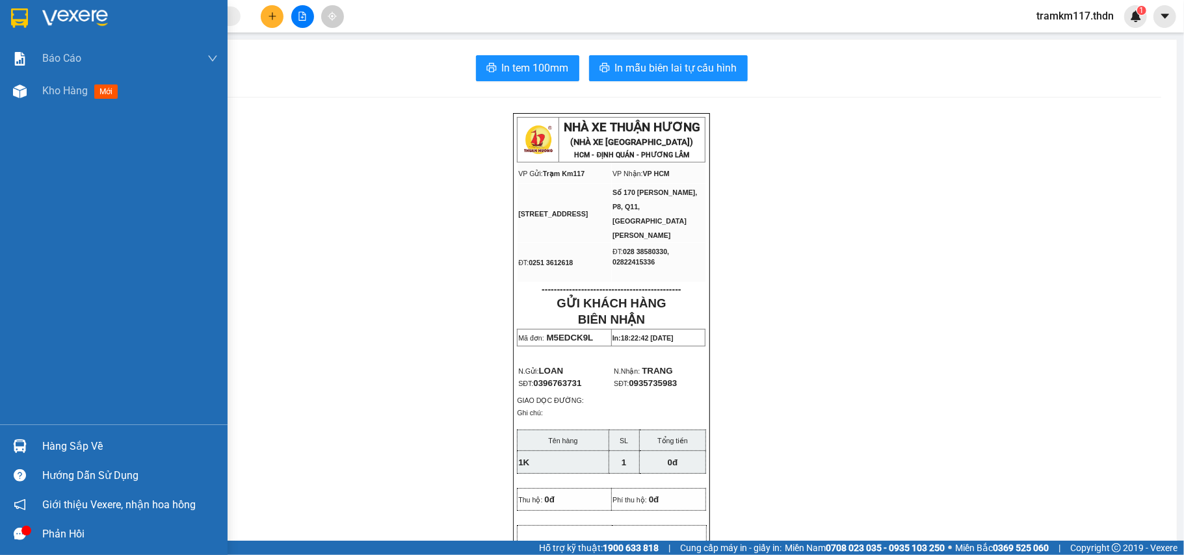
click at [21, 16] on img at bounding box center [19, 18] width 17 height 20
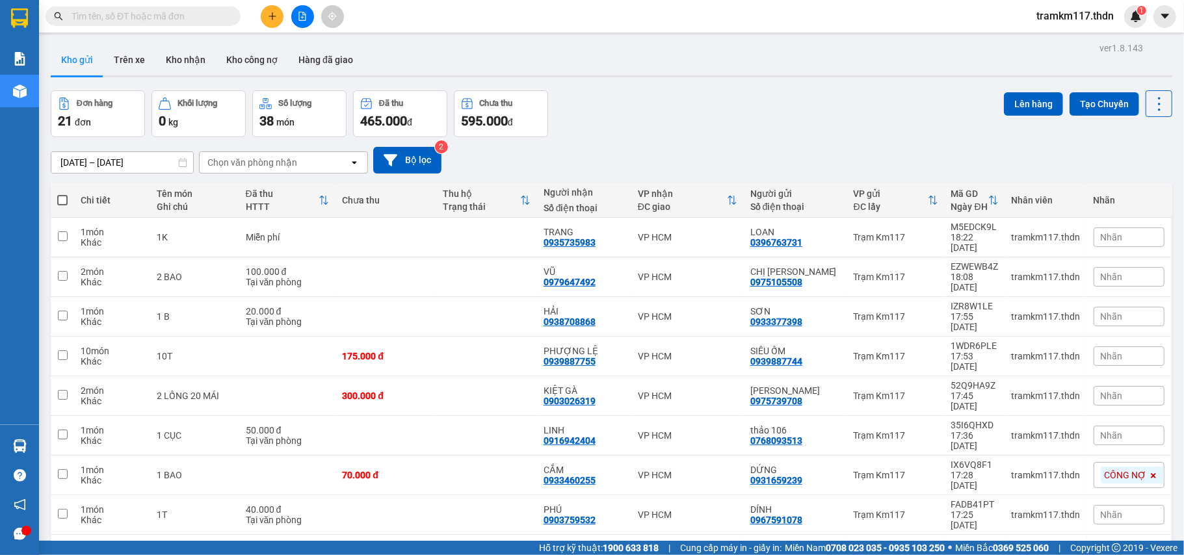
click at [60, 201] on span at bounding box center [62, 200] width 10 height 10
click at [62, 194] on input "checkbox" at bounding box center [62, 194] width 0 height 0
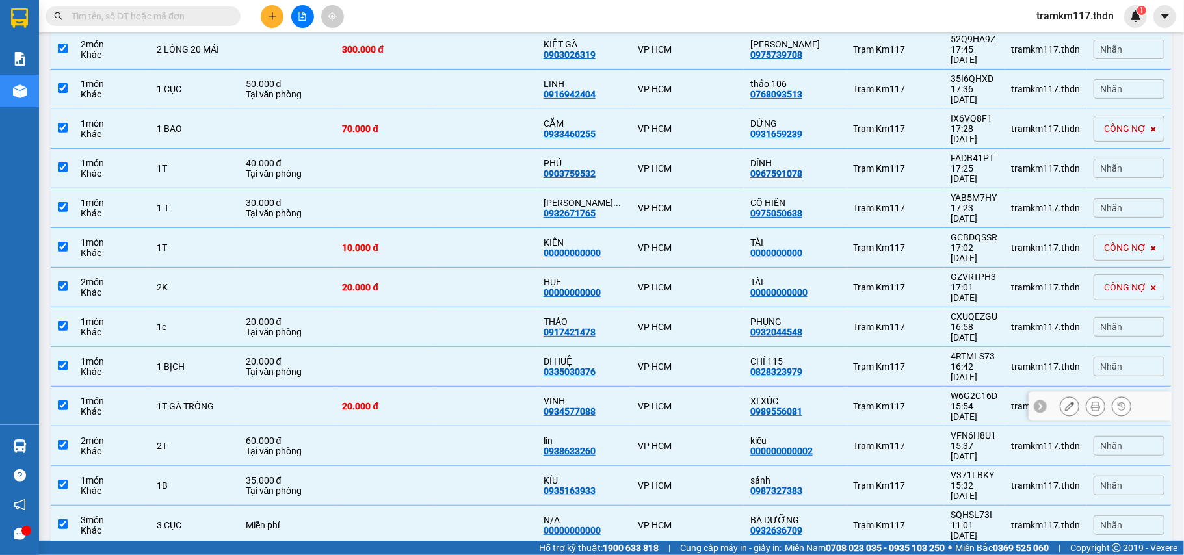
scroll to position [363, 0]
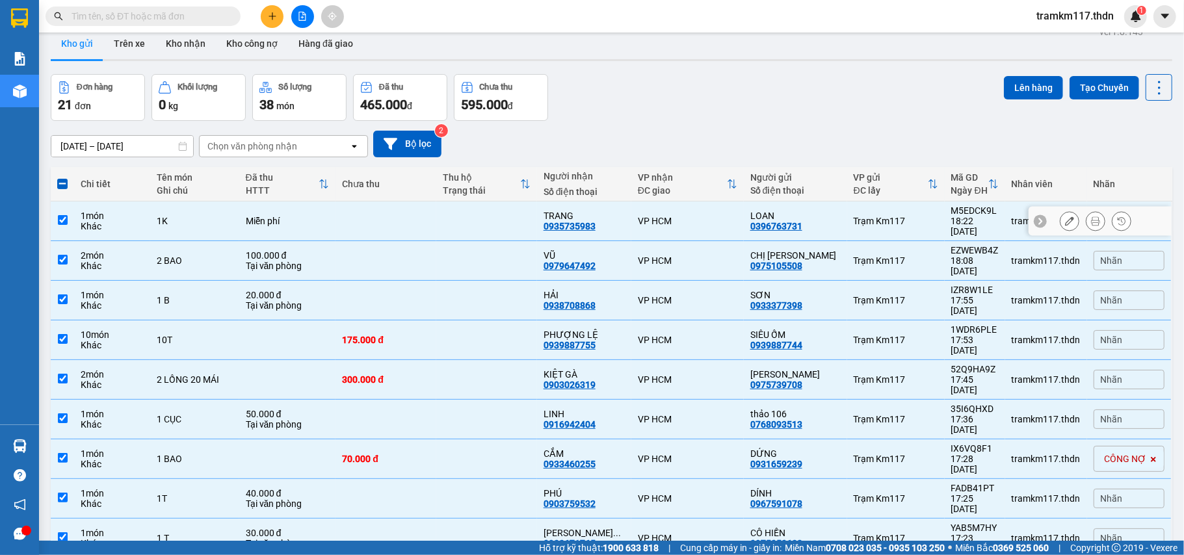
scroll to position [0, 0]
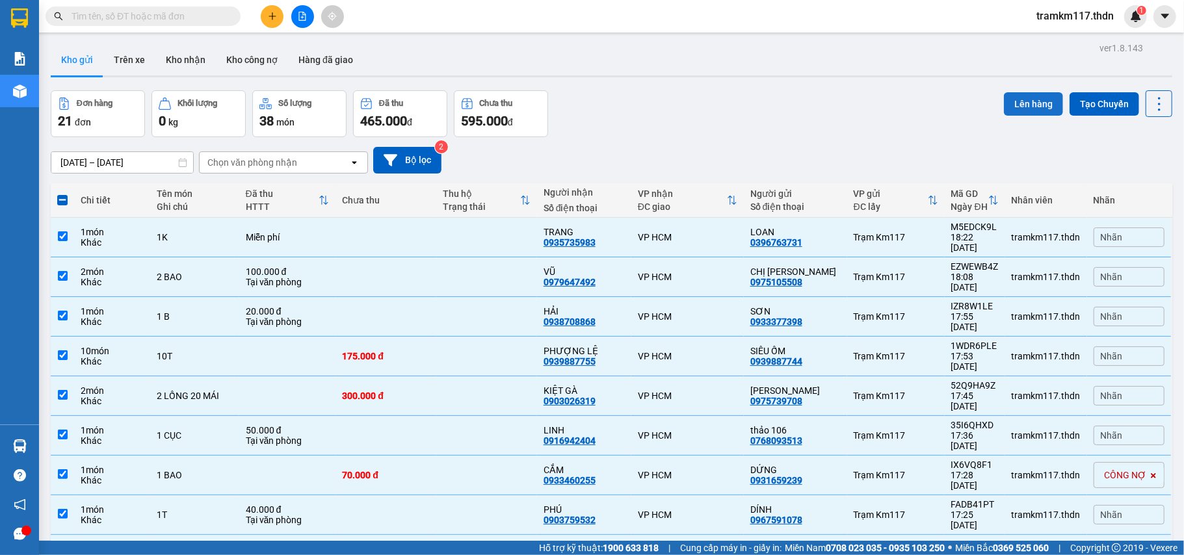
click at [1014, 96] on button "Lên hàng" at bounding box center [1033, 103] width 59 height 23
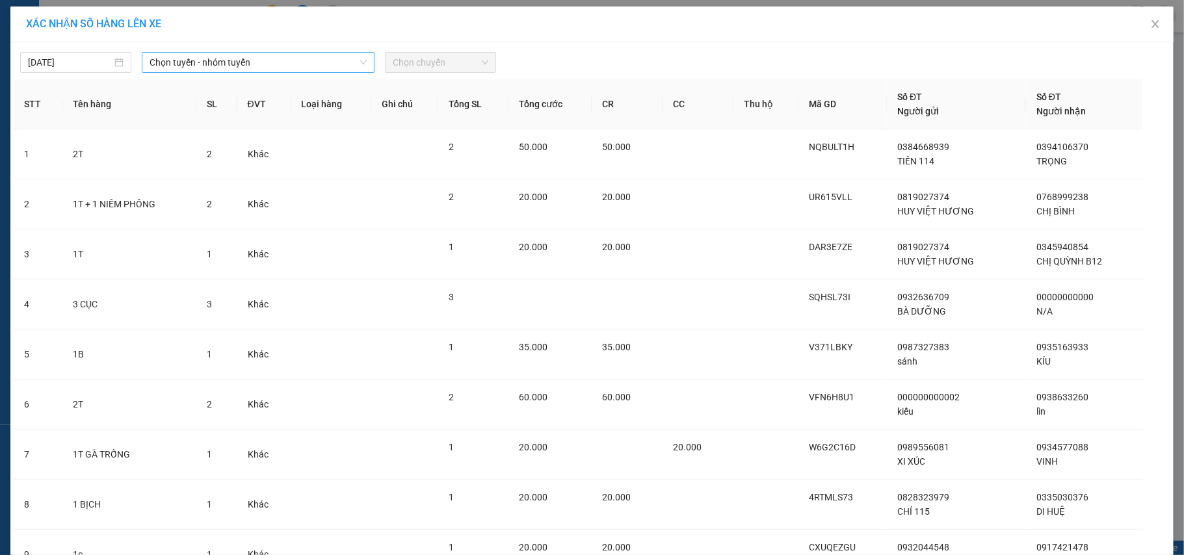
click at [196, 63] on span "Chọn tuyến - nhóm tuyến" at bounding box center [258, 63] width 217 height 20
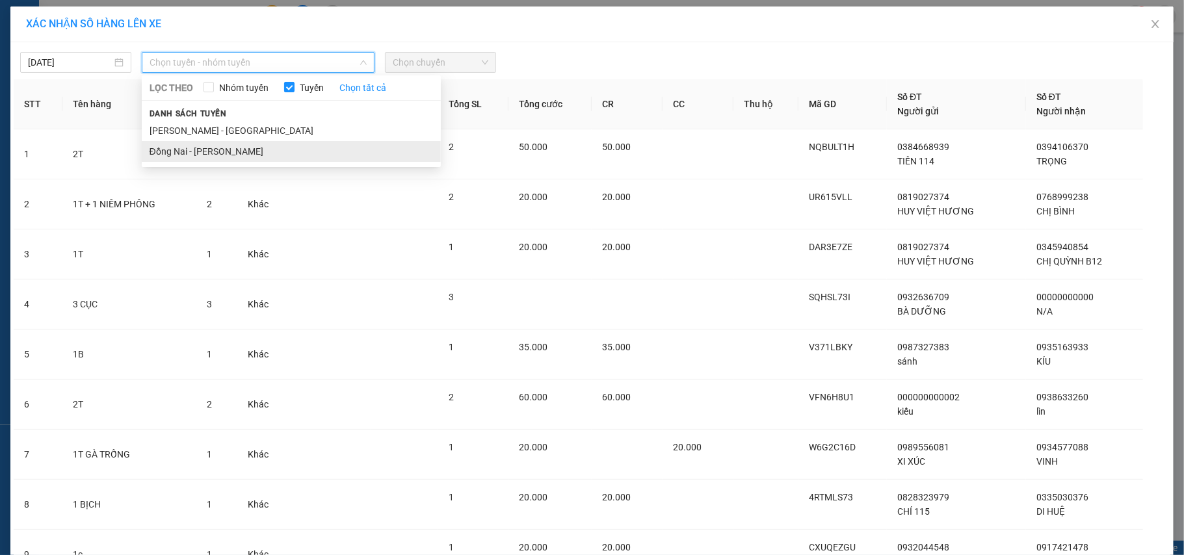
click at [191, 149] on li "Đồng Nai - [PERSON_NAME]" at bounding box center [291, 151] width 299 height 21
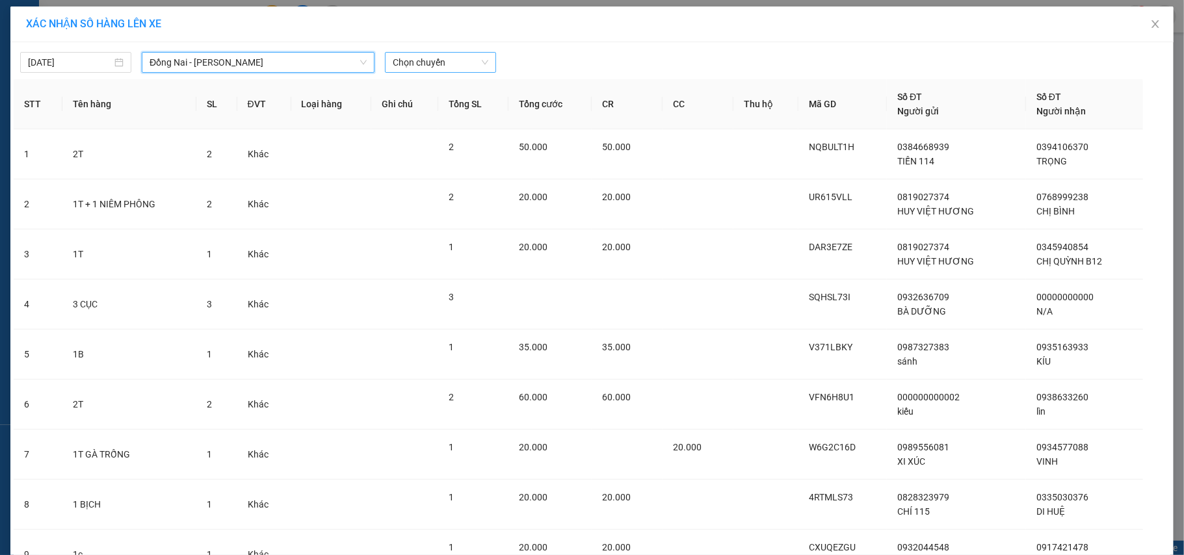
click at [417, 60] on span "Chọn chuyến" at bounding box center [441, 63] width 96 height 20
click at [417, 103] on div "18:30 (TC) - 60H-151.24" at bounding box center [437, 109] width 101 height 14
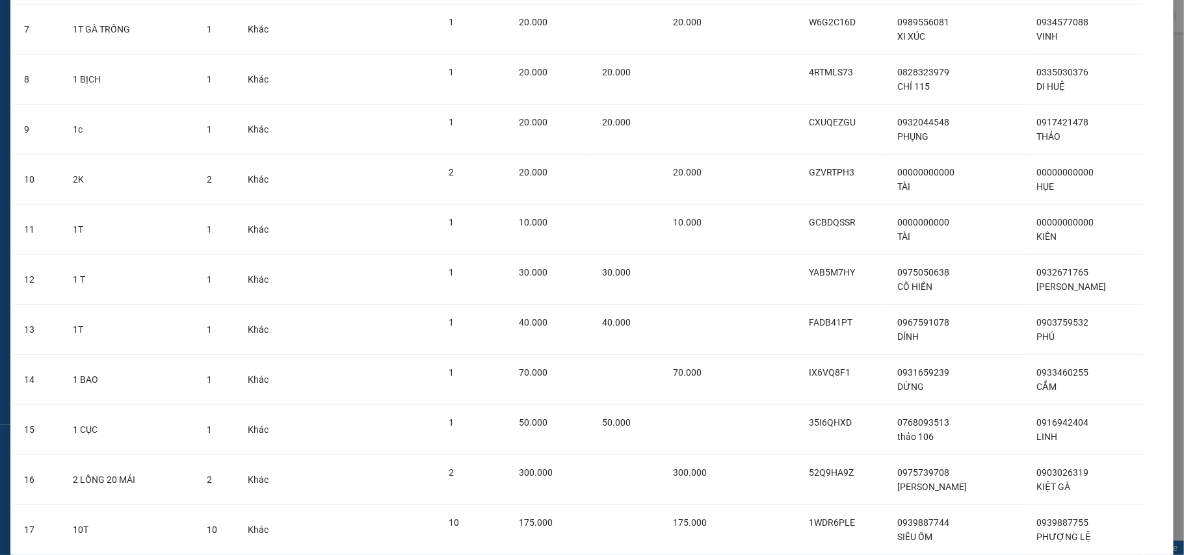
scroll to position [683, 0]
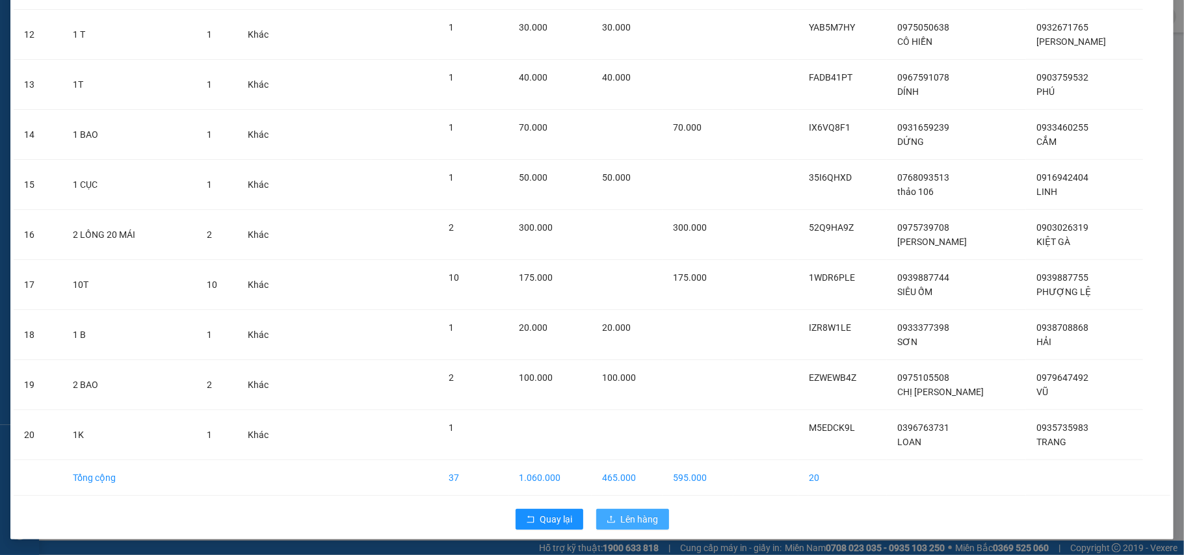
click at [623, 513] on span "Lên hàng" at bounding box center [640, 519] width 38 height 14
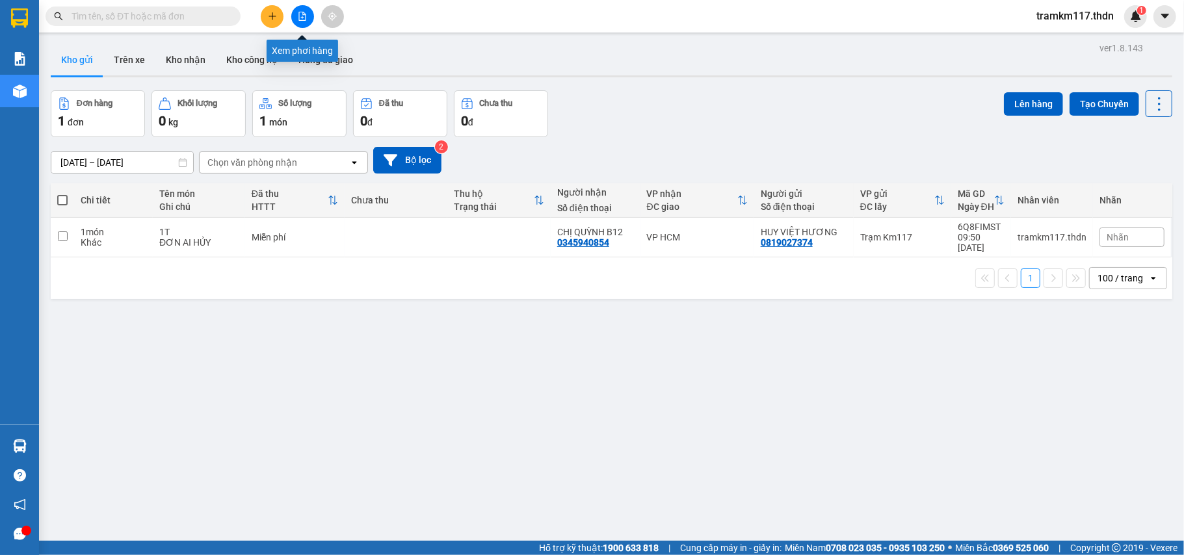
click at [302, 14] on icon "file-add" at bounding box center [302, 16] width 9 height 9
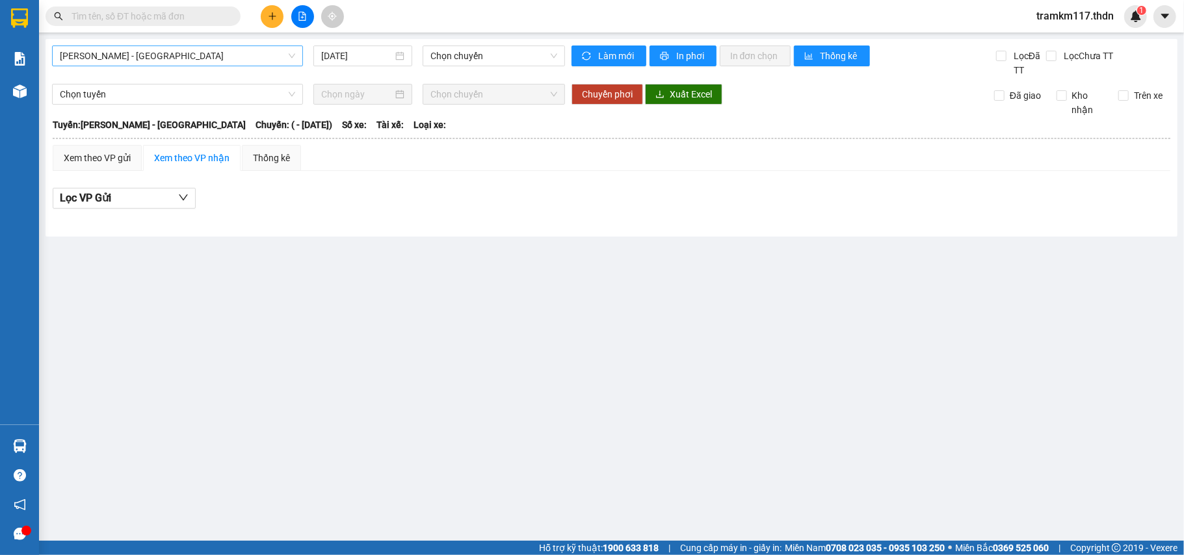
click at [230, 56] on span "[PERSON_NAME] - [GEOGRAPHIC_DATA]" at bounding box center [177, 56] width 235 height 20
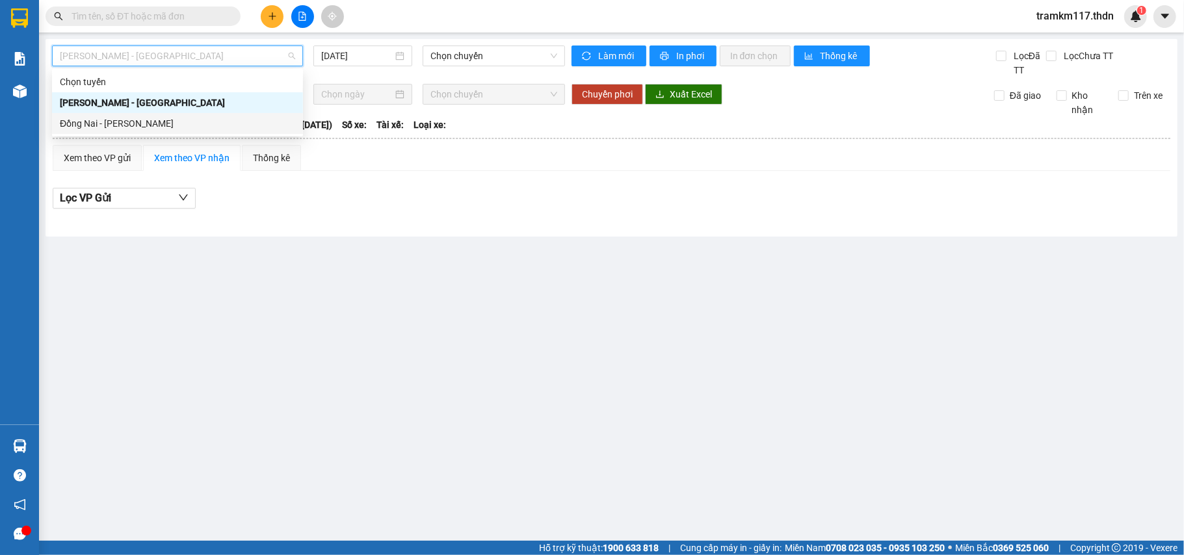
click at [146, 125] on div "Đồng Nai - [PERSON_NAME]" at bounding box center [177, 123] width 235 height 14
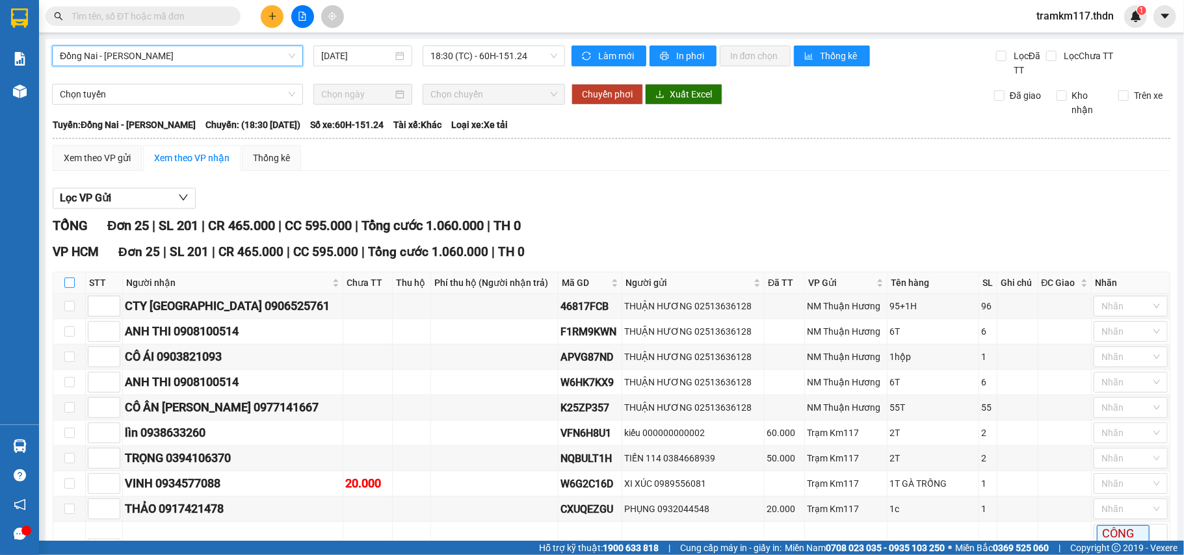
click at [69, 282] on input "checkbox" at bounding box center [69, 283] width 10 height 10
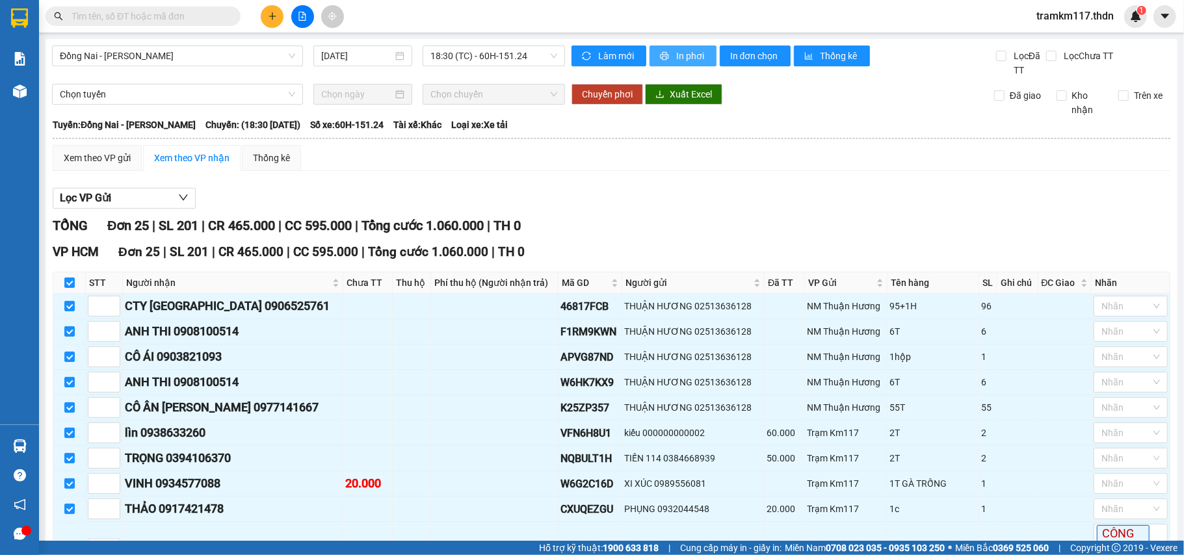
click at [684, 55] on span "In phơi" at bounding box center [691, 56] width 30 height 14
click at [680, 57] on span "In phơi" at bounding box center [691, 56] width 30 height 14
